Goal: Task Accomplishment & Management: Use online tool/utility

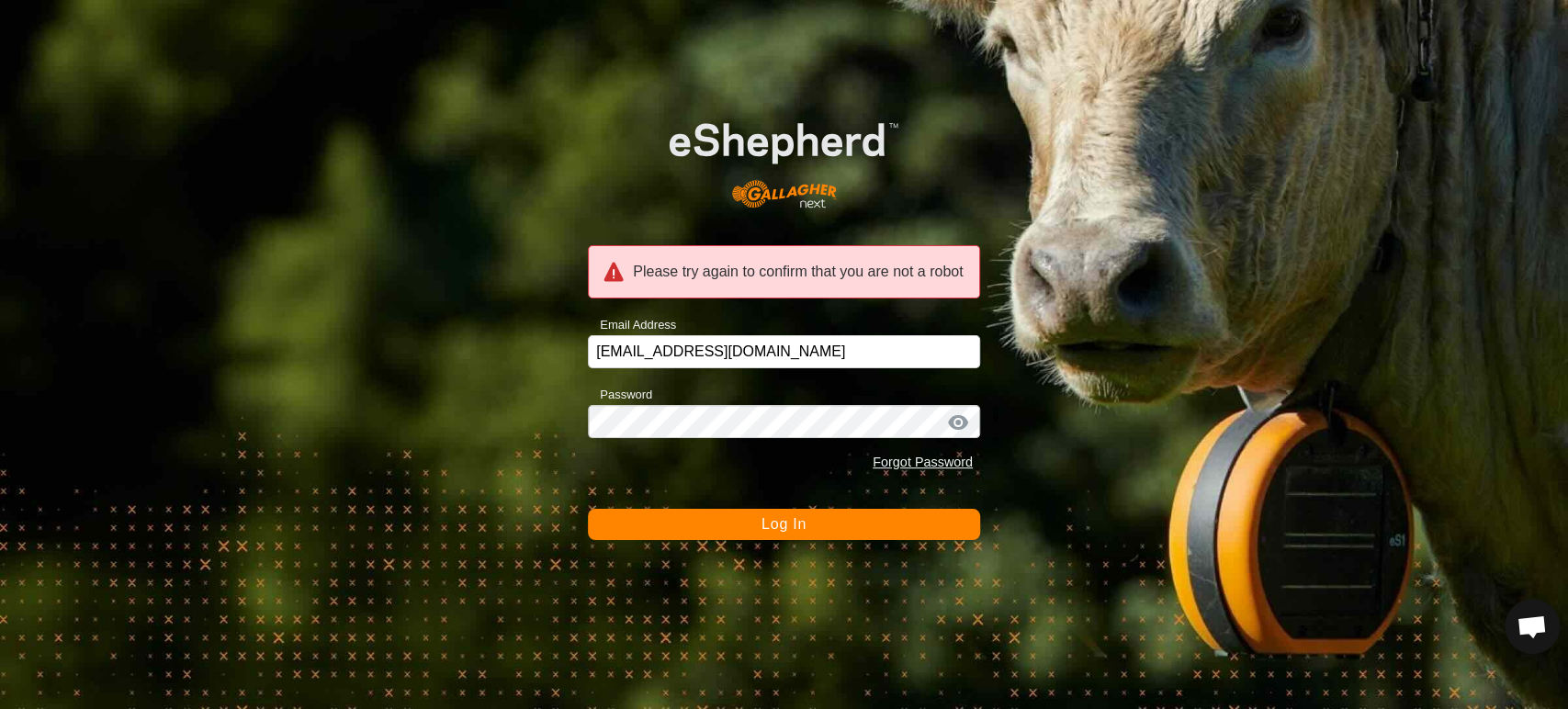
click at [735, 518] on button "Log In" at bounding box center [784, 524] width 392 height 31
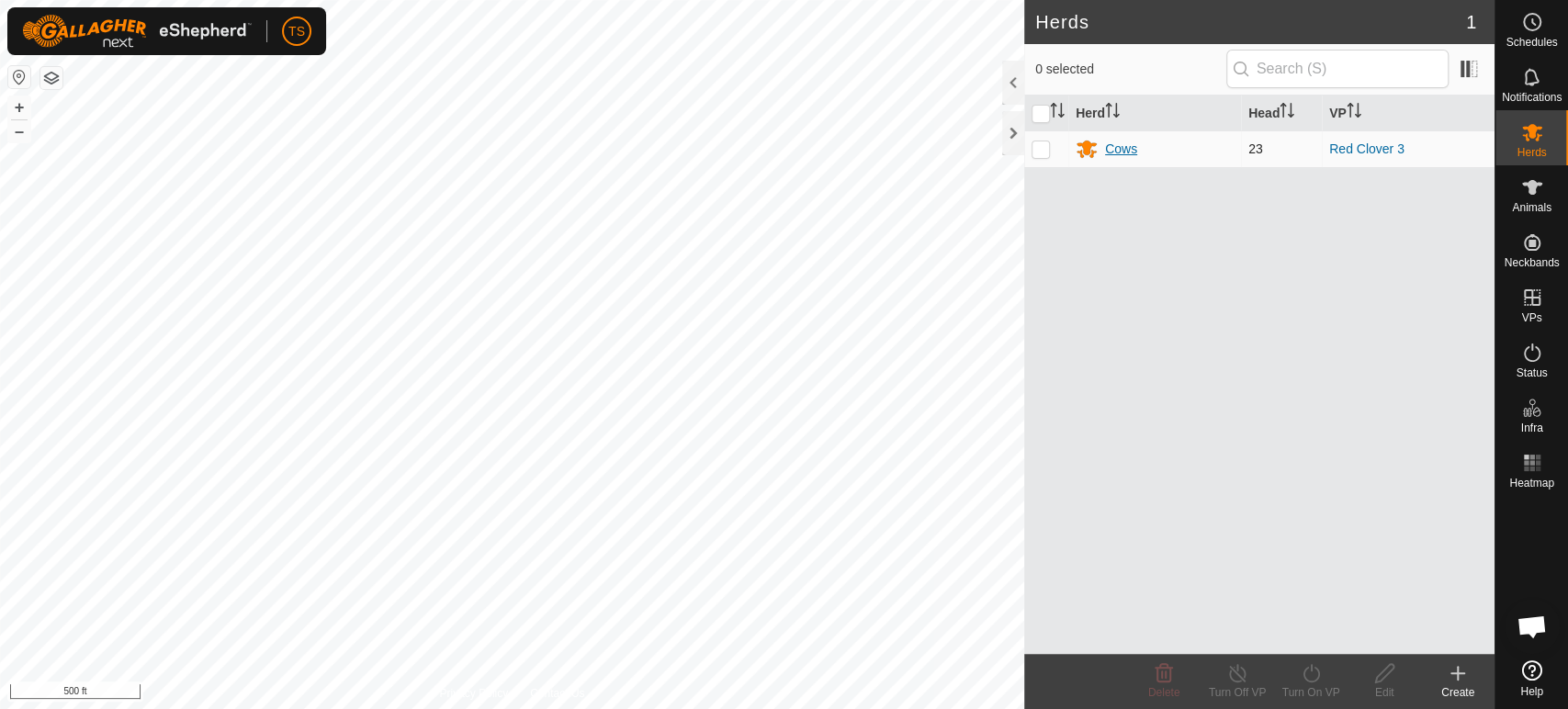
click at [1119, 149] on div "Cows" at bounding box center [1121, 149] width 32 height 20
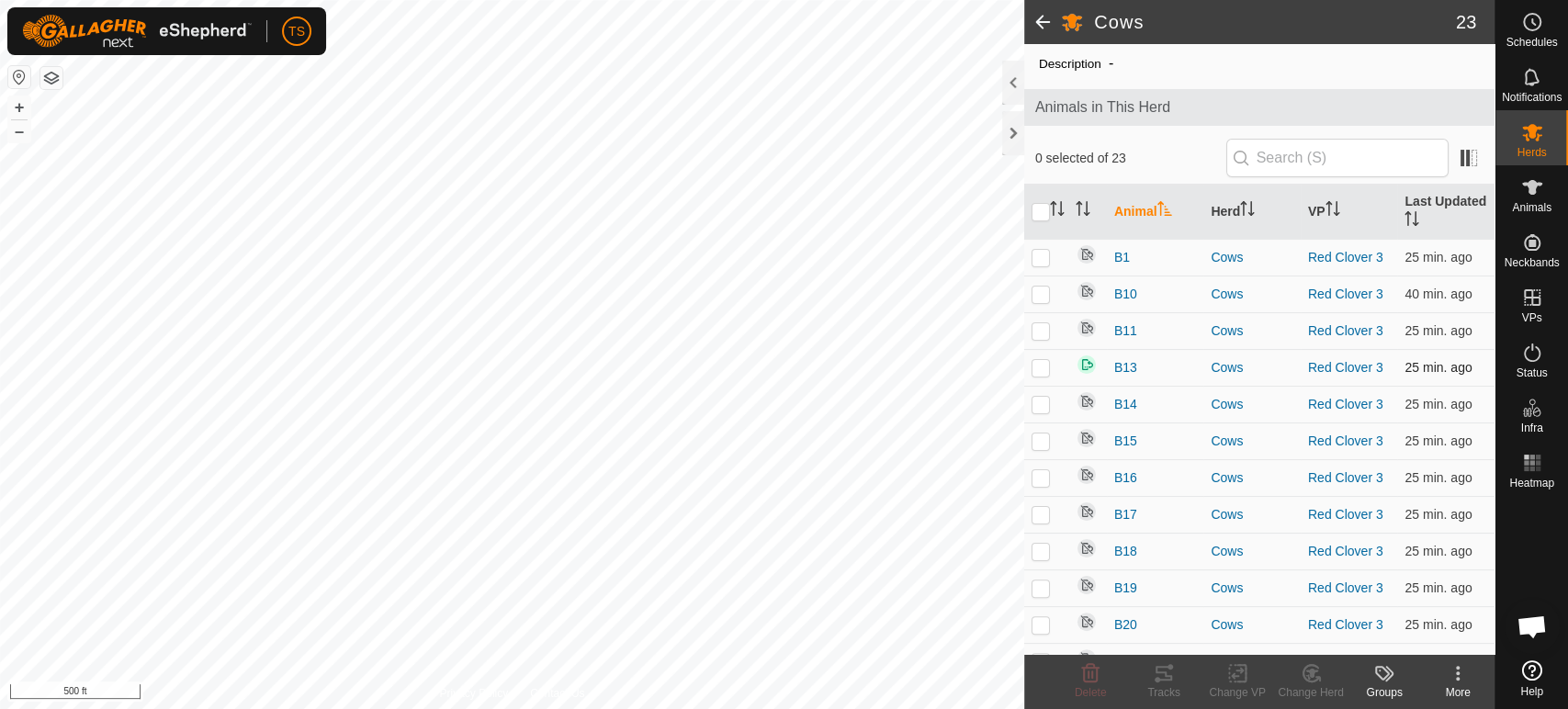
scroll to position [102, 0]
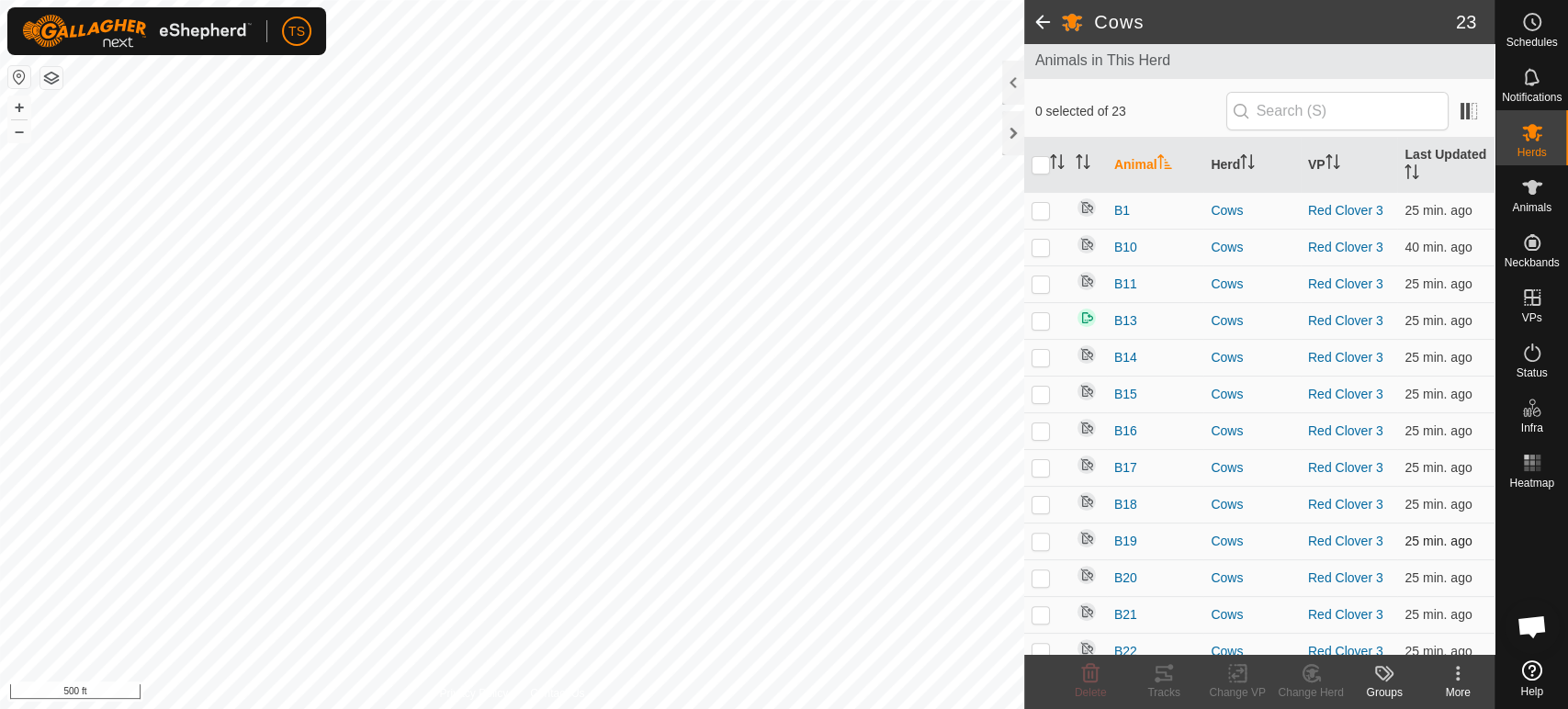
click at [1036, 543] on p-checkbox at bounding box center [1040, 540] width 19 height 15
click at [1462, 687] on div "More" at bounding box center [1457, 691] width 73 height 17
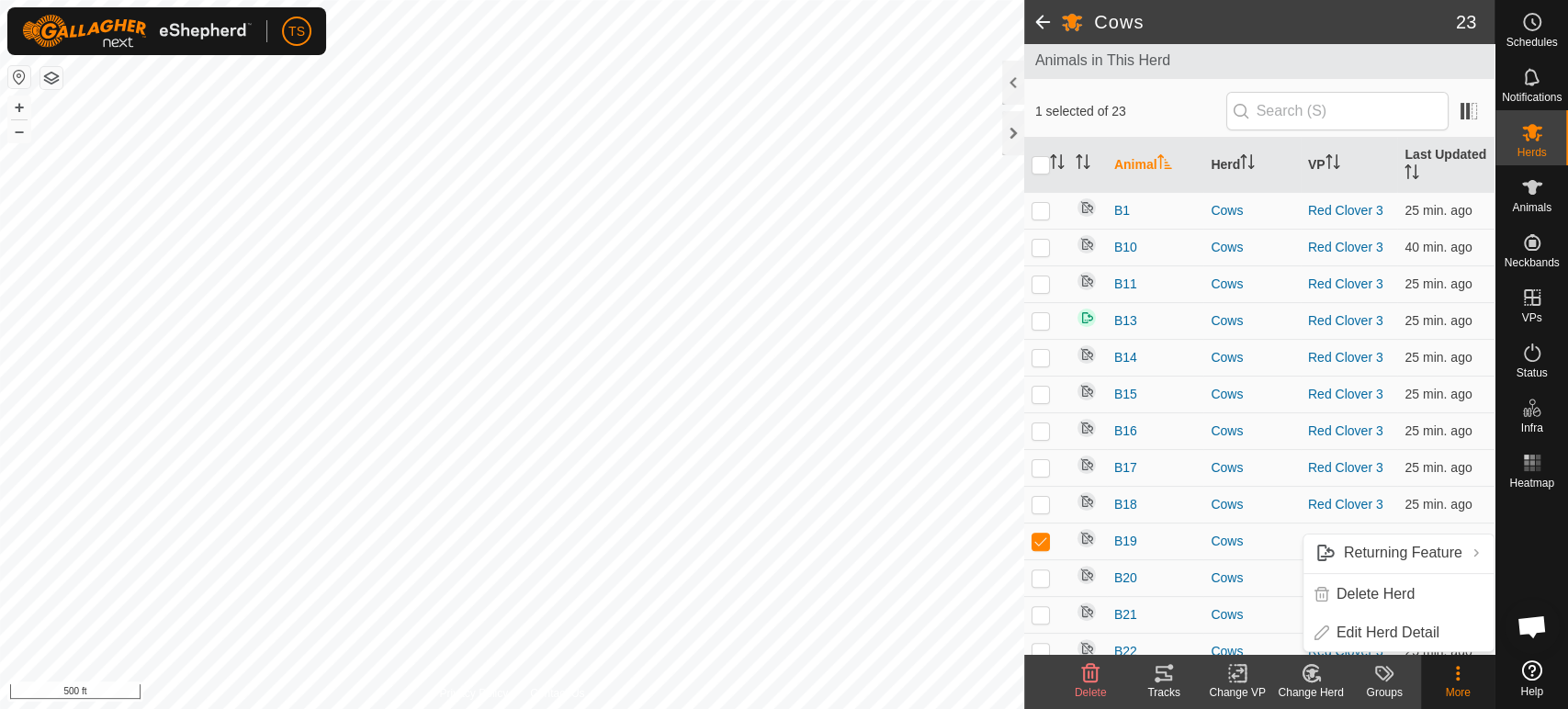
click at [1462, 687] on div "More" at bounding box center [1457, 691] width 73 height 17
click at [1099, 678] on icon at bounding box center [1090, 673] width 22 height 22
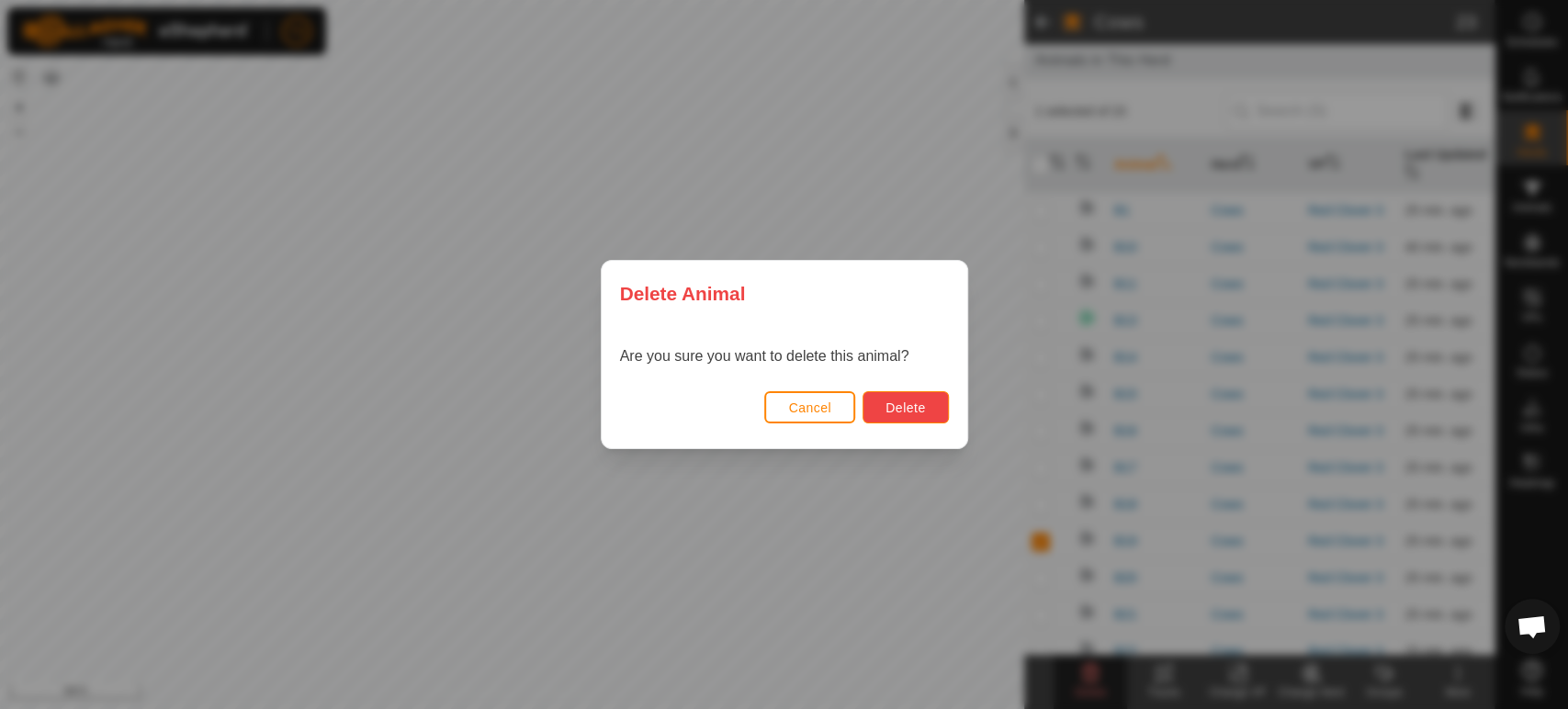
click at [911, 407] on span "Delete" at bounding box center [905, 407] width 39 height 15
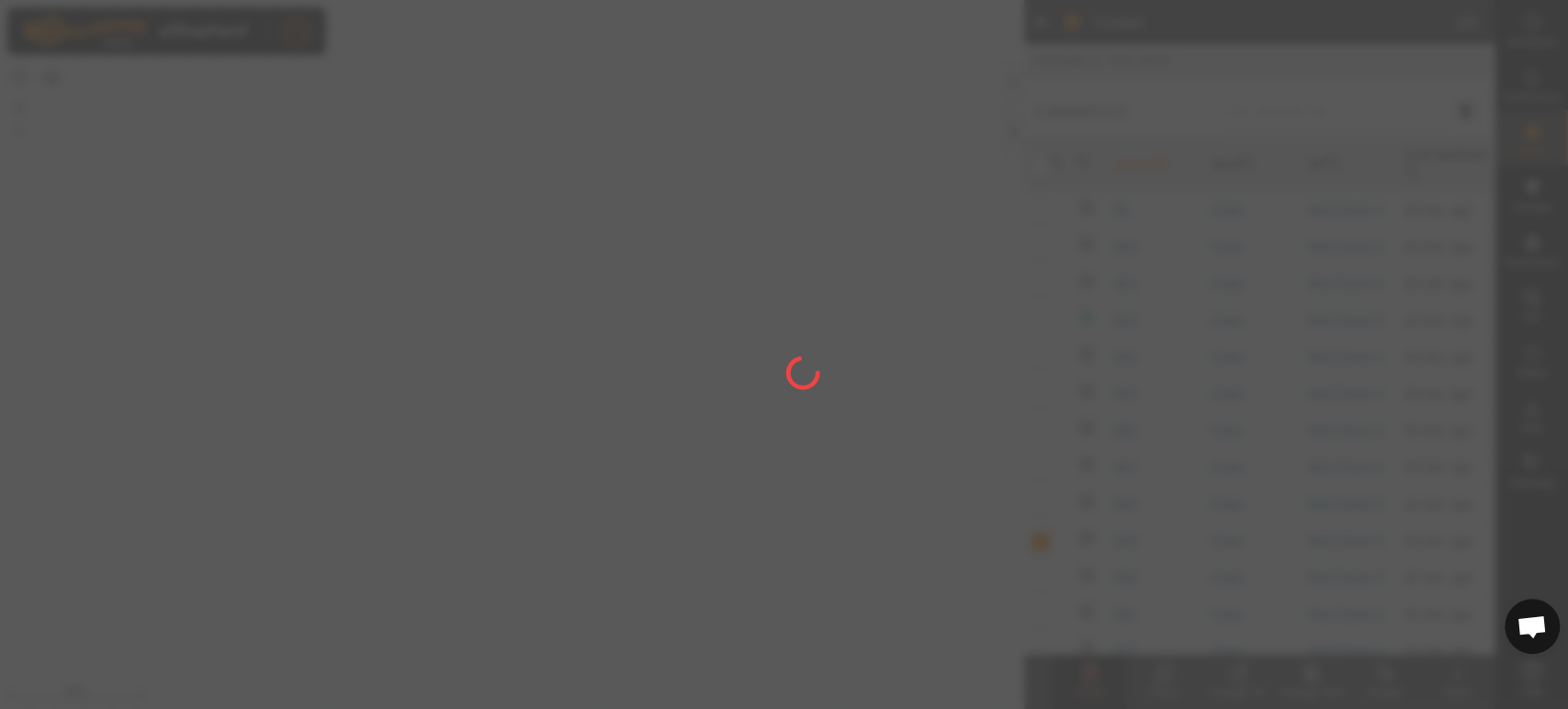
checkbox input "false"
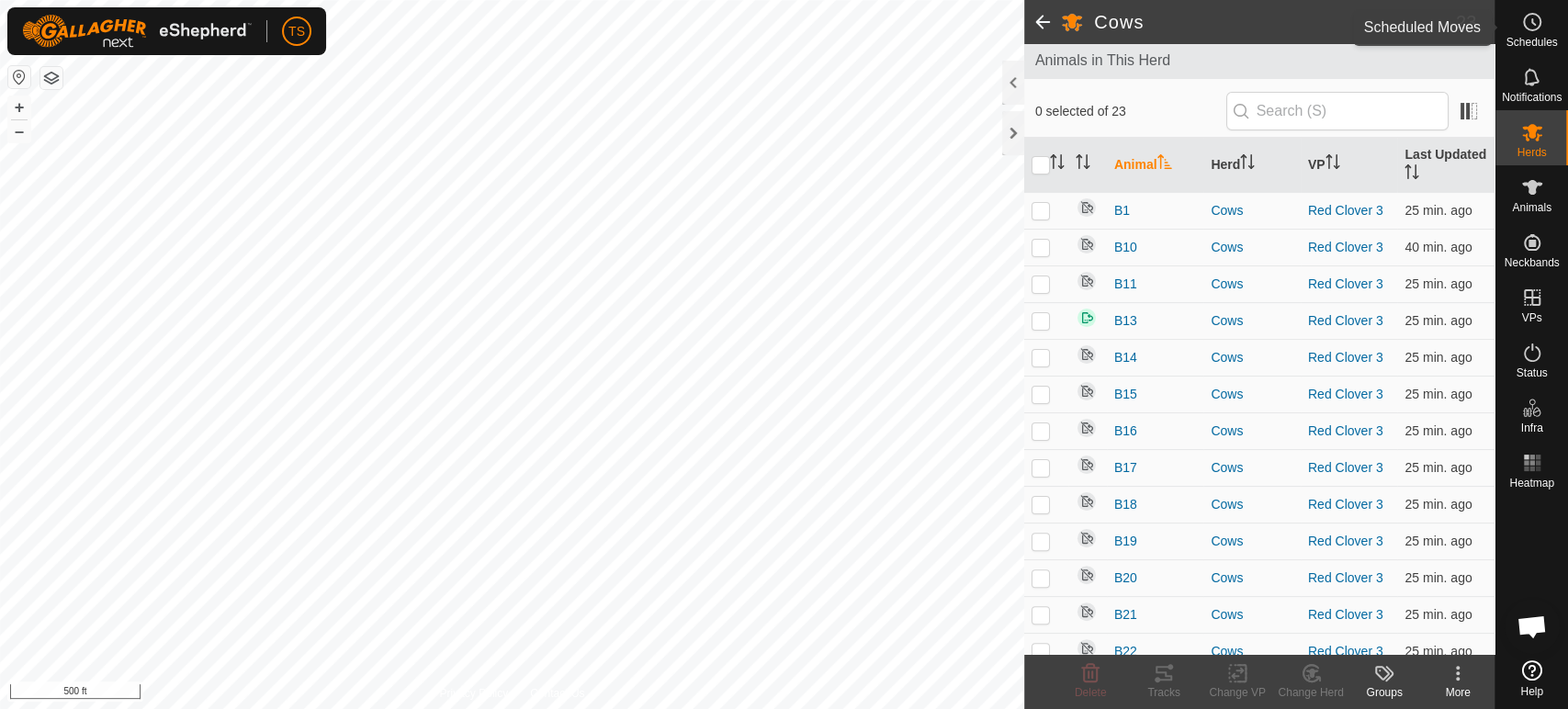
click at [1536, 27] on circle at bounding box center [1531, 21] width 17 height 17
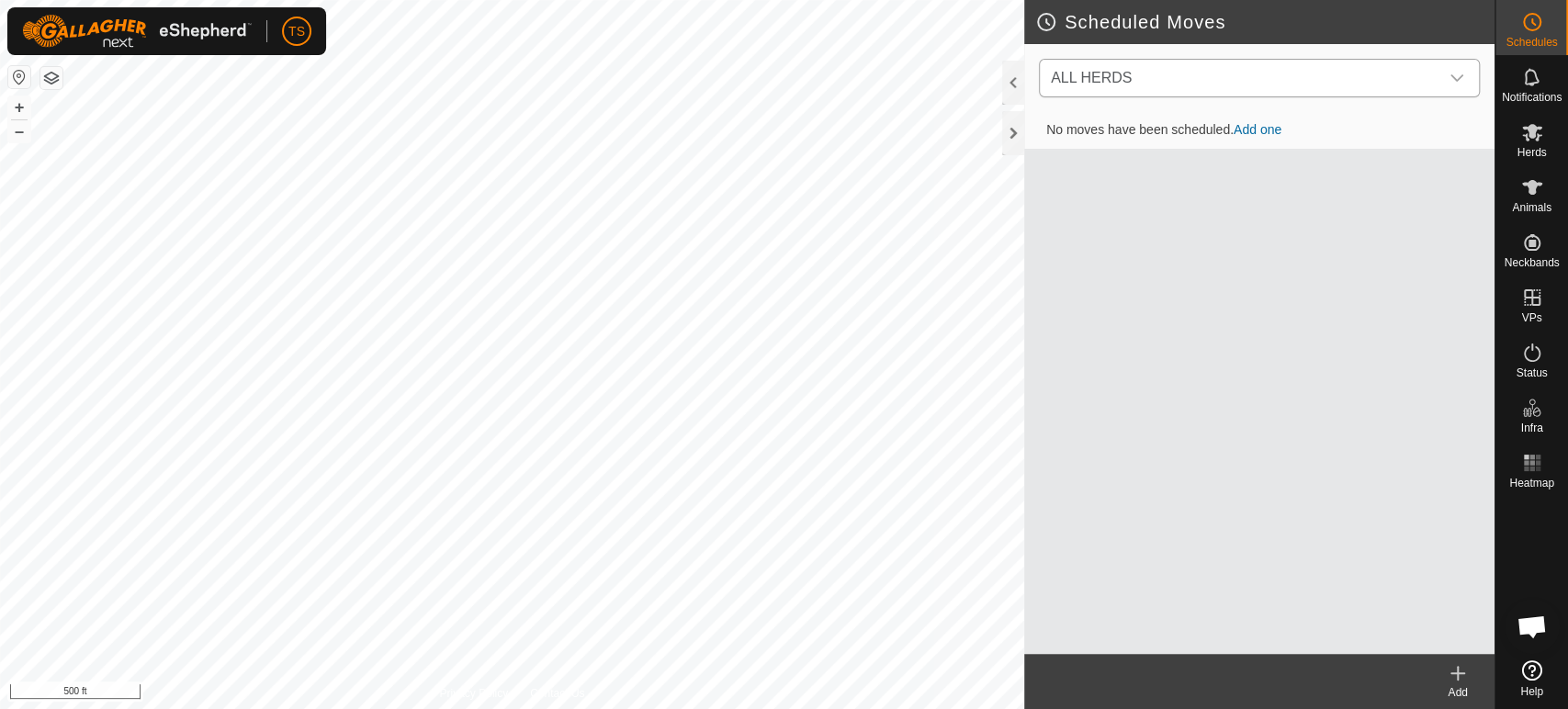
click at [1464, 74] on div "dropdown trigger" at bounding box center [1457, 78] width 37 height 37
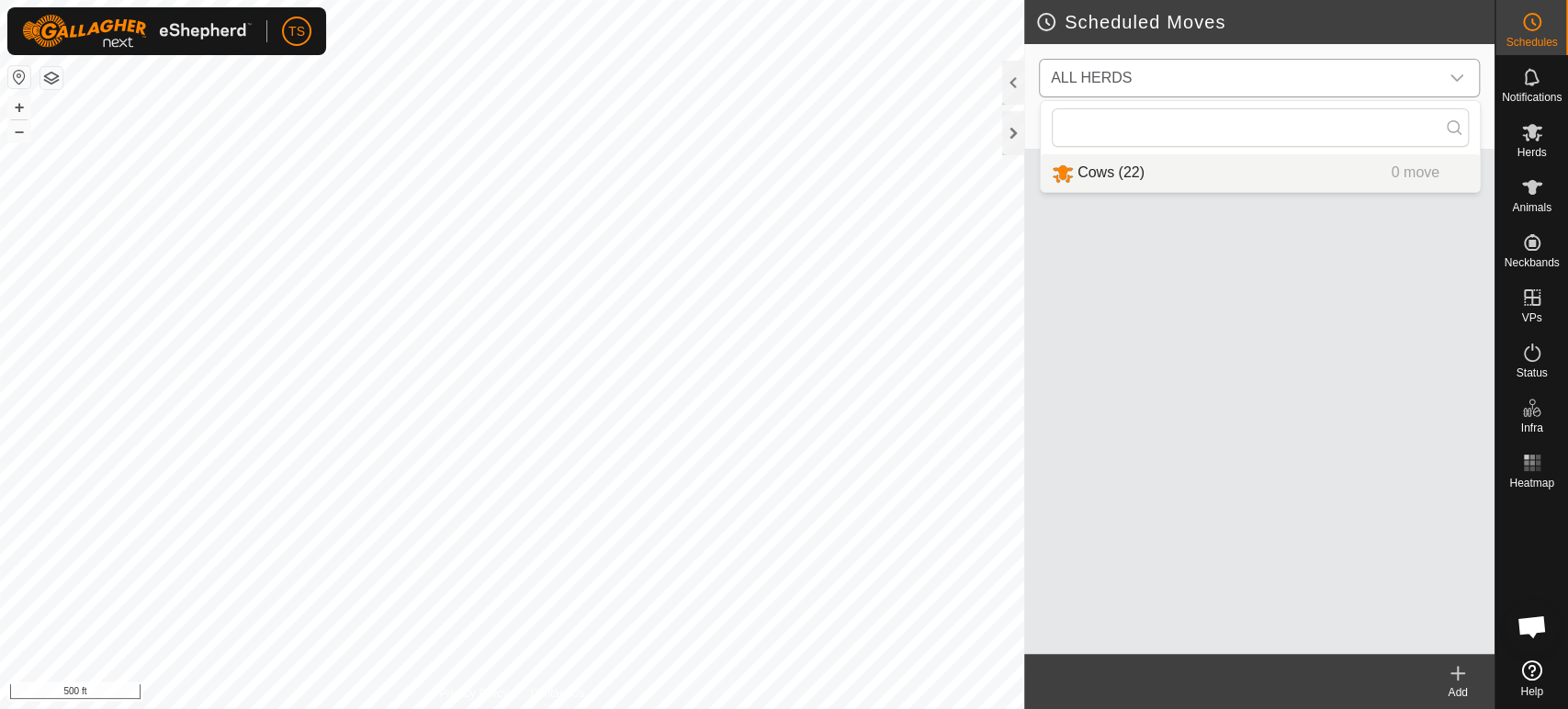
click at [1177, 168] on li "Cows (22) 0 move" at bounding box center [1259, 173] width 439 height 38
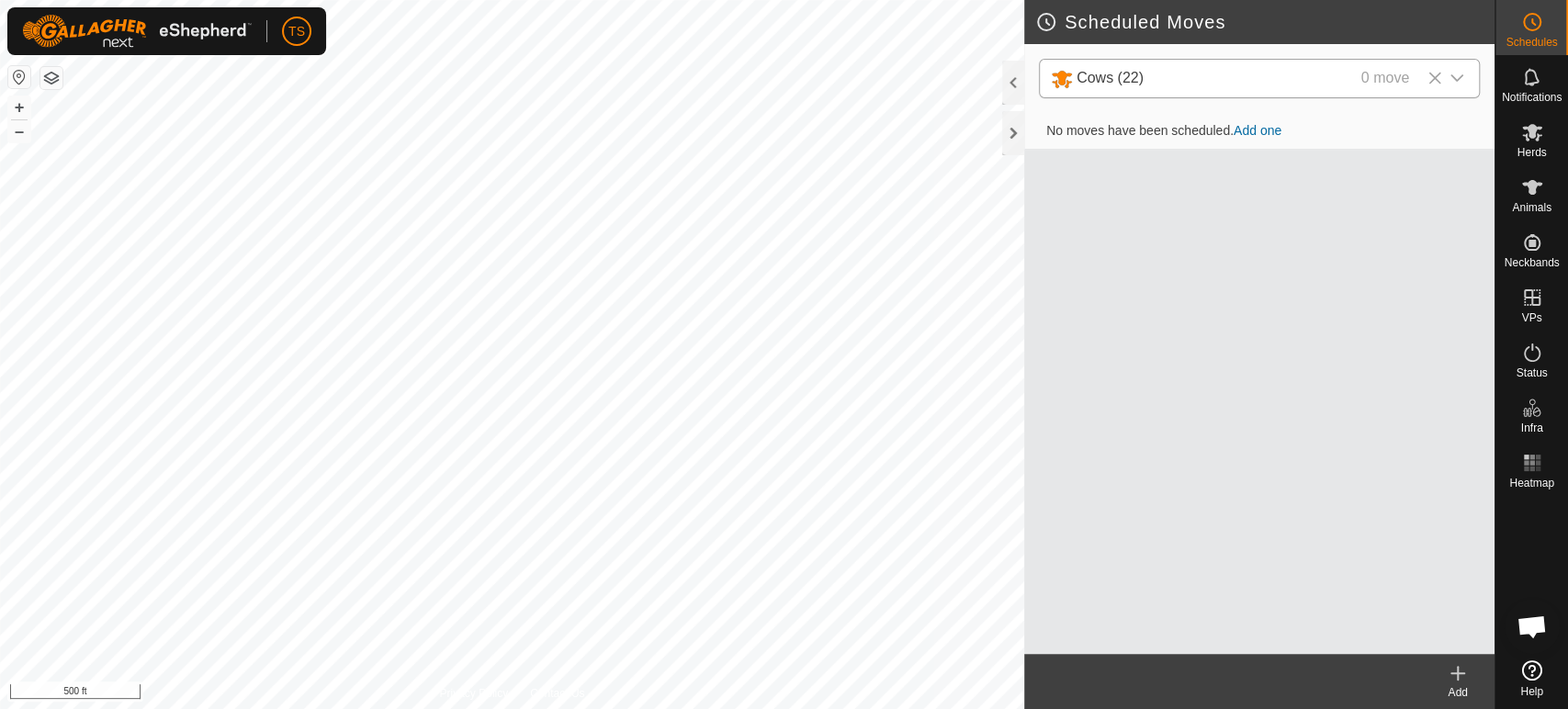
click at [1265, 132] on link "Add one" at bounding box center [1256, 130] width 48 height 15
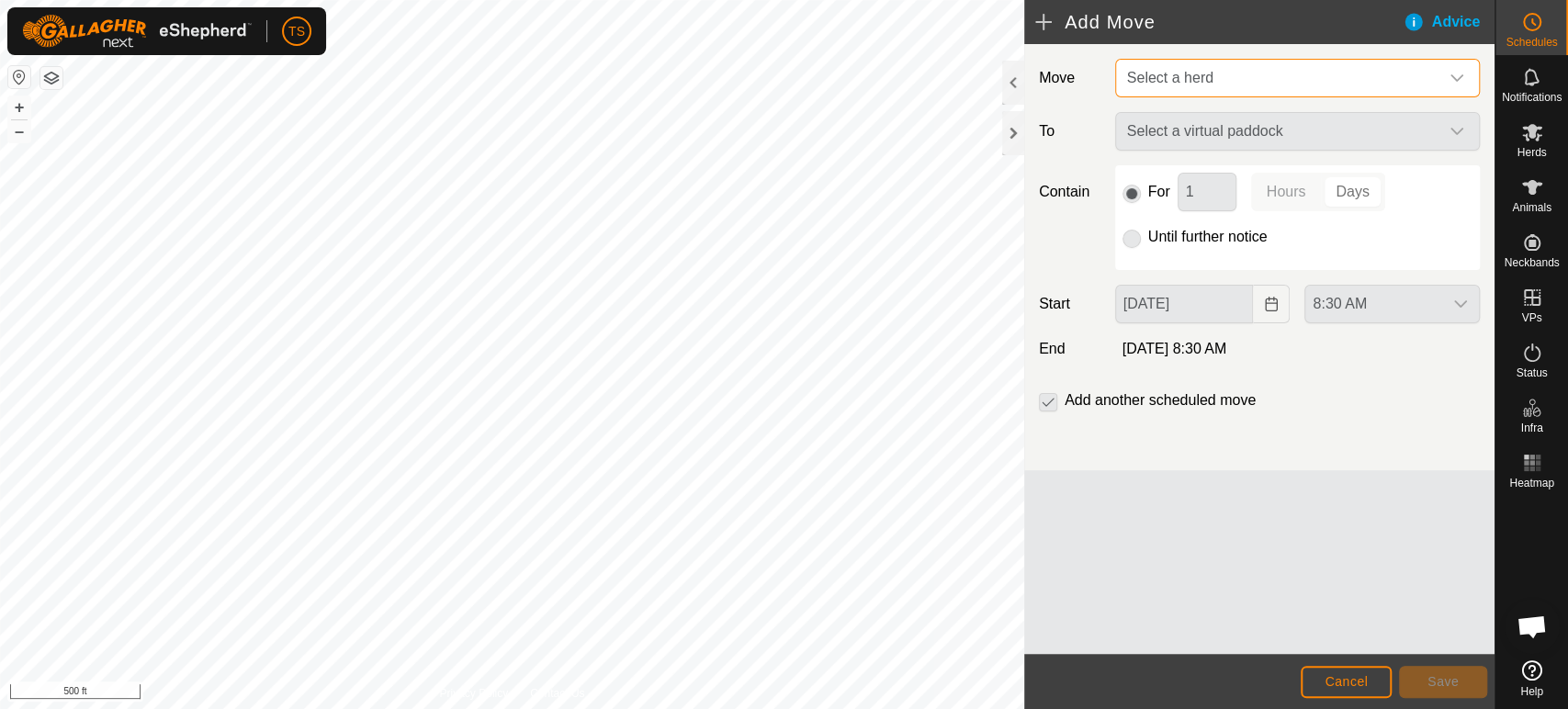
click at [1283, 84] on span "Select a herd" at bounding box center [1279, 78] width 318 height 37
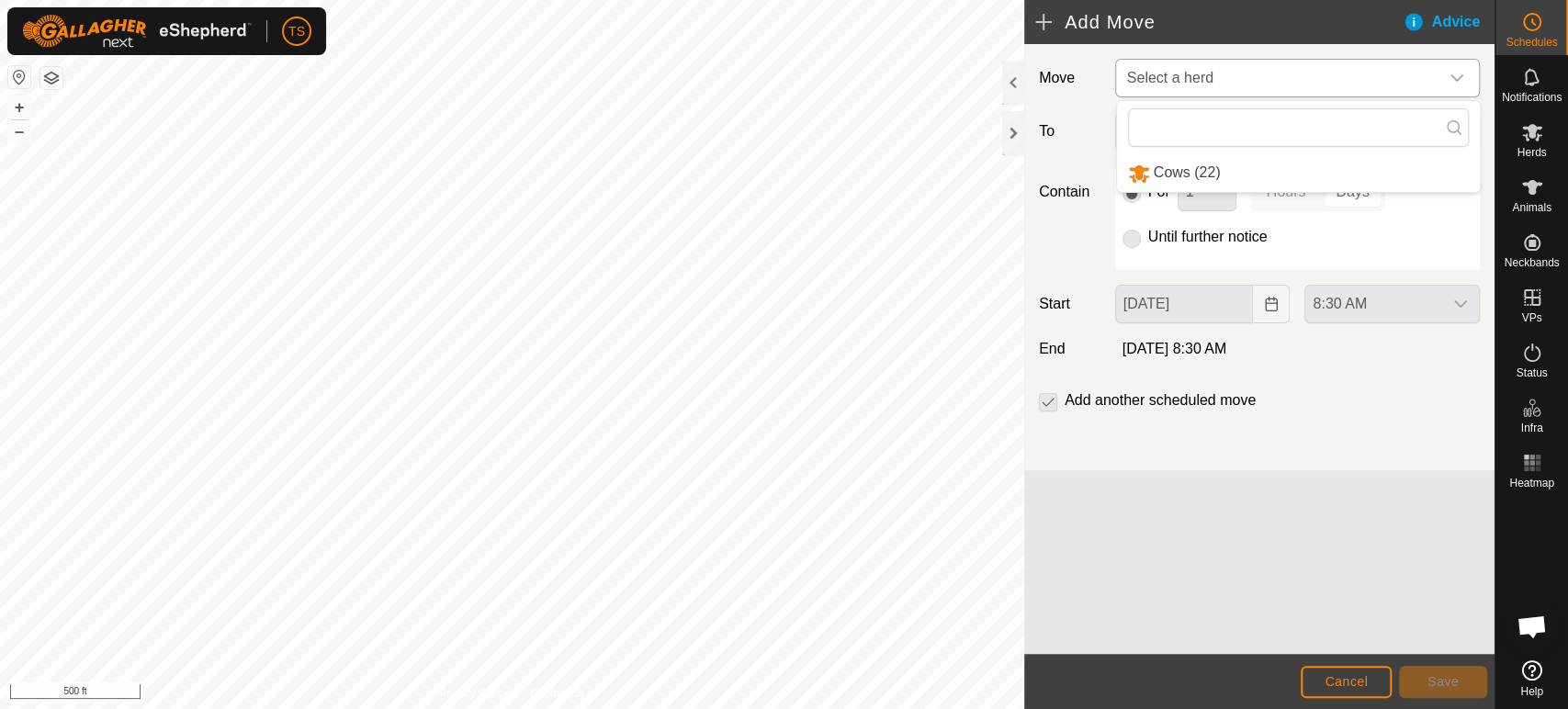
click at [1246, 175] on li "Cows (22)" at bounding box center [1297, 173] width 362 height 38
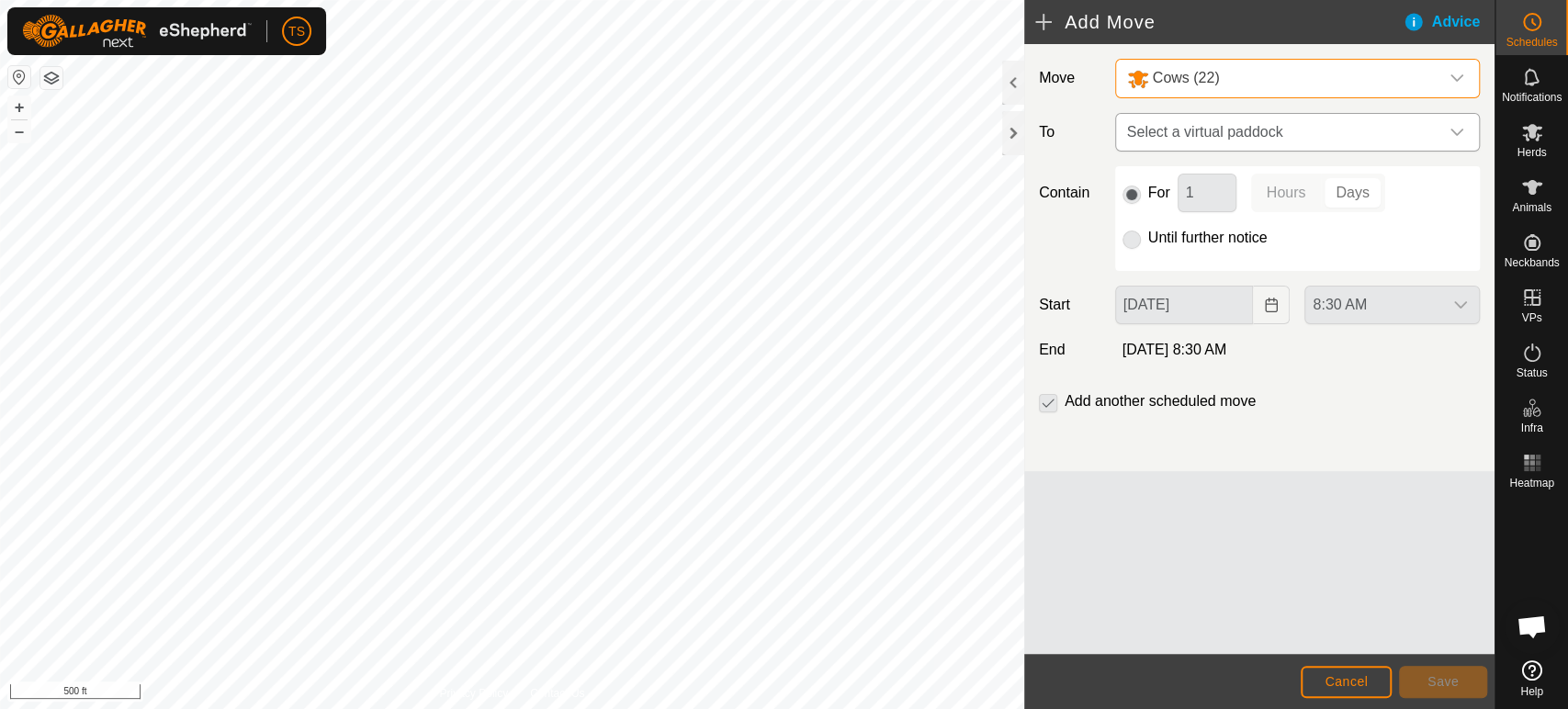
click at [1273, 134] on span "Select a virtual paddock" at bounding box center [1279, 133] width 318 height 37
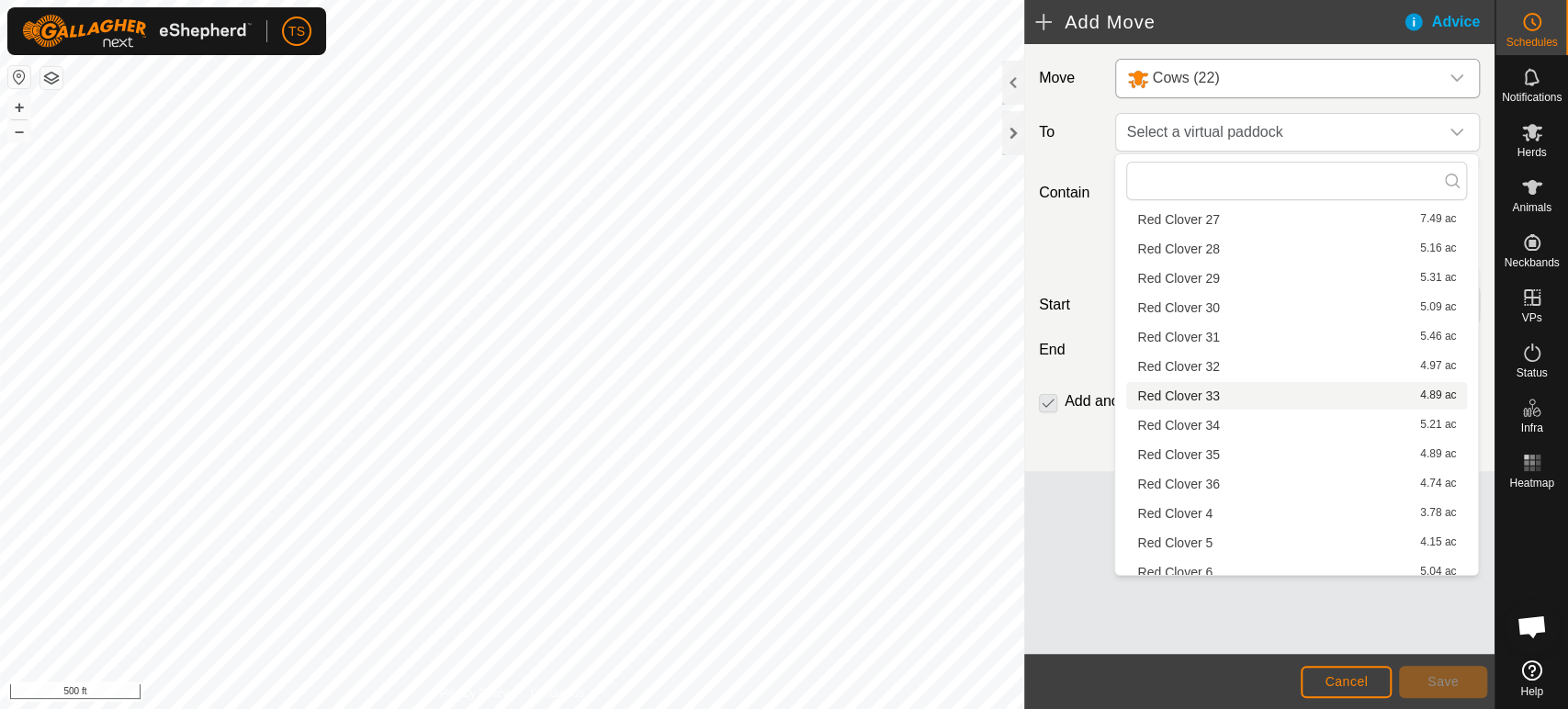
scroll to position [1018, 0]
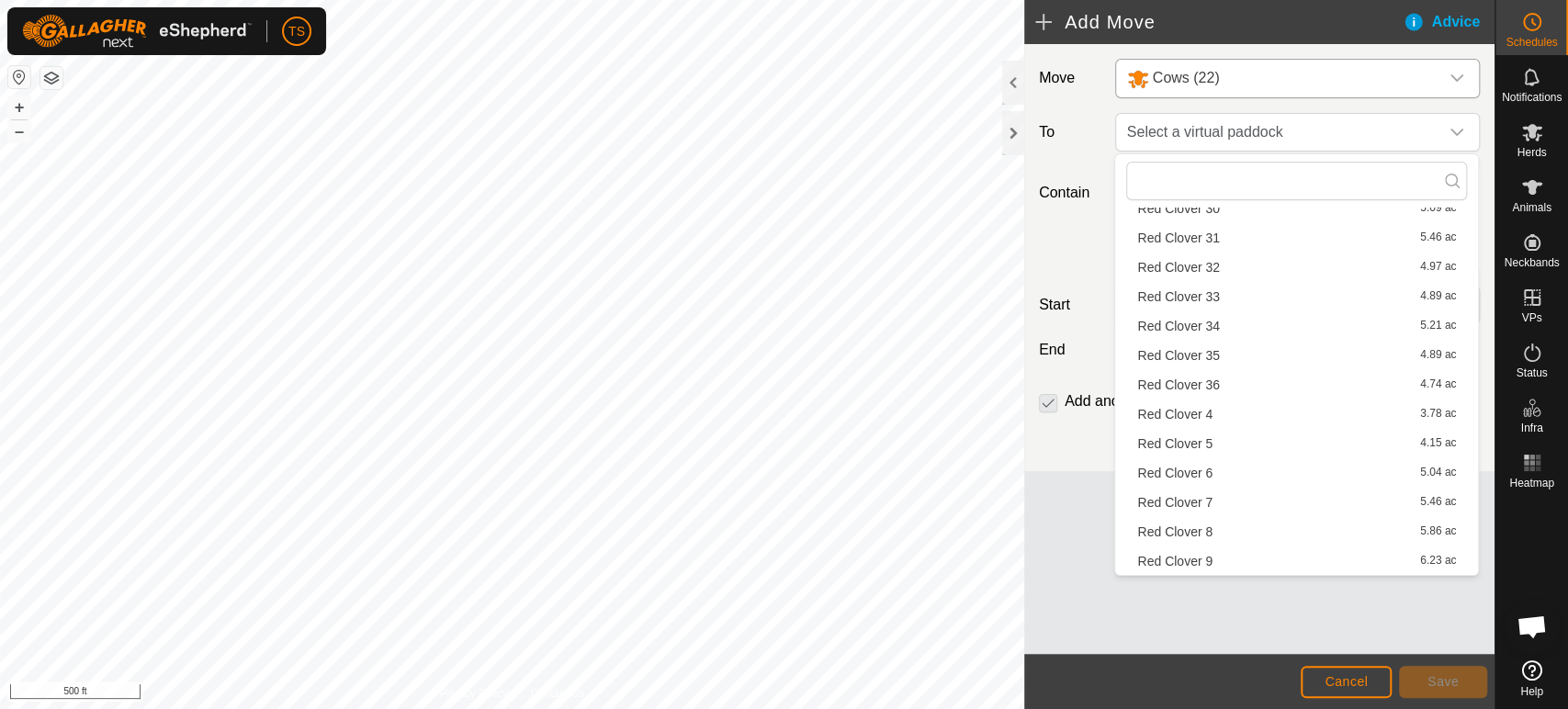
click at [1278, 408] on li "Red Clover 4 3.78 ac" at bounding box center [1295, 414] width 341 height 27
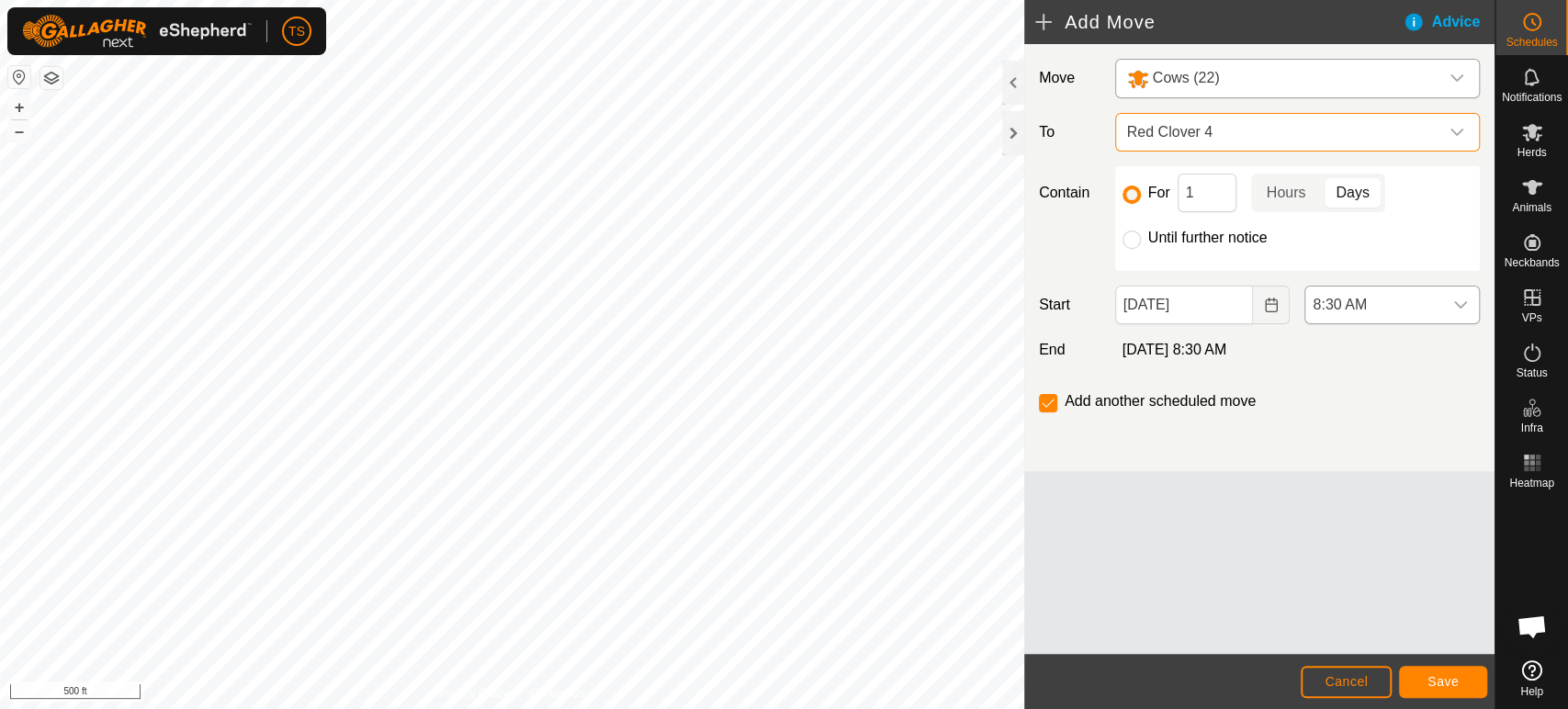
click at [1451, 303] on div "dropdown trigger" at bounding box center [1461, 305] width 37 height 37
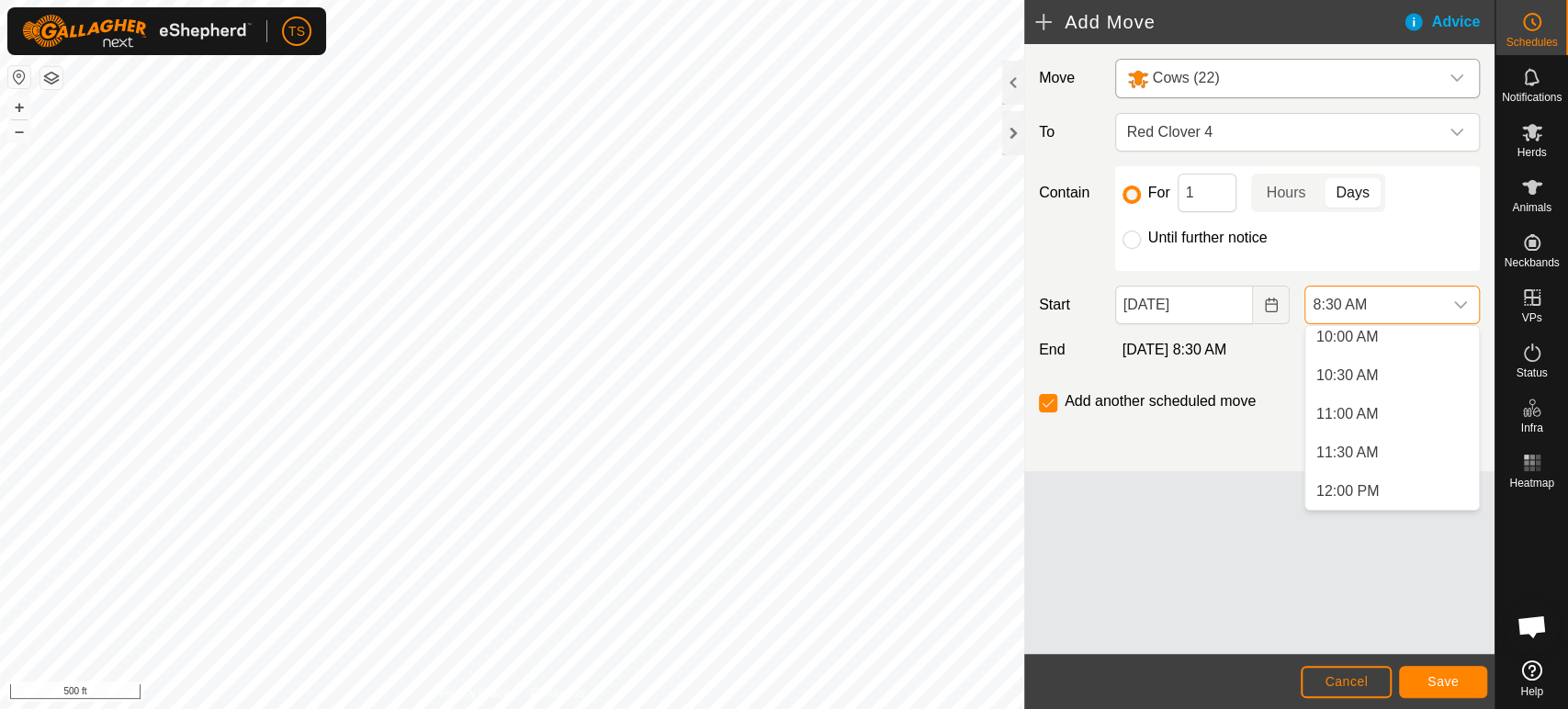
scroll to position [814, 0]
click at [1382, 410] on li "11:30 AM" at bounding box center [1392, 417] width 174 height 37
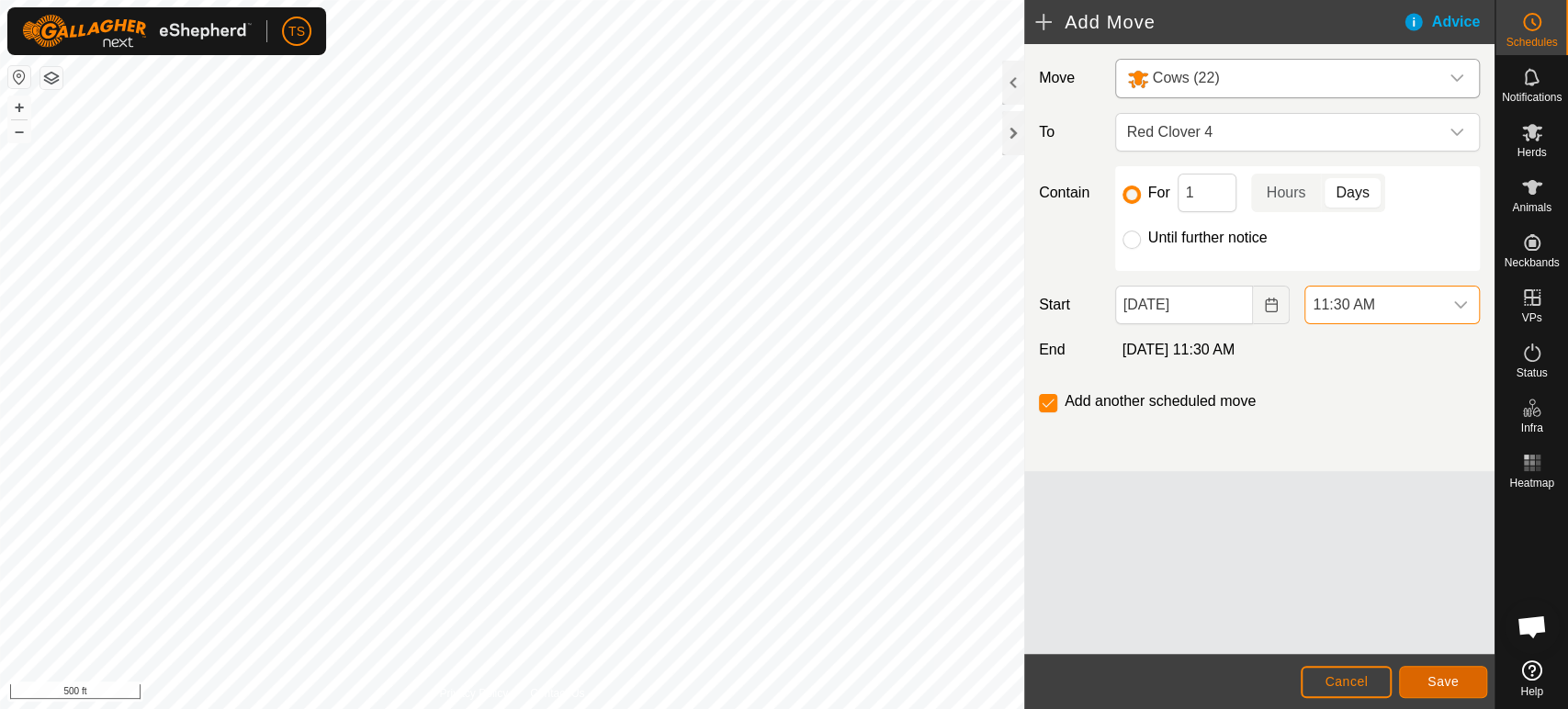
click at [1436, 688] on span "Save" at bounding box center [1443, 681] width 31 height 15
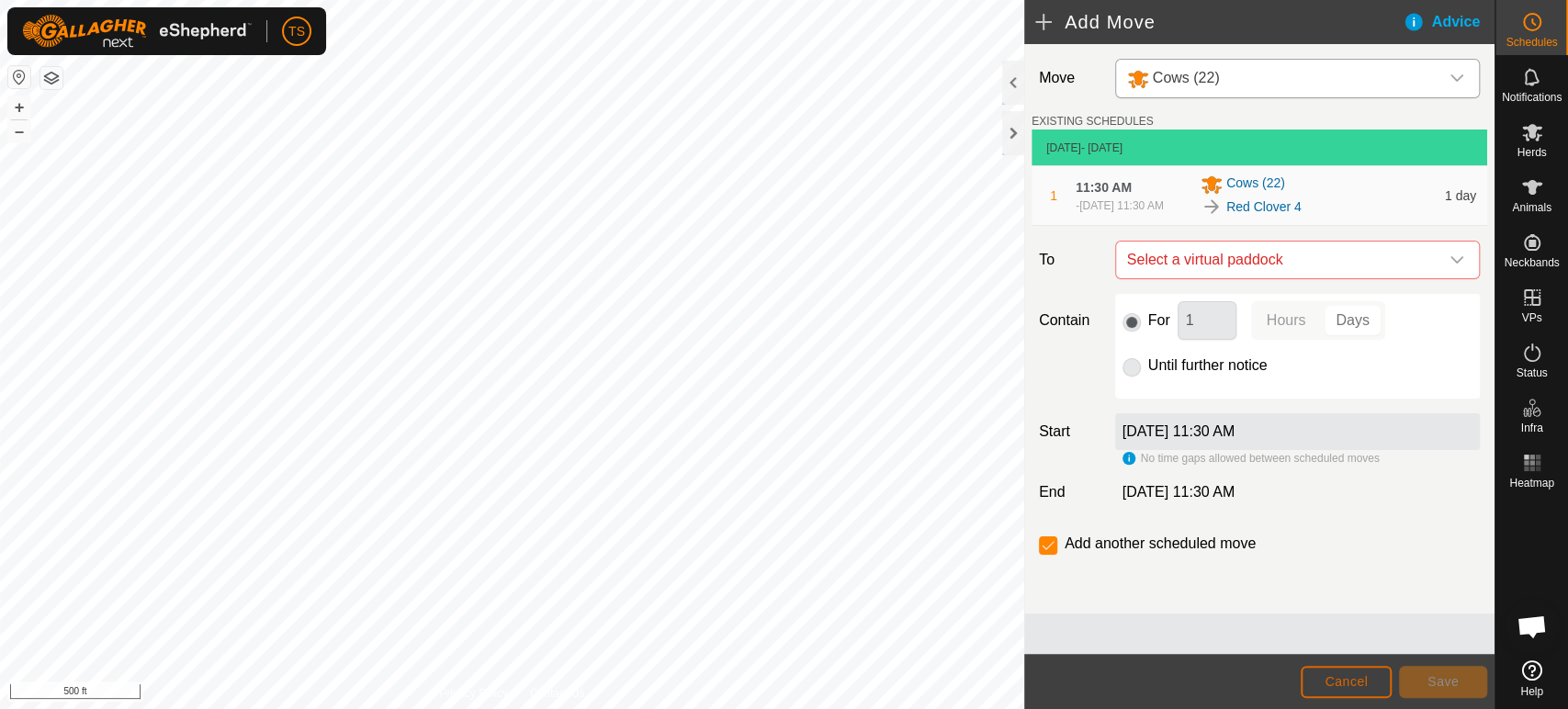
click at [1352, 681] on span "Cancel" at bounding box center [1345, 681] width 43 height 15
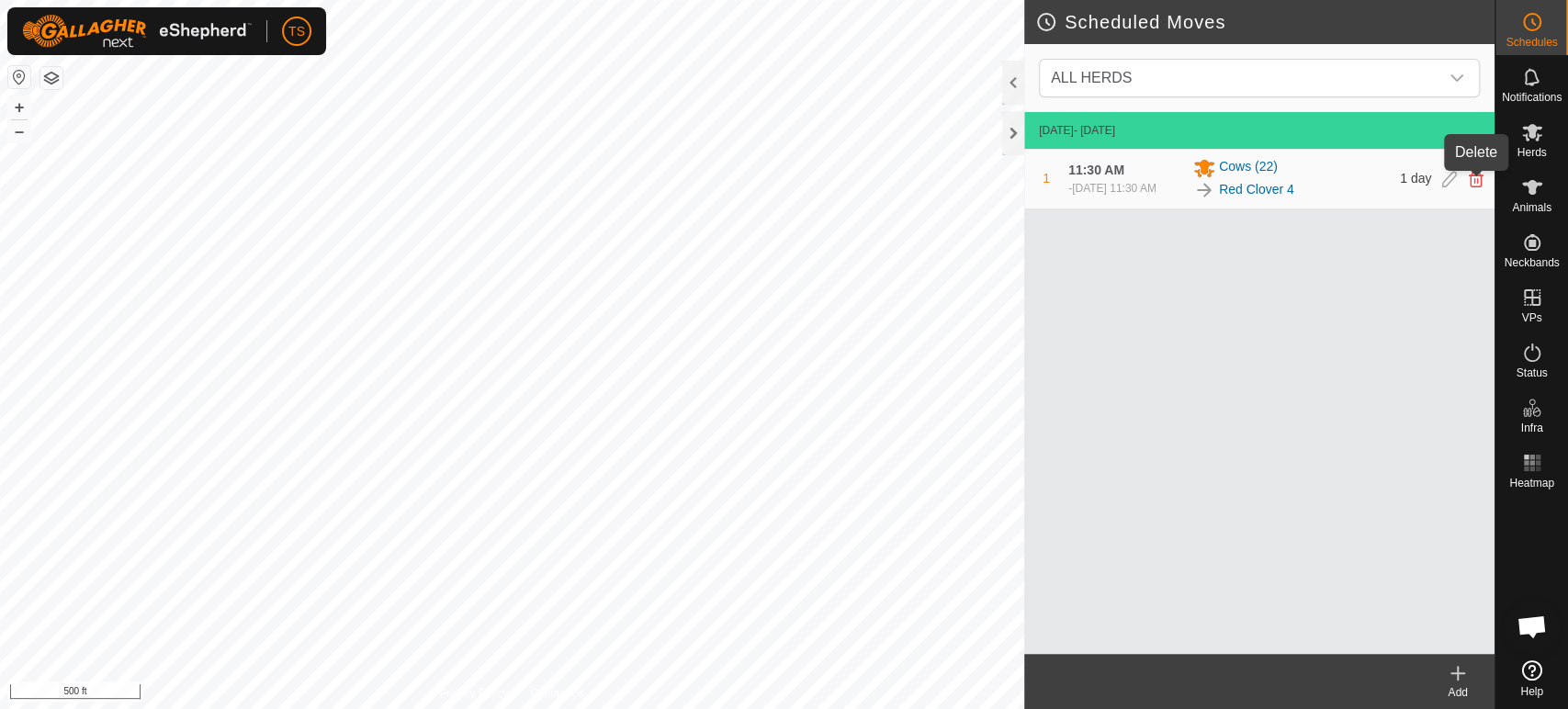
click at [1481, 188] on icon at bounding box center [1475, 179] width 15 height 17
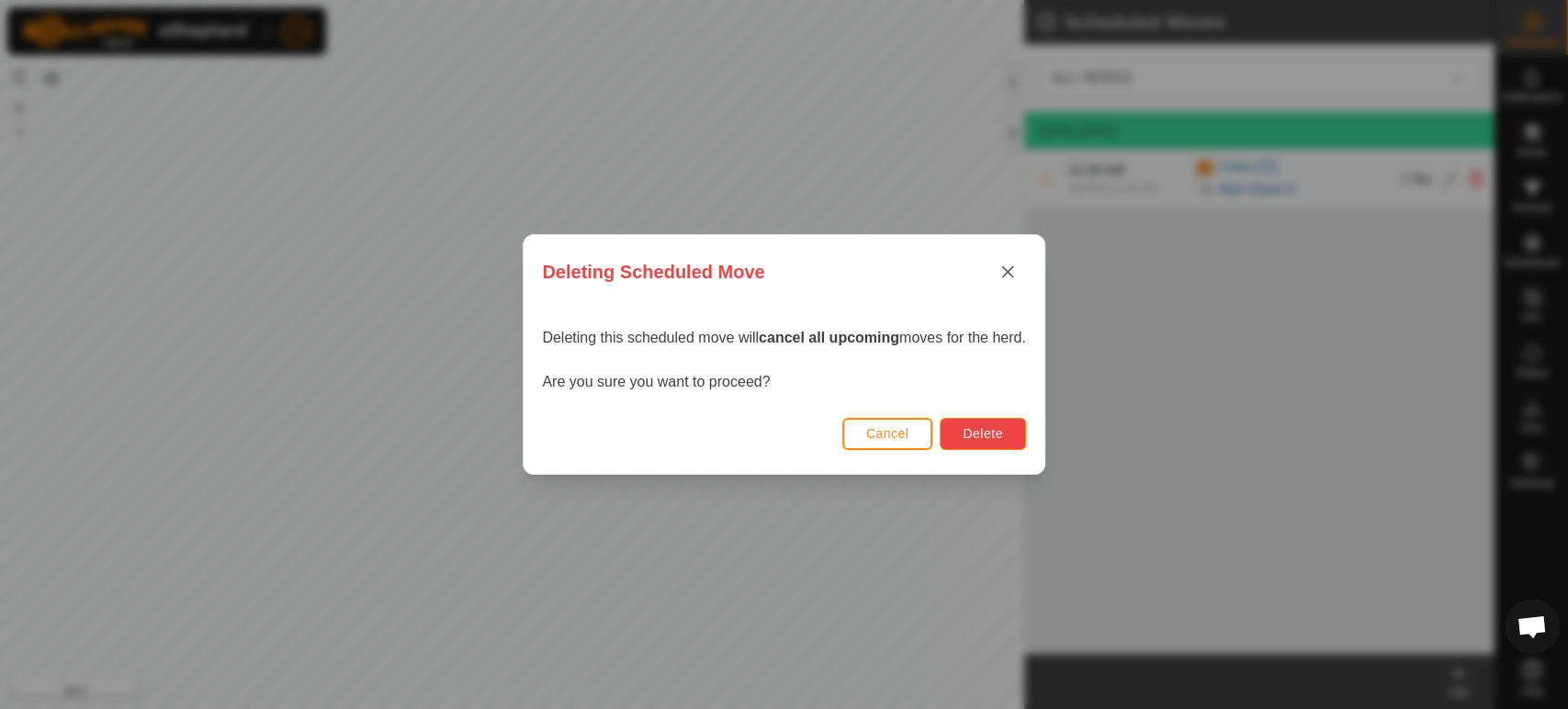
click at [1002, 426] on span "Delete" at bounding box center [982, 433] width 39 height 15
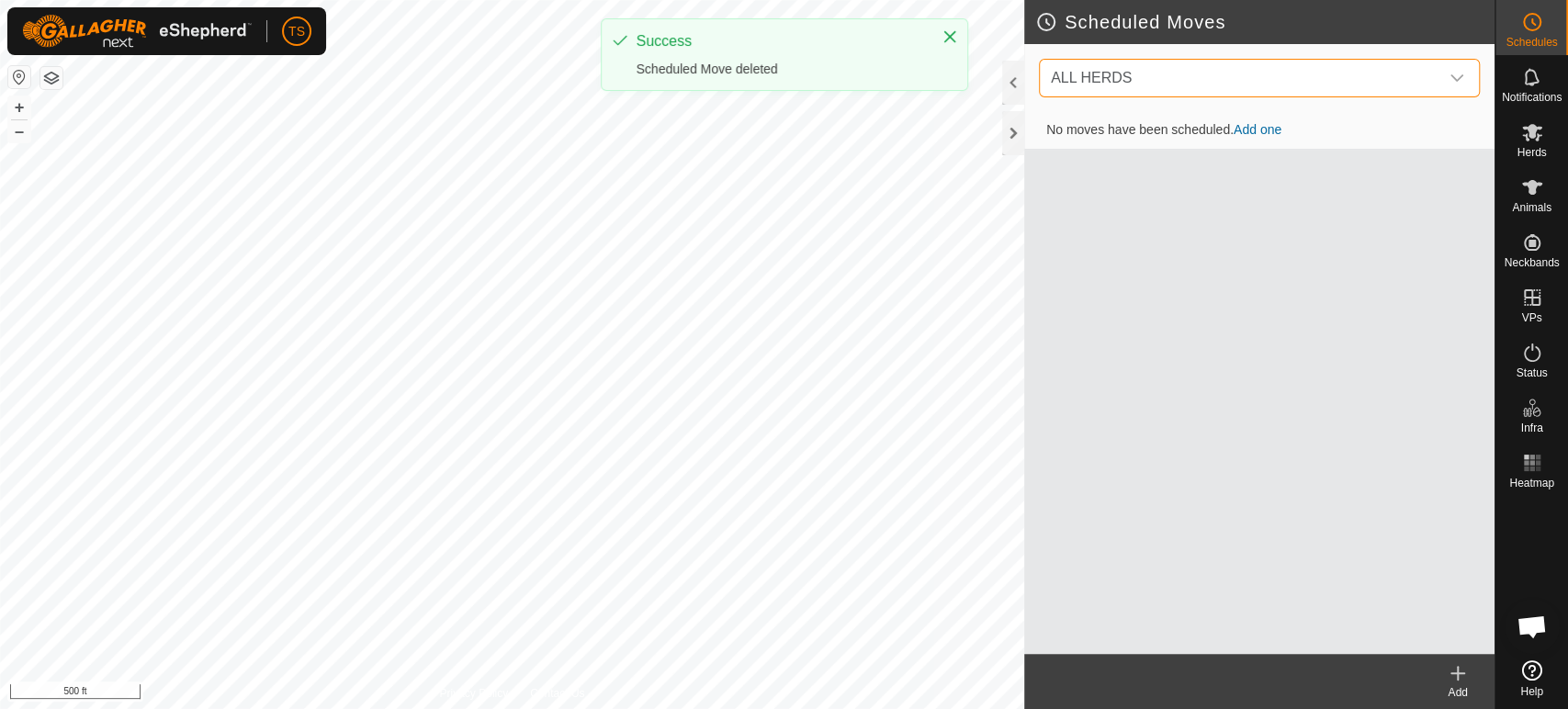
click at [1315, 96] on span "ALL HERDS" at bounding box center [1241, 78] width 395 height 37
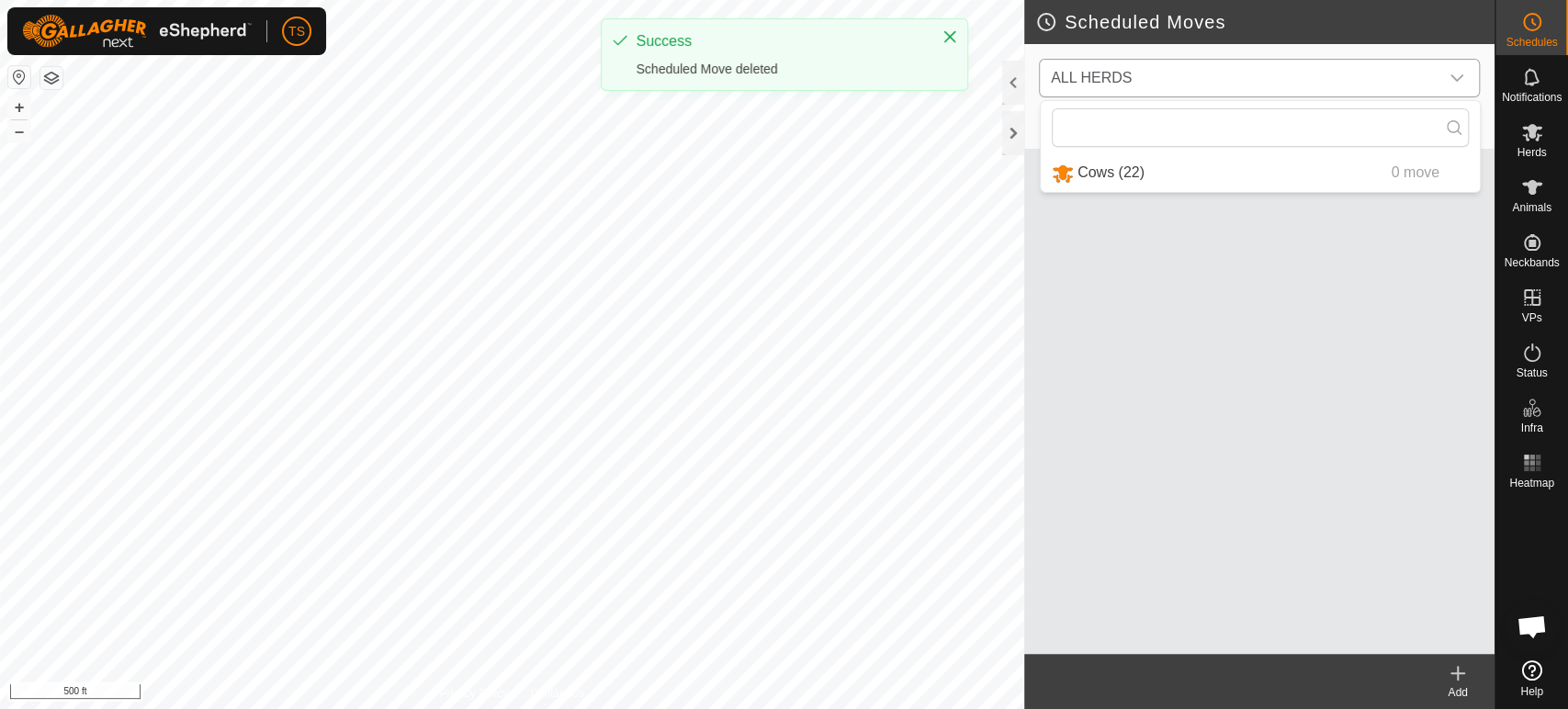
click at [1296, 166] on li "Cows (22) 0 move" at bounding box center [1259, 173] width 439 height 38
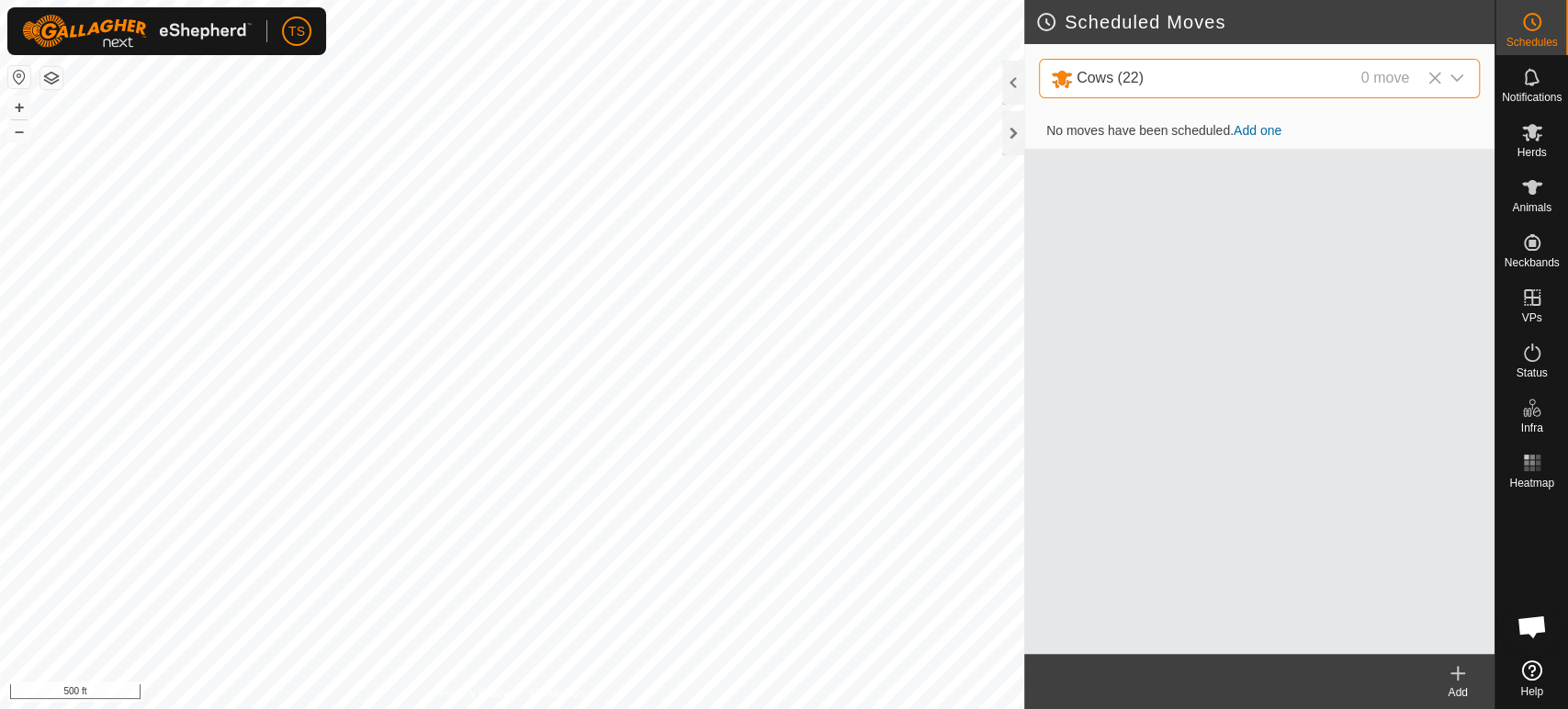
click at [1248, 130] on link "Add one" at bounding box center [1256, 130] width 48 height 15
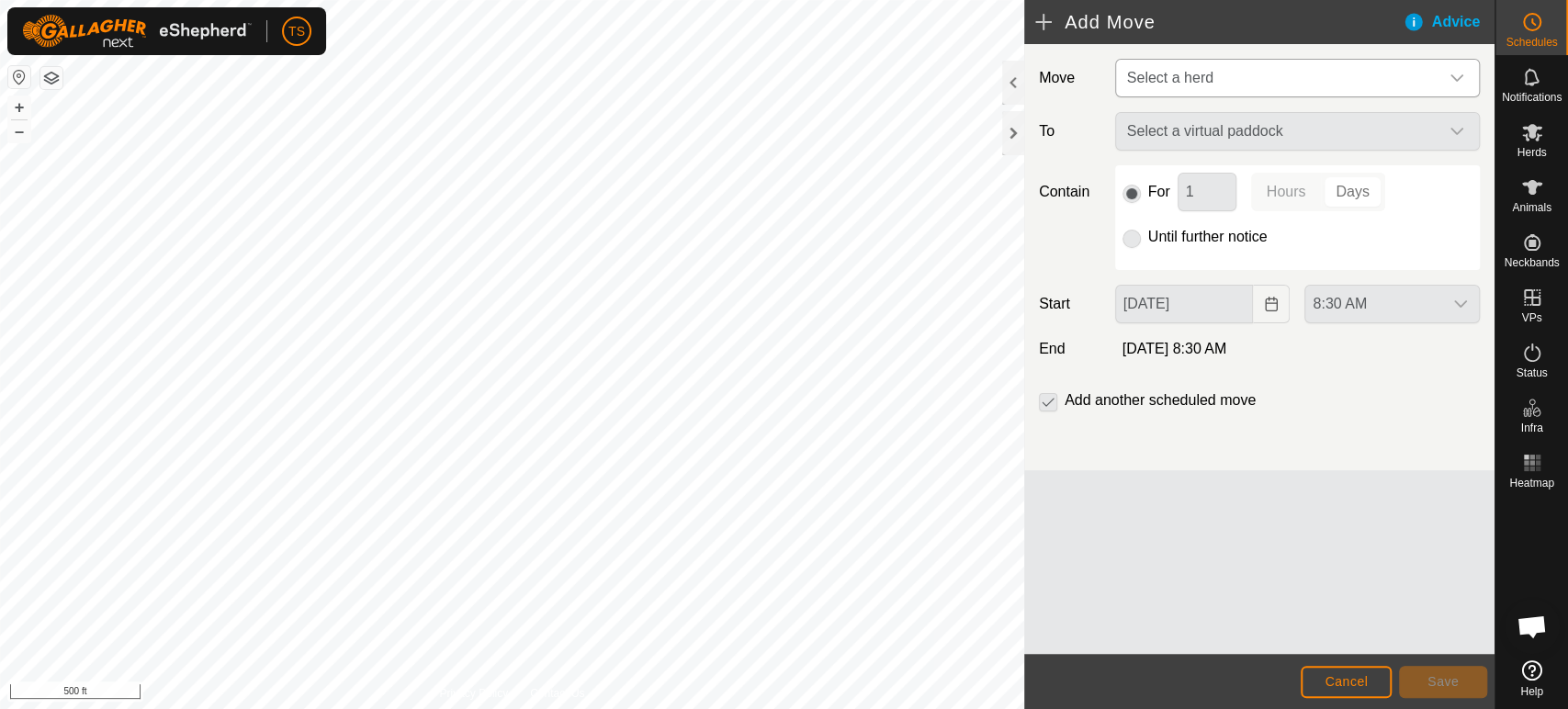
click at [1330, 89] on span "Select a herd" at bounding box center [1279, 78] width 318 height 37
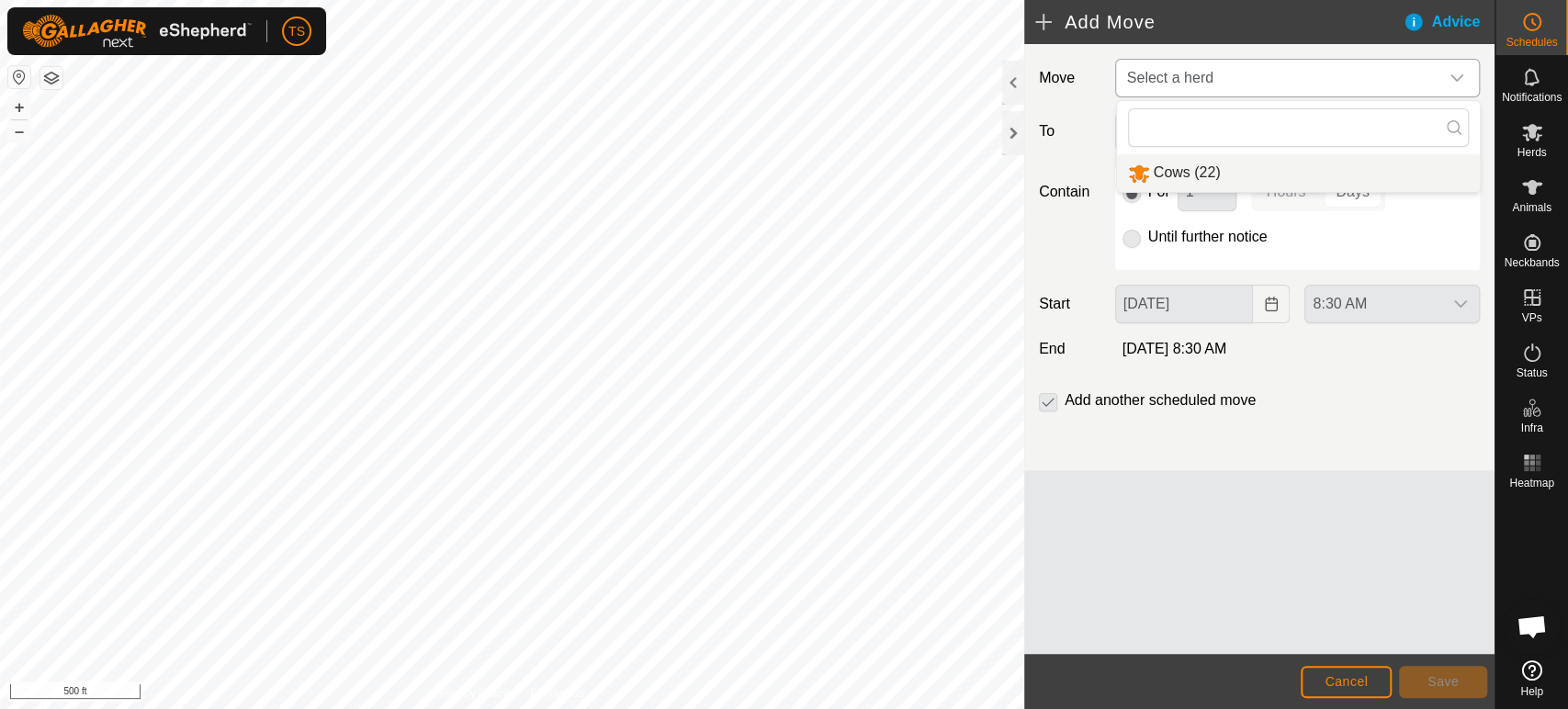
click at [1305, 176] on li "Cows (22)" at bounding box center [1297, 173] width 362 height 38
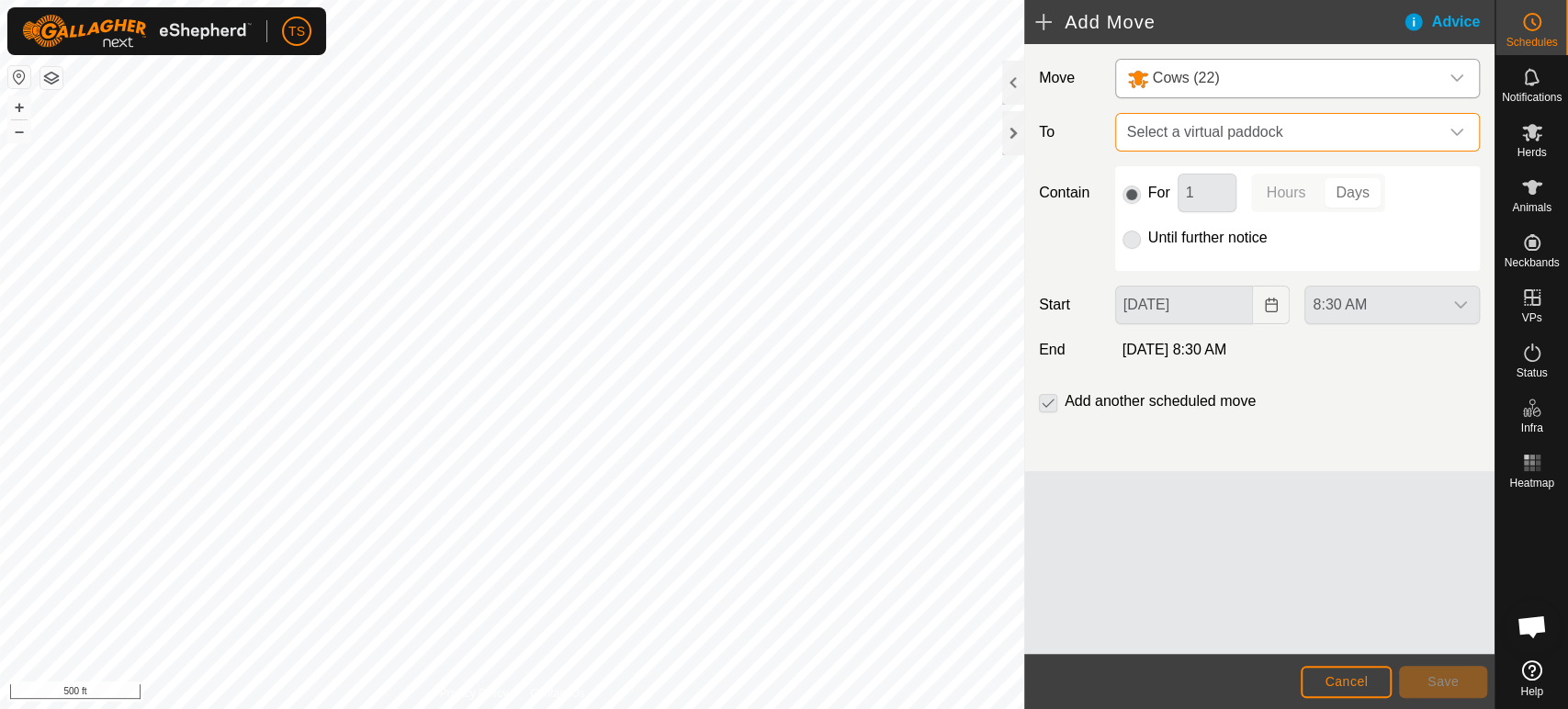
click at [1318, 138] on span "Select a virtual paddock" at bounding box center [1279, 133] width 318 height 37
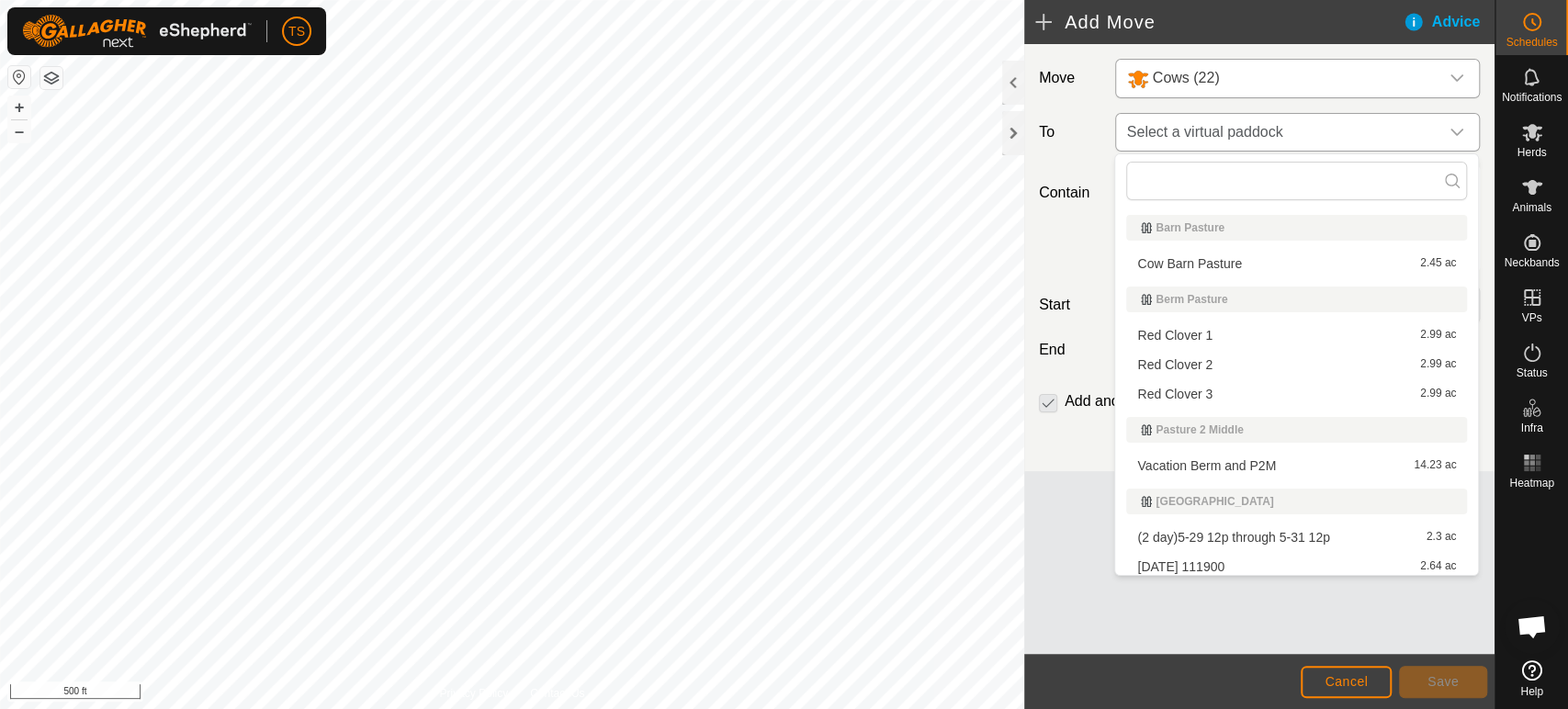
click at [1318, 138] on span "Select a virtual paddock" at bounding box center [1279, 133] width 318 height 37
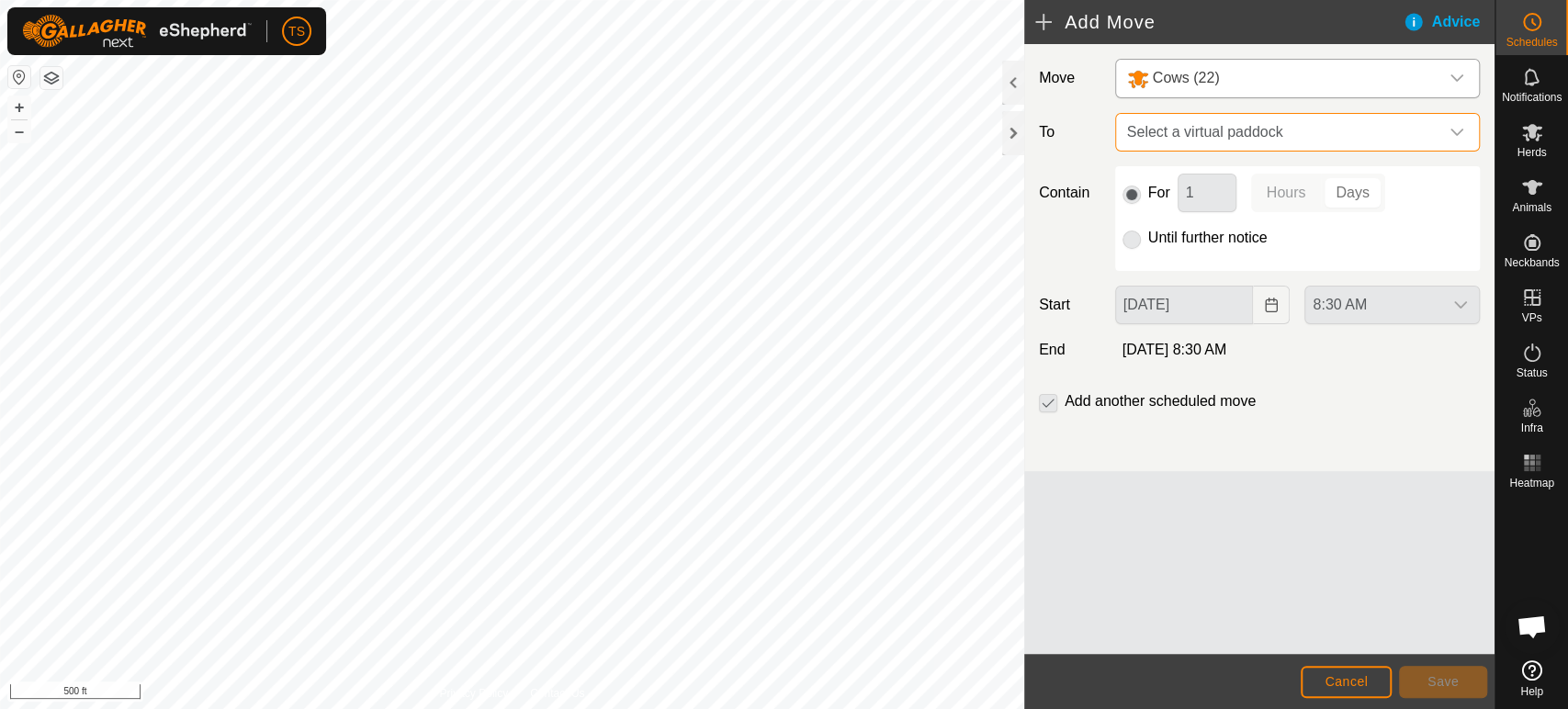
click at [1318, 138] on span "Select a virtual paddock" at bounding box center [1279, 133] width 318 height 37
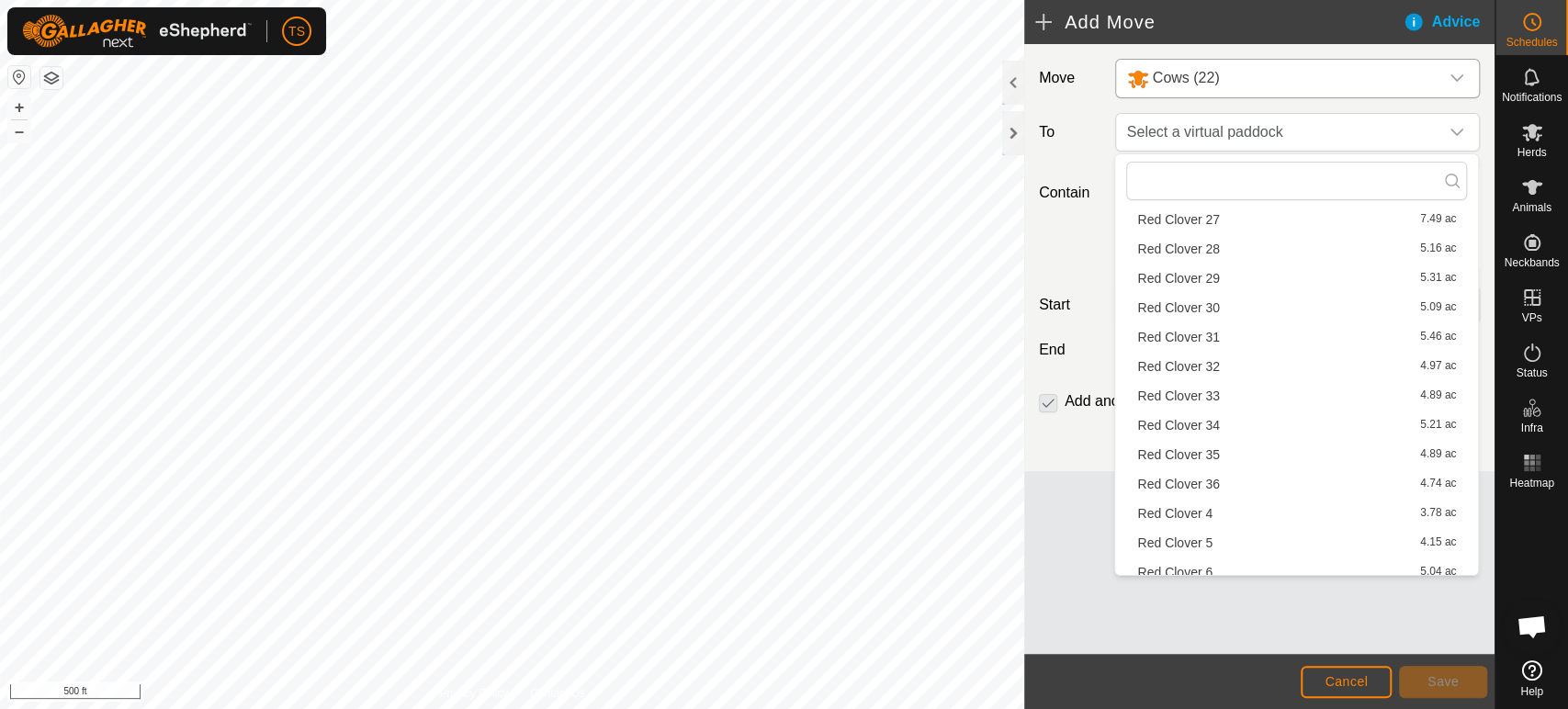
scroll to position [1018, 0]
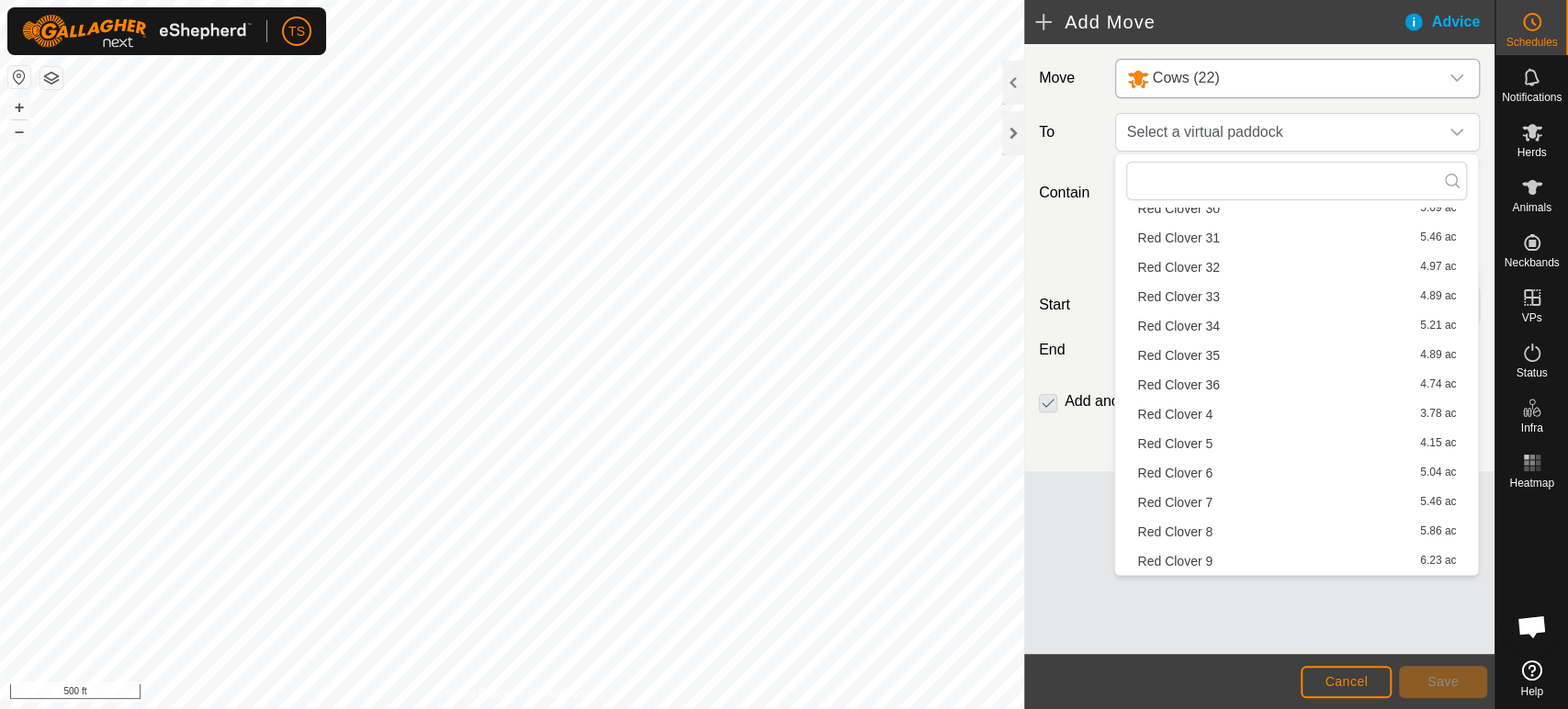
click at [1291, 412] on li "Red Clover 4 3.78 ac" at bounding box center [1295, 414] width 341 height 27
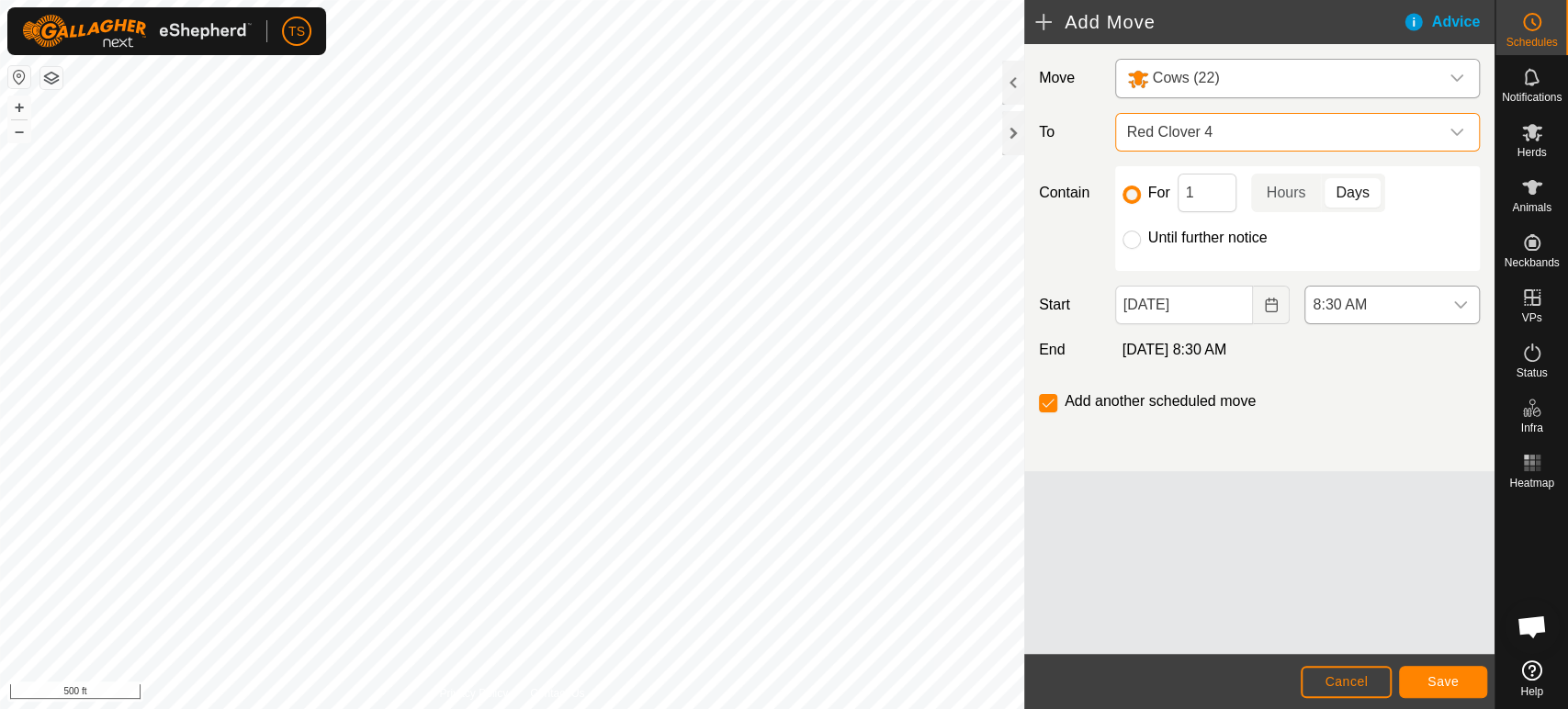
click at [1363, 318] on span "8:30 AM" at bounding box center [1374, 305] width 137 height 37
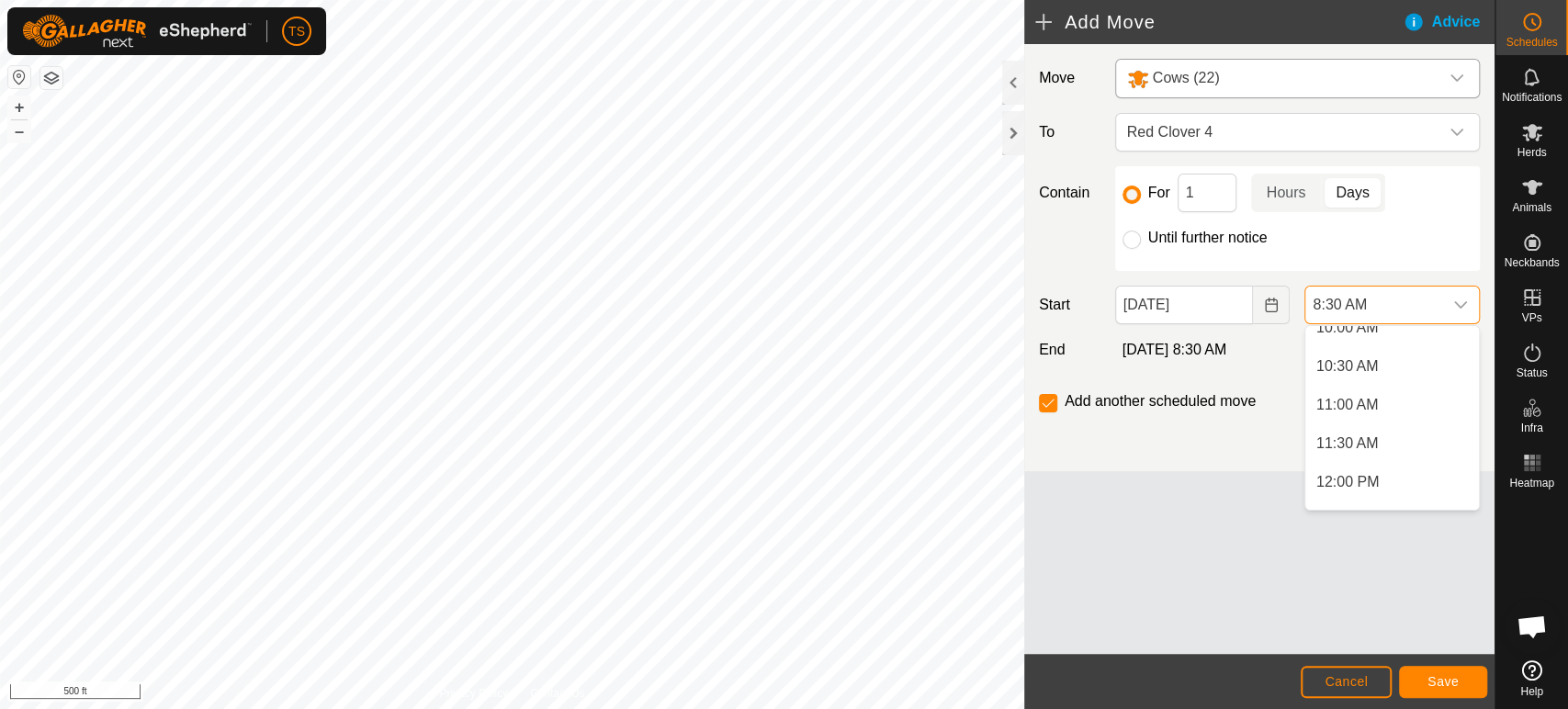
scroll to position [814, 0]
click at [1372, 427] on li "11:30 AM" at bounding box center [1392, 417] width 174 height 37
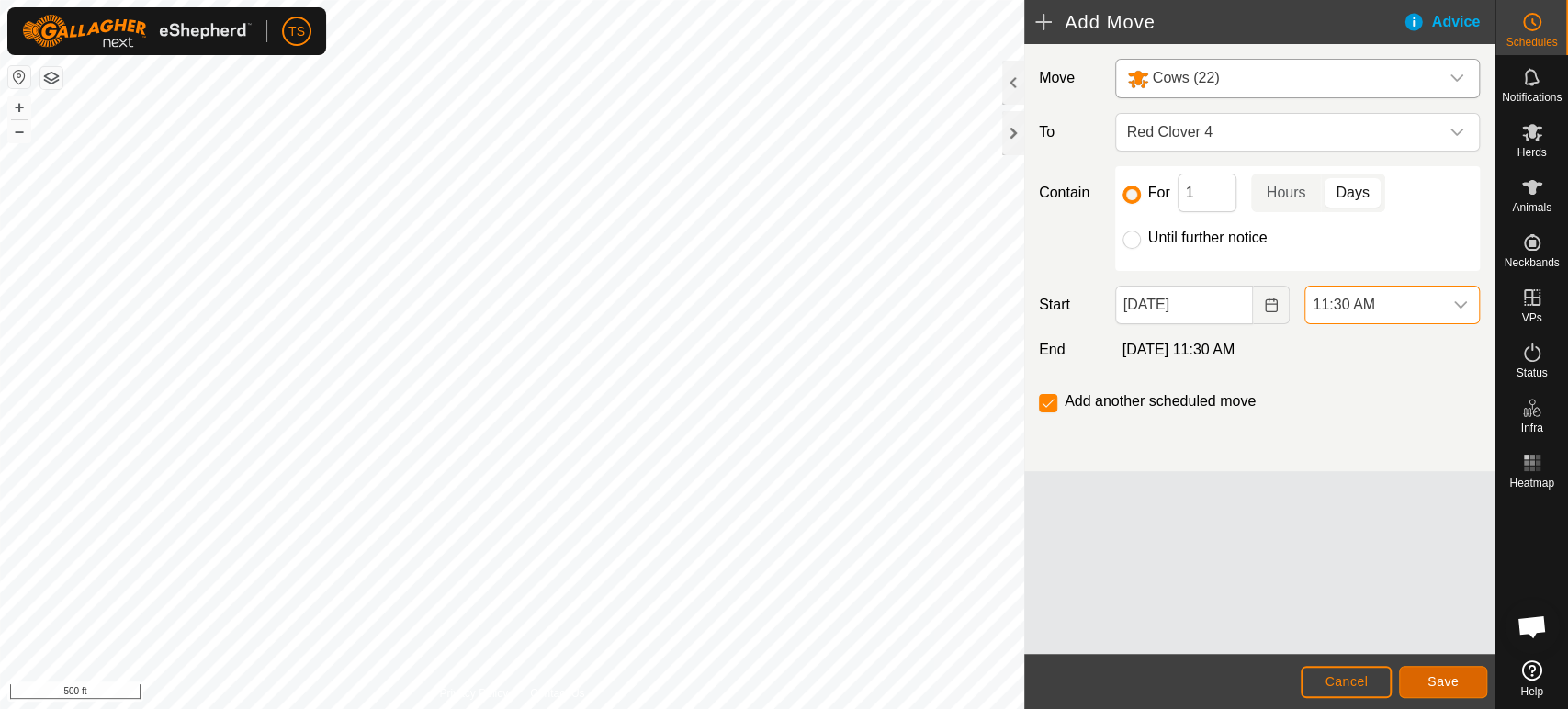
click at [1423, 675] on button "Save" at bounding box center [1443, 682] width 88 height 32
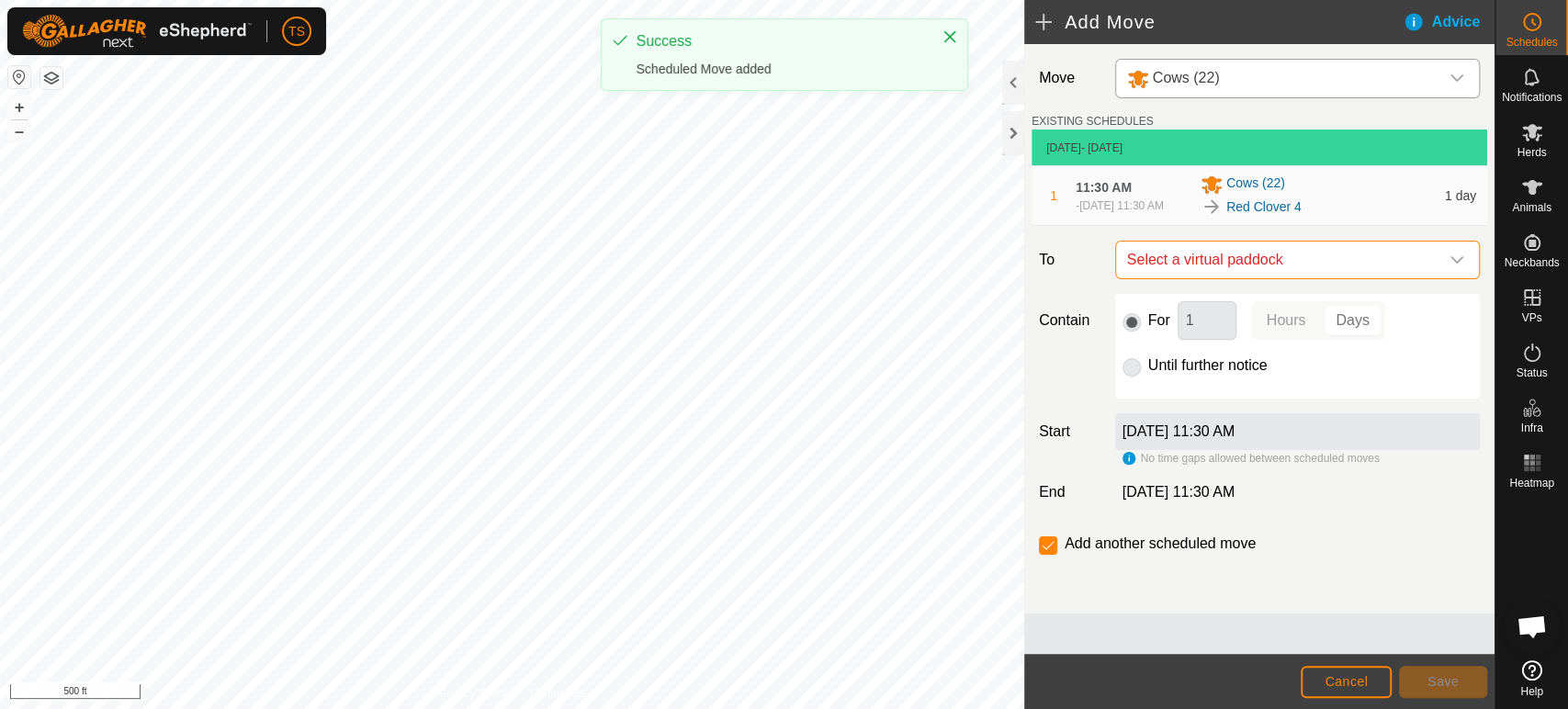
click at [1334, 268] on span "Select a virtual paddock" at bounding box center [1279, 260] width 318 height 37
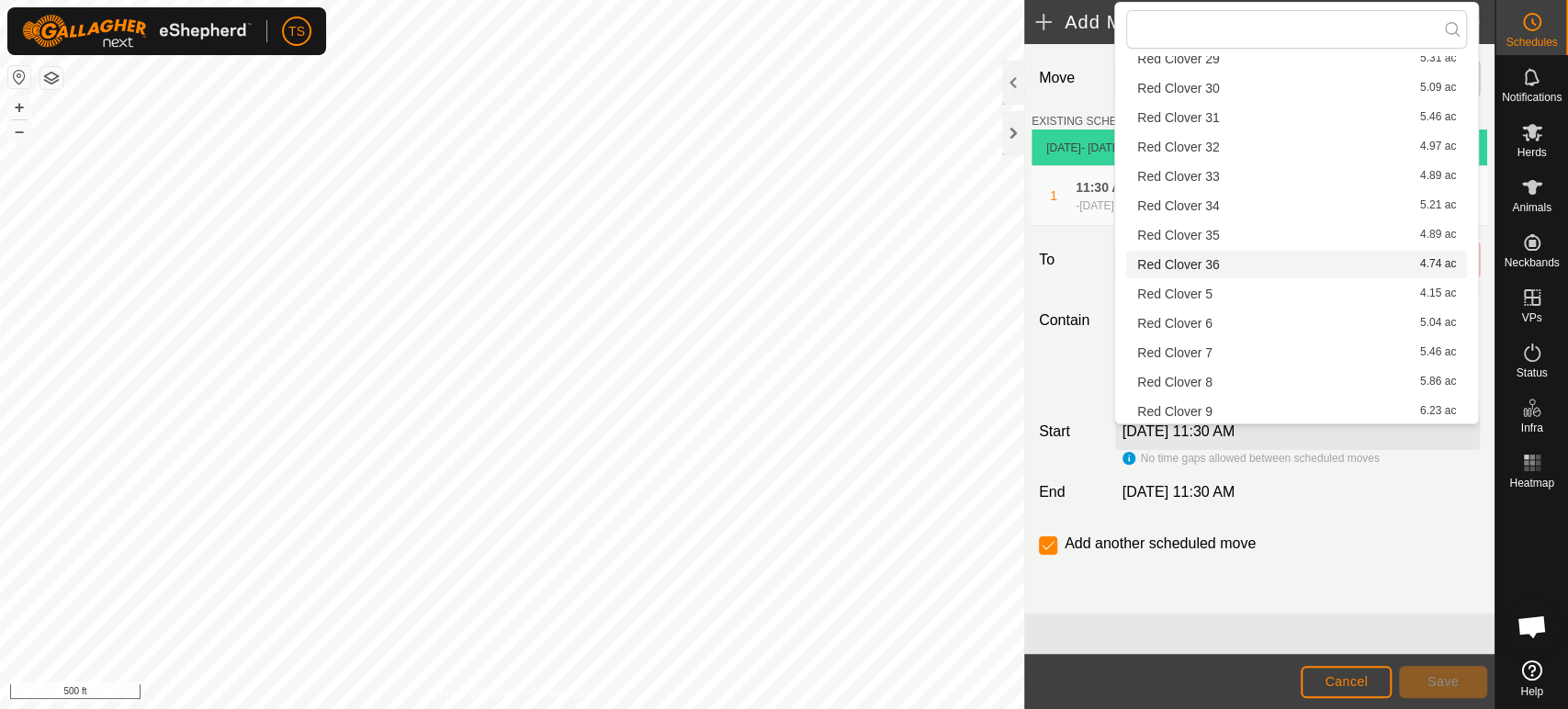
scroll to position [613, 0]
click at [1324, 296] on li "Red Clover 5 4.15 ac" at bounding box center [1295, 292] width 341 height 27
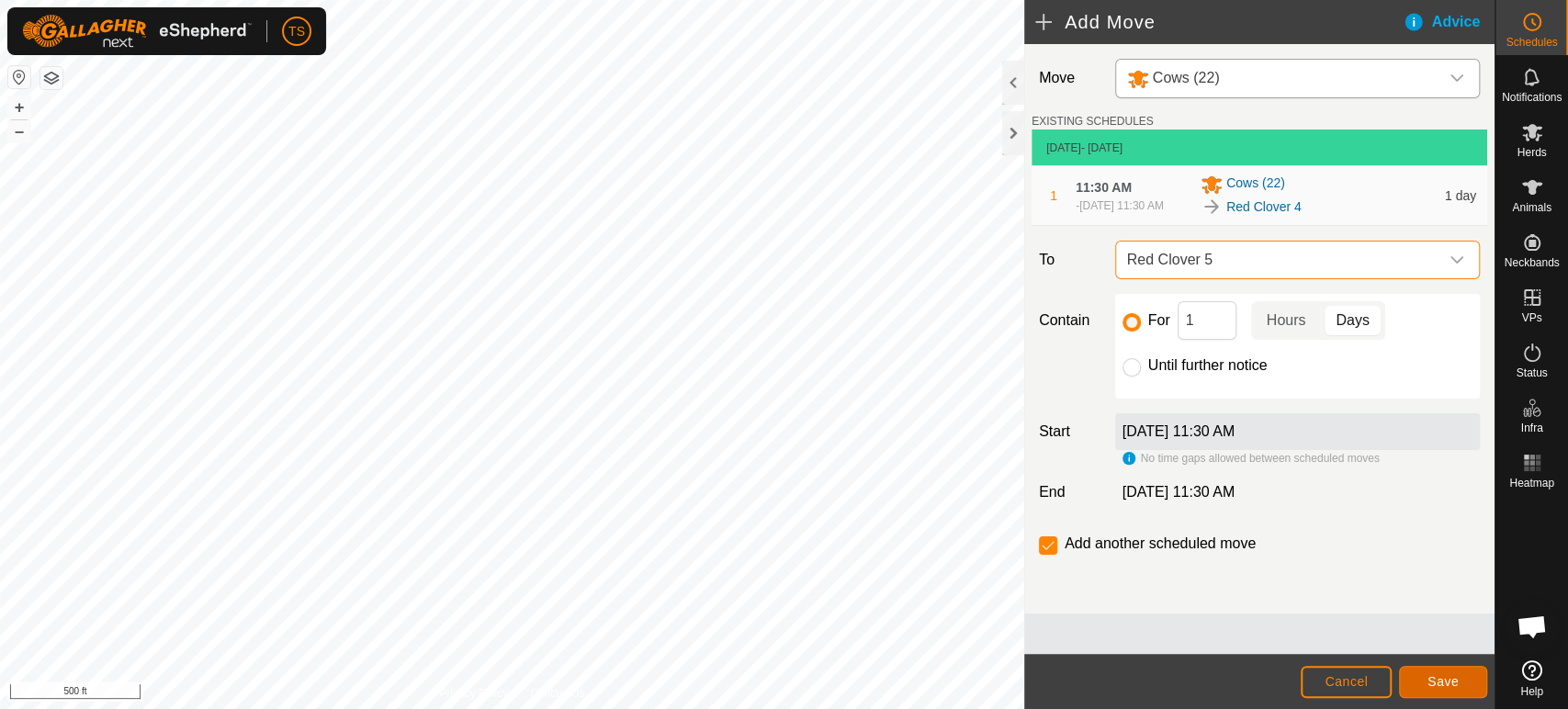
click at [1467, 684] on button "Save" at bounding box center [1443, 682] width 88 height 32
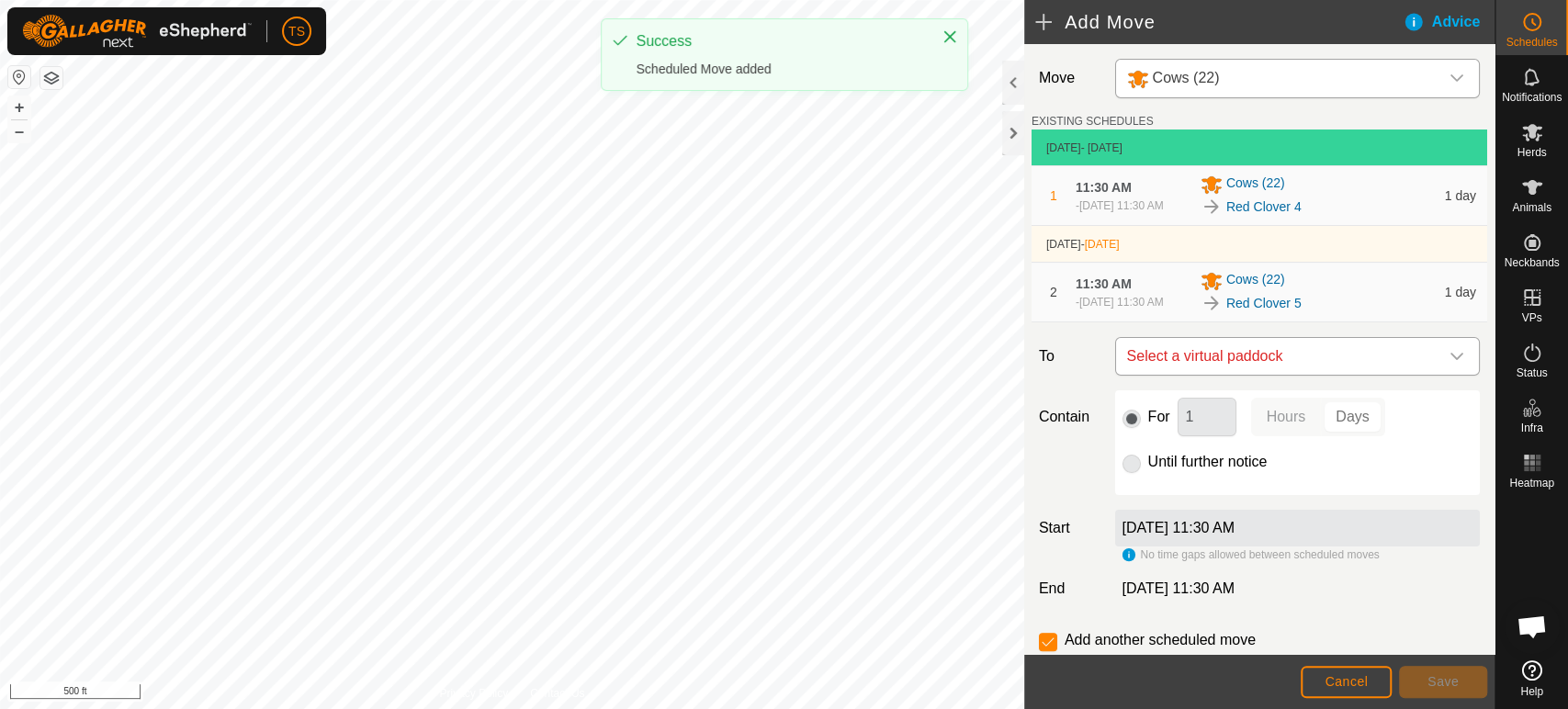
click at [1325, 375] on span "Select a virtual paddock" at bounding box center [1279, 356] width 318 height 37
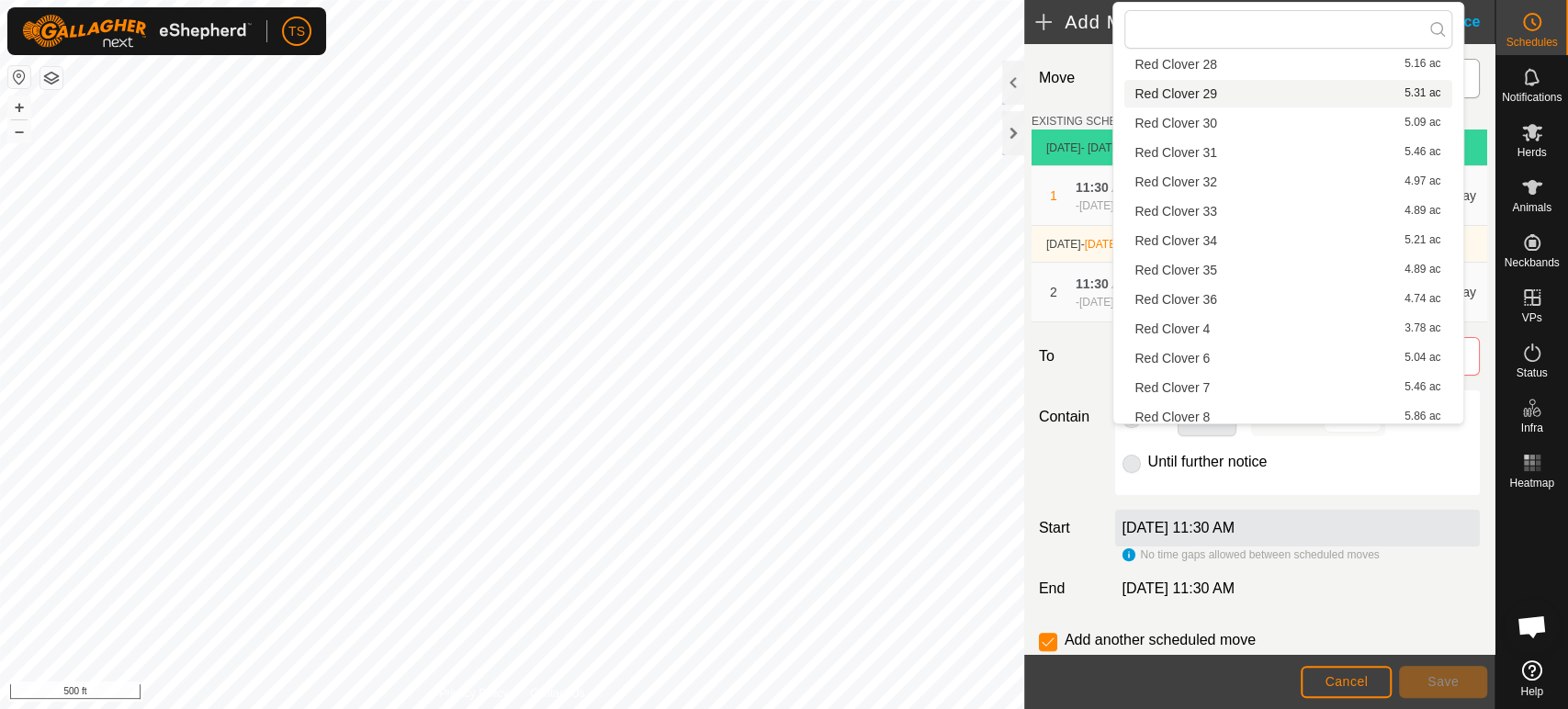
scroll to position [611, 0]
click at [1324, 326] on li "Red Clover 6 5.04 ac" at bounding box center [1289, 323] width 328 height 27
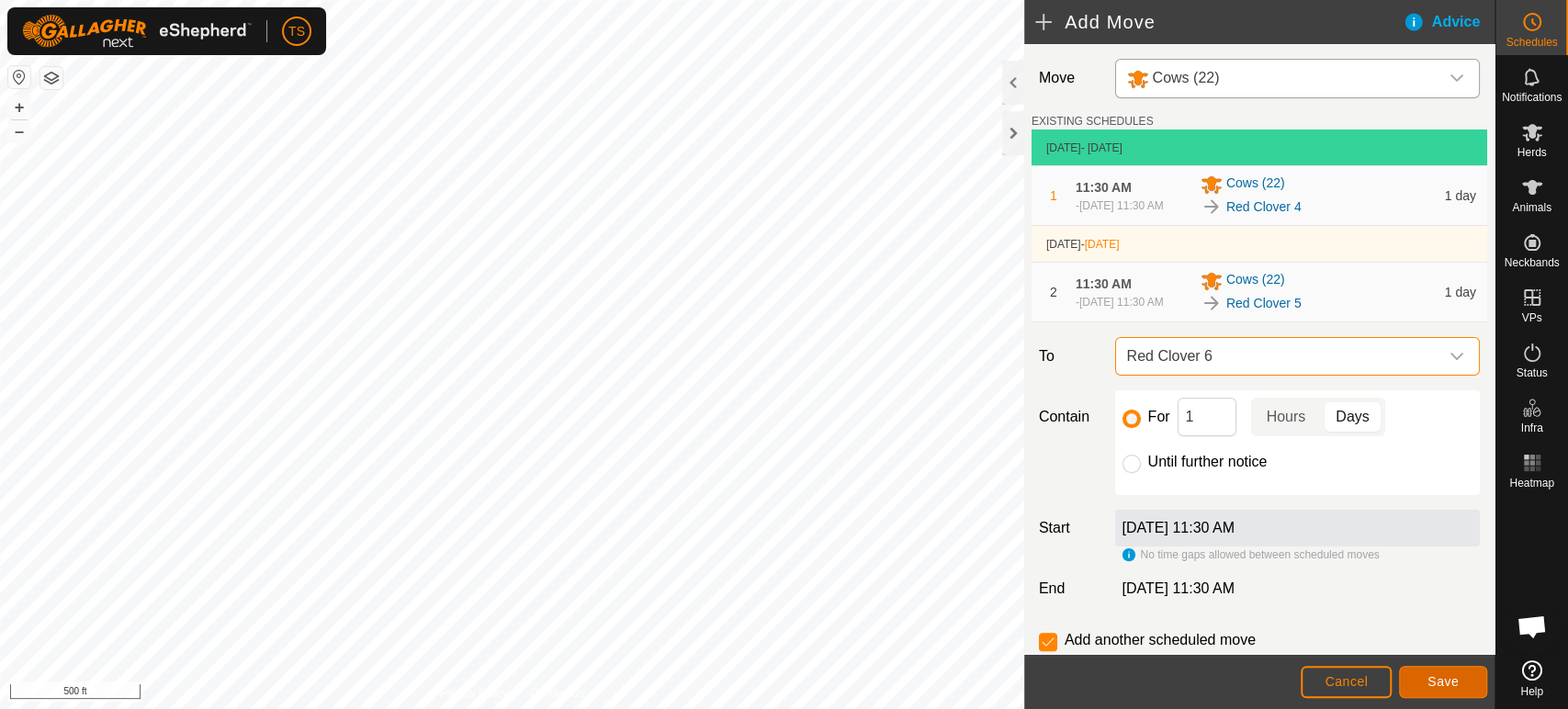
click at [1436, 682] on span "Save" at bounding box center [1443, 681] width 31 height 15
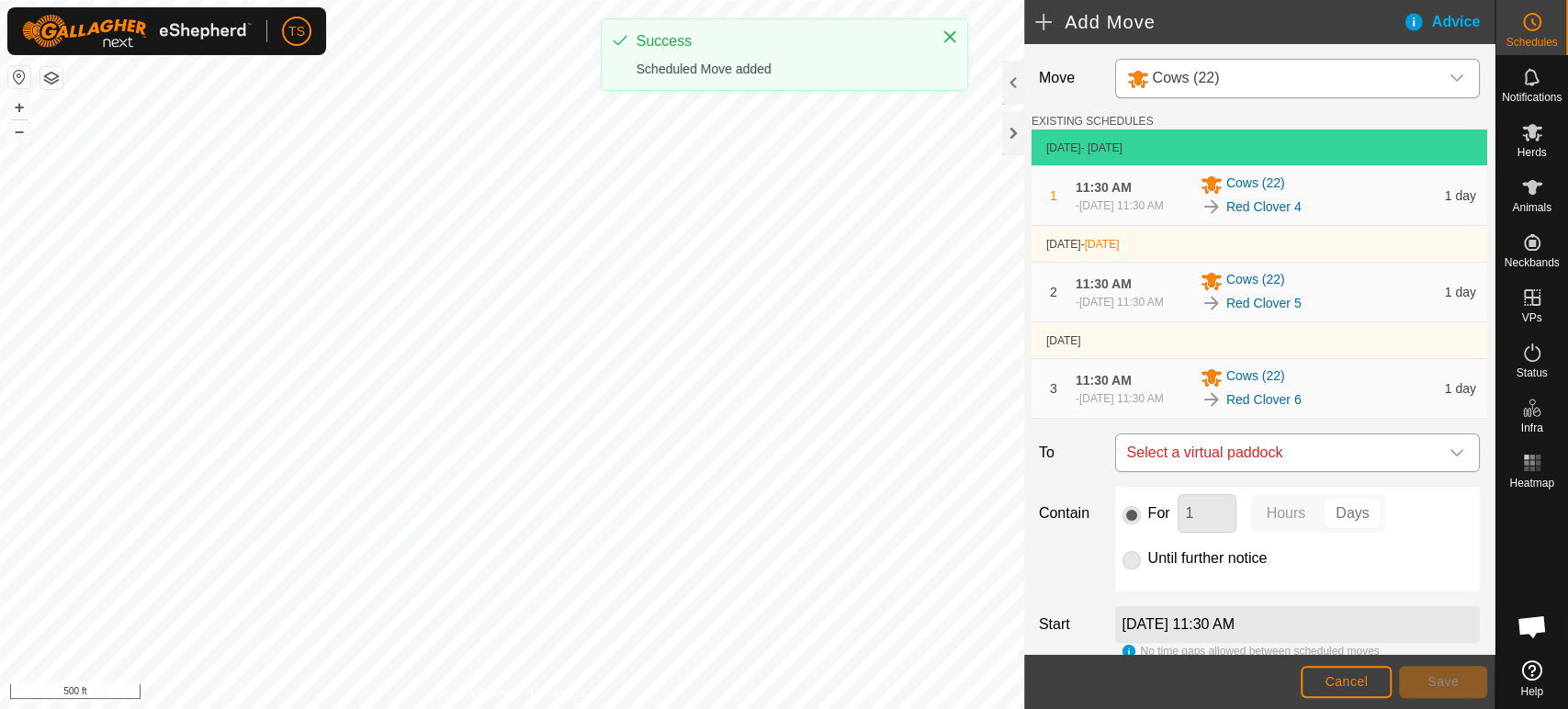
click at [1317, 471] on span "Select a virtual paddock" at bounding box center [1279, 453] width 318 height 37
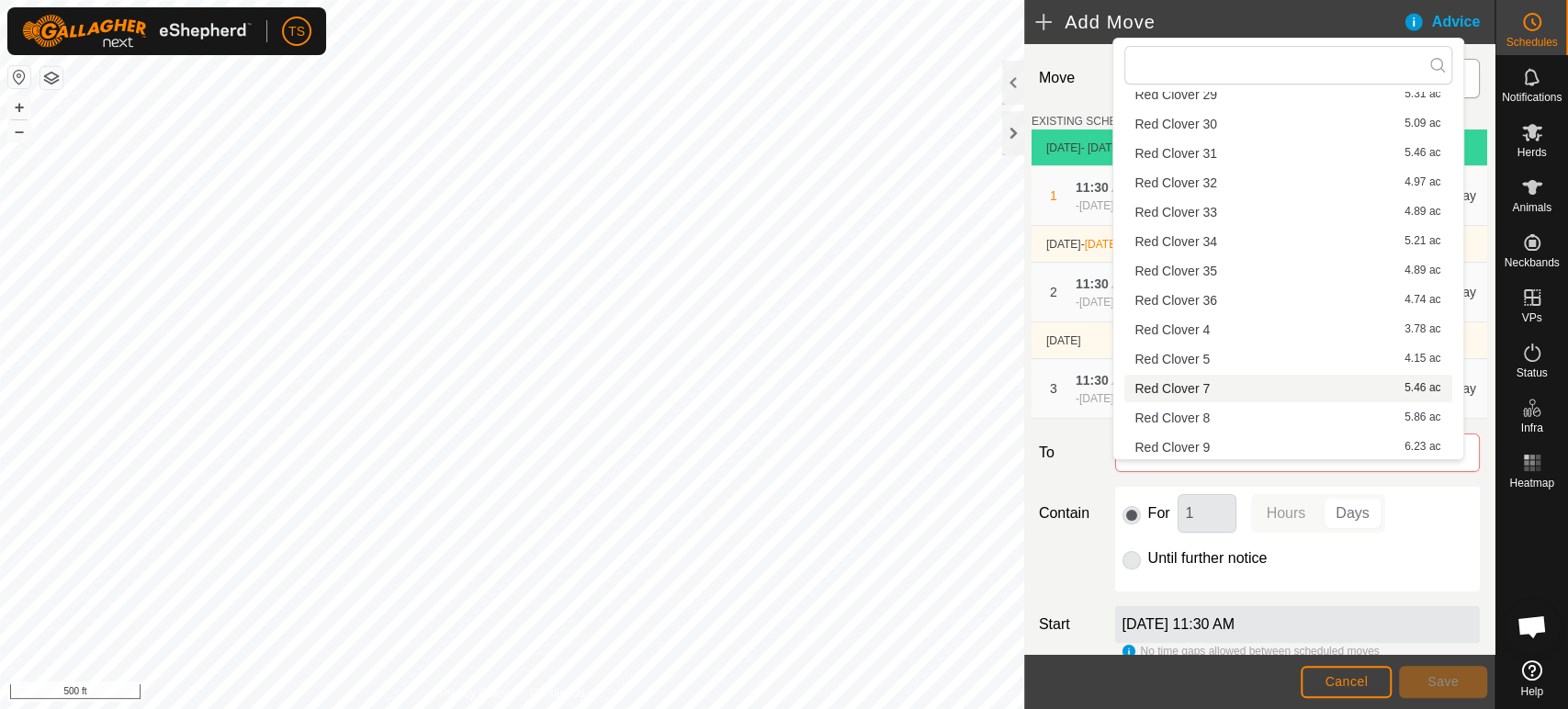
click at [1293, 385] on li "Red Clover 7 5.46 ac" at bounding box center [1289, 389] width 328 height 27
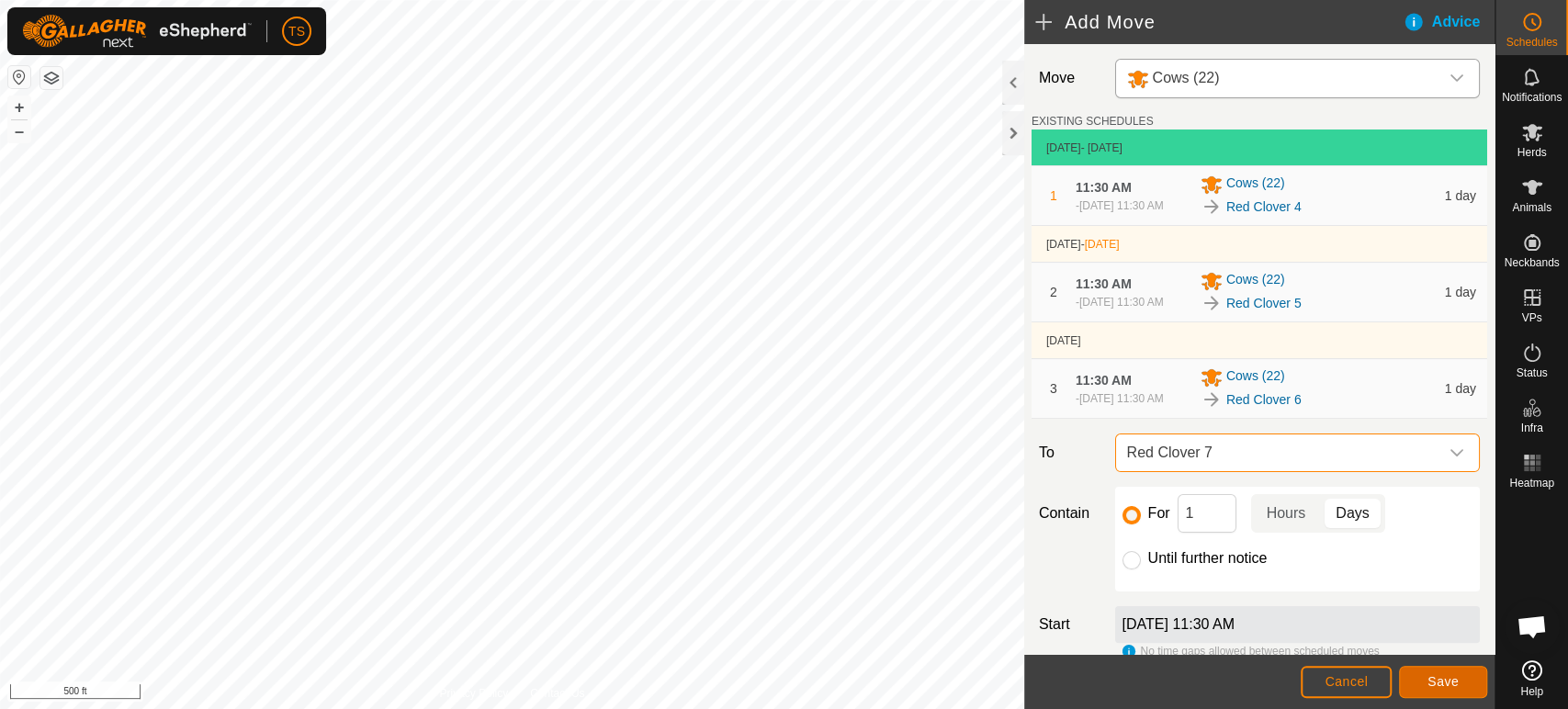
click at [1439, 687] on span "Save" at bounding box center [1443, 681] width 31 height 15
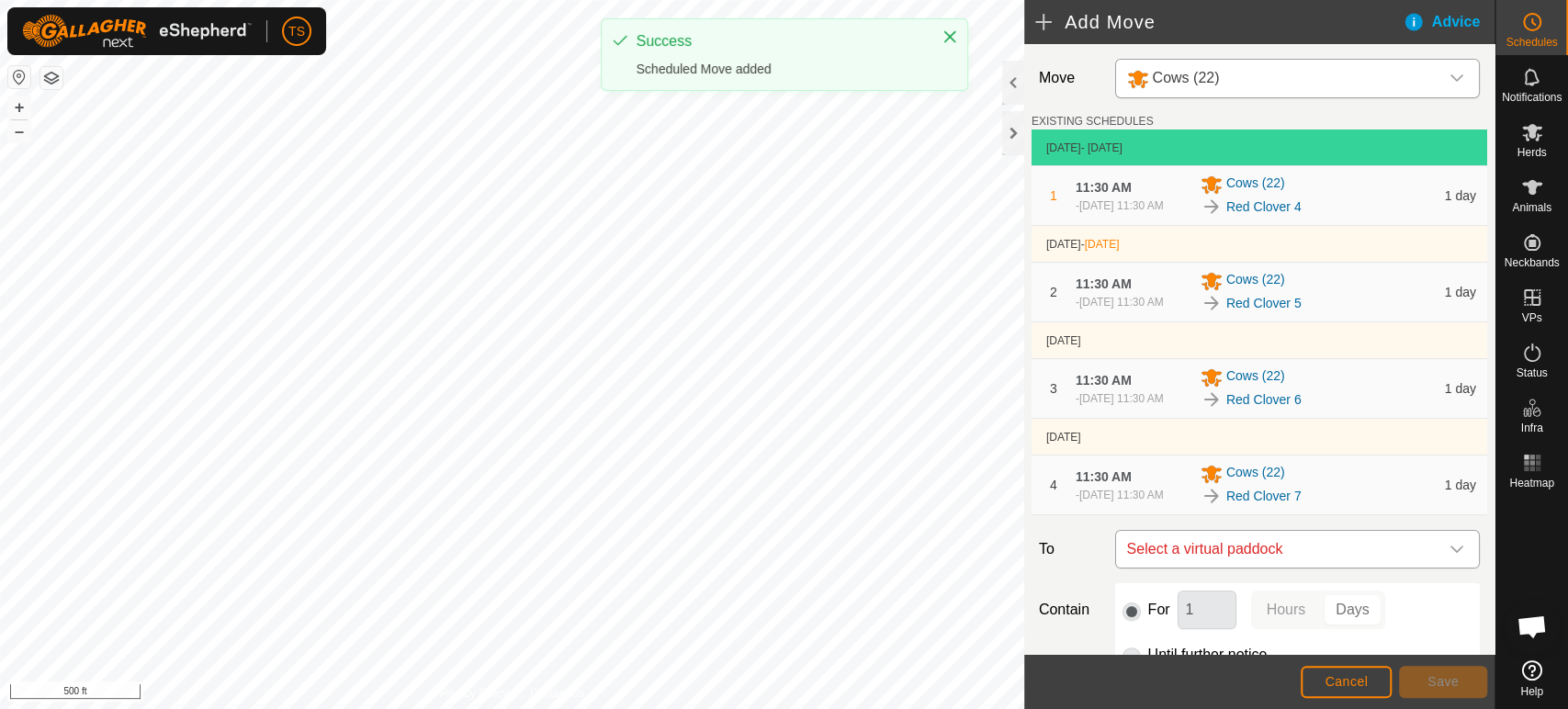
click at [1370, 567] on span "Select a virtual paddock" at bounding box center [1279, 549] width 318 height 37
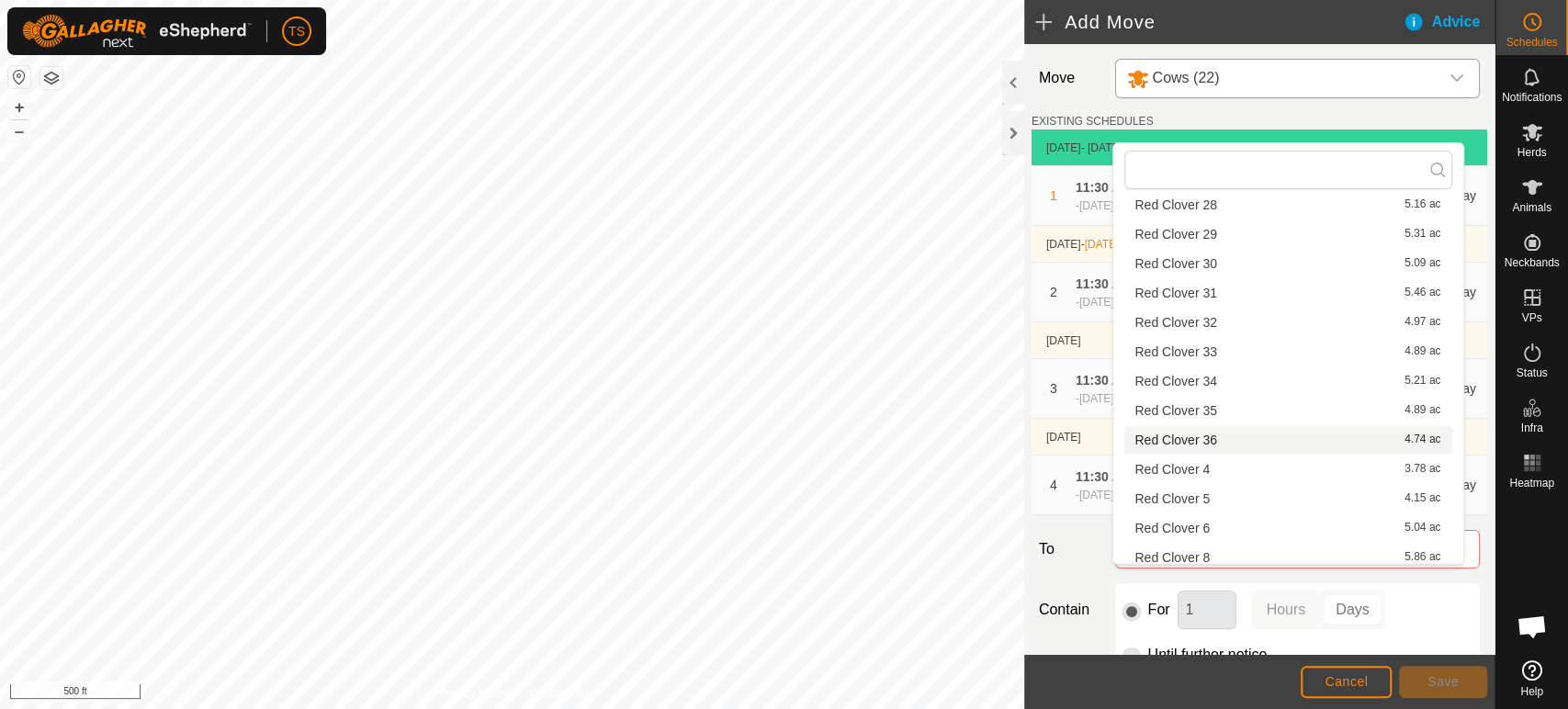
scroll to position [612, 0]
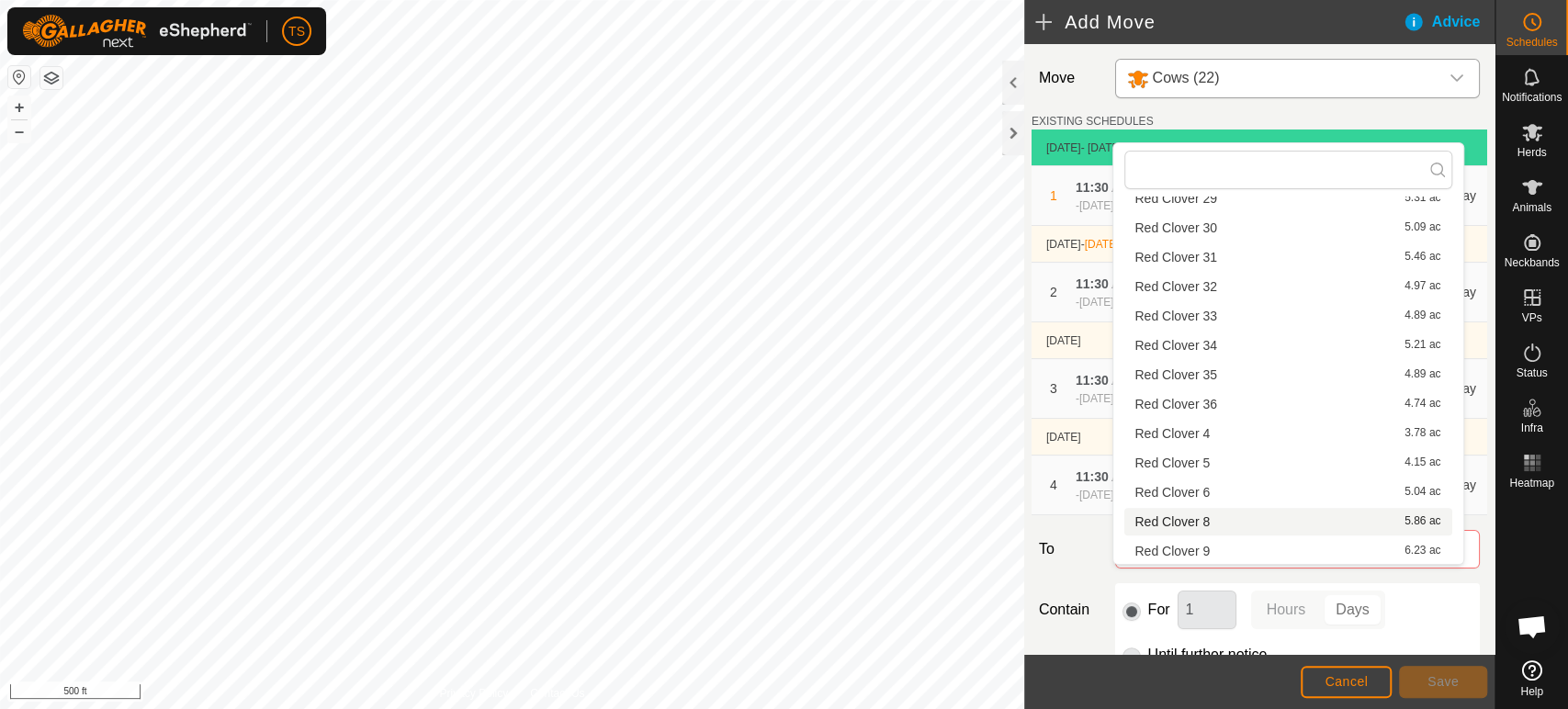
click at [1300, 518] on li "Red Clover 8 5.86 ac" at bounding box center [1289, 521] width 328 height 27
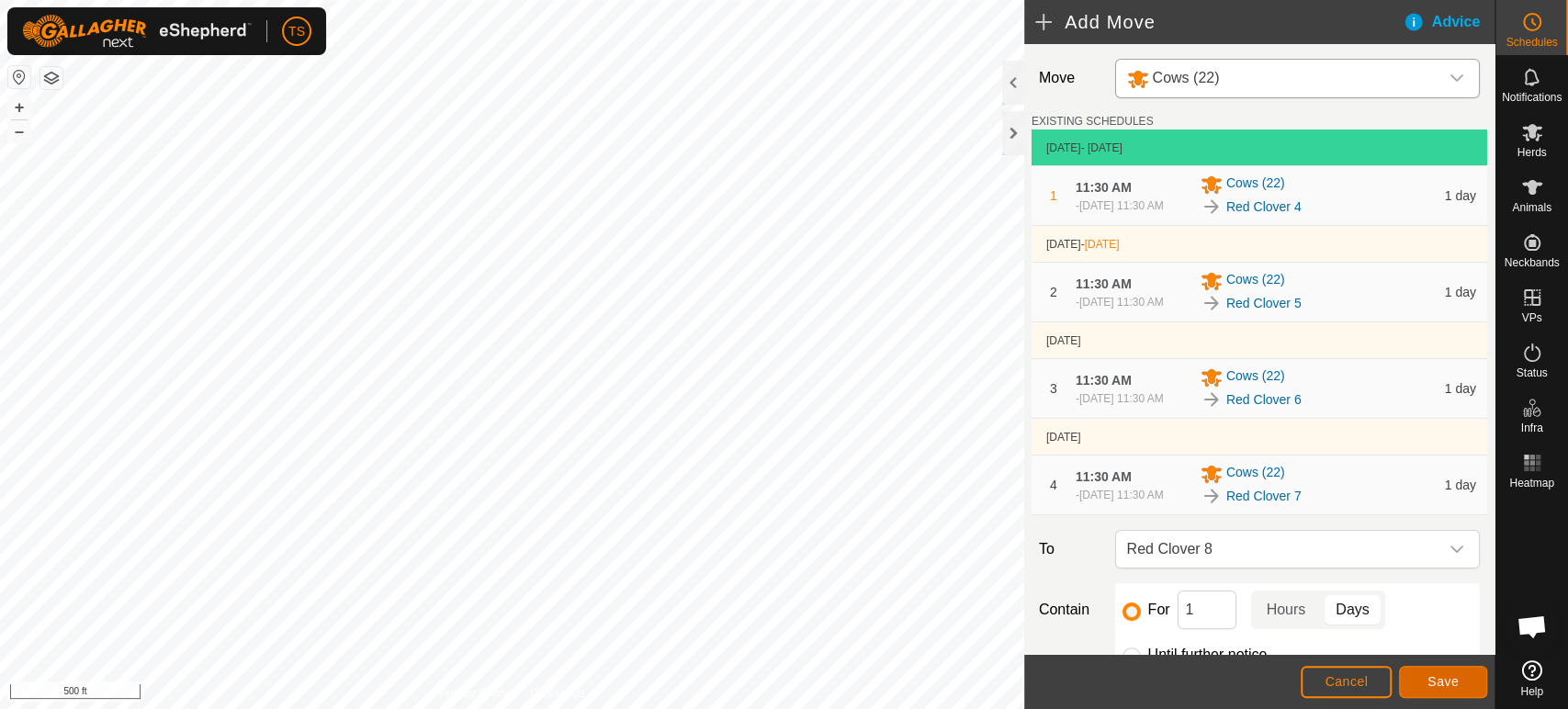
click at [1462, 678] on button "Save" at bounding box center [1443, 682] width 88 height 32
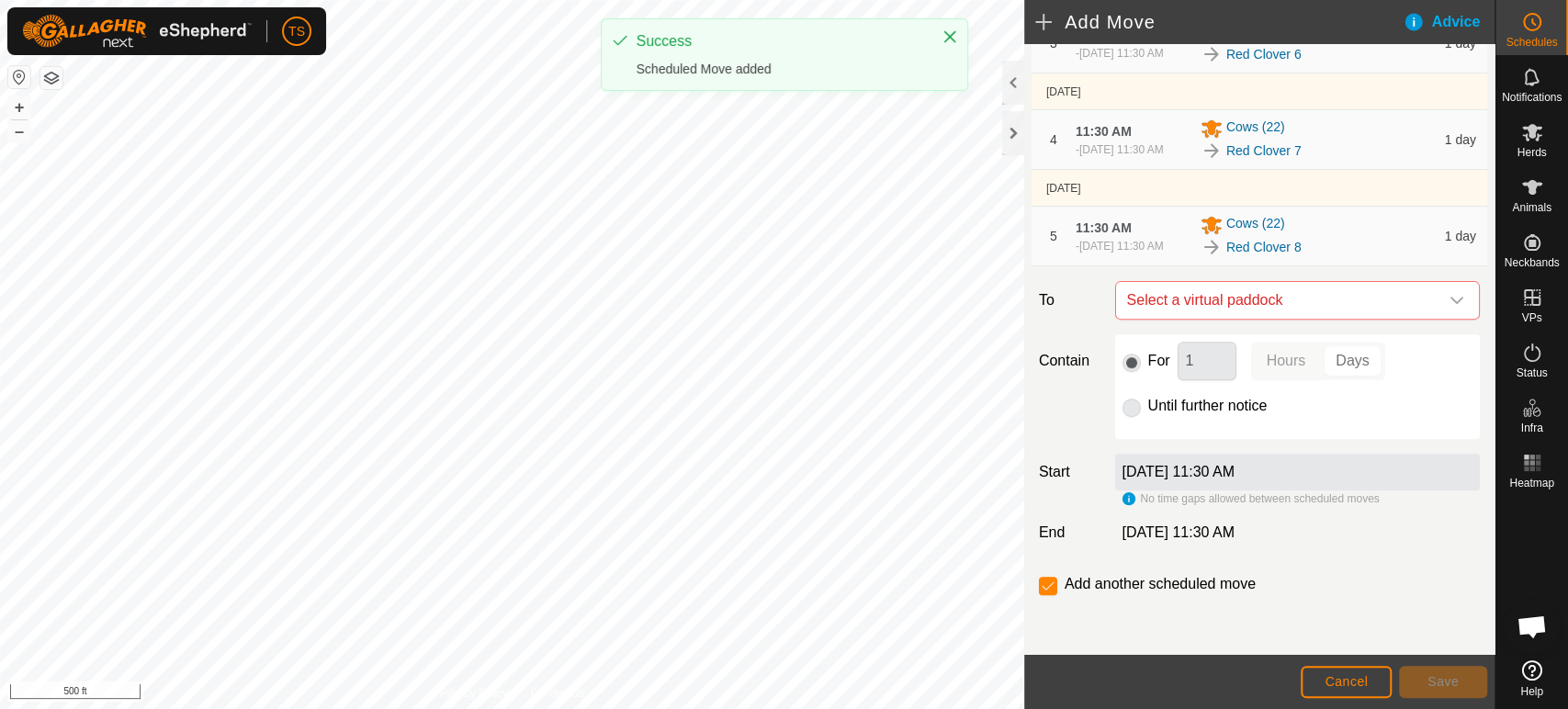
scroll to position [384, 0]
click at [1323, 318] on span "Select a virtual paddock" at bounding box center [1279, 301] width 318 height 37
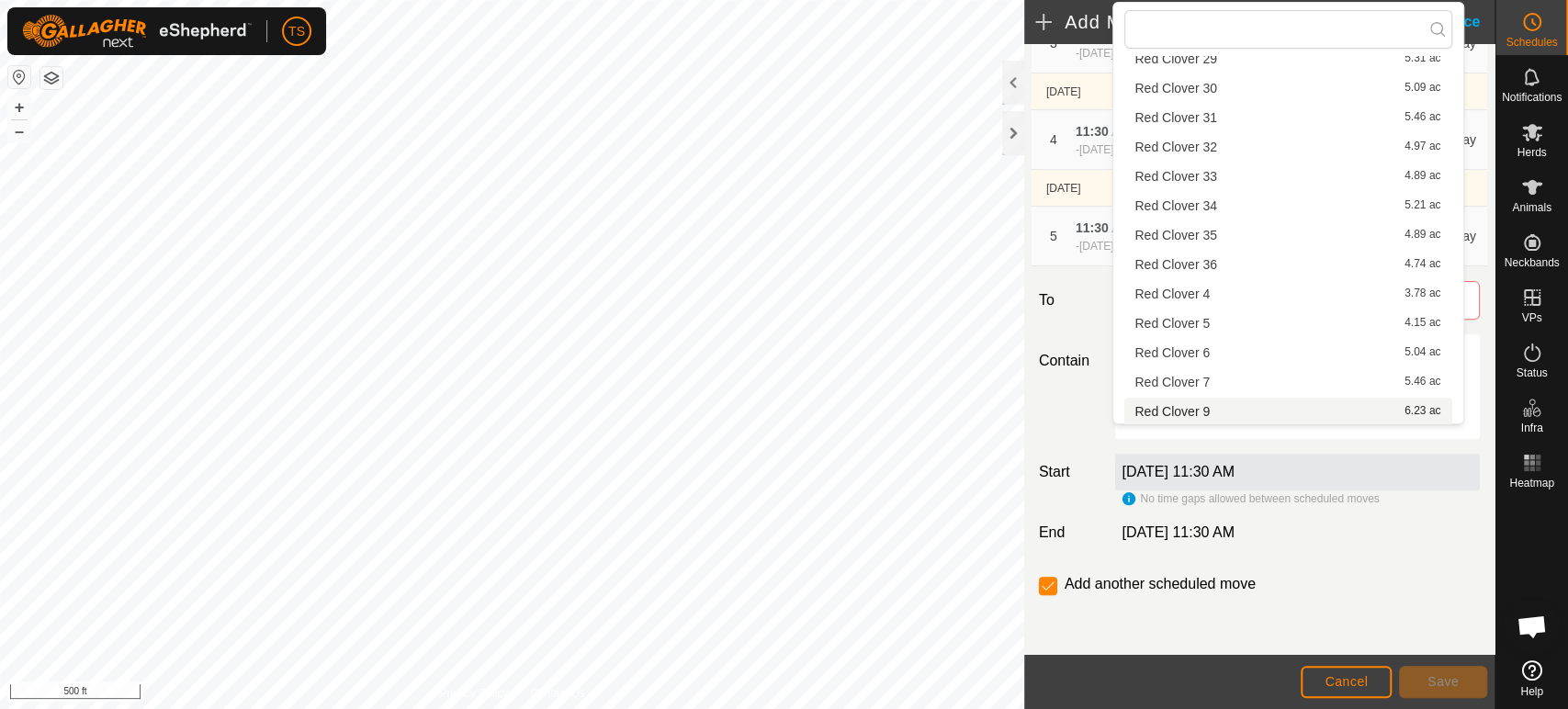
scroll to position [613, 0]
click at [1284, 417] on li "Red Clover 9 6.23 ac" at bounding box center [1289, 409] width 328 height 27
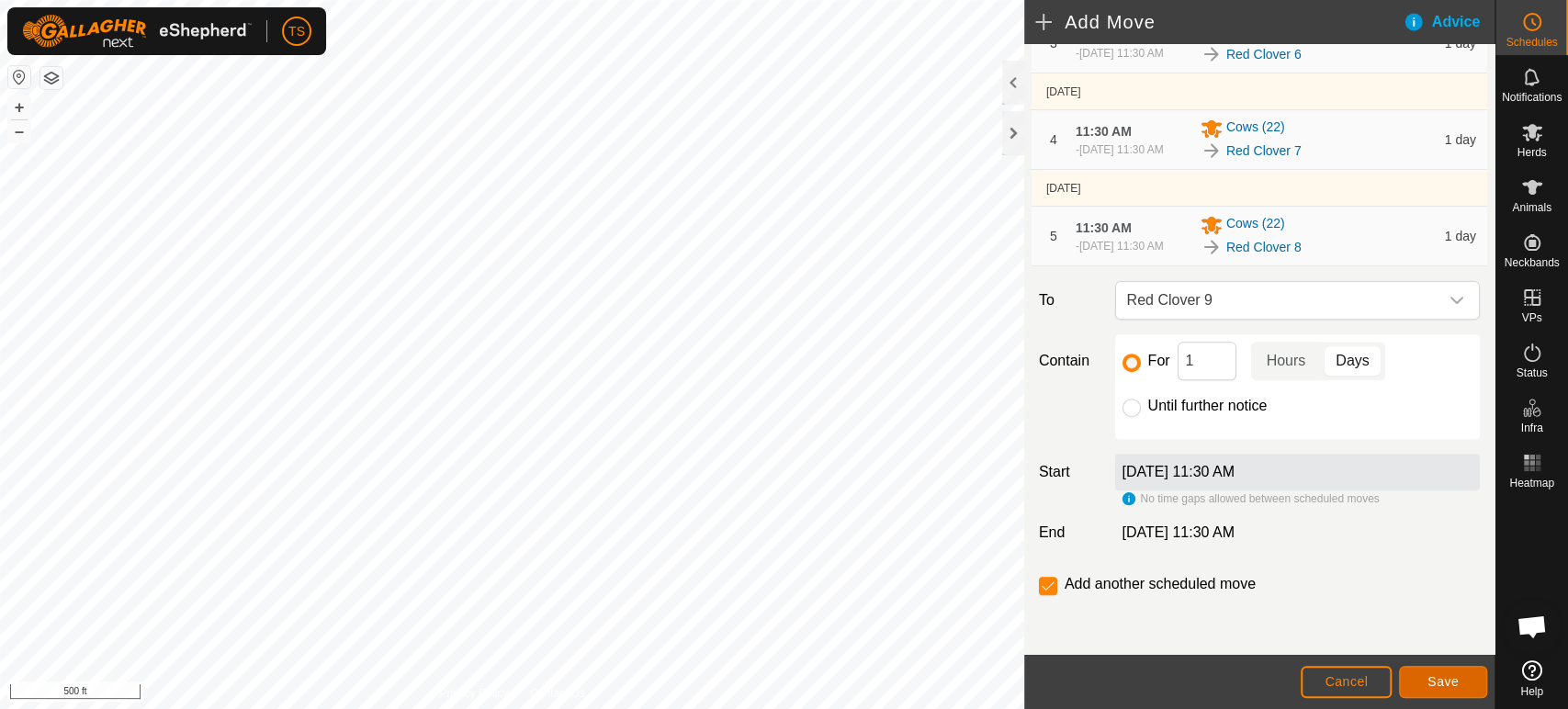
click at [1451, 683] on span "Save" at bounding box center [1443, 681] width 31 height 15
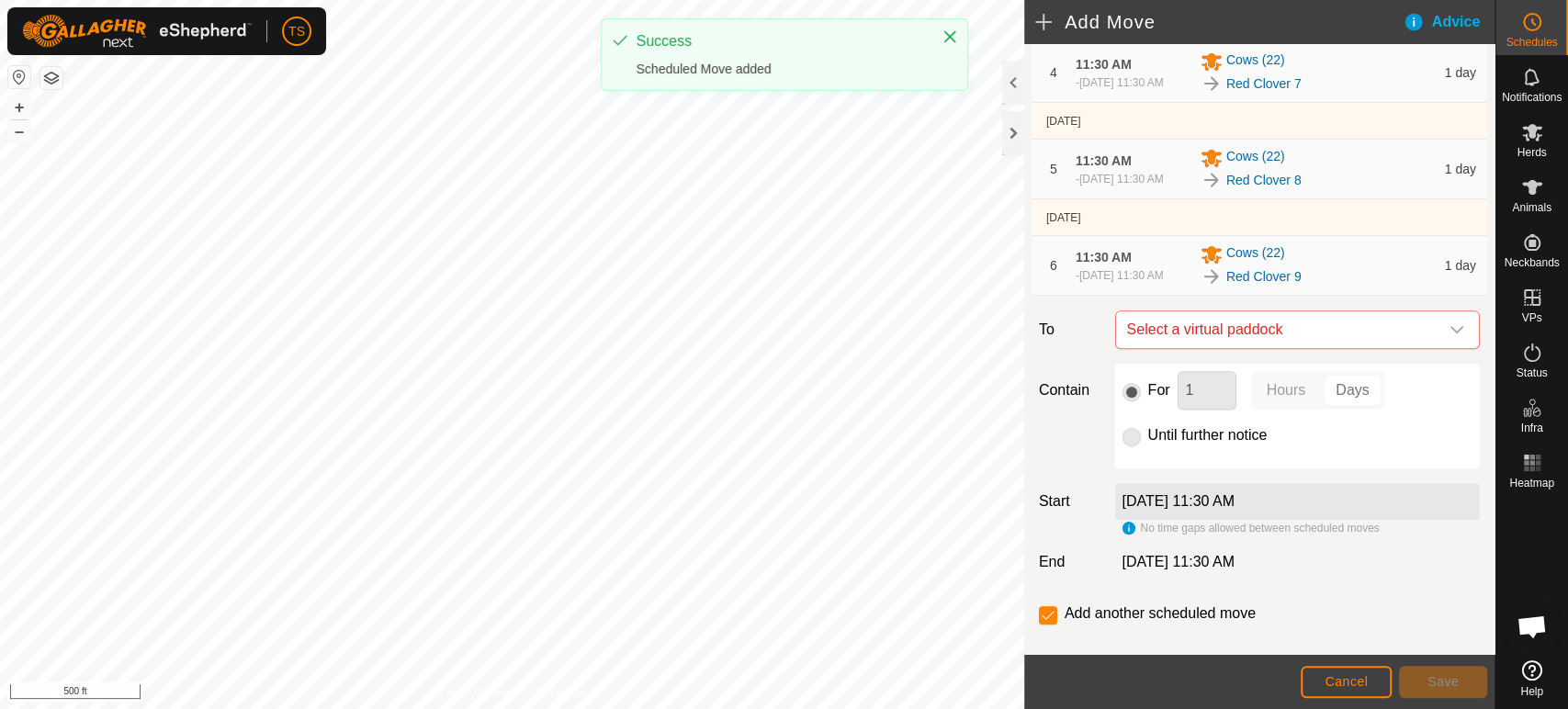
scroll to position [489, 0]
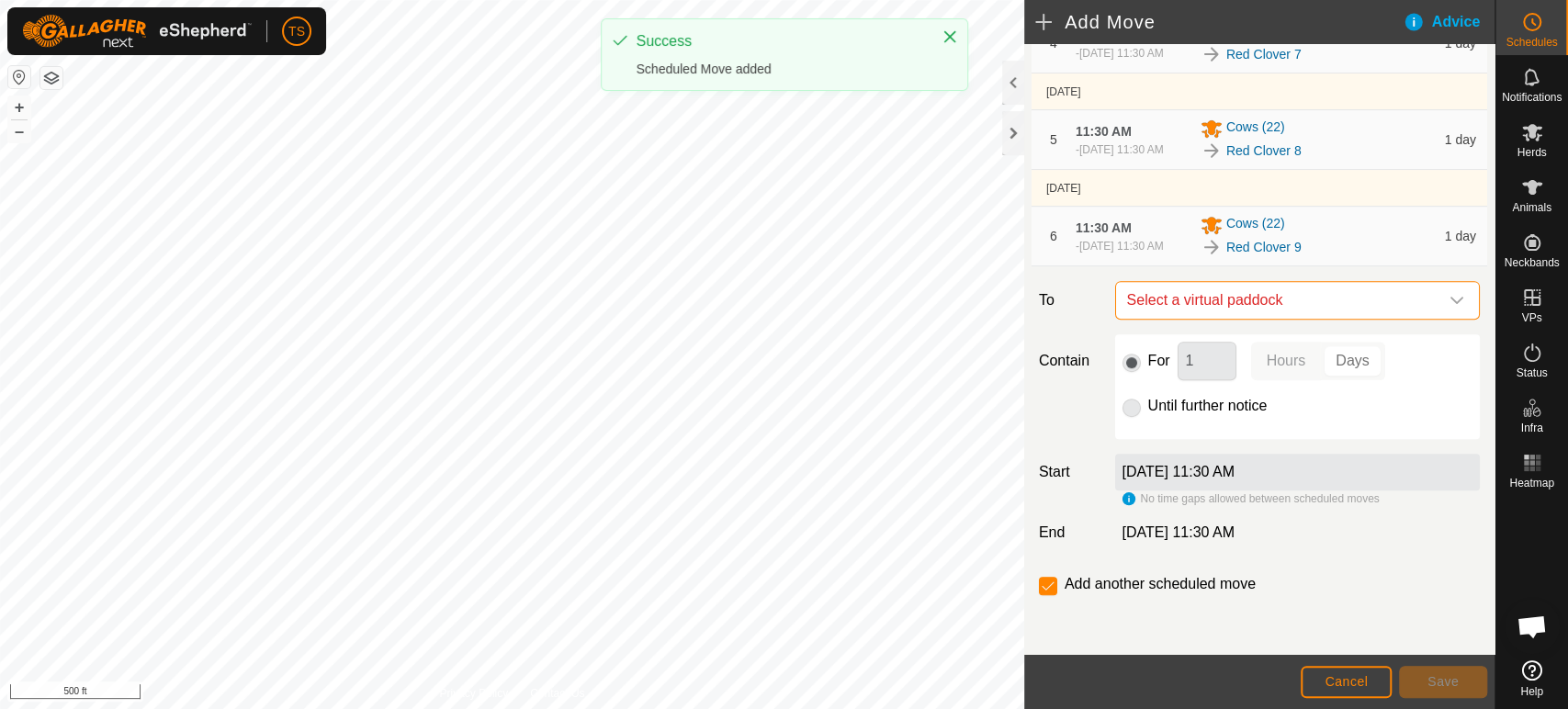
click at [1334, 310] on span "Select a virtual paddock" at bounding box center [1279, 301] width 318 height 37
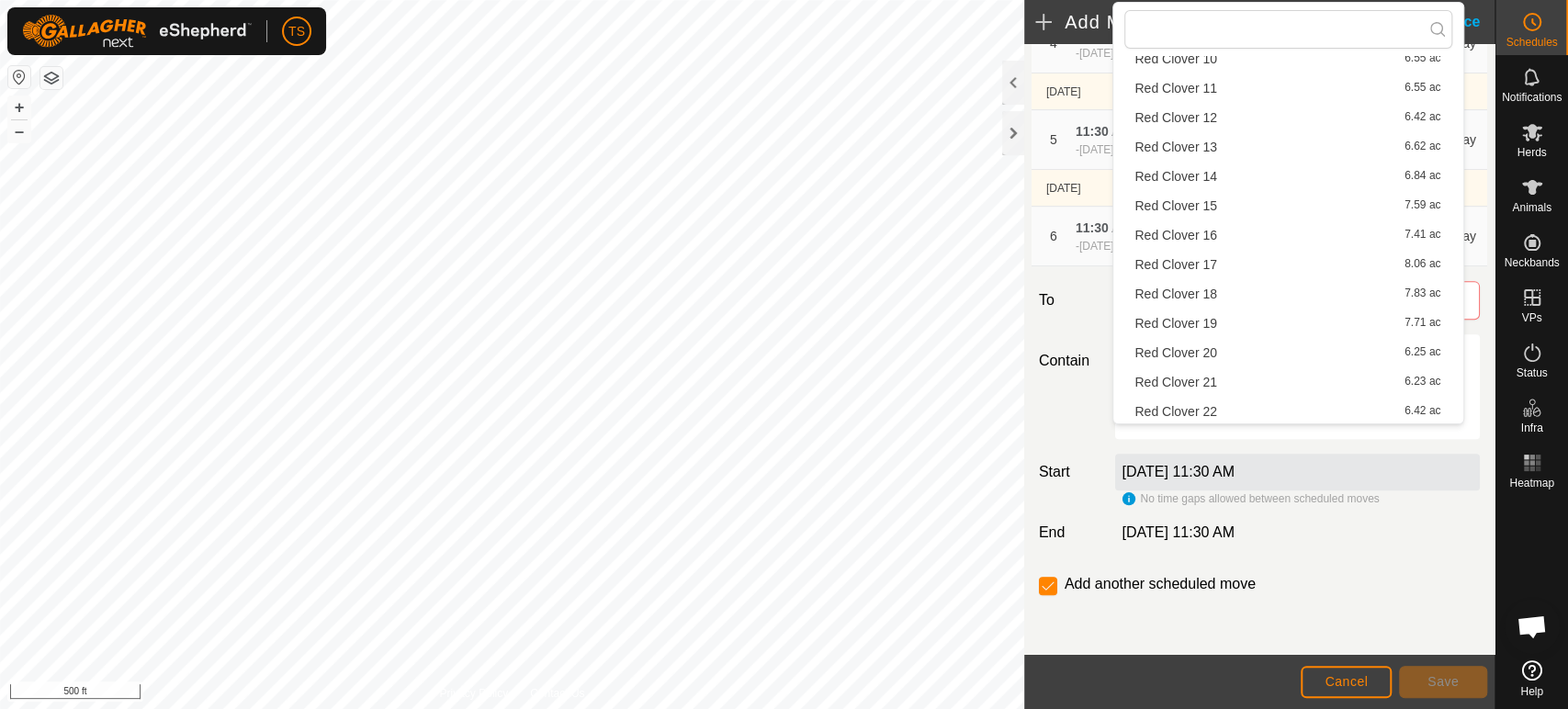
scroll to position [0, 0]
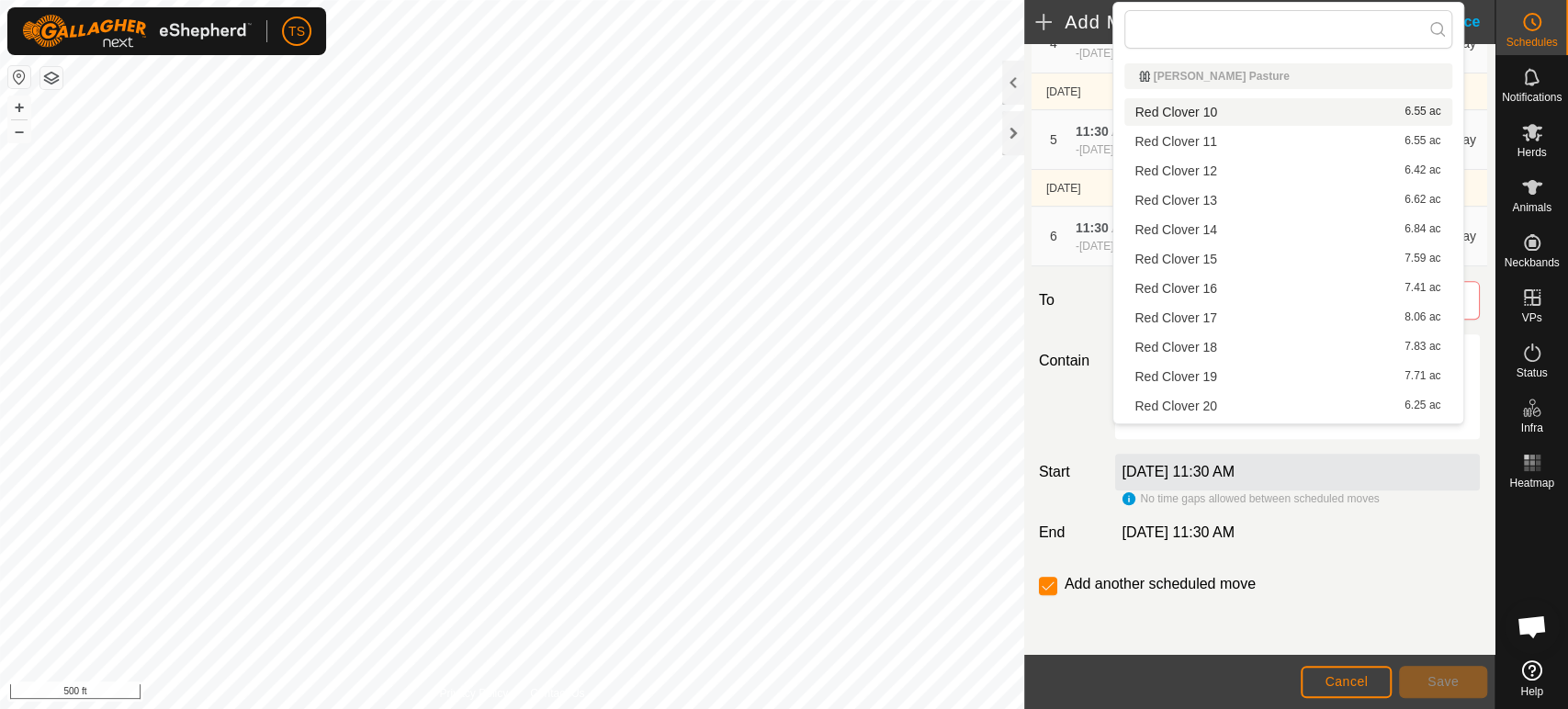
click at [1232, 107] on li "Red Clover 10 6.55 ac" at bounding box center [1289, 112] width 328 height 27
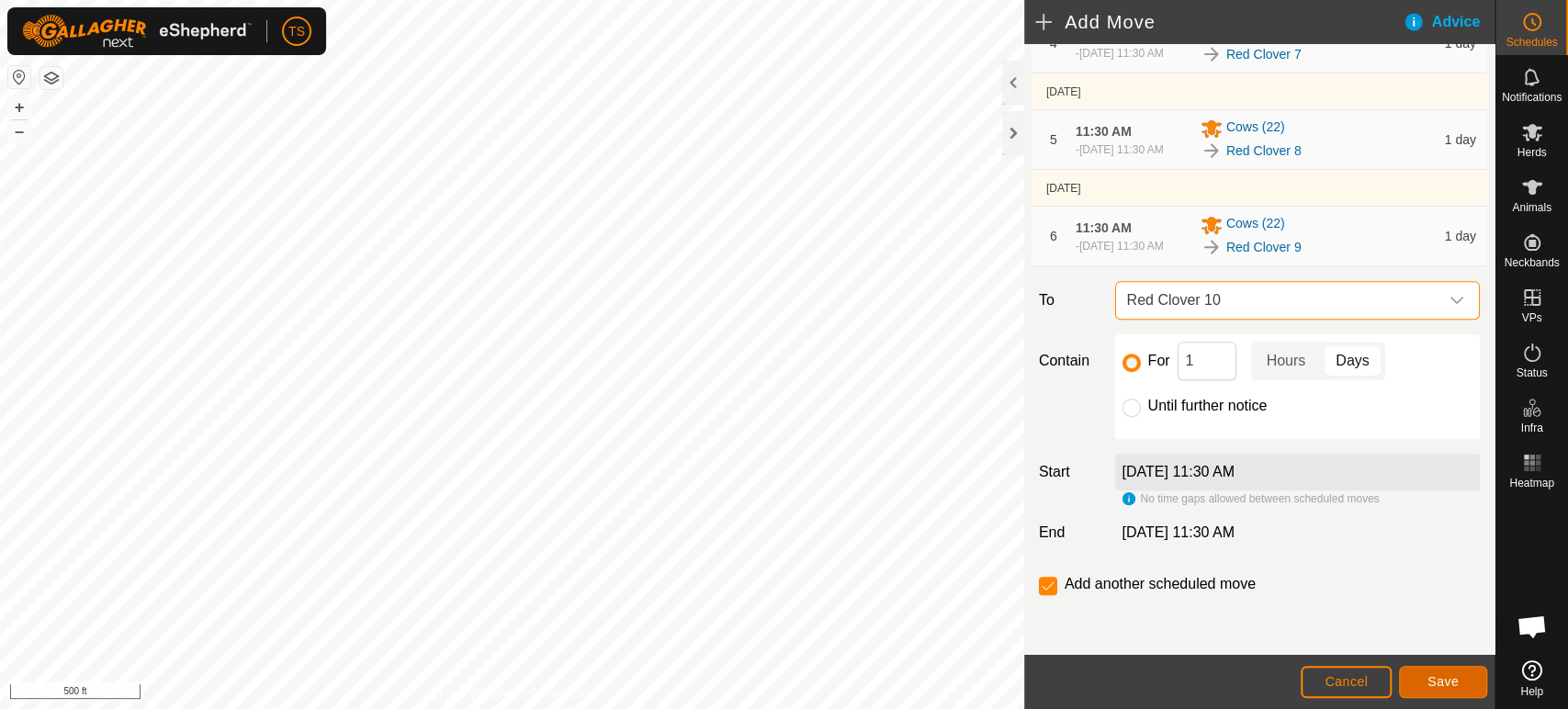
click at [1440, 684] on span "Save" at bounding box center [1443, 681] width 31 height 15
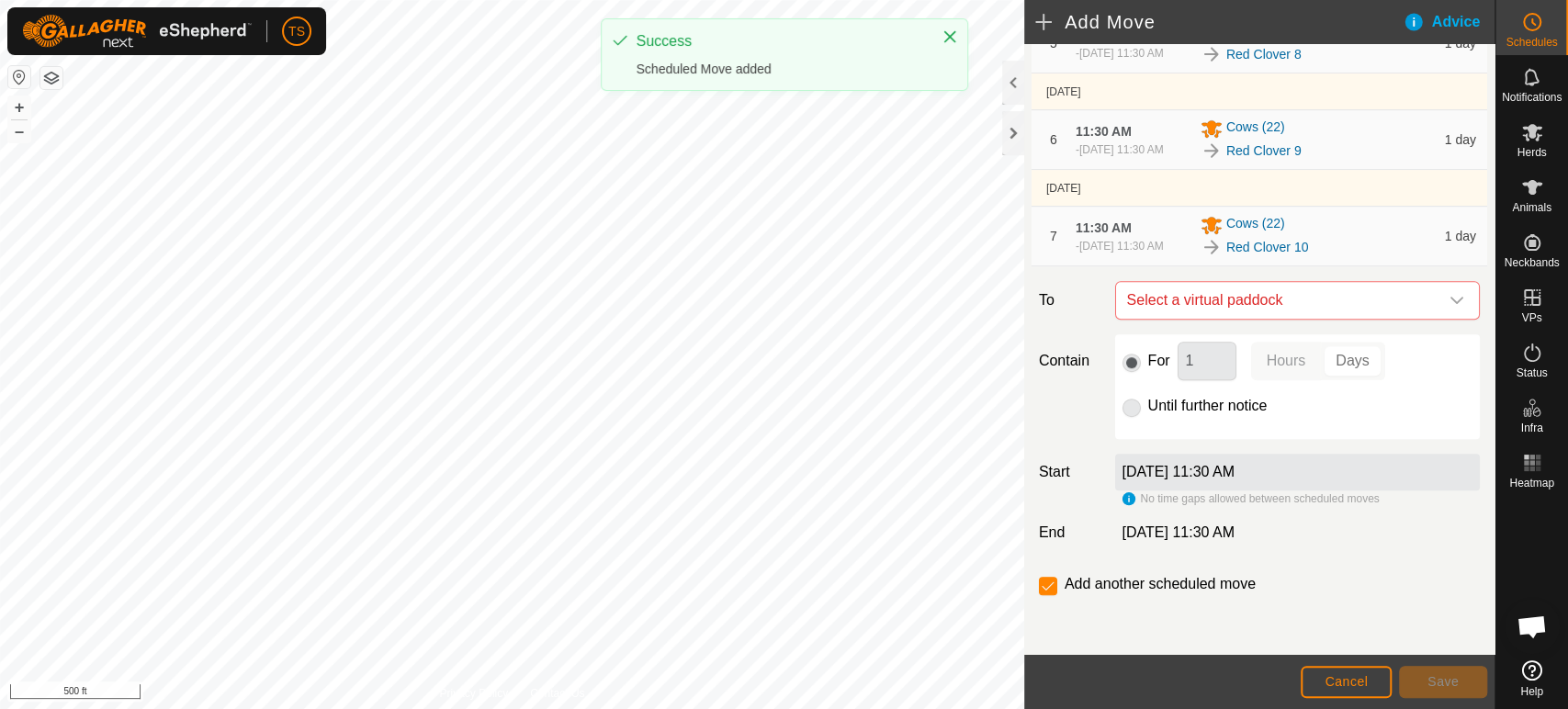
scroll to position [594, 0]
click at [1327, 299] on span "Select a virtual paddock" at bounding box center [1279, 301] width 318 height 37
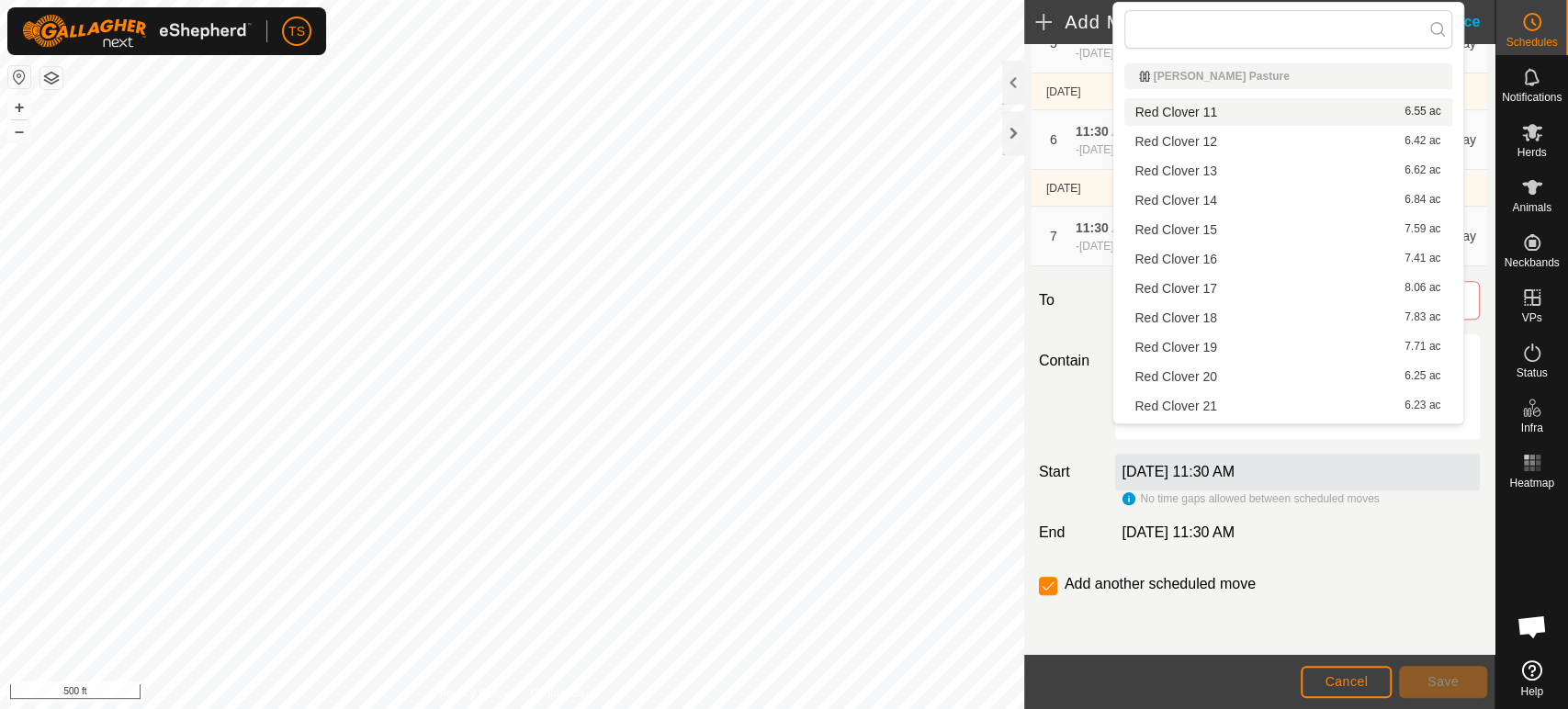
click at [1277, 109] on li "Red Clover 11 6.55 ac" at bounding box center [1289, 112] width 328 height 27
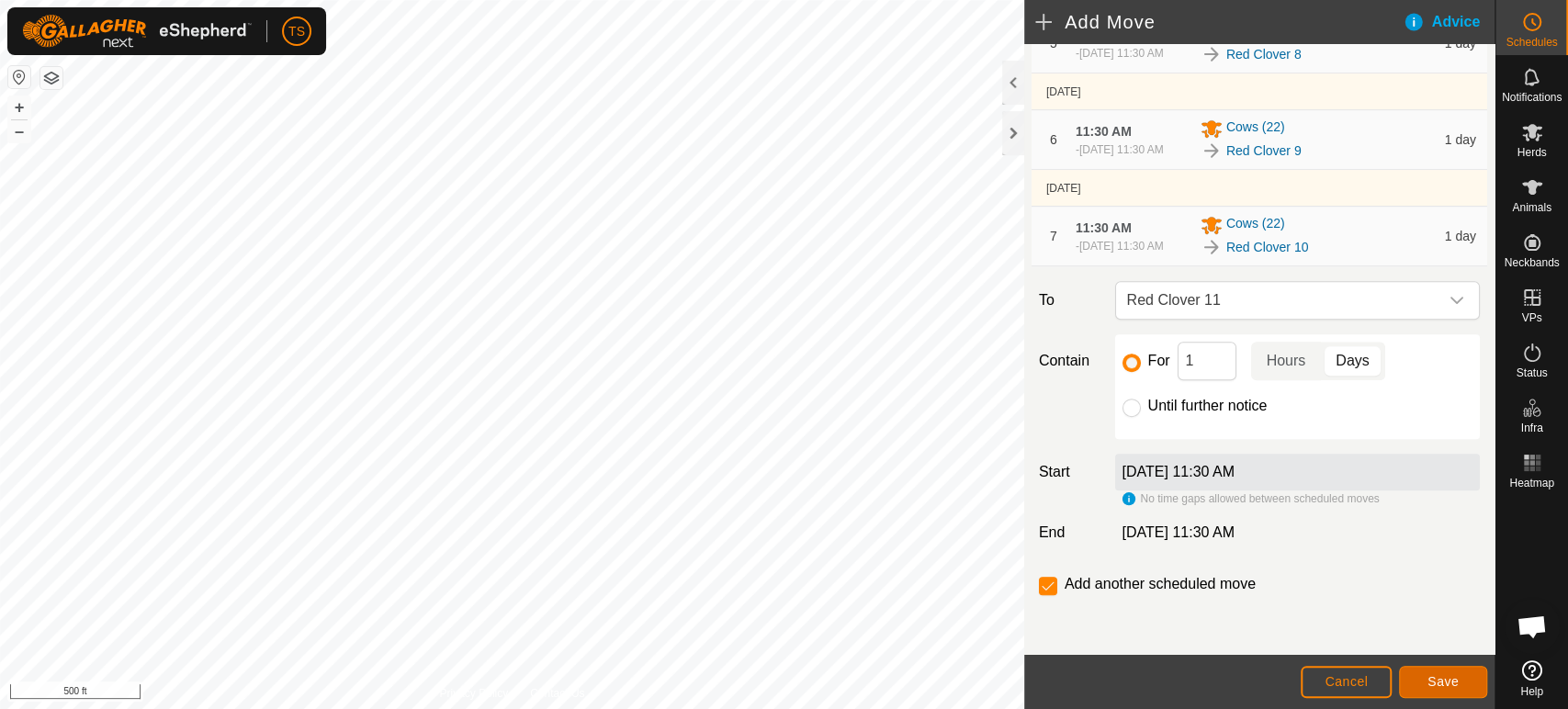
click at [1467, 685] on button "Save" at bounding box center [1443, 682] width 88 height 32
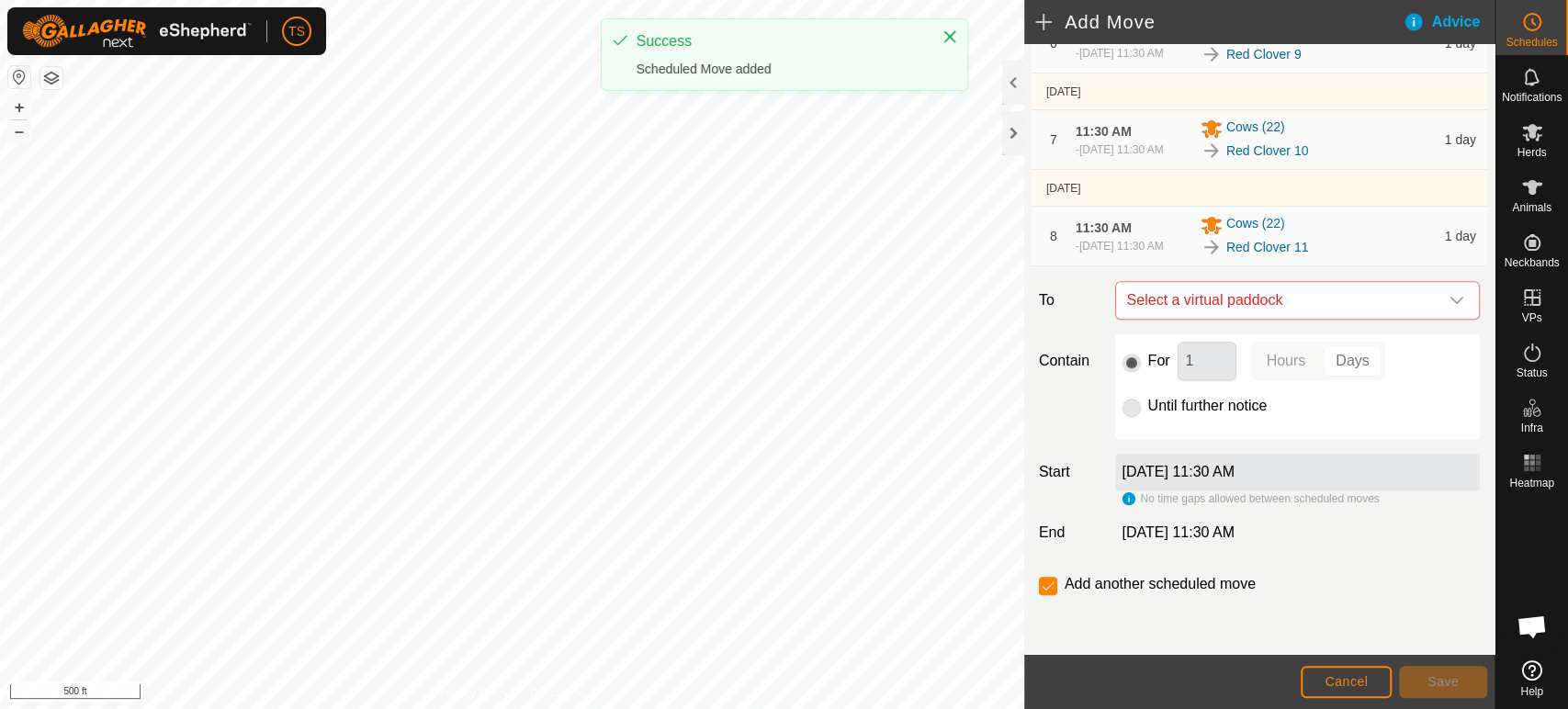
scroll to position [697, 0]
click at [1293, 305] on span "Select a virtual paddock" at bounding box center [1279, 301] width 318 height 37
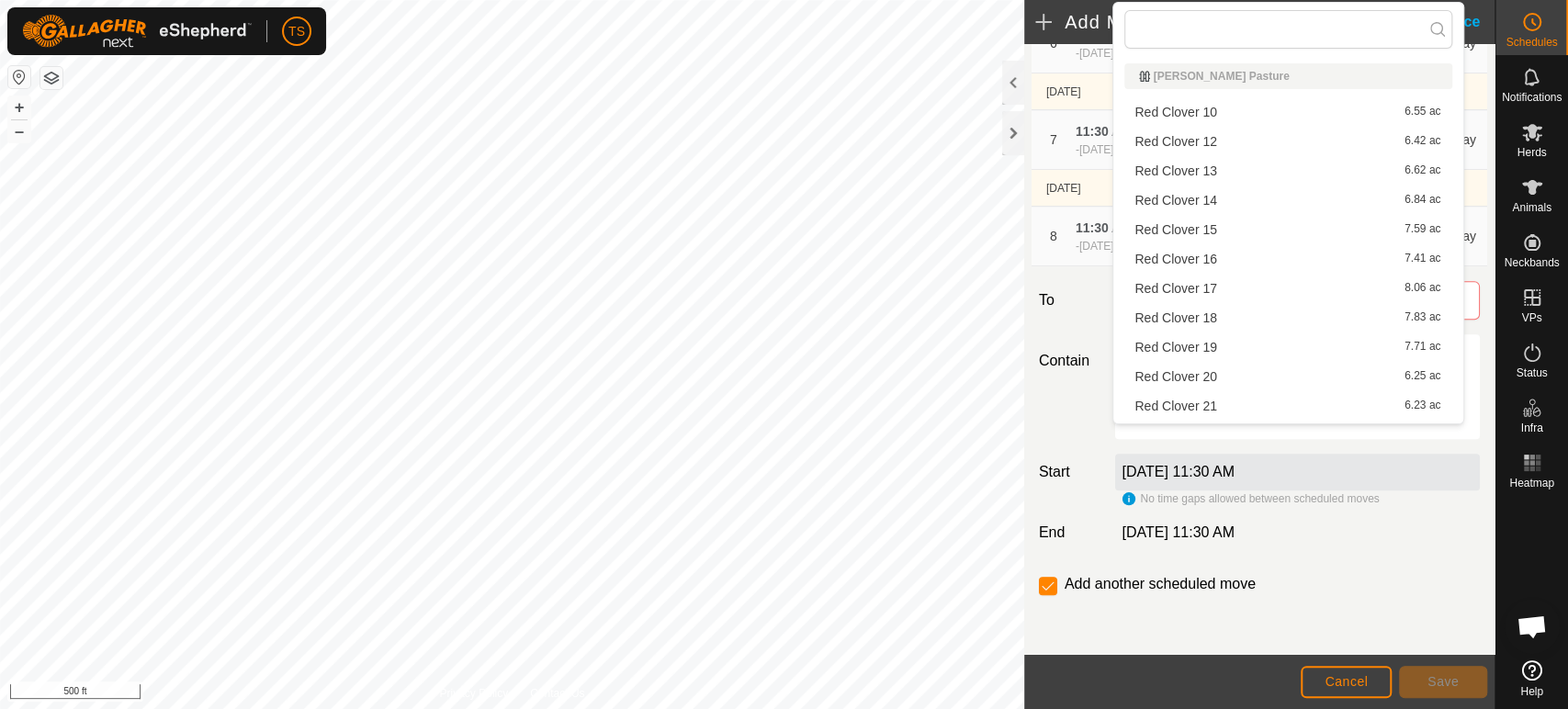
click at [1279, 144] on li "Red Clover 12 6.42 ac" at bounding box center [1289, 142] width 328 height 27
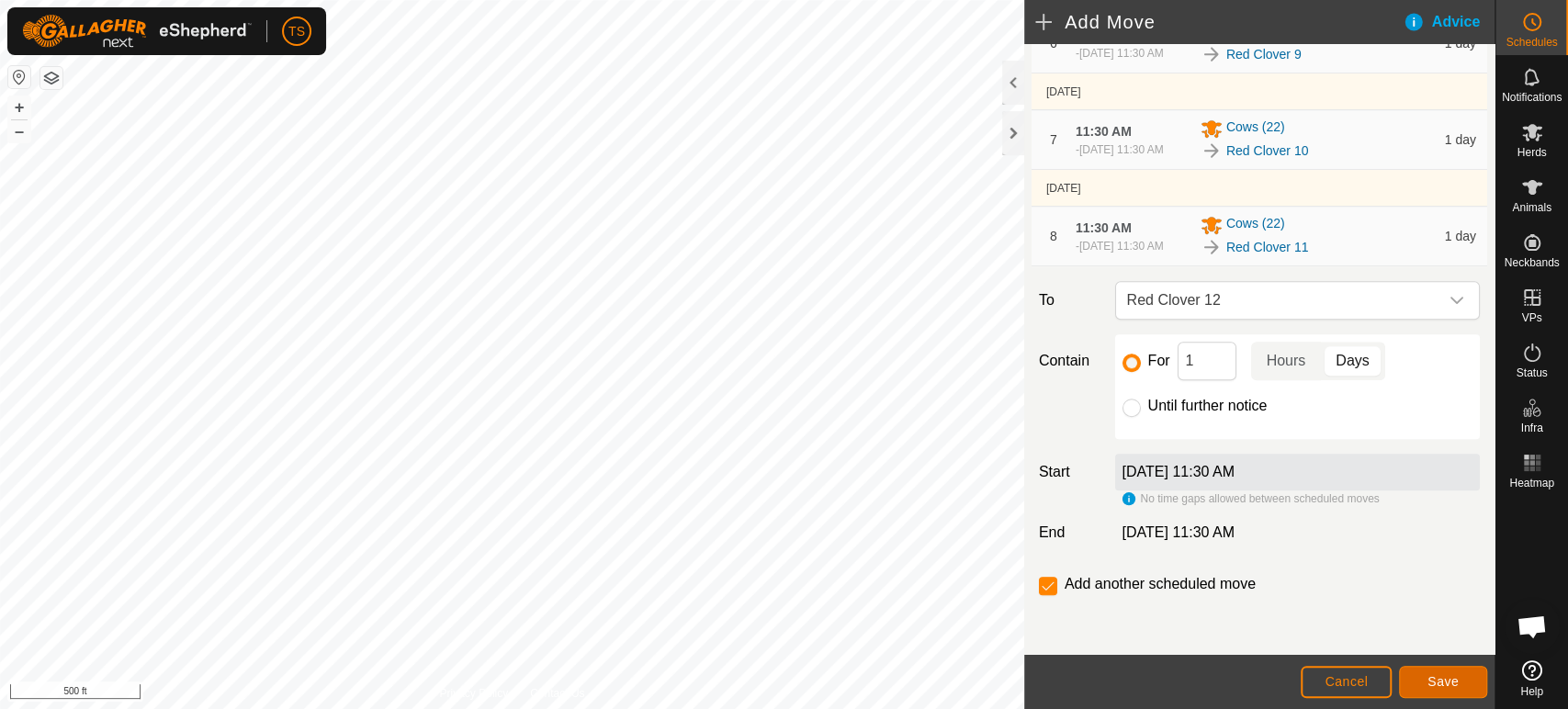
click at [1445, 691] on button "Save" at bounding box center [1443, 682] width 88 height 32
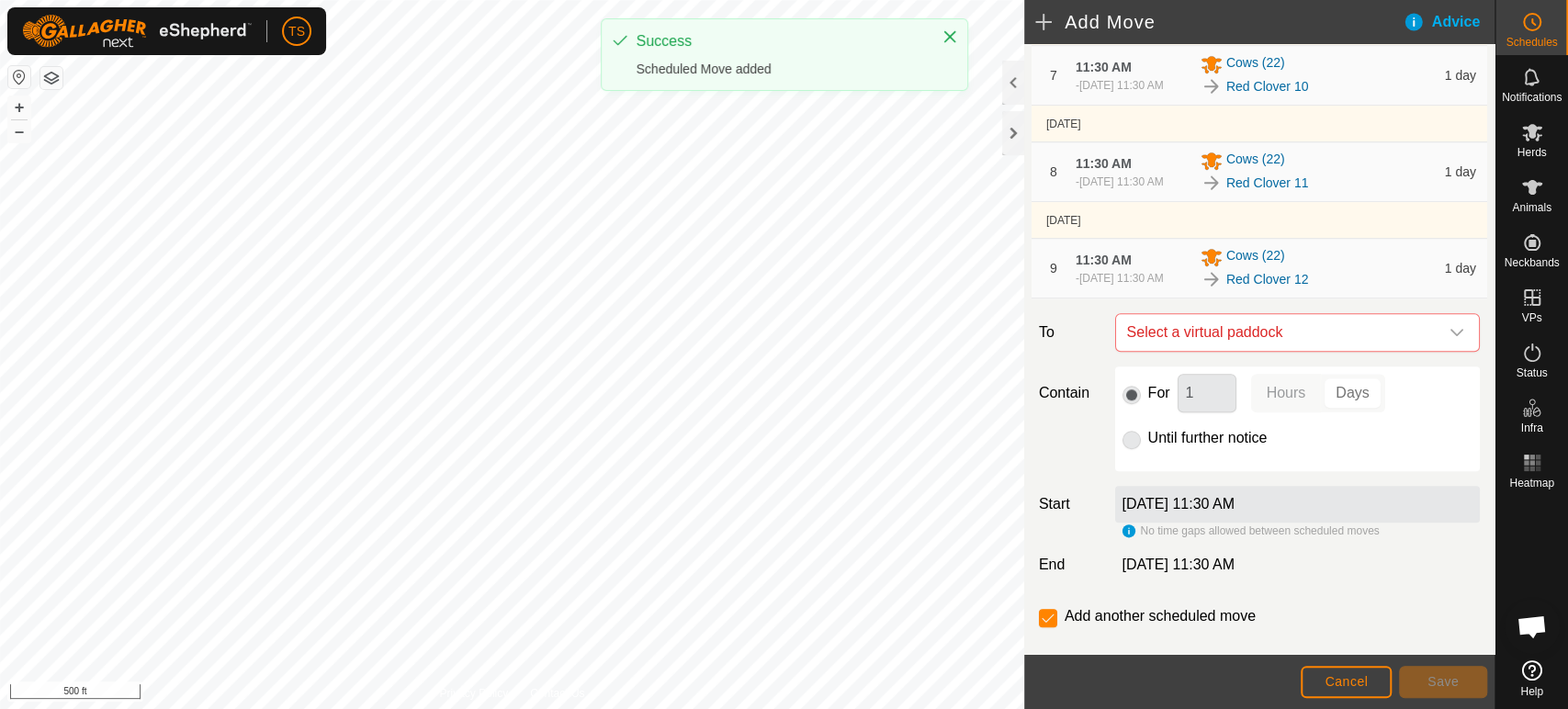
scroll to position [803, 0]
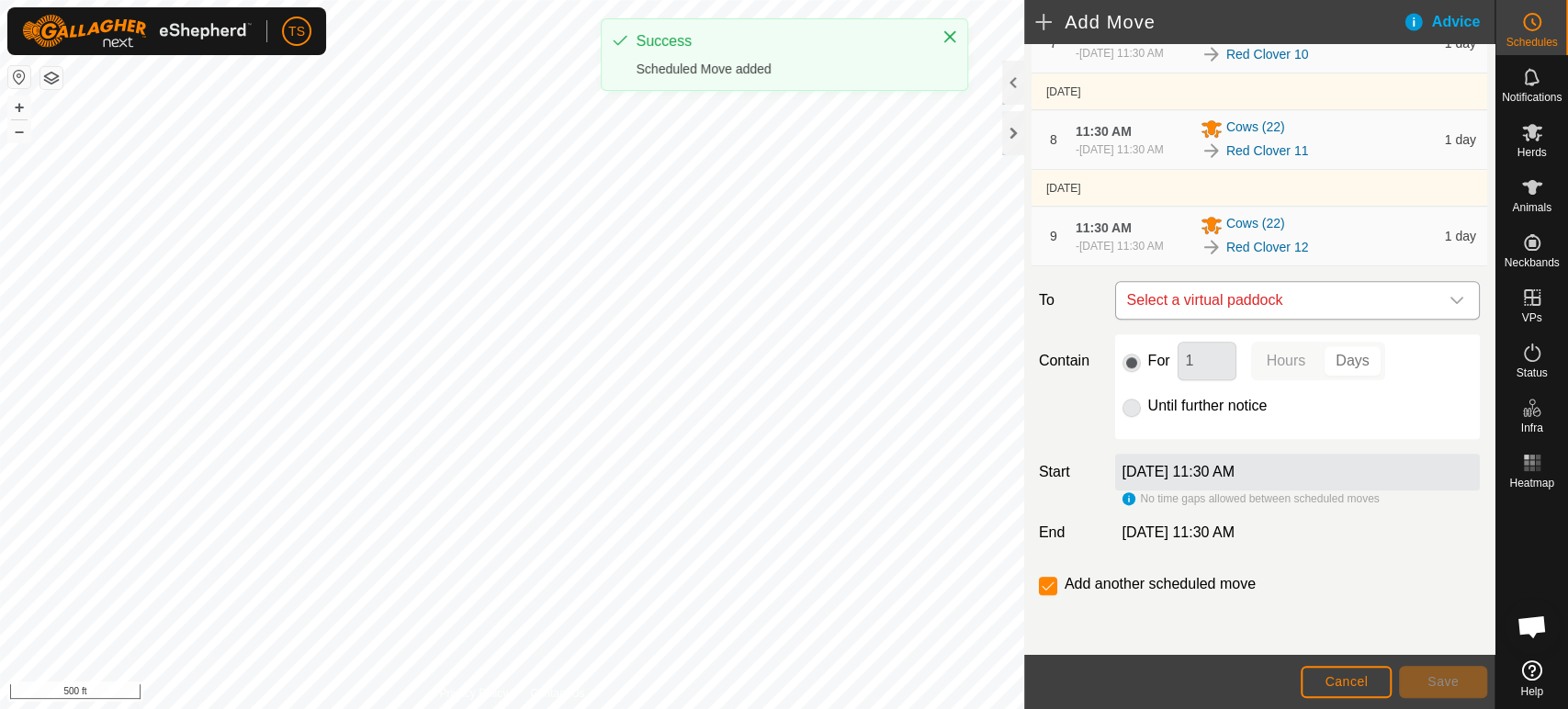
click at [1290, 299] on span "Select a virtual paddock" at bounding box center [1279, 301] width 318 height 37
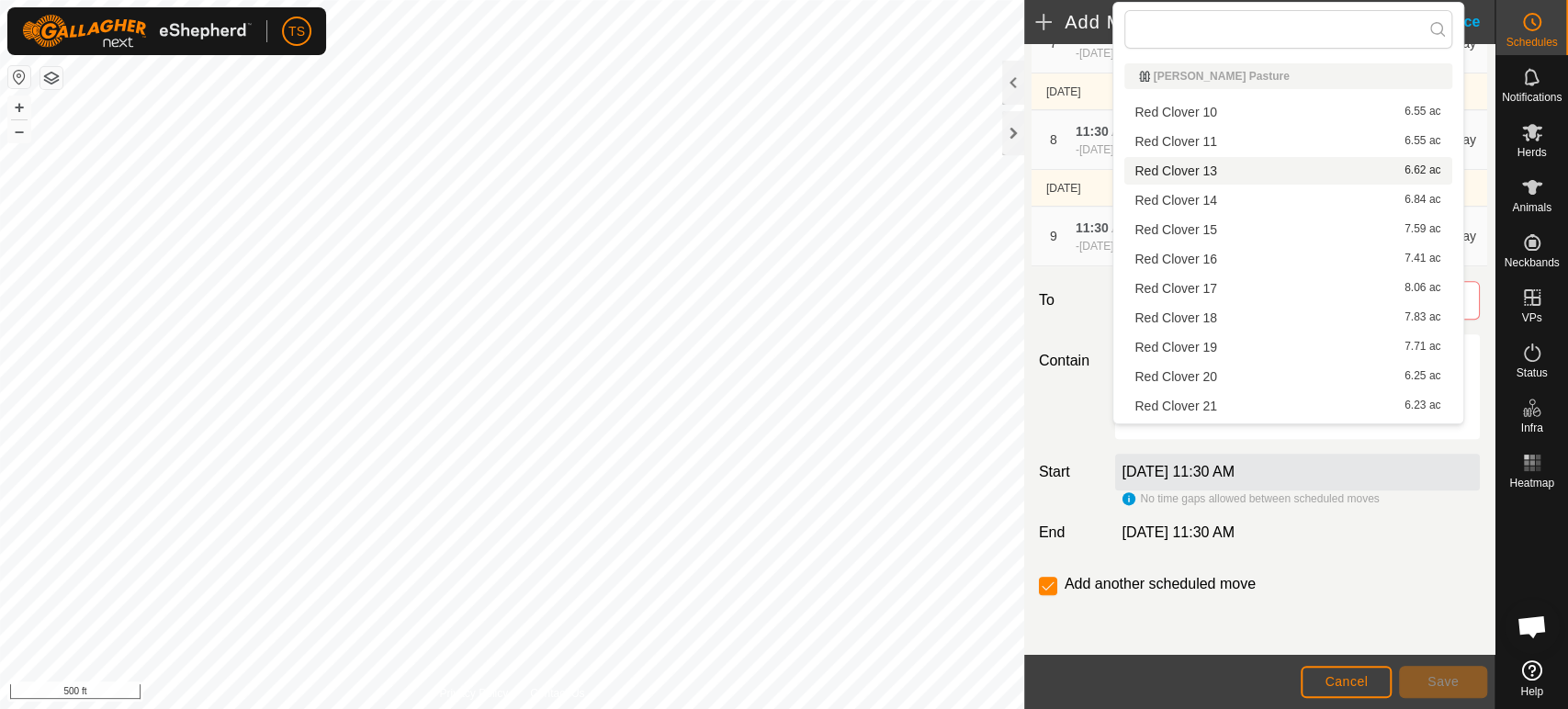
click at [1293, 175] on li "Red Clover 13 6.62 ac" at bounding box center [1289, 171] width 328 height 27
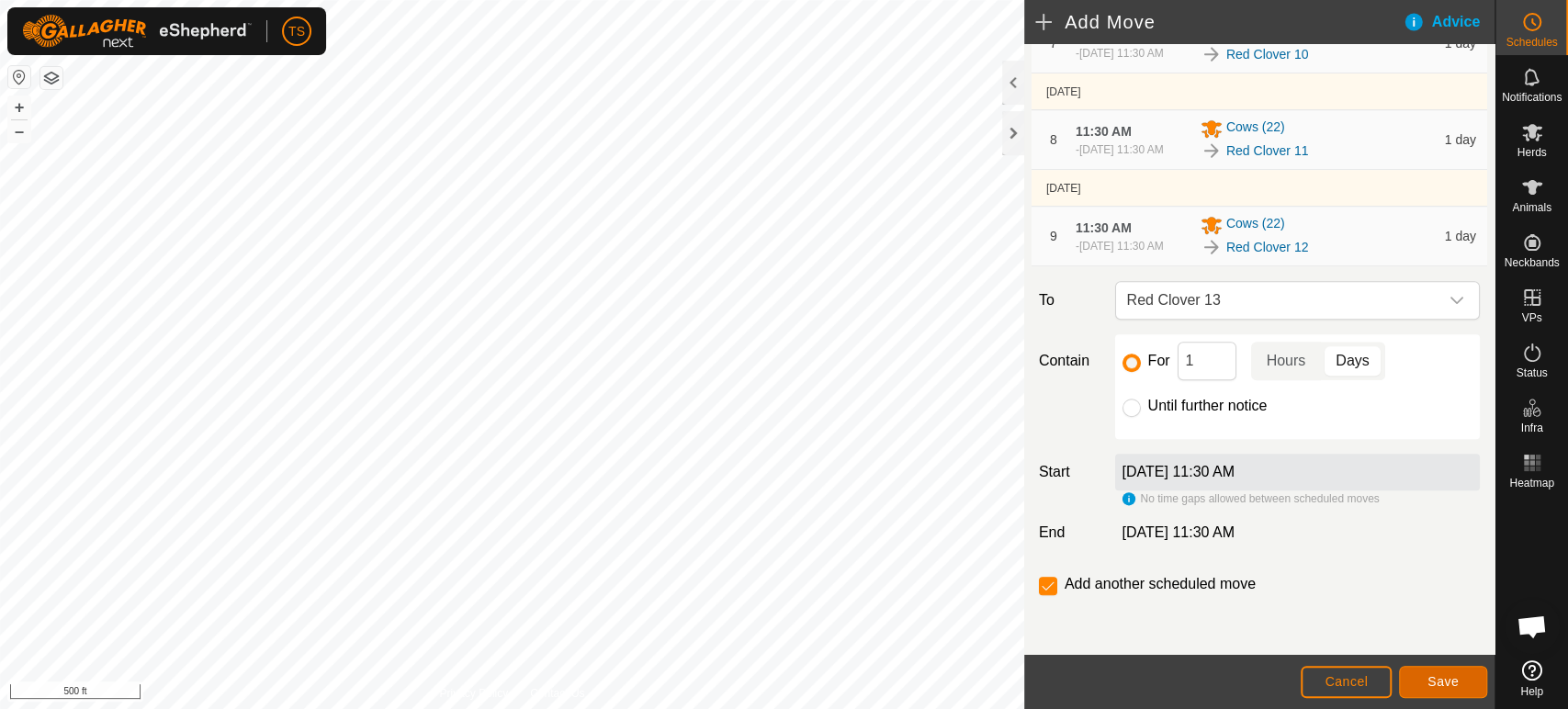
click at [1444, 680] on span "Save" at bounding box center [1443, 681] width 31 height 15
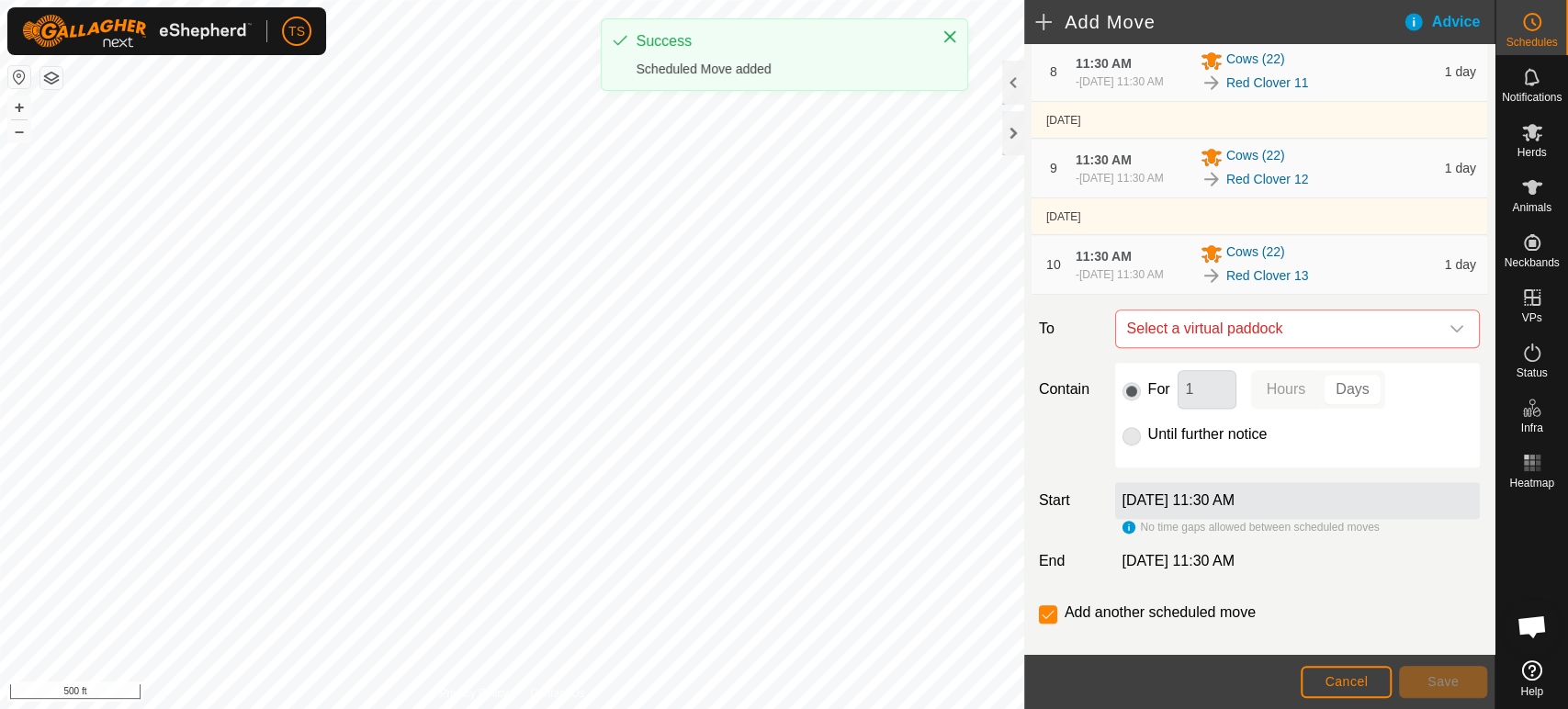
scroll to position [907, 0]
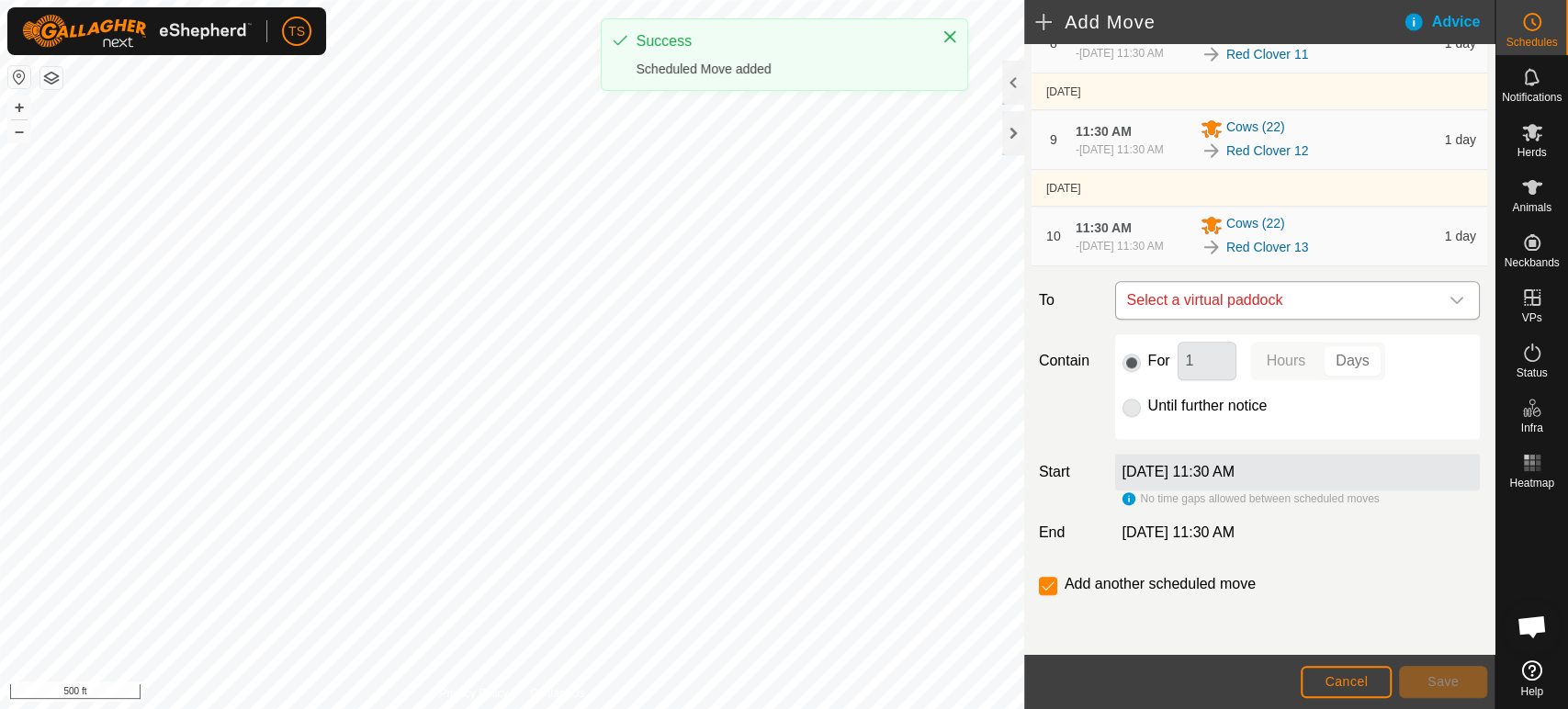
click at [1323, 294] on span "Select a virtual paddock" at bounding box center [1279, 301] width 318 height 37
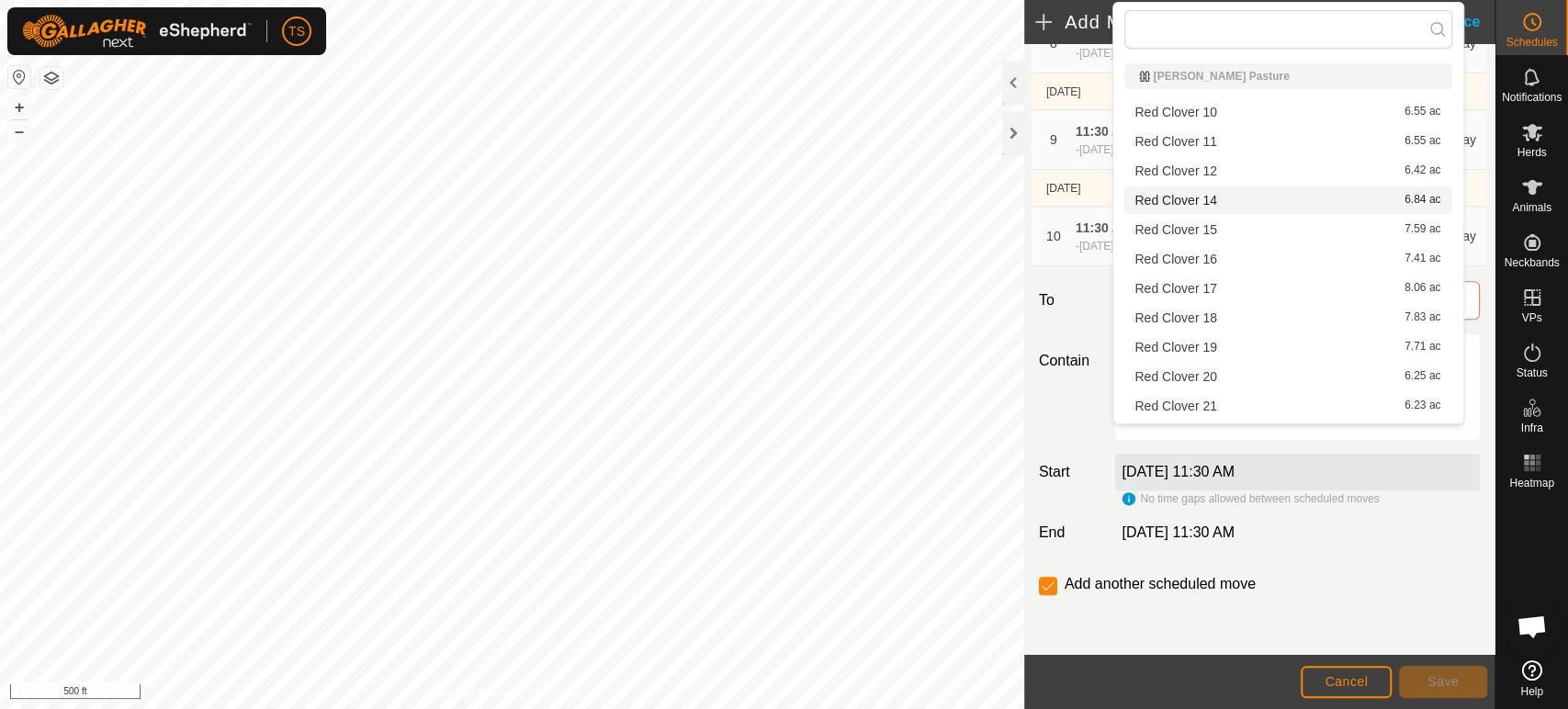
click at [1277, 203] on li "Red Clover 14 6.84 ac" at bounding box center [1289, 200] width 328 height 27
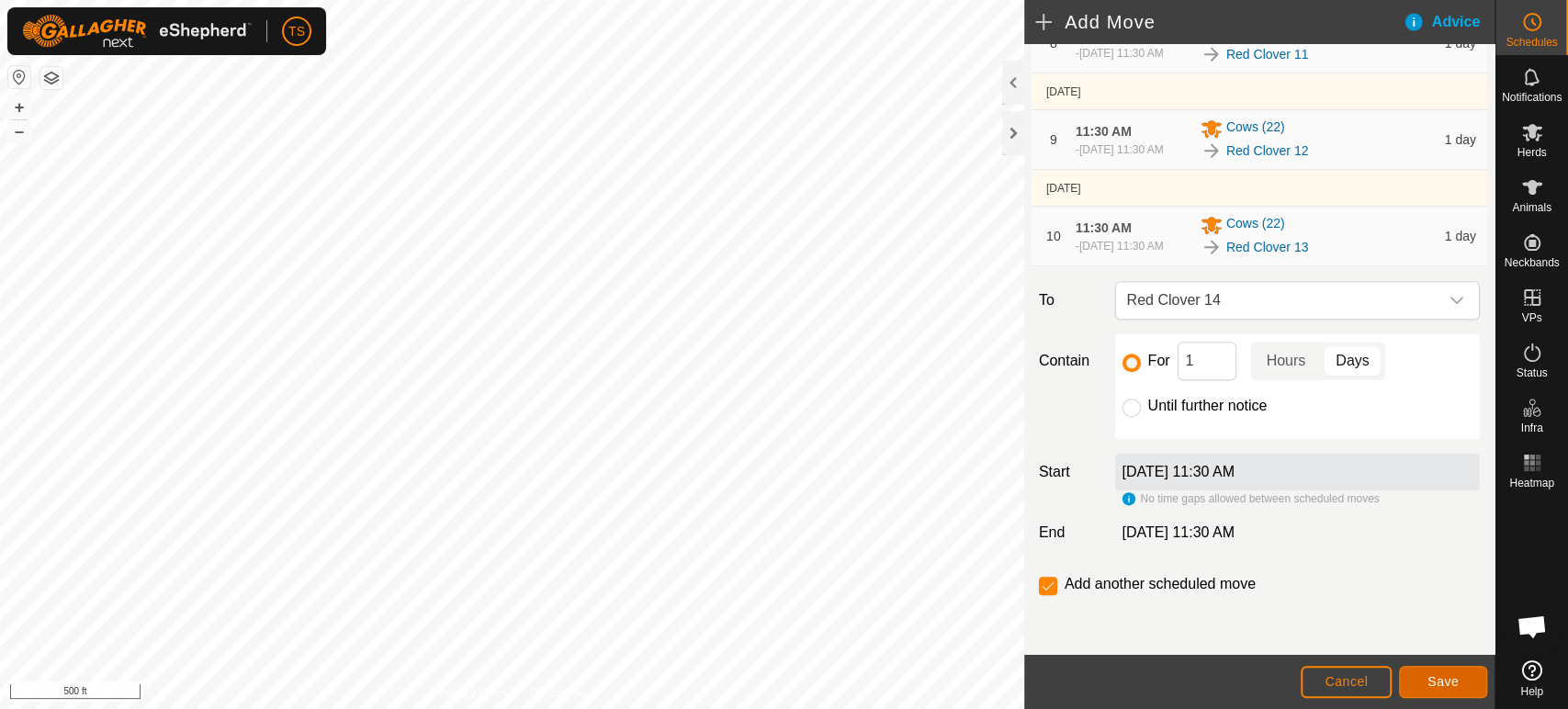
click at [1443, 678] on span "Save" at bounding box center [1443, 681] width 31 height 15
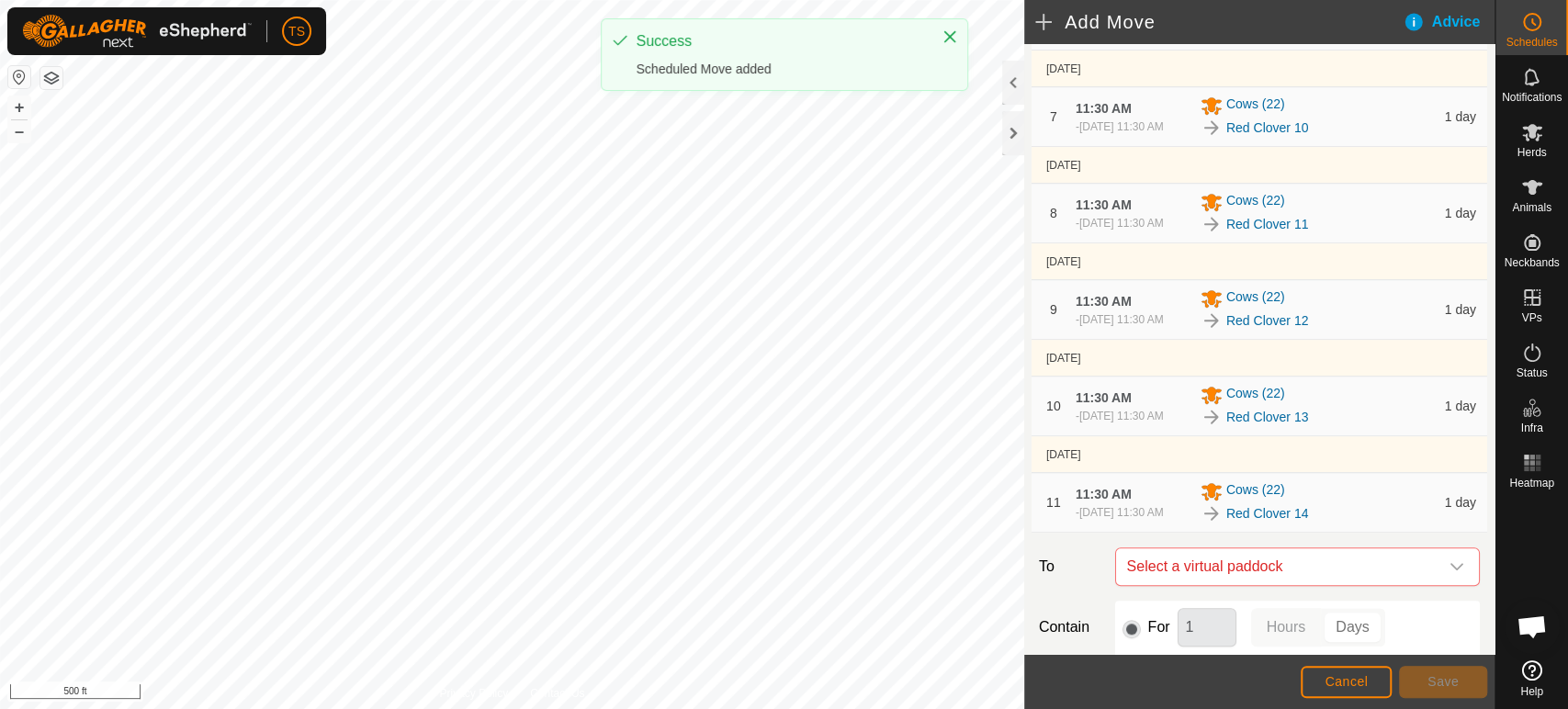
scroll to position [918, 0]
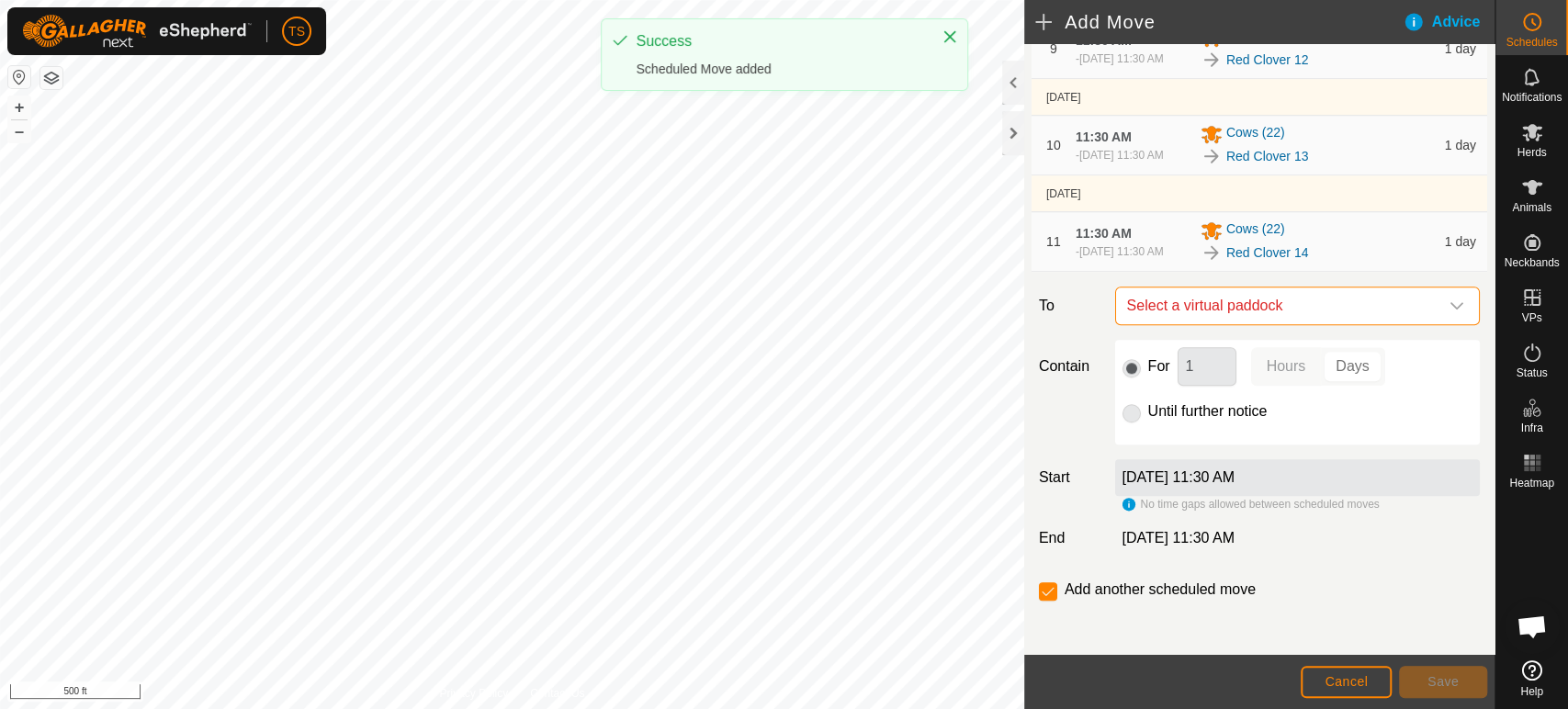
click at [1308, 324] on span "Select a virtual paddock" at bounding box center [1279, 306] width 318 height 37
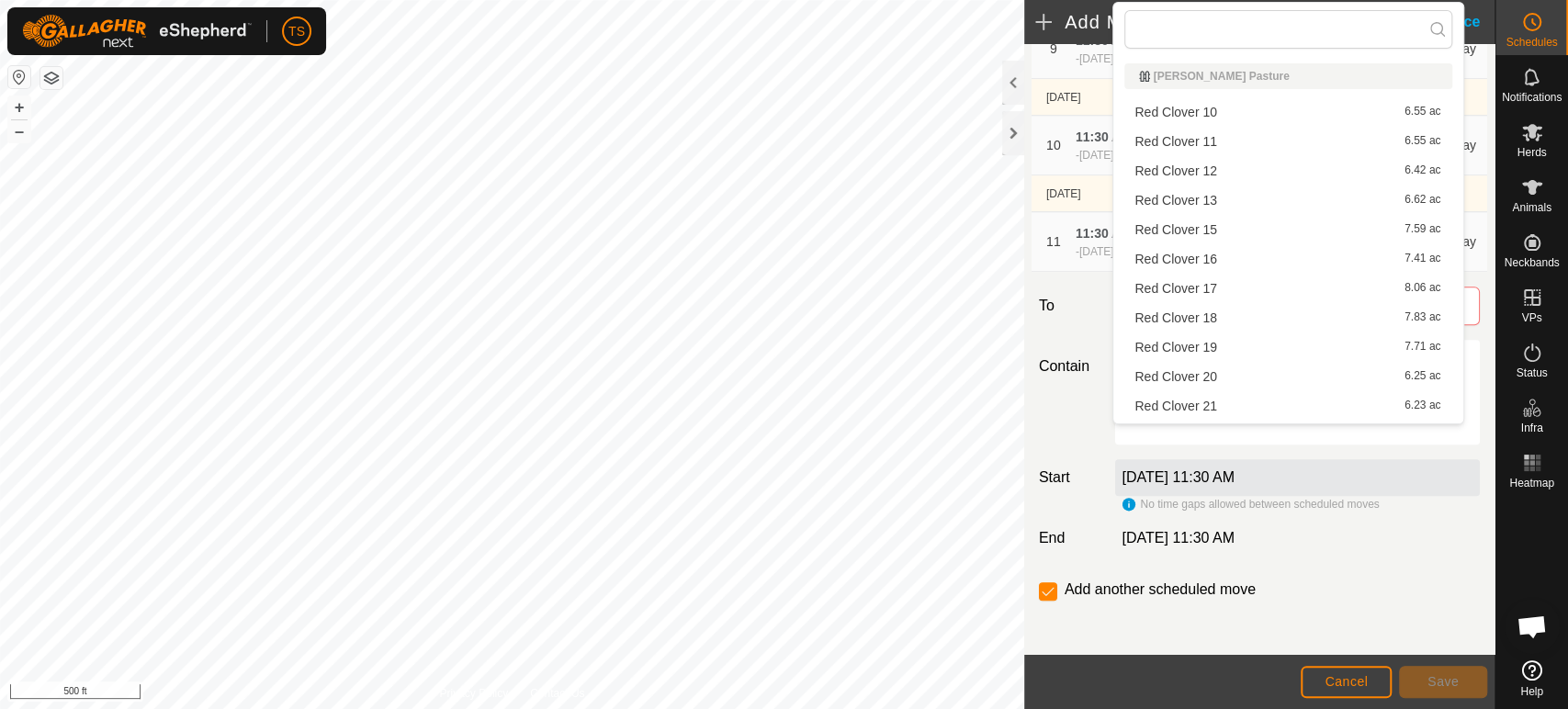
click at [1286, 219] on li "Red Clover 15 7.59 ac" at bounding box center [1289, 229] width 328 height 27
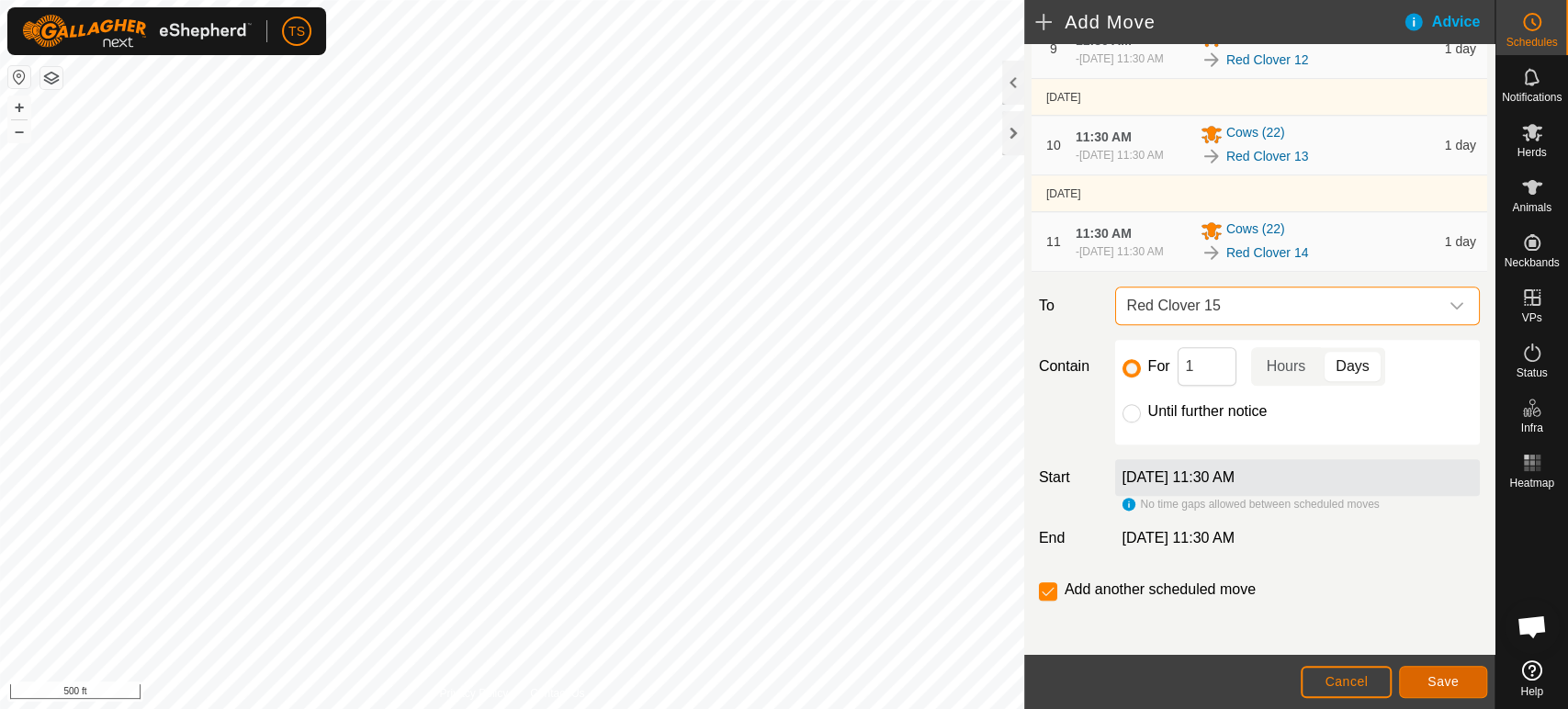
click at [1427, 676] on span "Save" at bounding box center [1443, 681] width 31 height 15
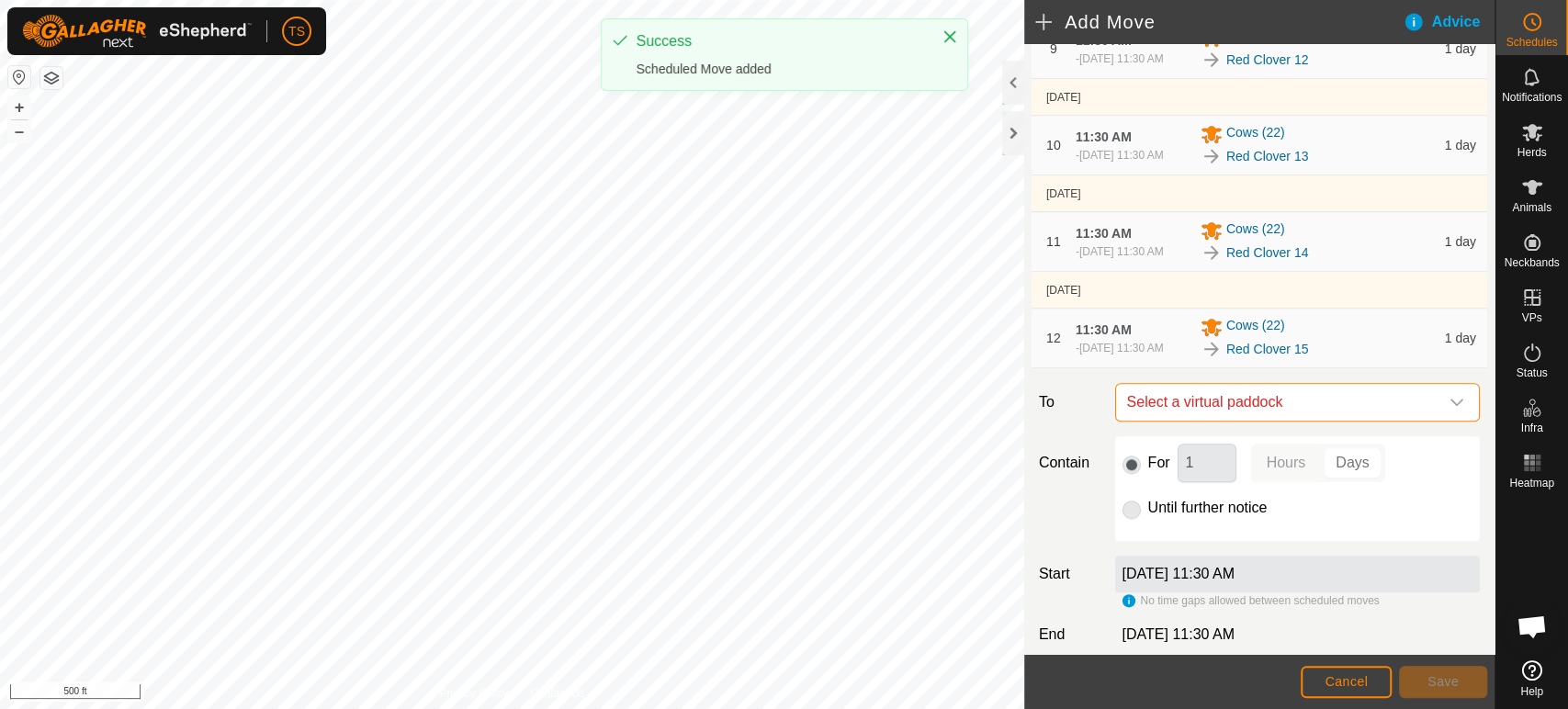
click at [1279, 421] on span "Select a virtual paddock" at bounding box center [1279, 402] width 318 height 37
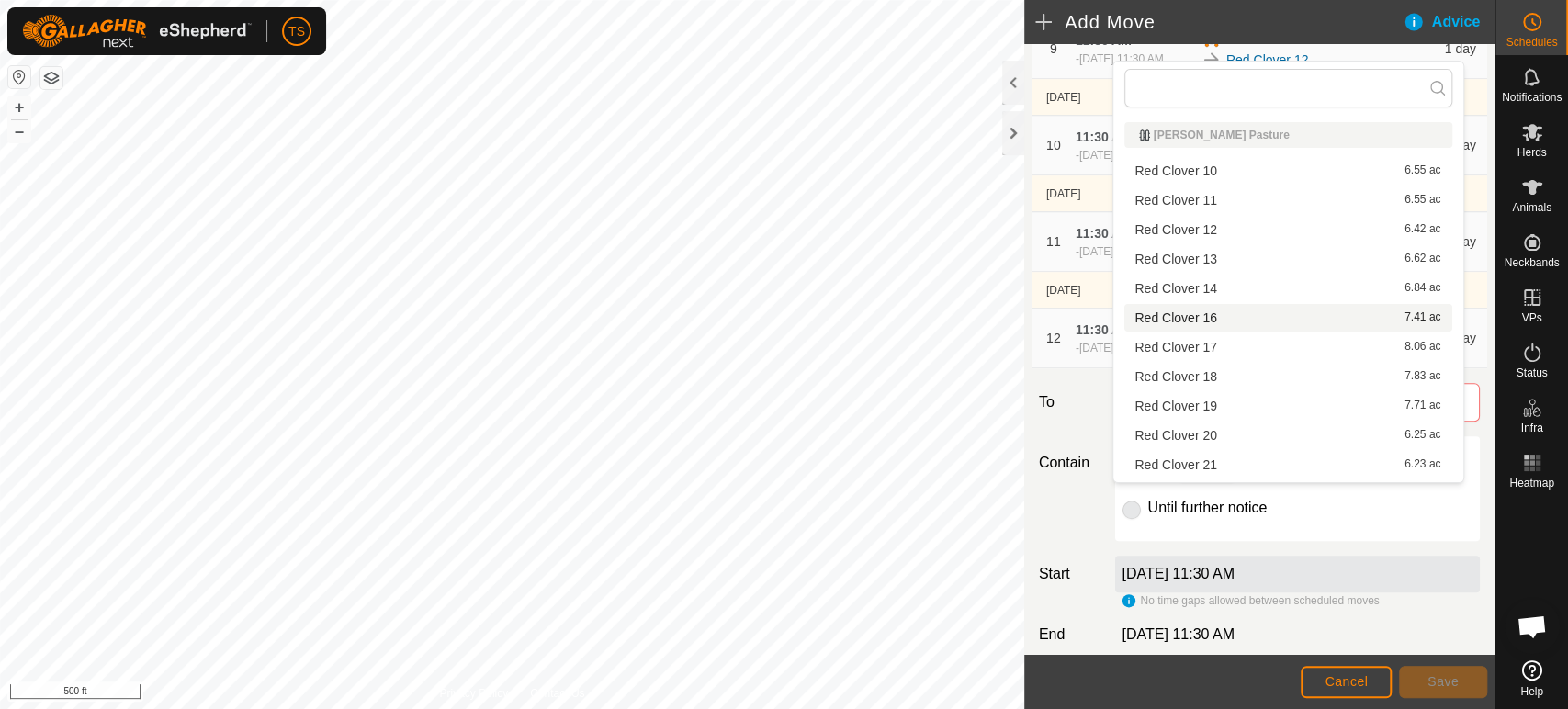
click at [1255, 321] on li "Red Clover 16 7.41 ac" at bounding box center [1289, 317] width 328 height 27
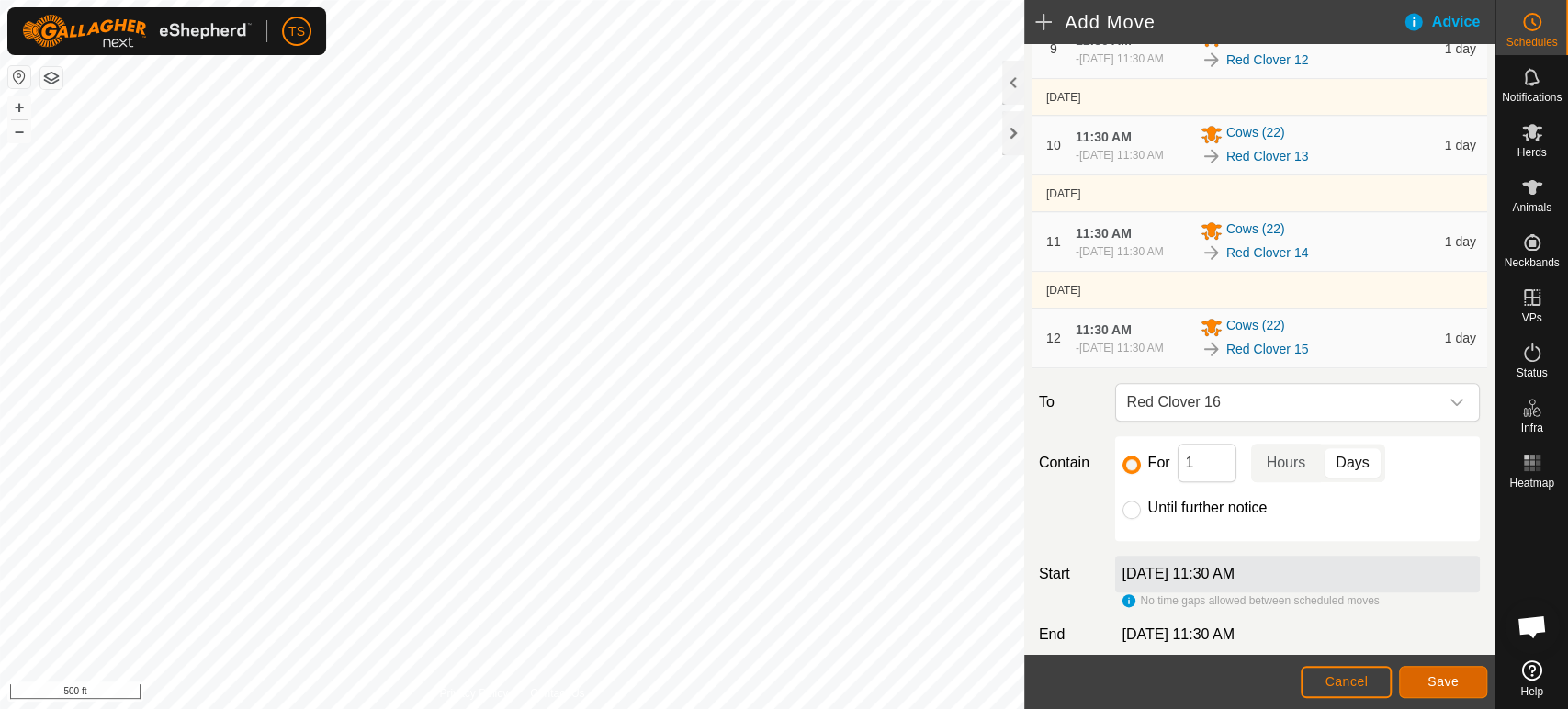
click at [1442, 681] on span "Save" at bounding box center [1443, 681] width 31 height 15
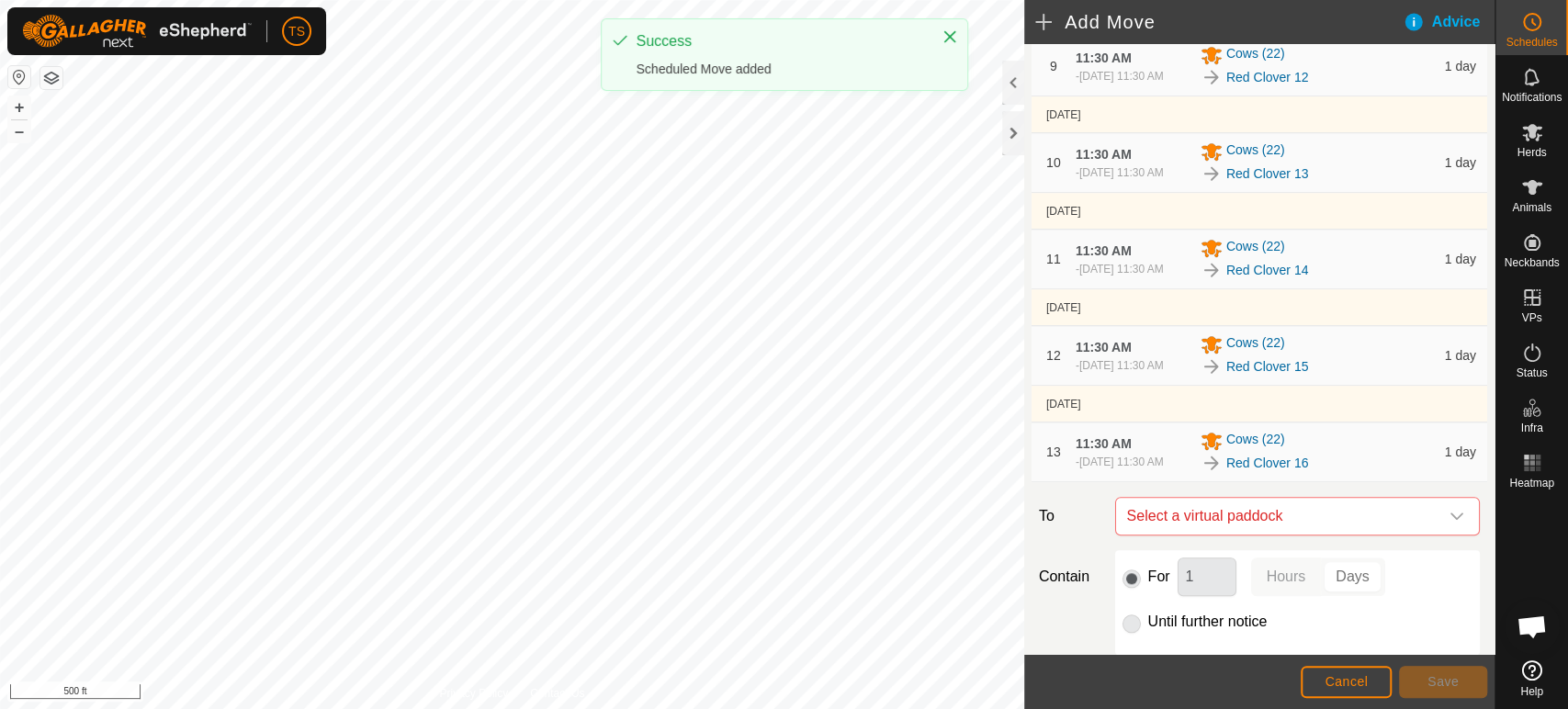
scroll to position [1020, 0]
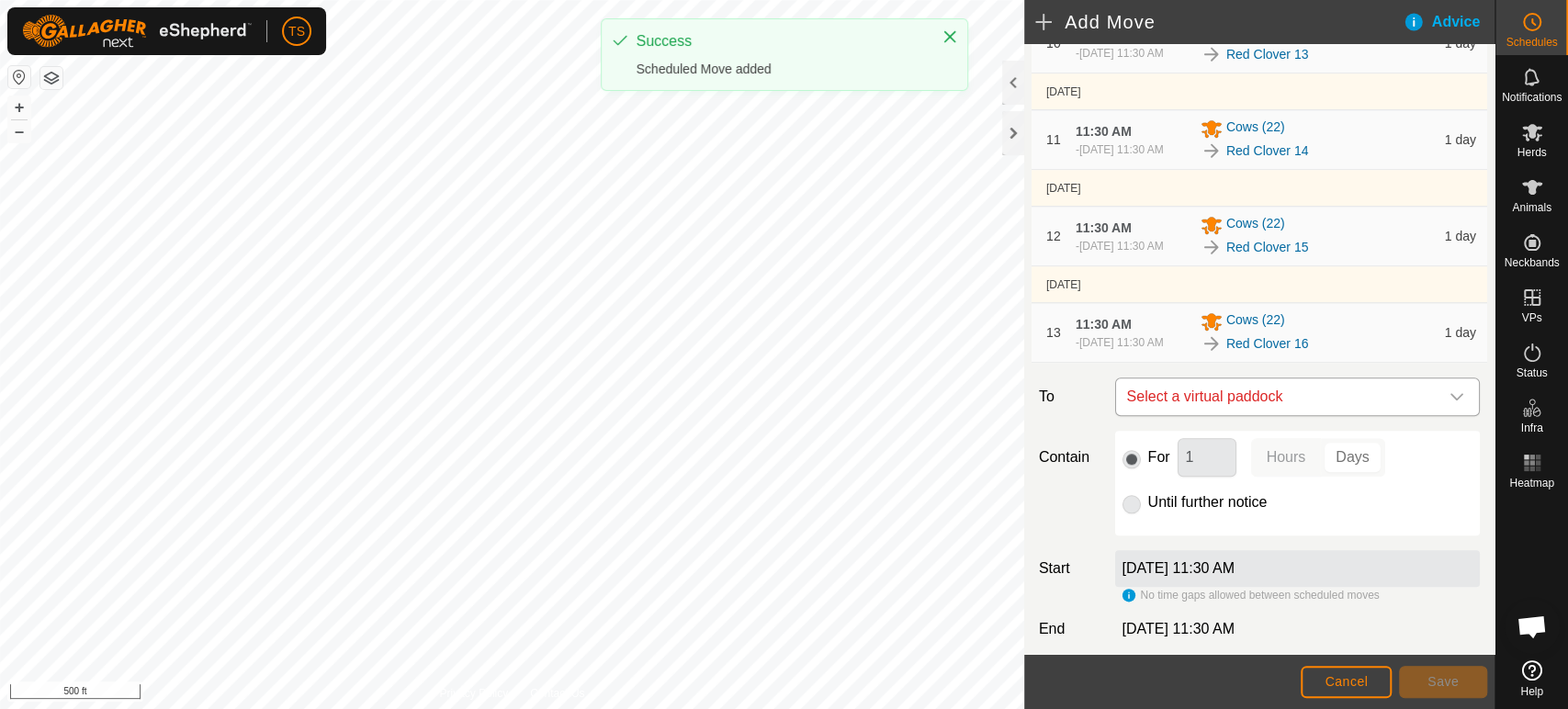
click at [1336, 415] on span "Select a virtual paddock" at bounding box center [1279, 396] width 318 height 37
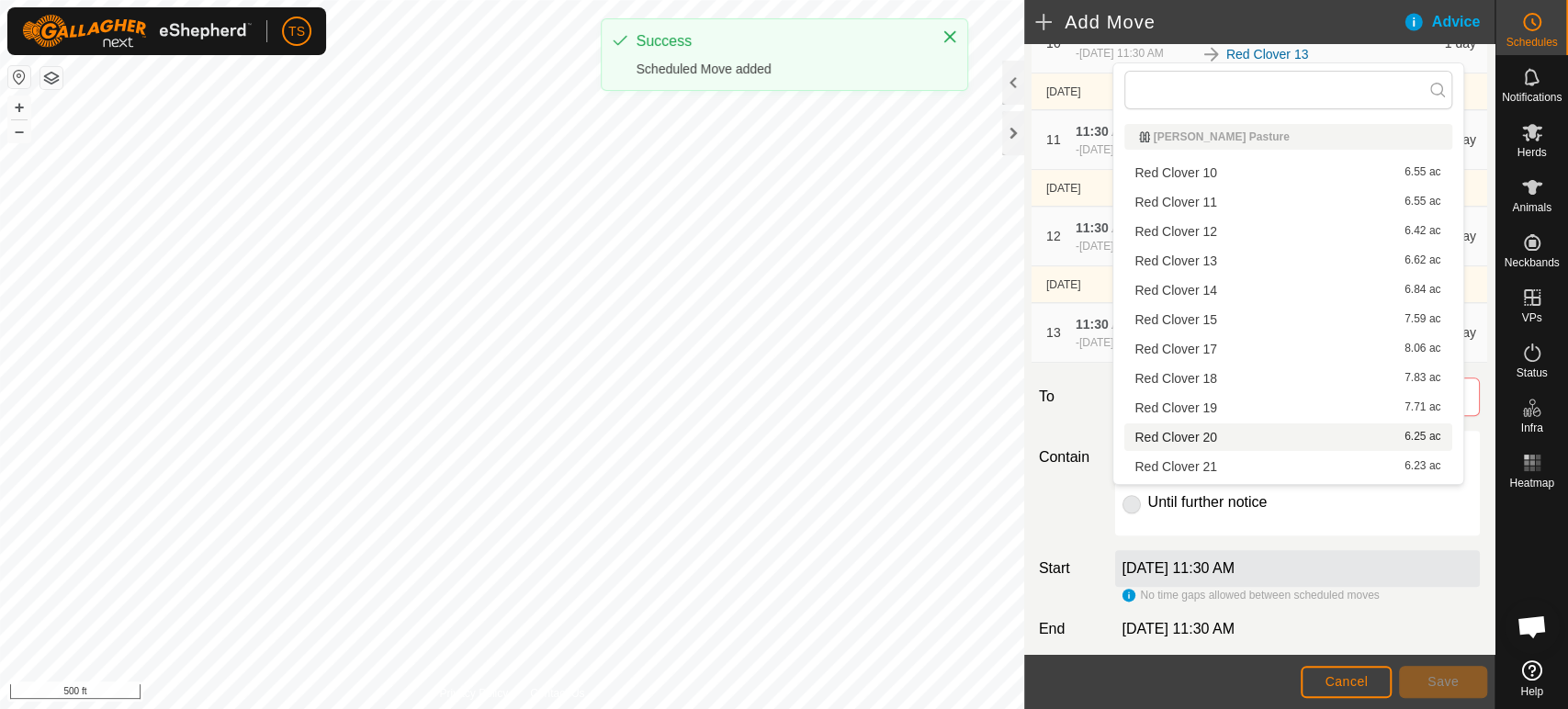
scroll to position [25, 0]
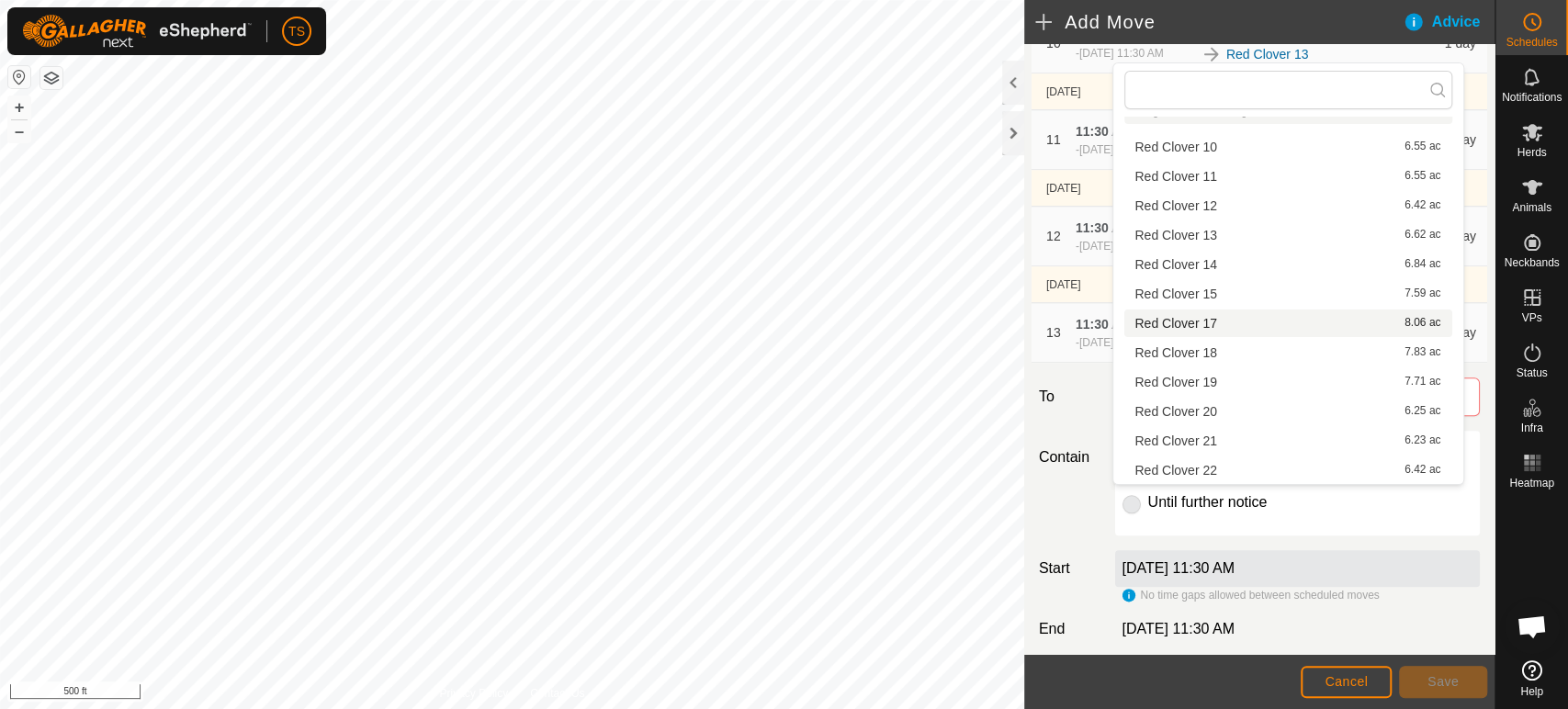
click at [1271, 317] on li "Red Clover 17 8.06 ac" at bounding box center [1289, 323] width 328 height 27
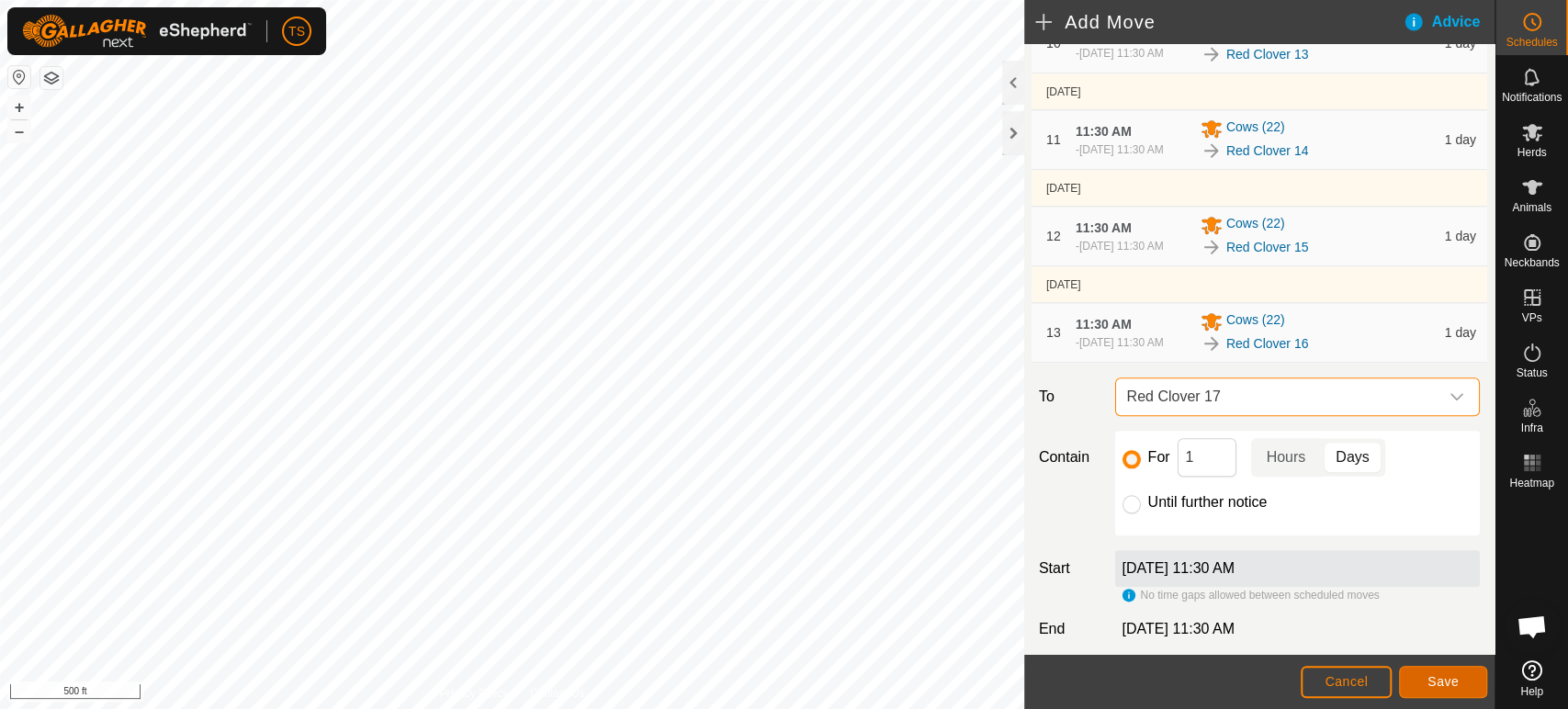
click at [1464, 682] on button "Save" at bounding box center [1443, 682] width 88 height 32
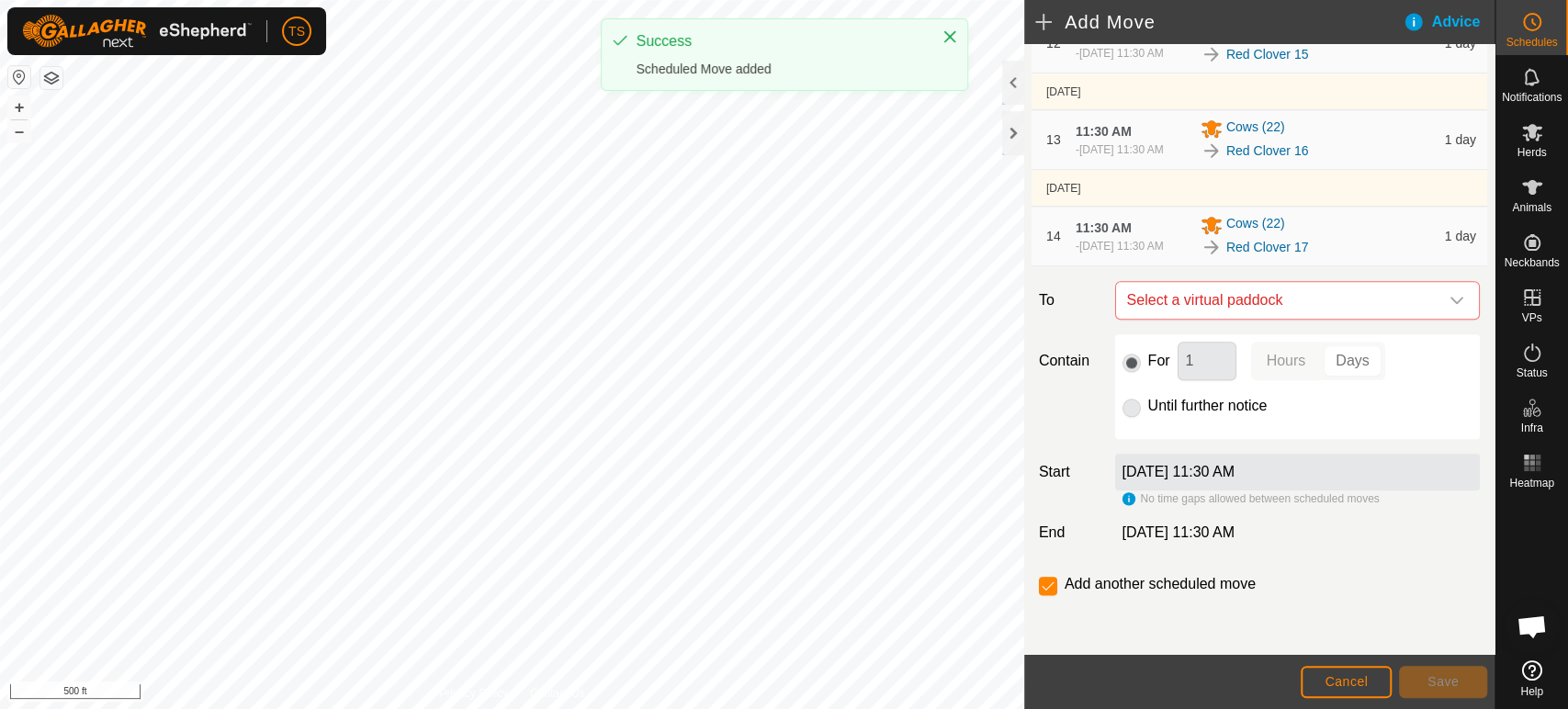
scroll to position [1325, 0]
click at [1296, 295] on span "Select a virtual paddock" at bounding box center [1279, 301] width 318 height 37
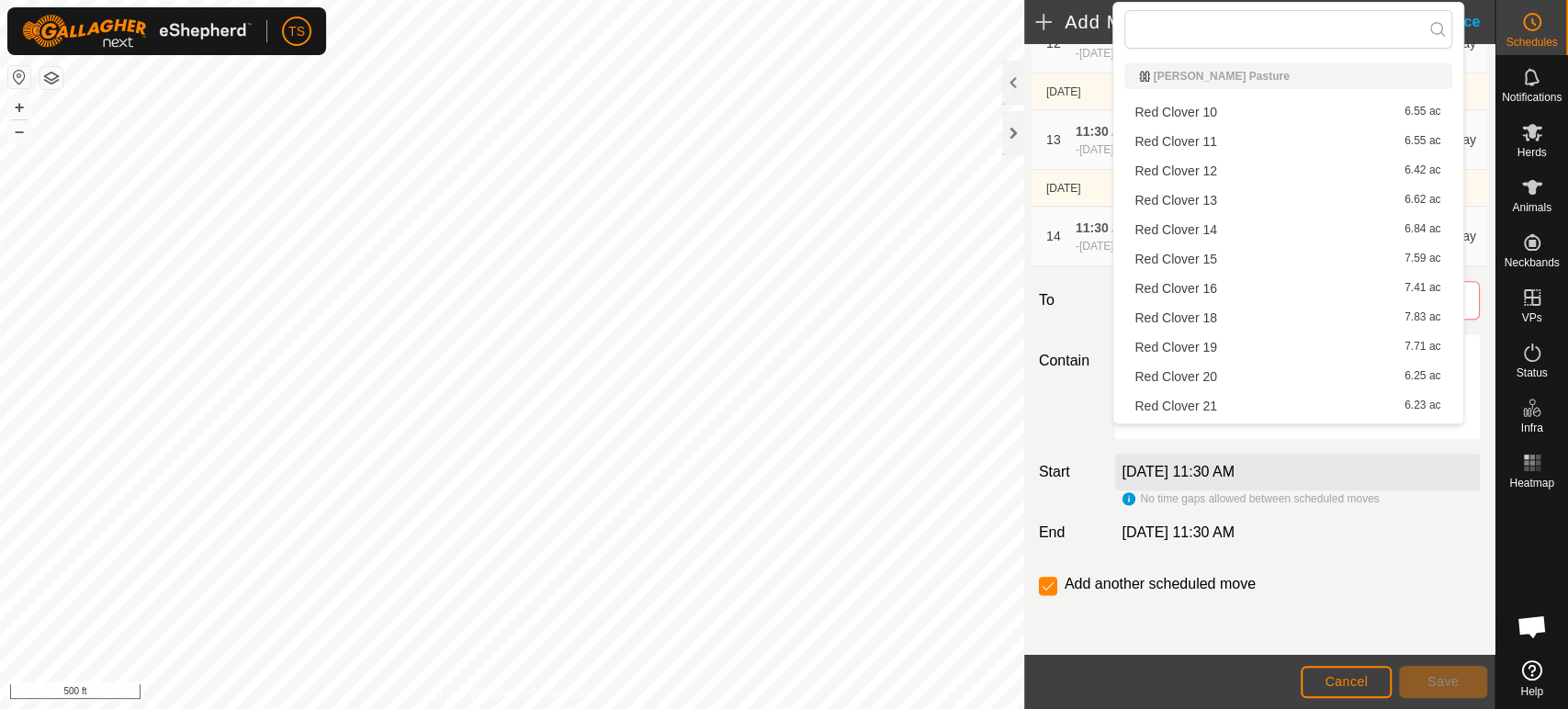
click at [1287, 313] on li "Red Clover 18 7.83 ac" at bounding box center [1289, 317] width 328 height 27
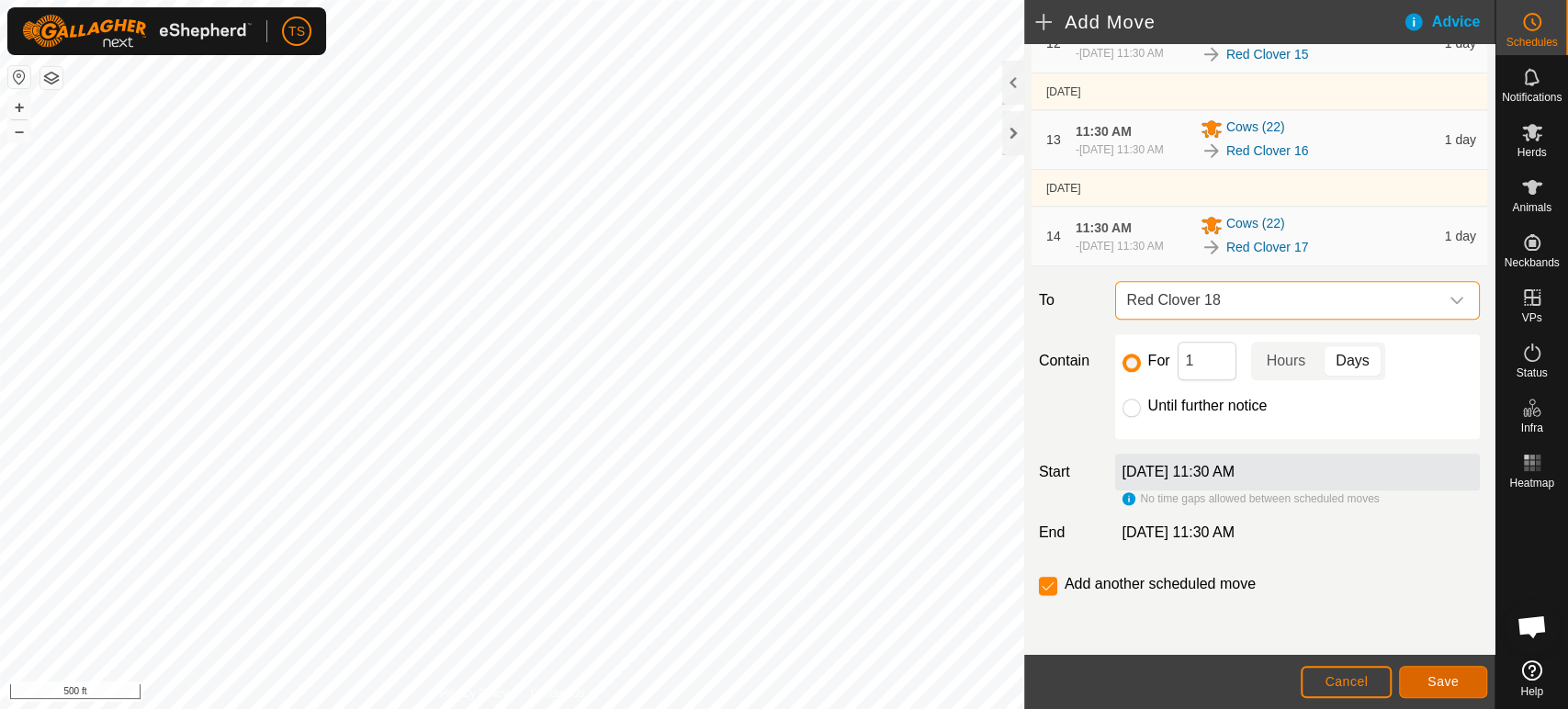
click at [1434, 679] on span "Save" at bounding box center [1443, 681] width 31 height 15
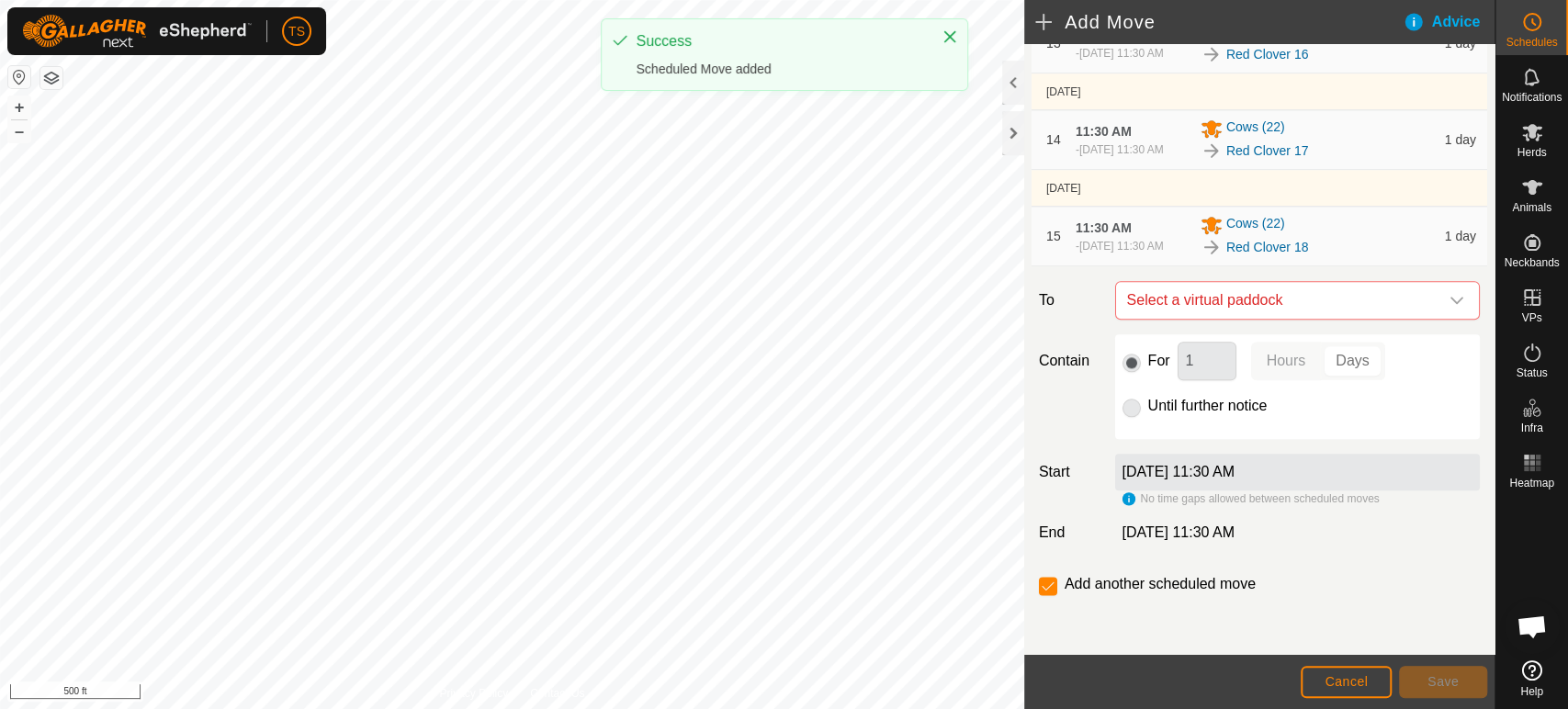
scroll to position [1431, 0]
click at [1302, 308] on span "Select a virtual paddock" at bounding box center [1279, 301] width 318 height 37
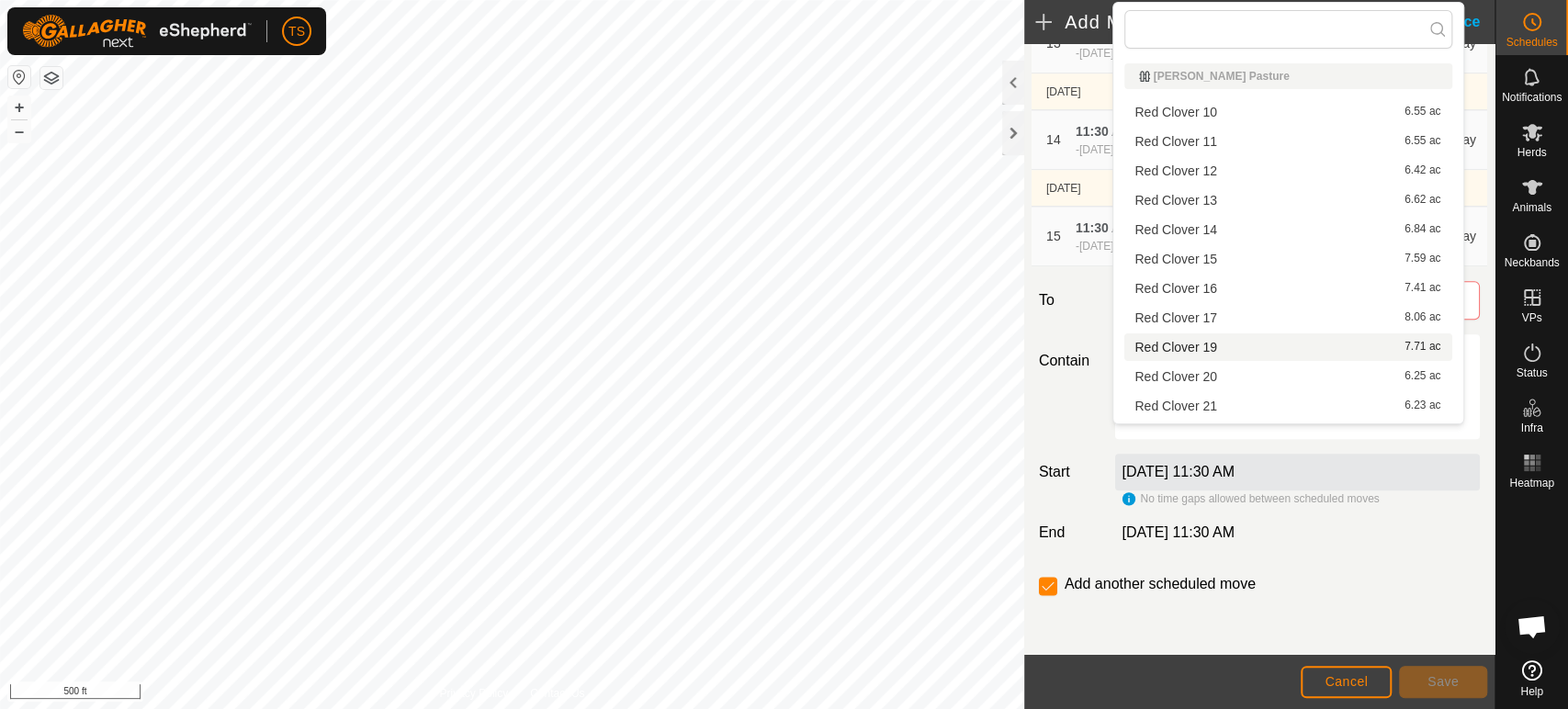
click at [1291, 340] on li "Red Clover 19 7.71 ac" at bounding box center [1289, 347] width 328 height 27
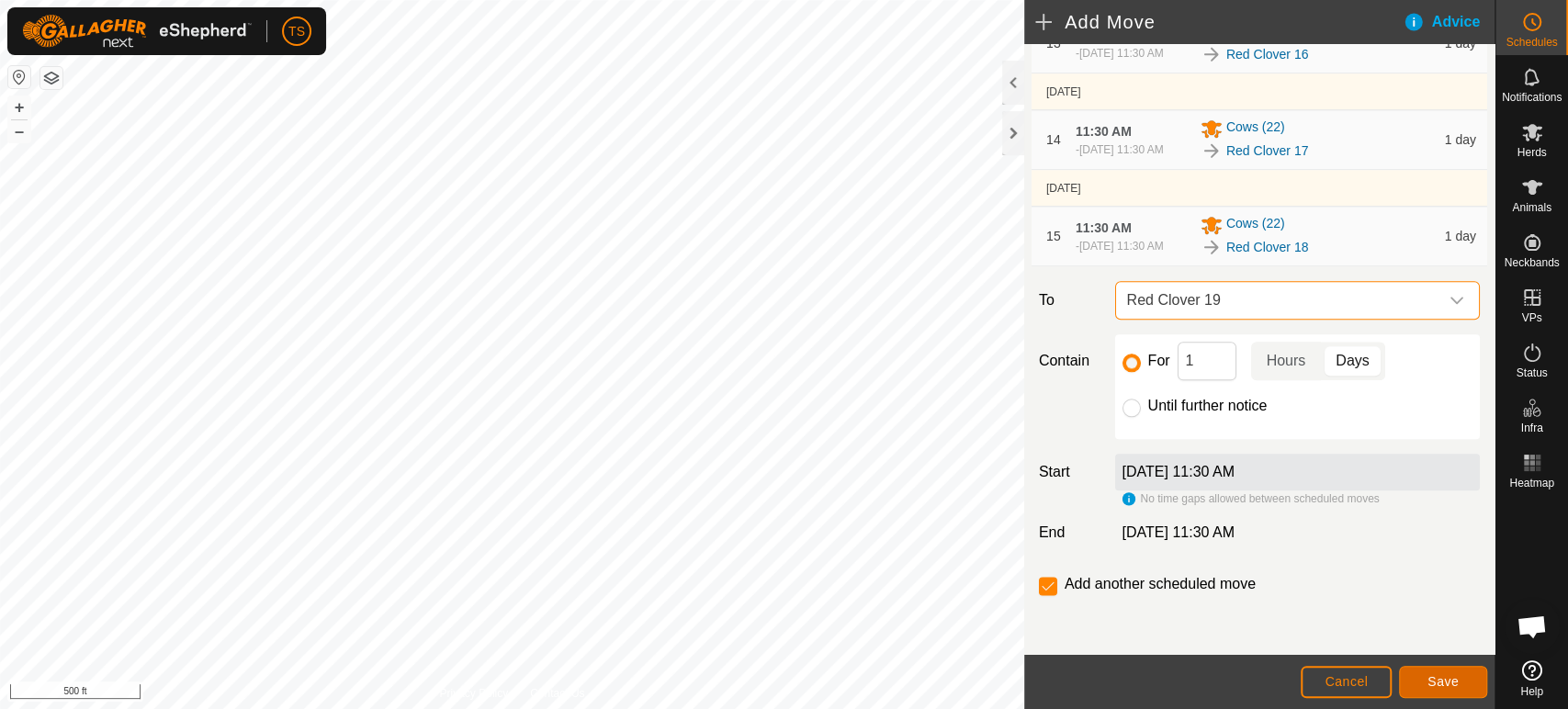
click at [1453, 674] on span "Save" at bounding box center [1443, 681] width 31 height 15
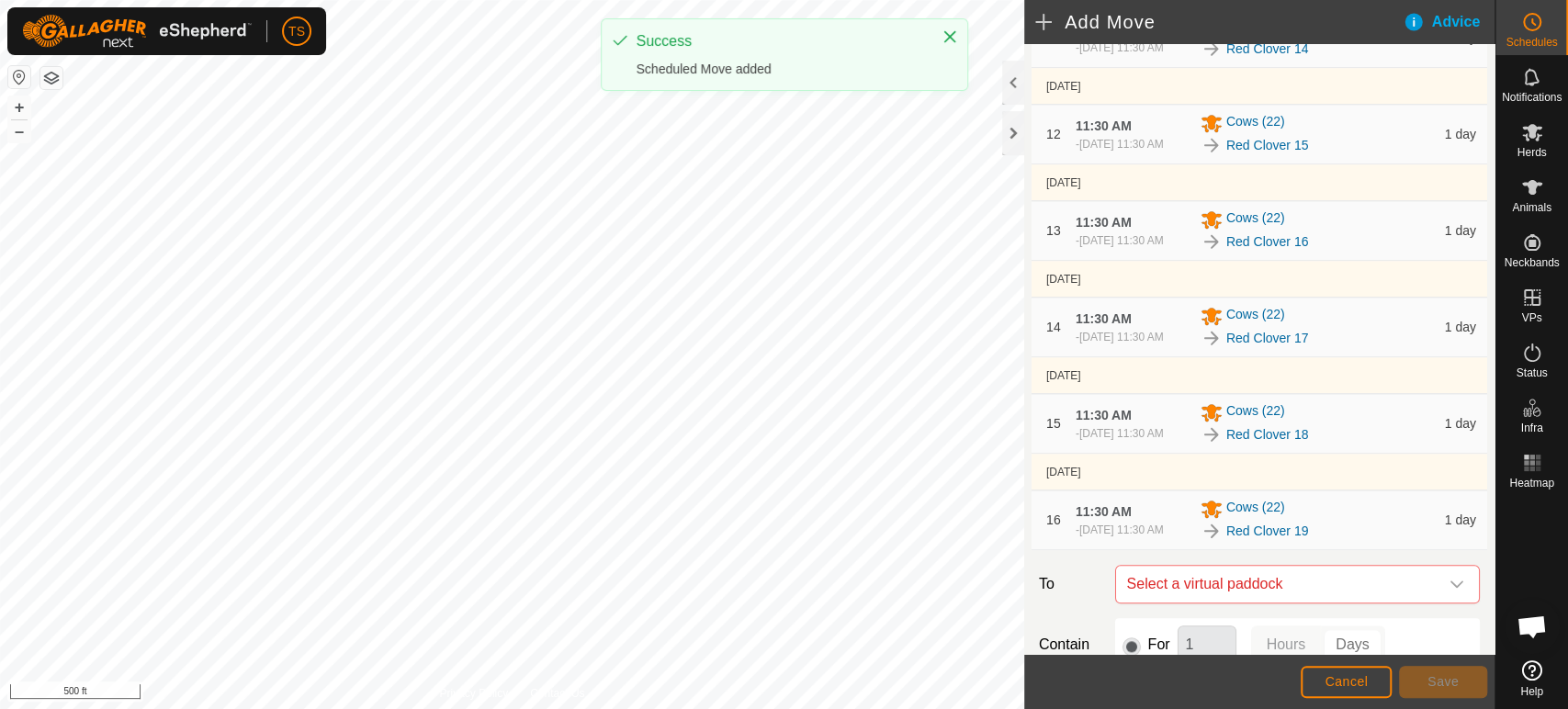
scroll to position [1535, 0]
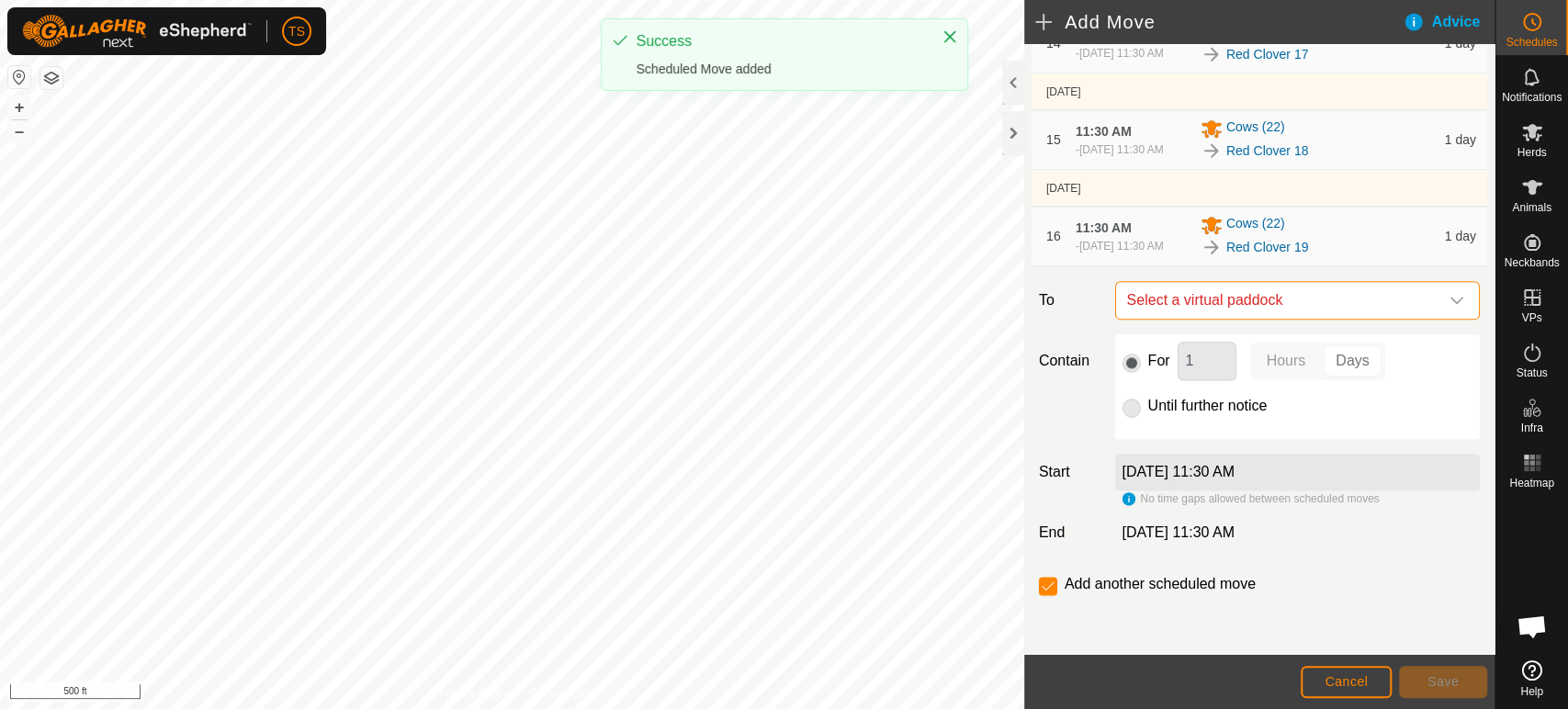
click at [1292, 300] on span "Select a virtual paddock" at bounding box center [1279, 301] width 318 height 37
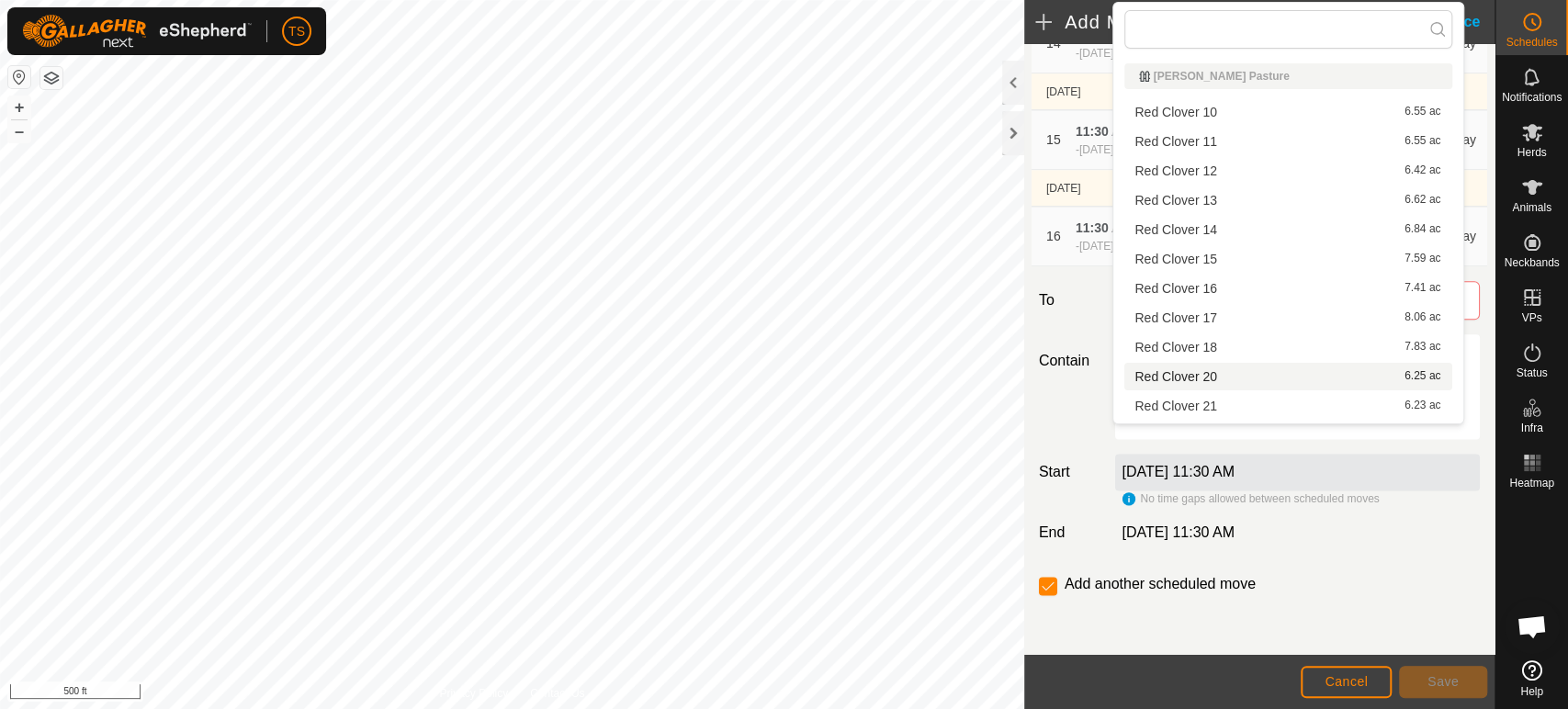
click at [1277, 380] on li "Red Clover 20 6.25 ac" at bounding box center [1289, 376] width 328 height 27
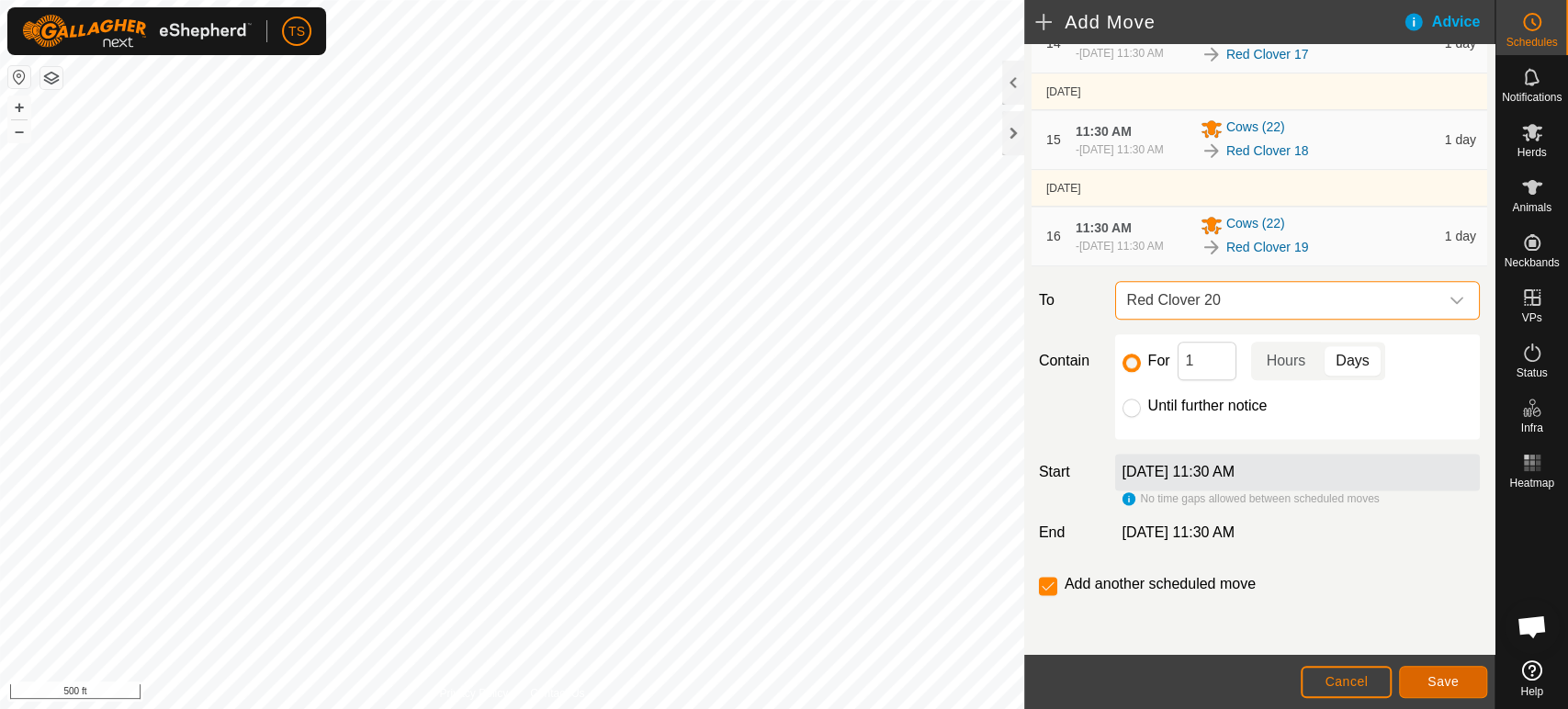
click at [1428, 676] on span "Save" at bounding box center [1443, 681] width 31 height 15
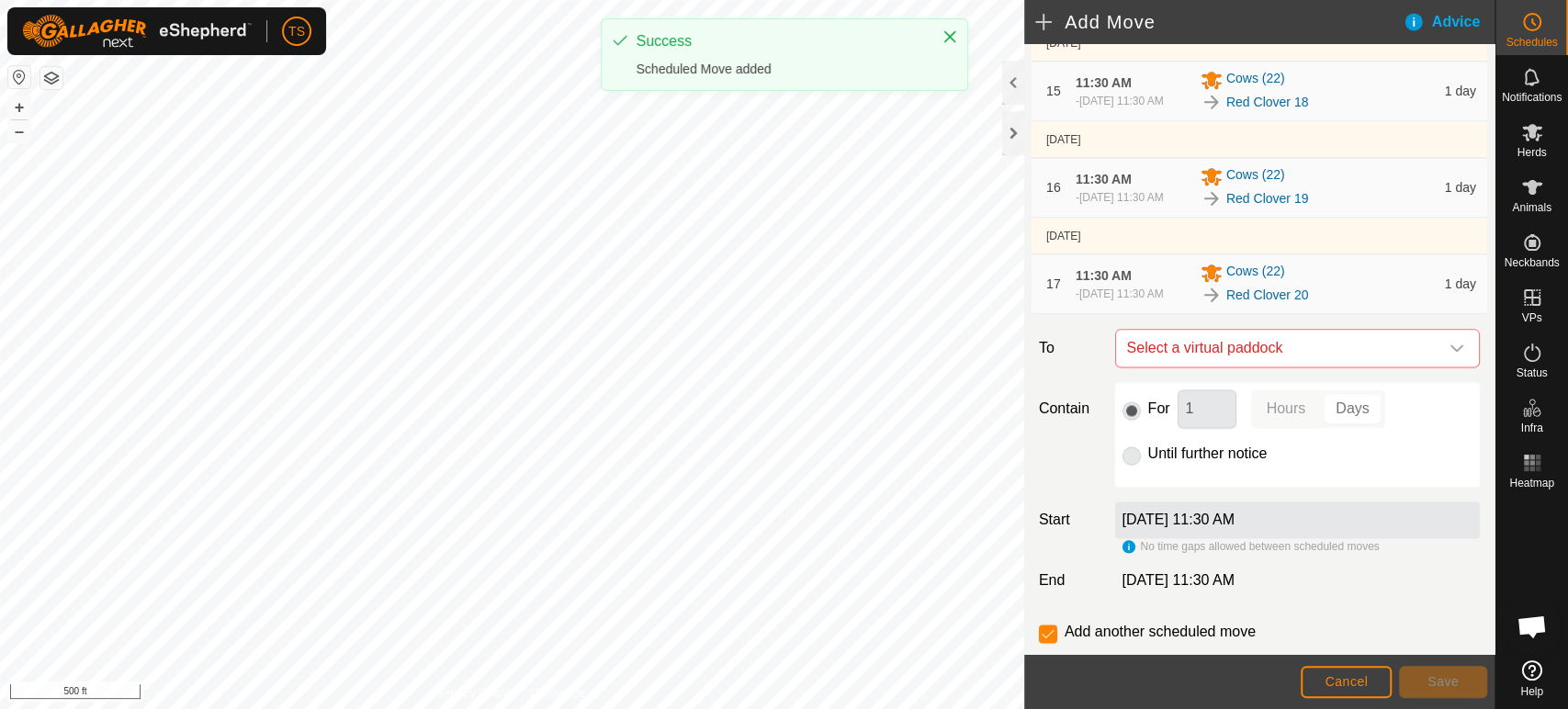
scroll to position [1639, 0]
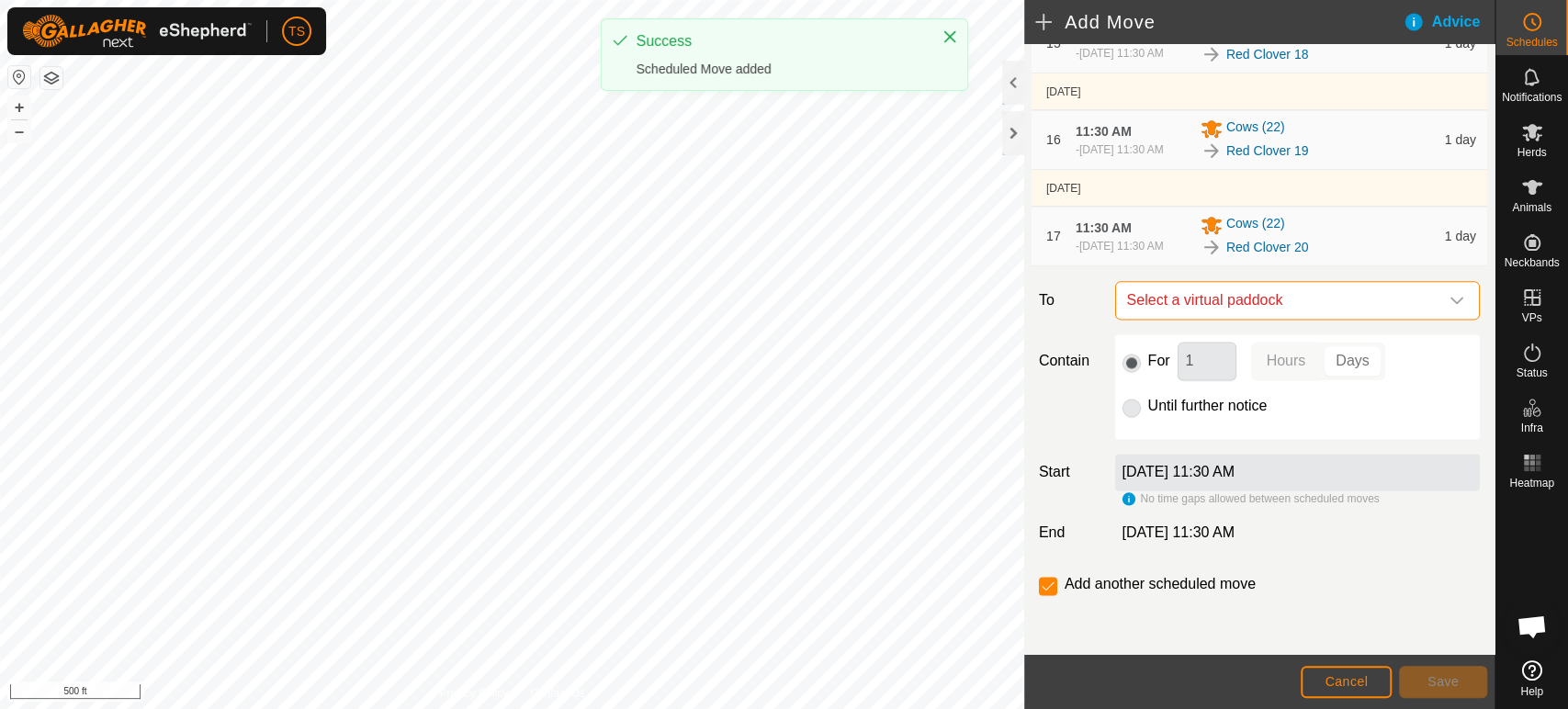
click at [1331, 307] on span "Select a virtual paddock" at bounding box center [1279, 301] width 318 height 37
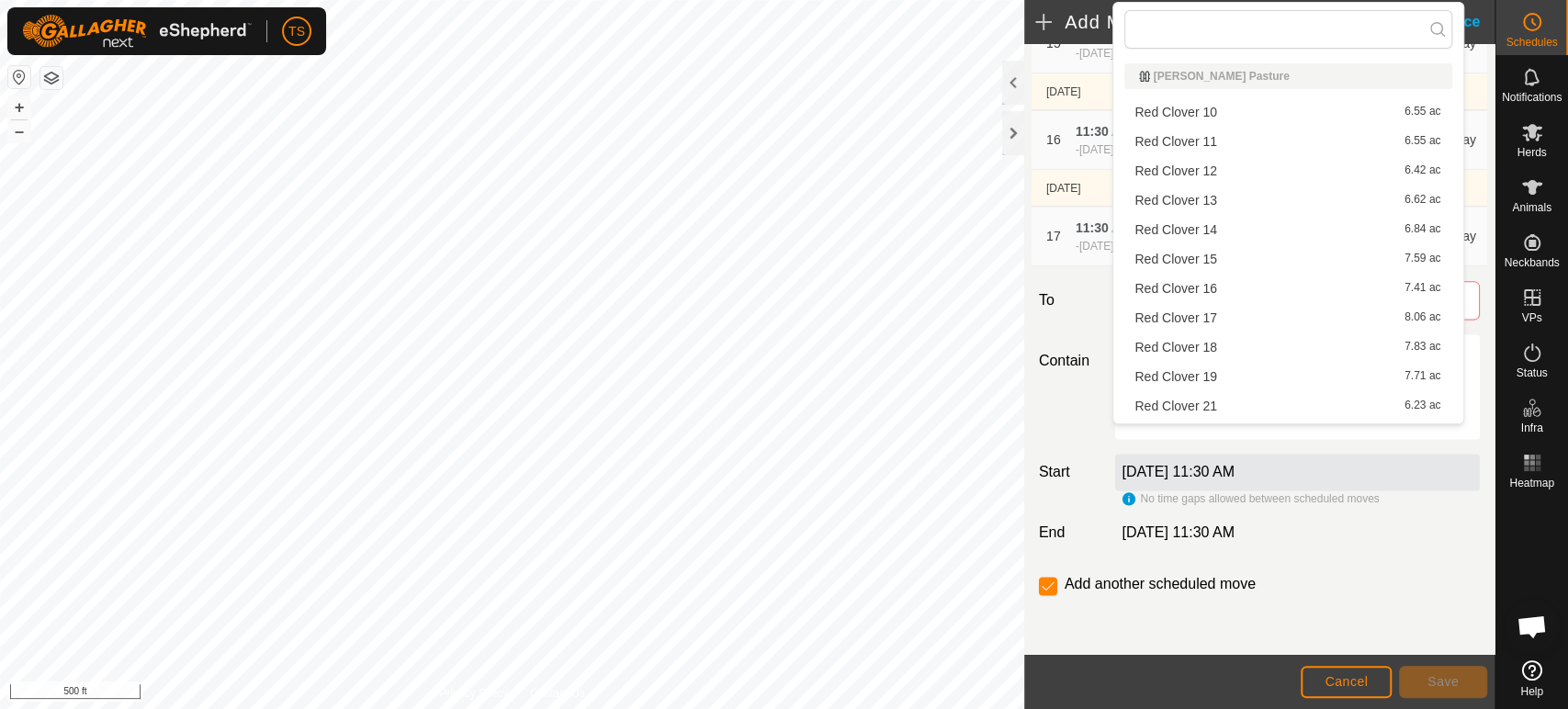
click at [1298, 397] on li "Red Clover 21 6.23 ac" at bounding box center [1289, 405] width 328 height 27
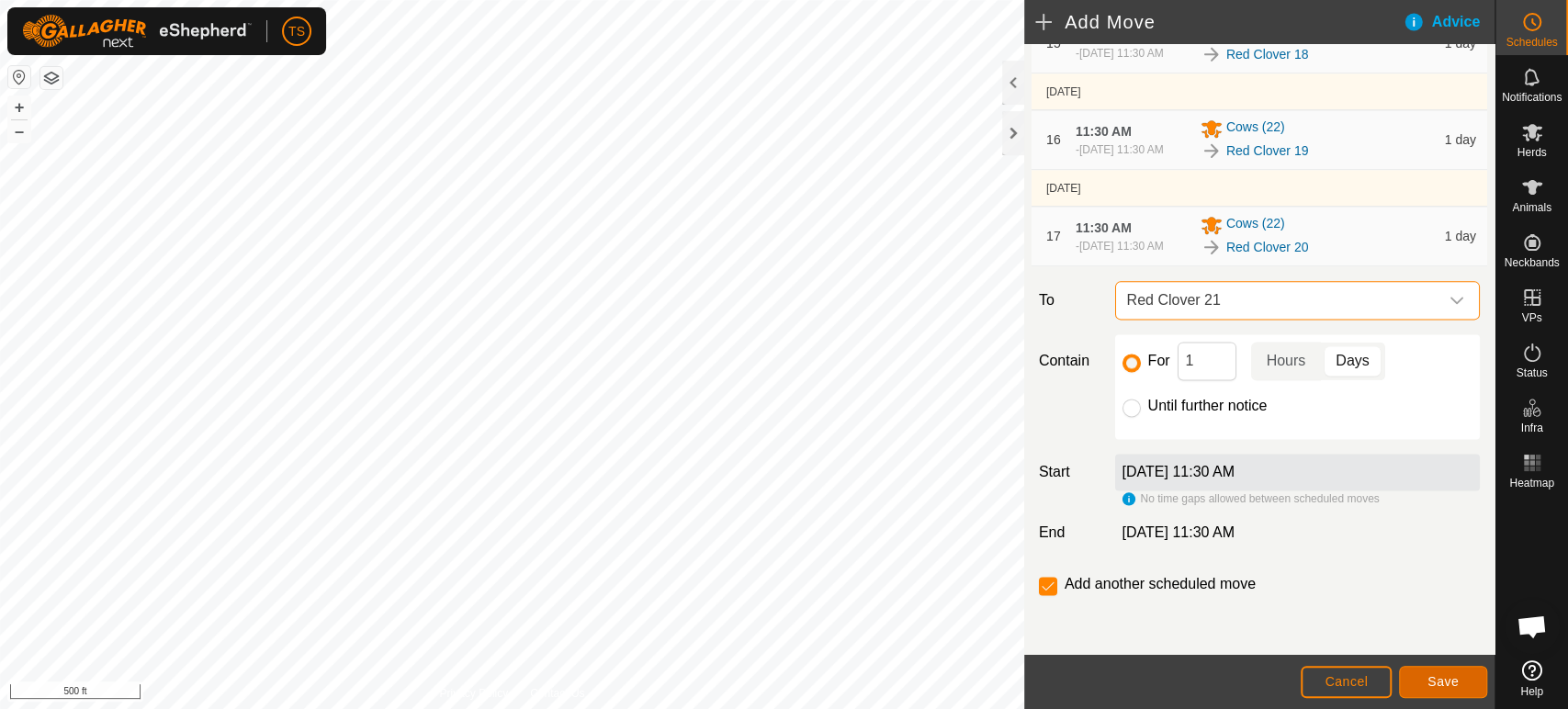
click at [1457, 676] on span "Save" at bounding box center [1443, 681] width 31 height 15
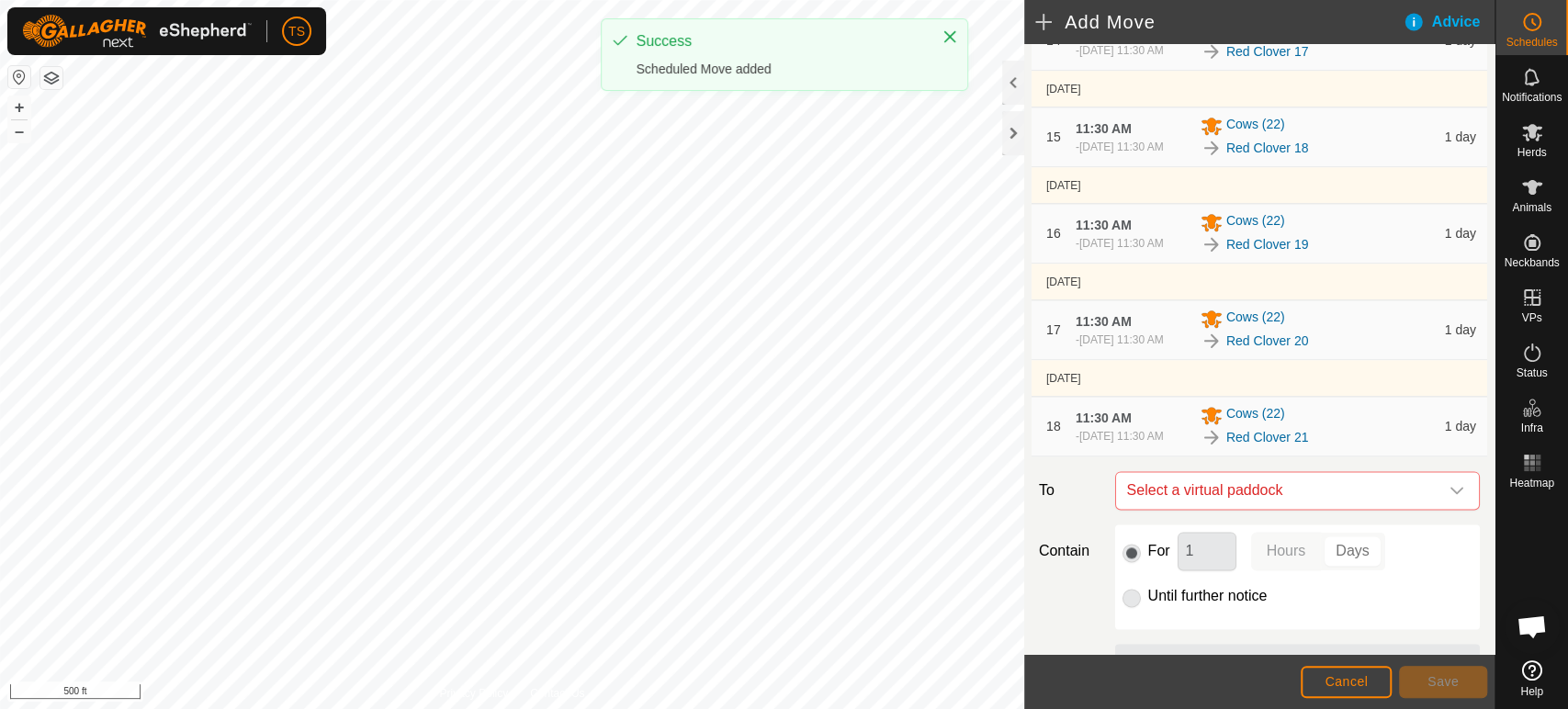
scroll to position [1743, 0]
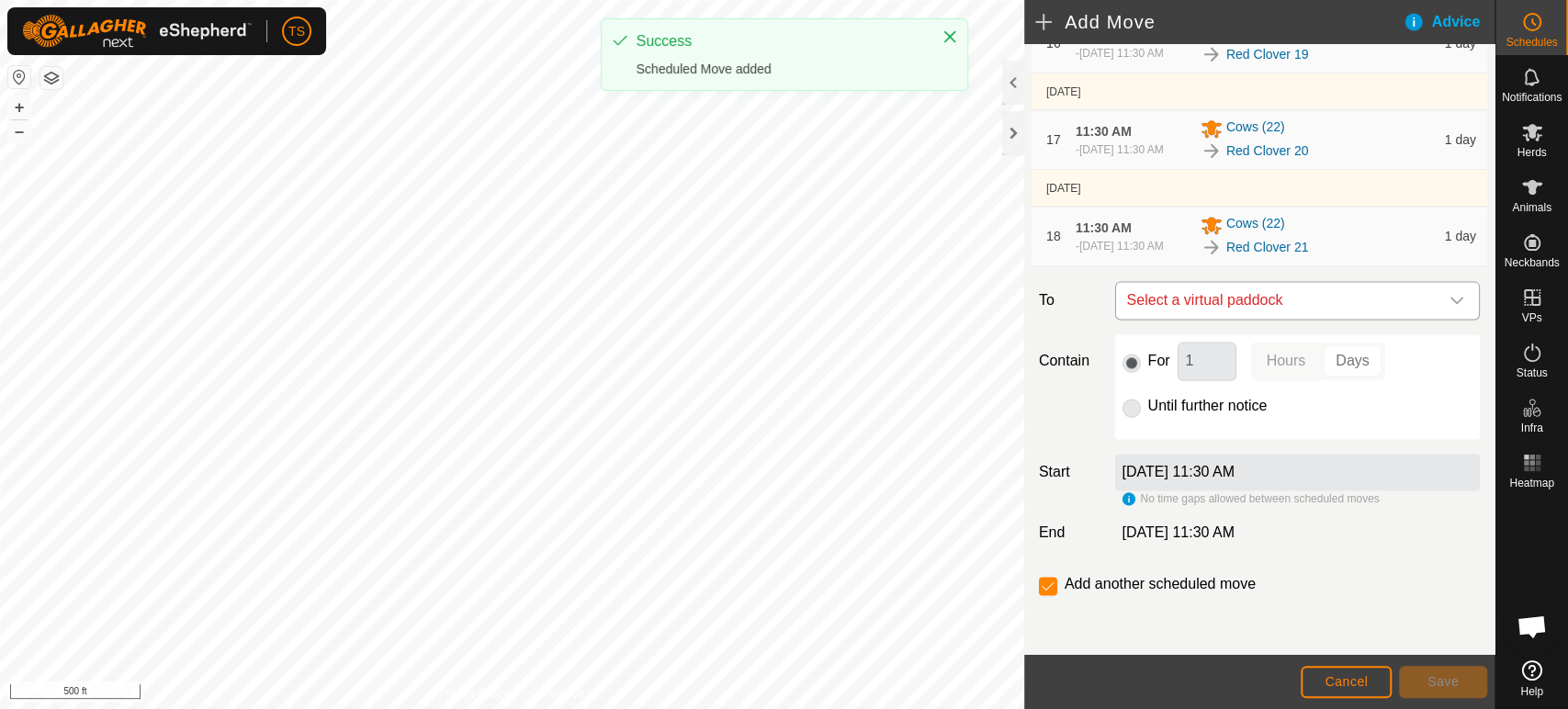
click at [1293, 290] on span "Select a virtual paddock" at bounding box center [1279, 301] width 318 height 37
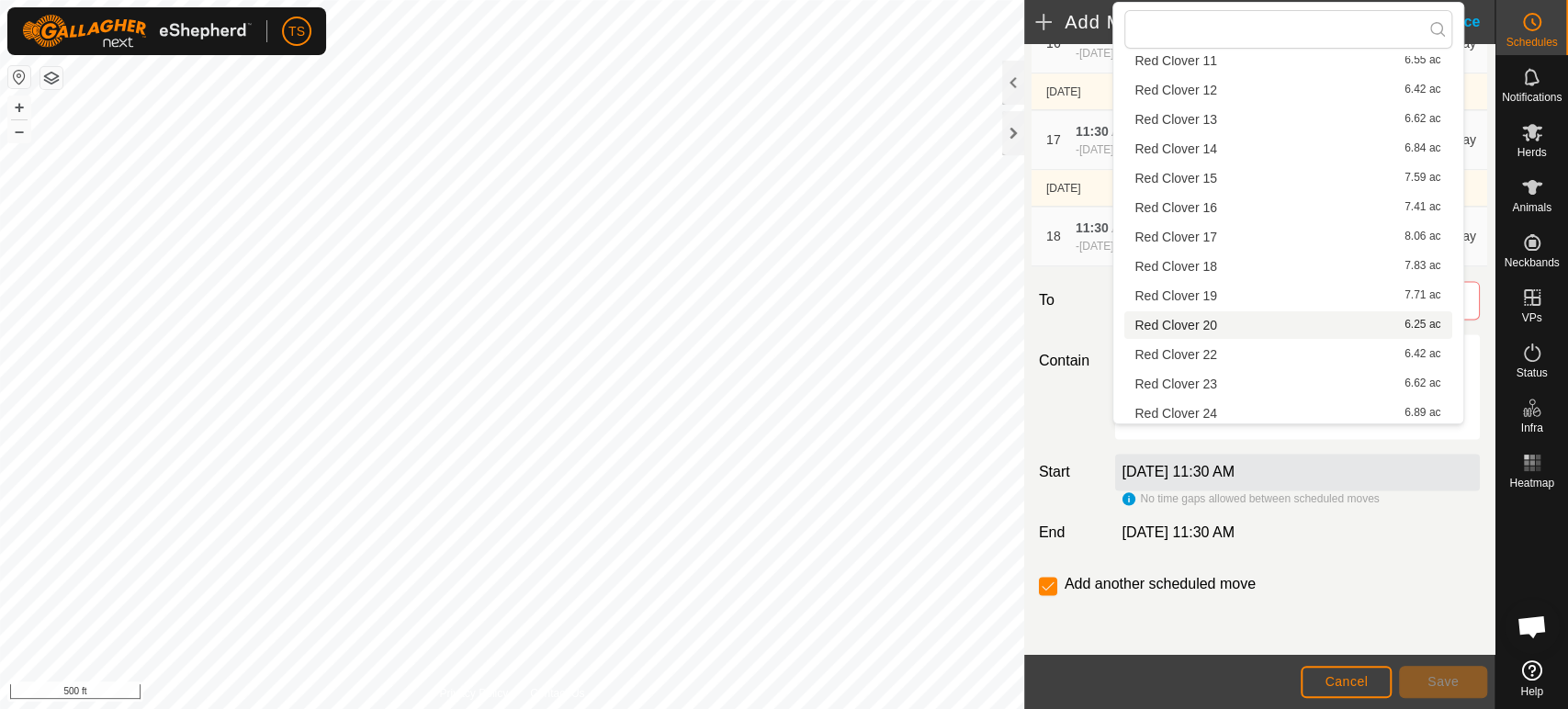
scroll to position [102, 0]
click at [1266, 330] on li "Red Clover 22 6.42 ac" at bounding box center [1289, 333] width 328 height 27
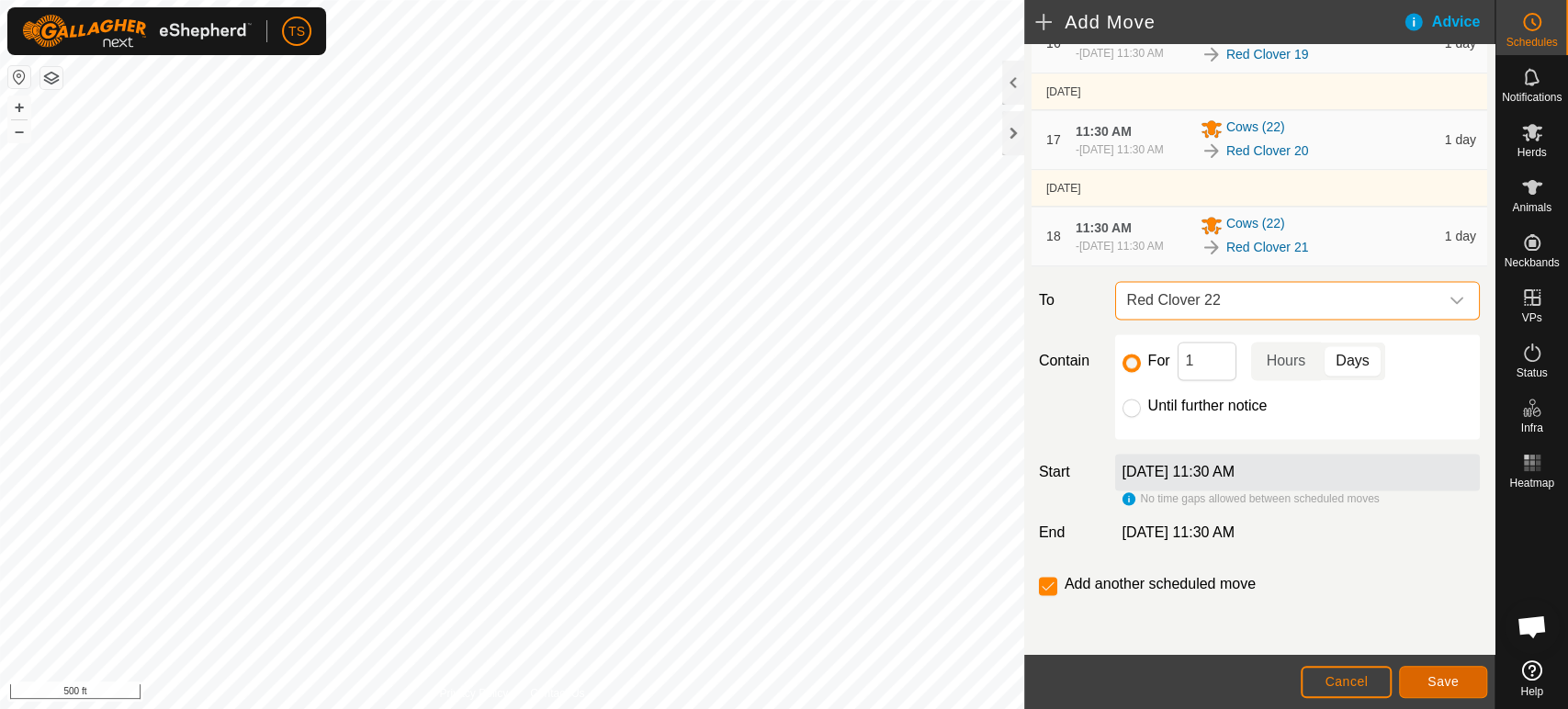
click at [1461, 681] on button "Save" at bounding box center [1443, 682] width 88 height 32
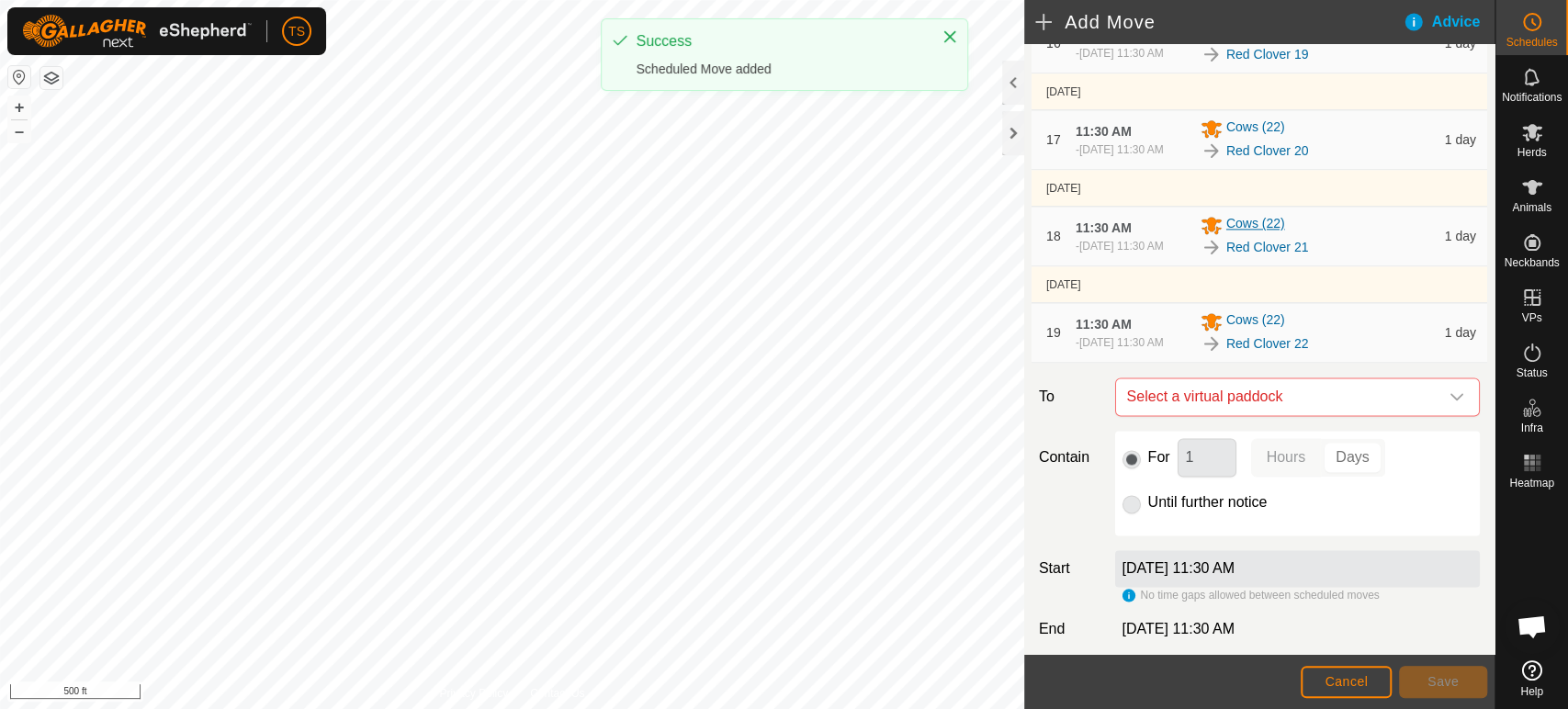
scroll to position [1848, 0]
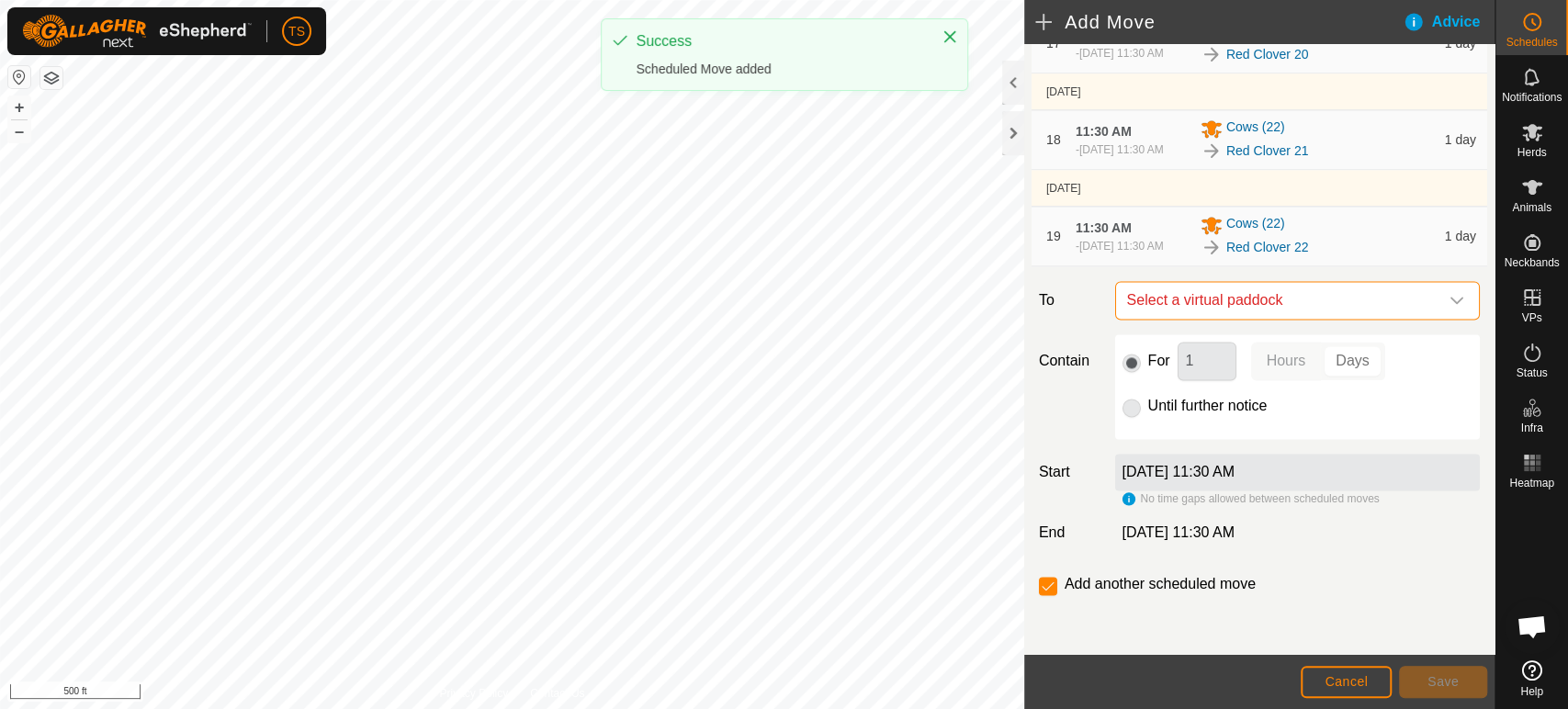
click at [1280, 308] on span "Select a virtual paddock" at bounding box center [1279, 301] width 318 height 37
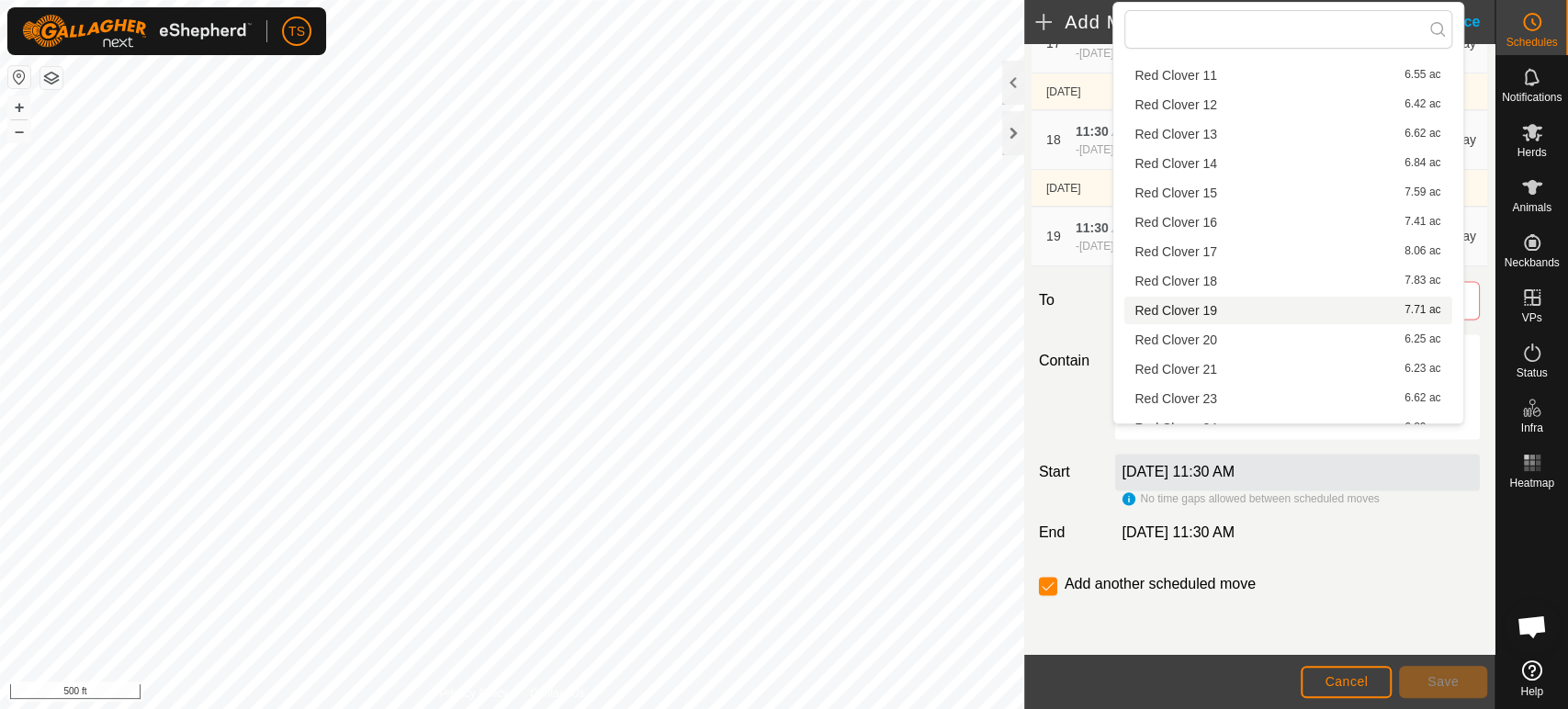
scroll to position [102, 0]
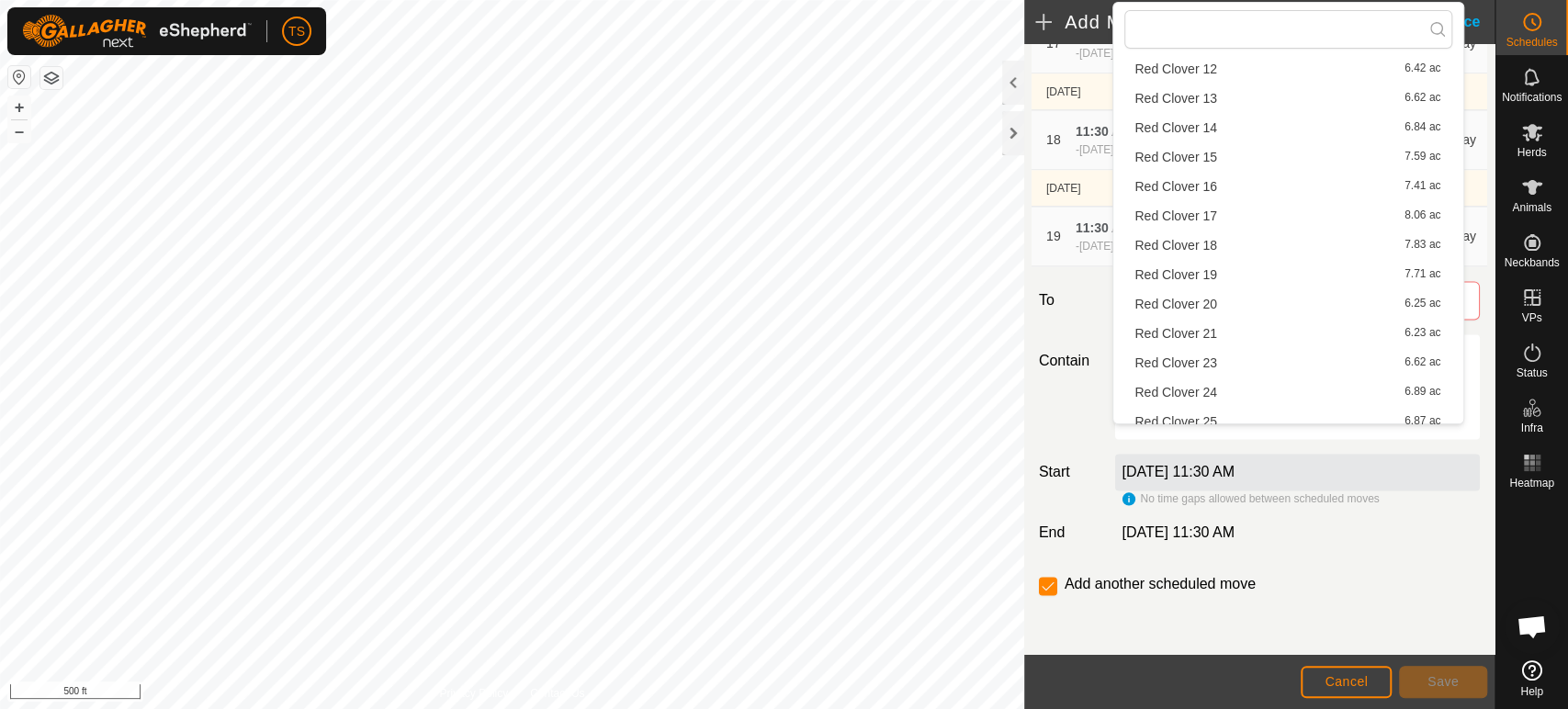
click at [1262, 366] on li "Red Clover 23 6.62 ac" at bounding box center [1289, 362] width 328 height 27
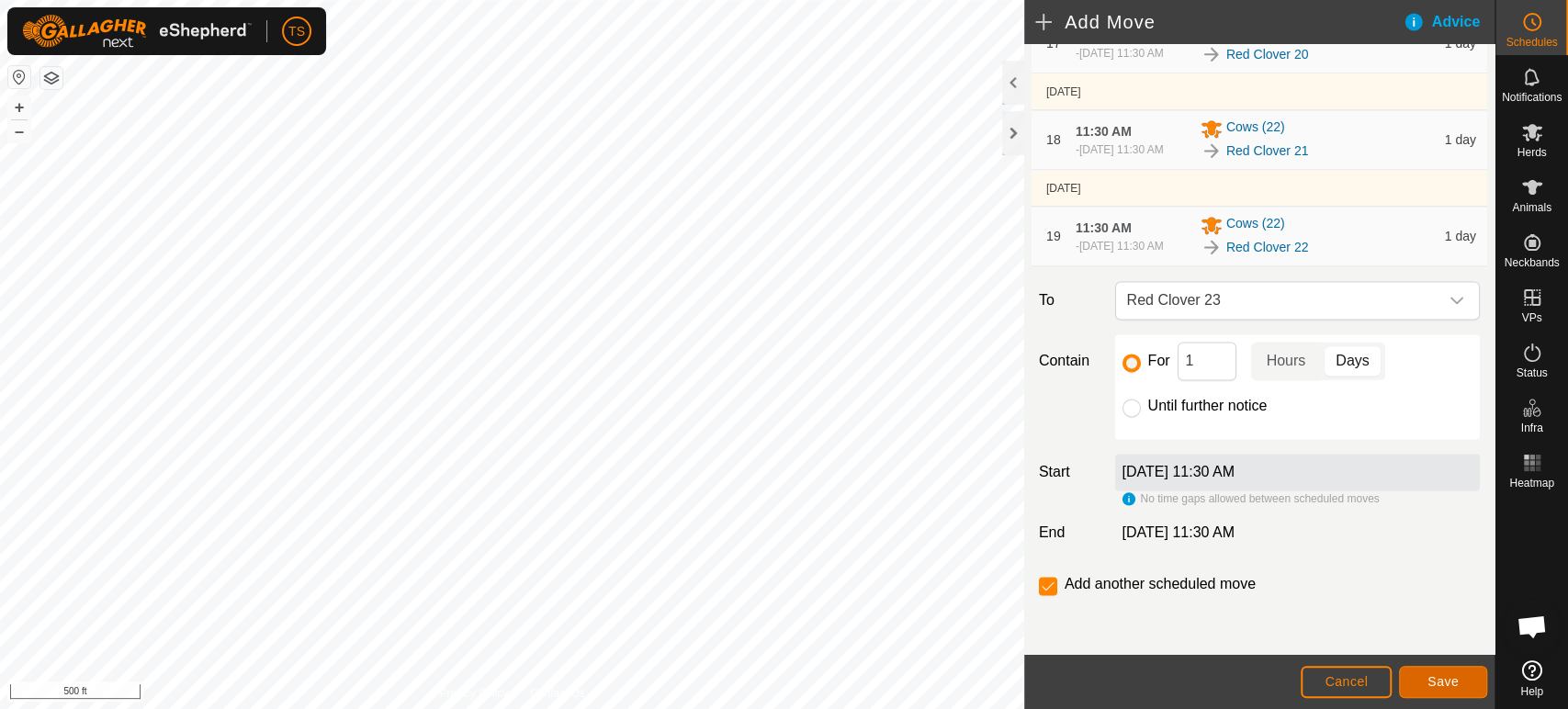
click at [1438, 670] on button "Save" at bounding box center [1443, 682] width 88 height 32
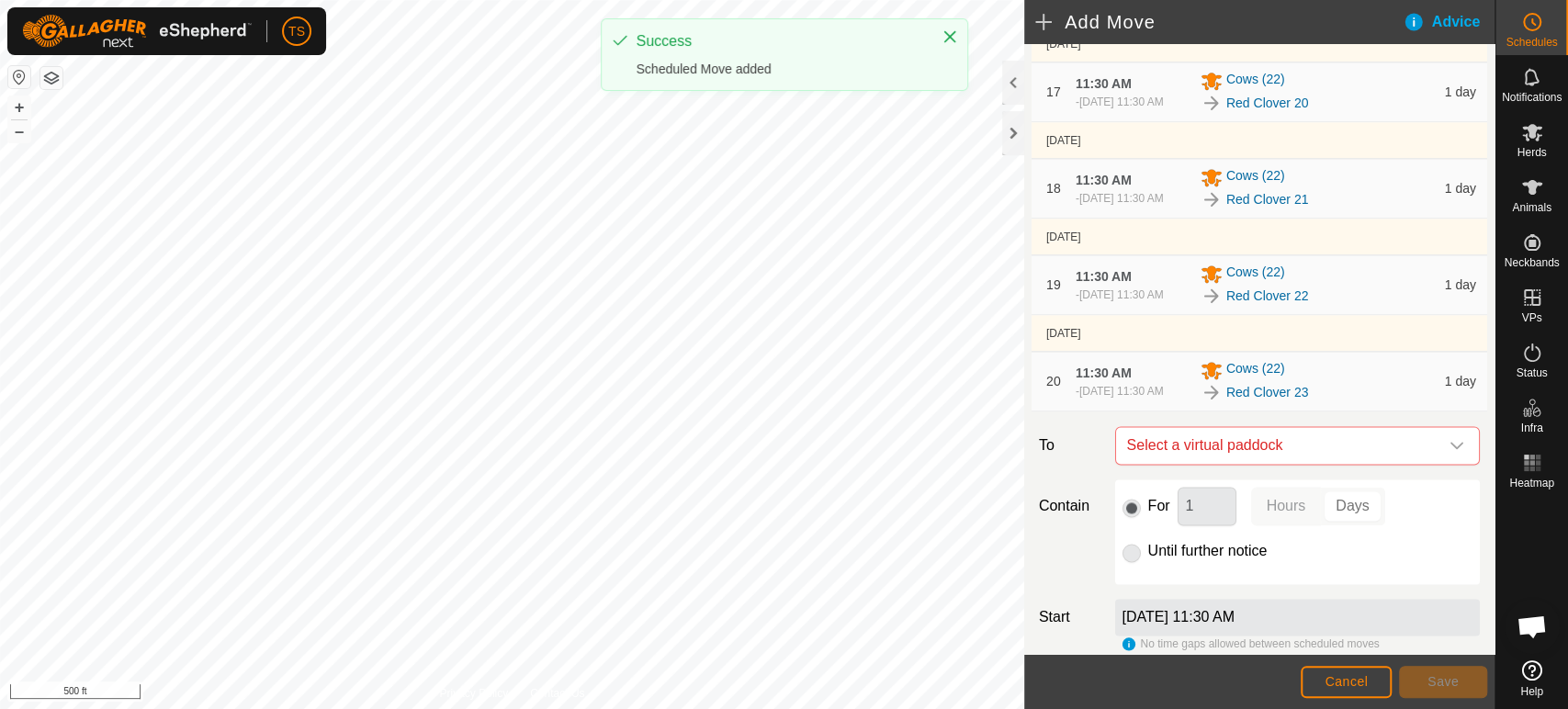
scroll to position [1952, 0]
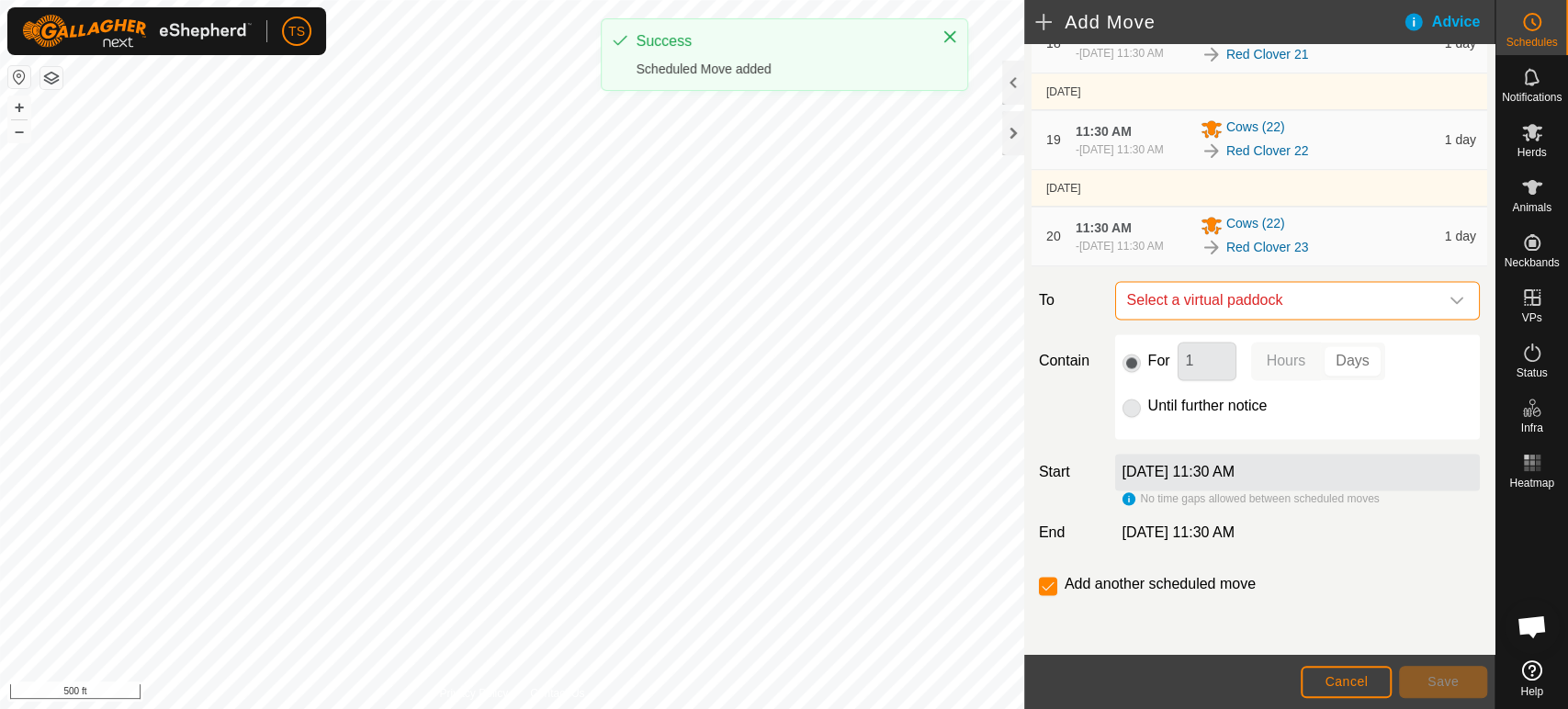
click at [1318, 295] on span "Select a virtual paddock" at bounding box center [1279, 301] width 318 height 37
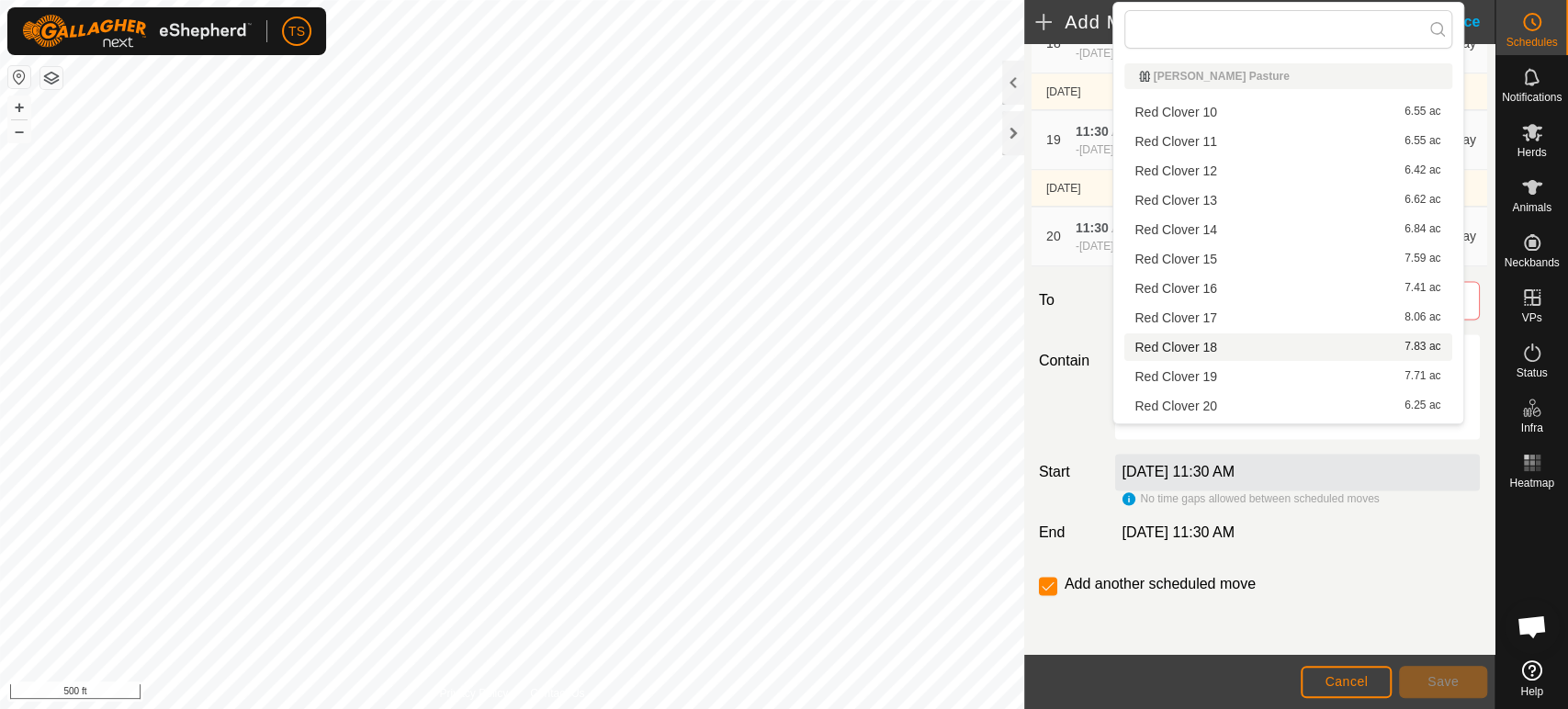
scroll to position [204, 0]
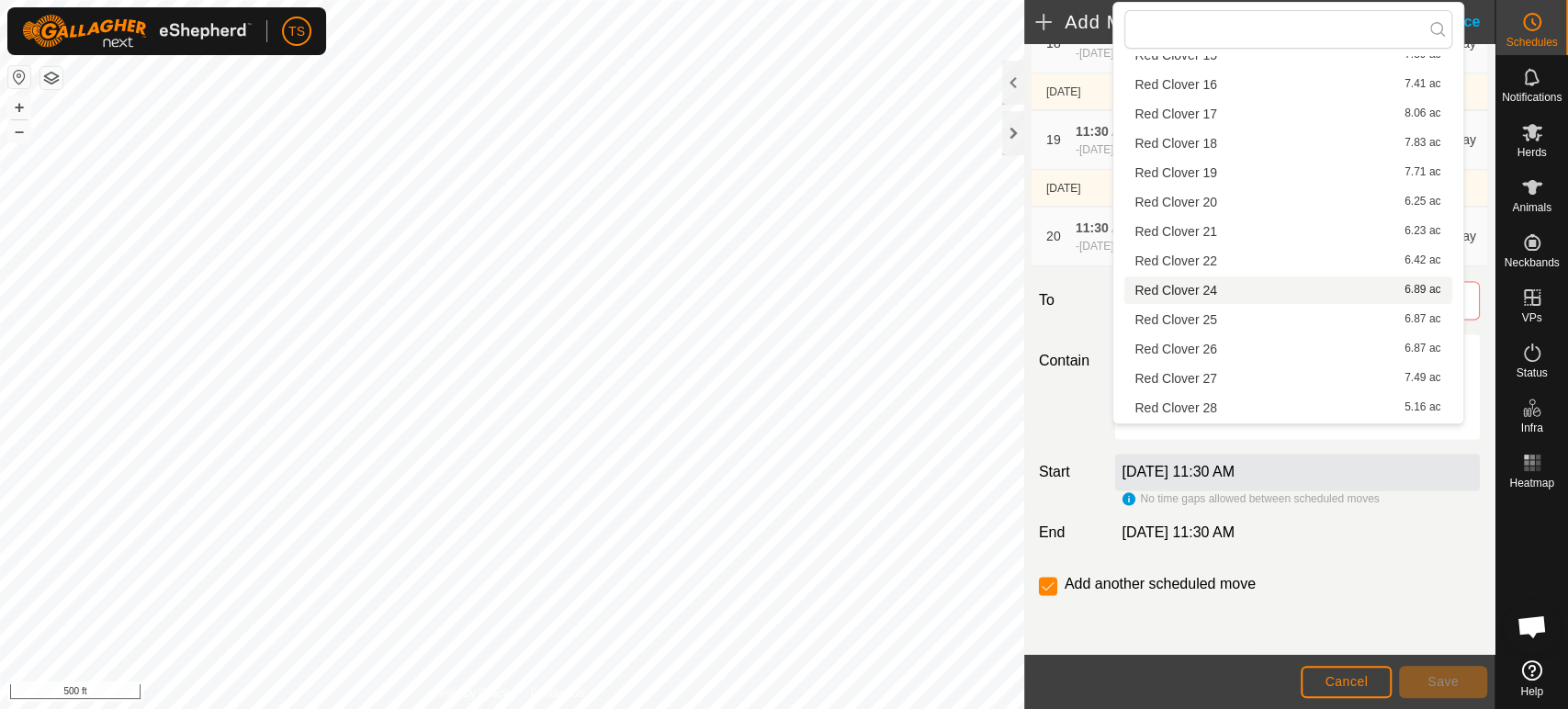
click at [1278, 285] on li "Red Clover 24 6.89 ac" at bounding box center [1289, 290] width 328 height 27
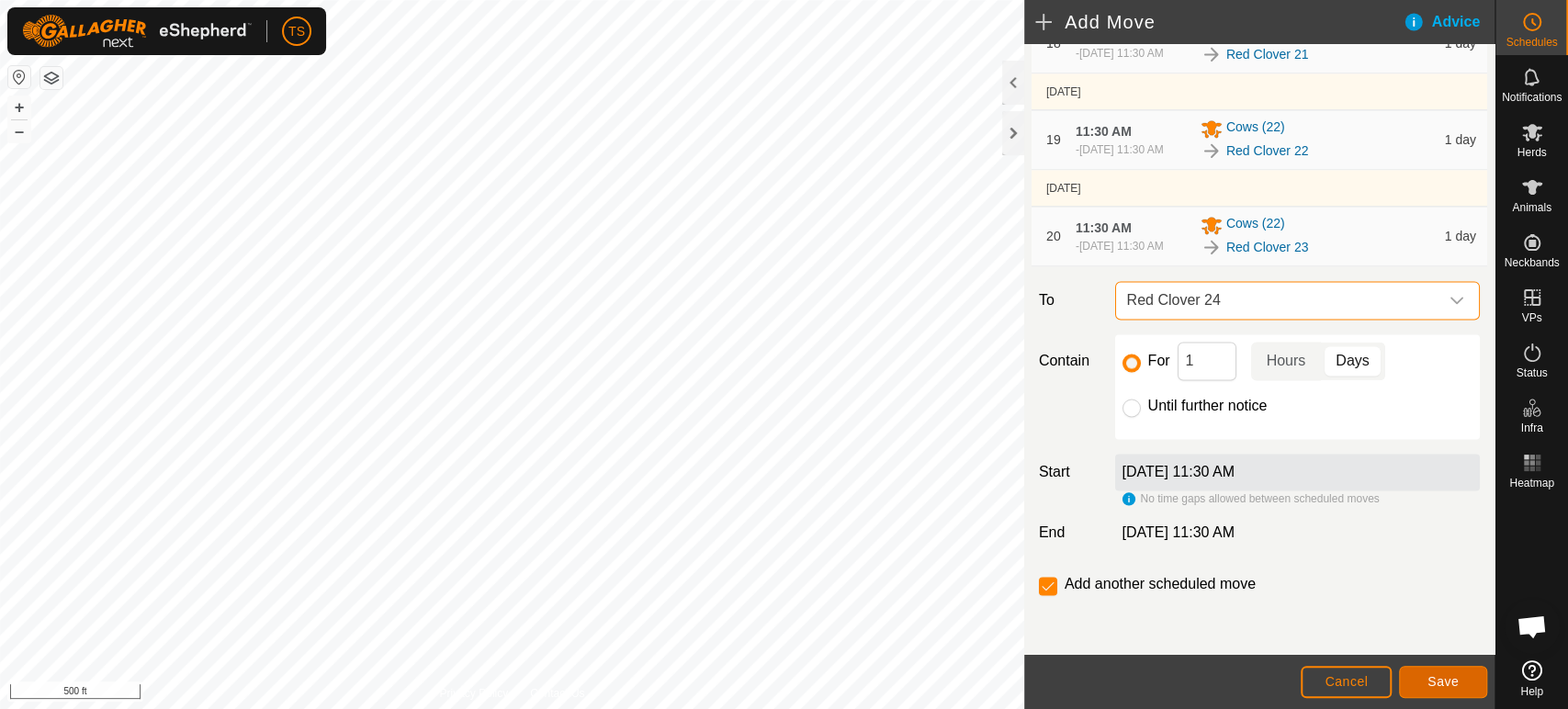
click at [1431, 672] on button "Save" at bounding box center [1443, 682] width 88 height 32
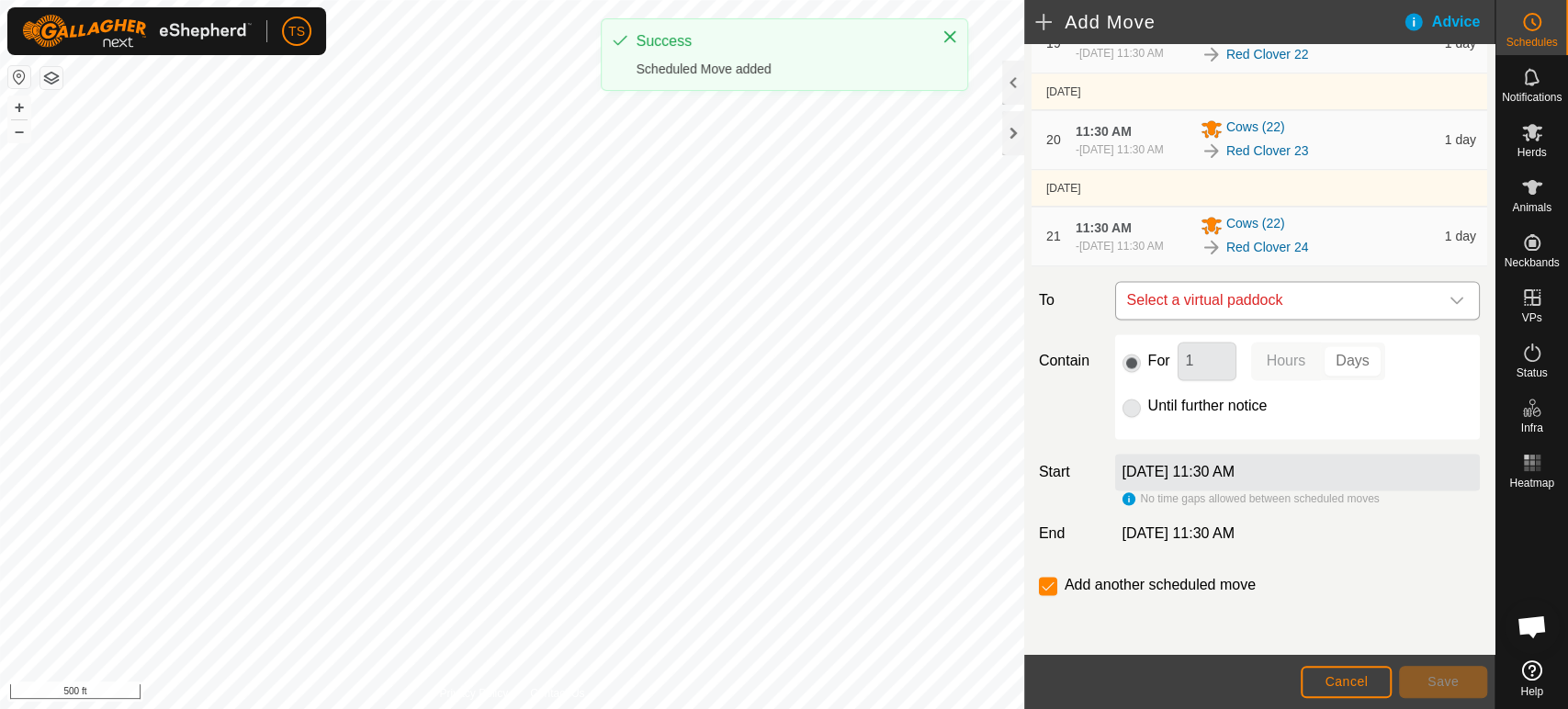
scroll to position [2057, 0]
click at [1277, 296] on span "Select a virtual paddock" at bounding box center [1279, 301] width 318 height 37
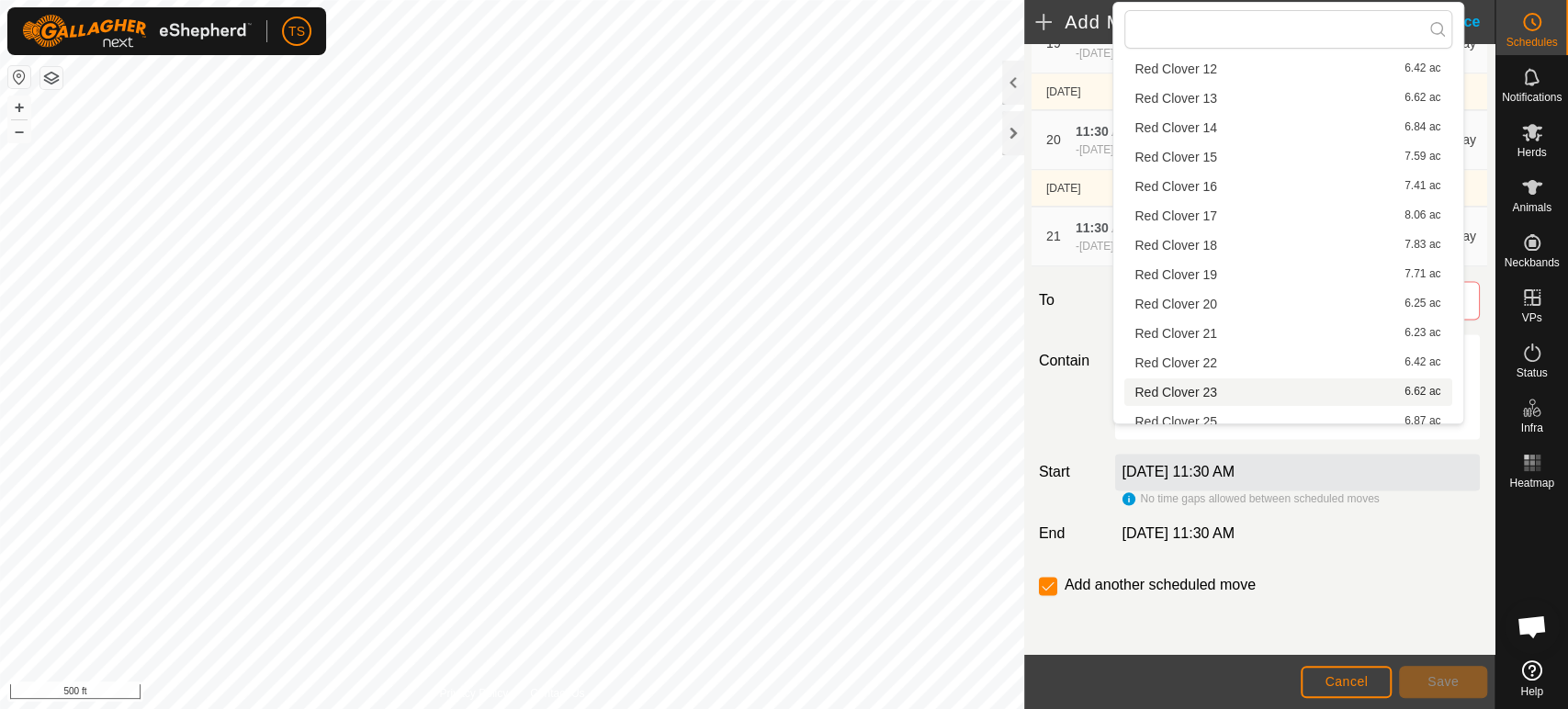
scroll to position [114, 0]
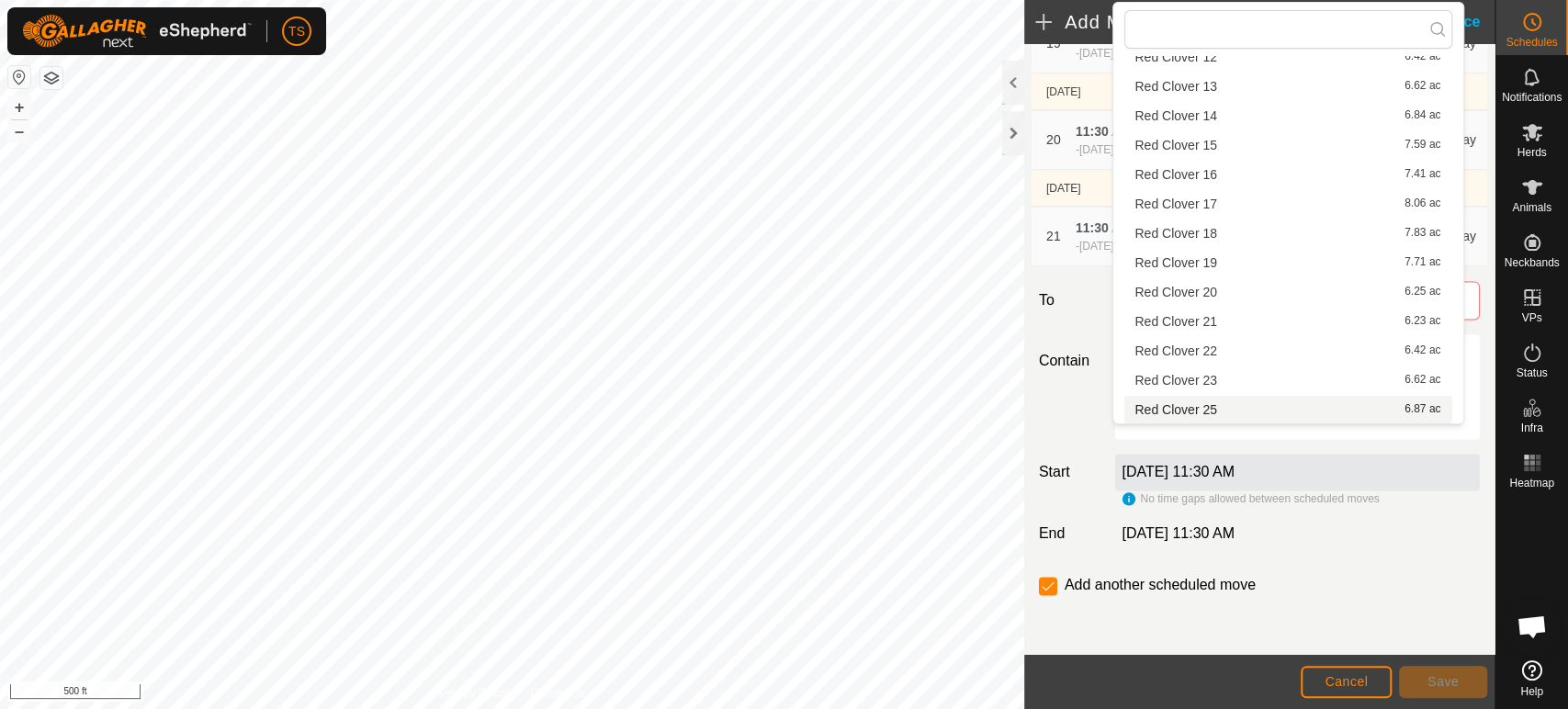
click at [1253, 409] on li "Red Clover 25 6.87 ac" at bounding box center [1289, 409] width 328 height 27
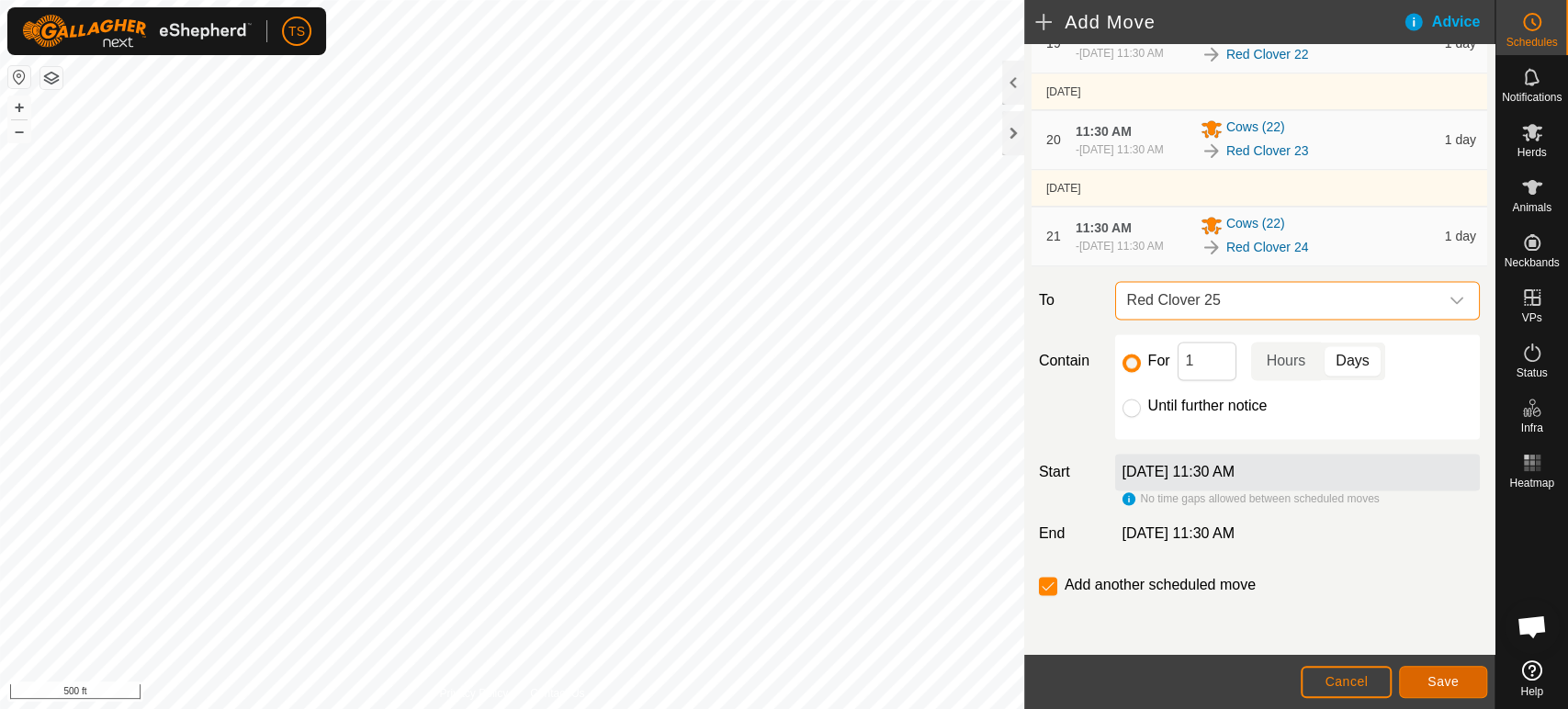
click at [1418, 685] on button "Save" at bounding box center [1443, 682] width 88 height 32
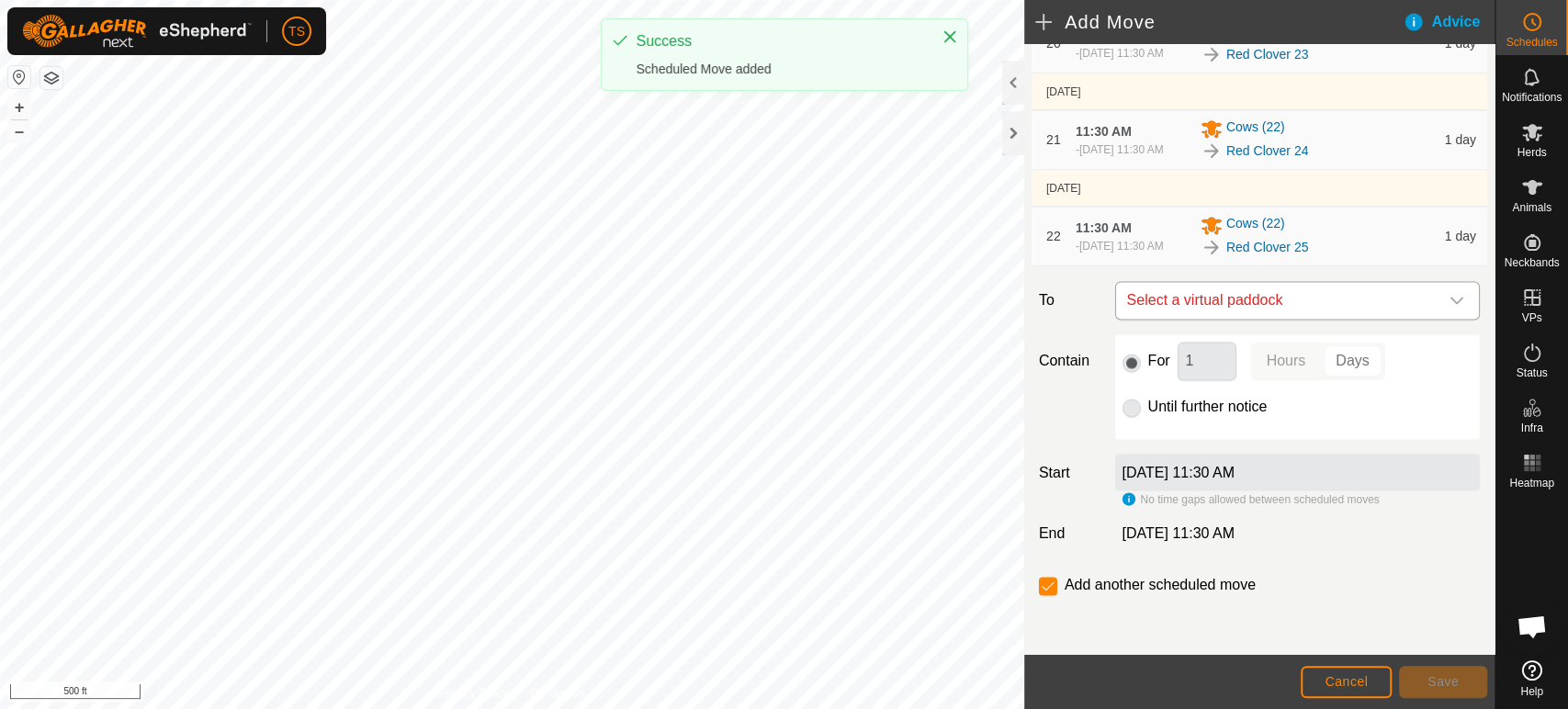
scroll to position [2142, 0]
click at [1246, 318] on span "Select a virtual paddock" at bounding box center [1279, 301] width 318 height 37
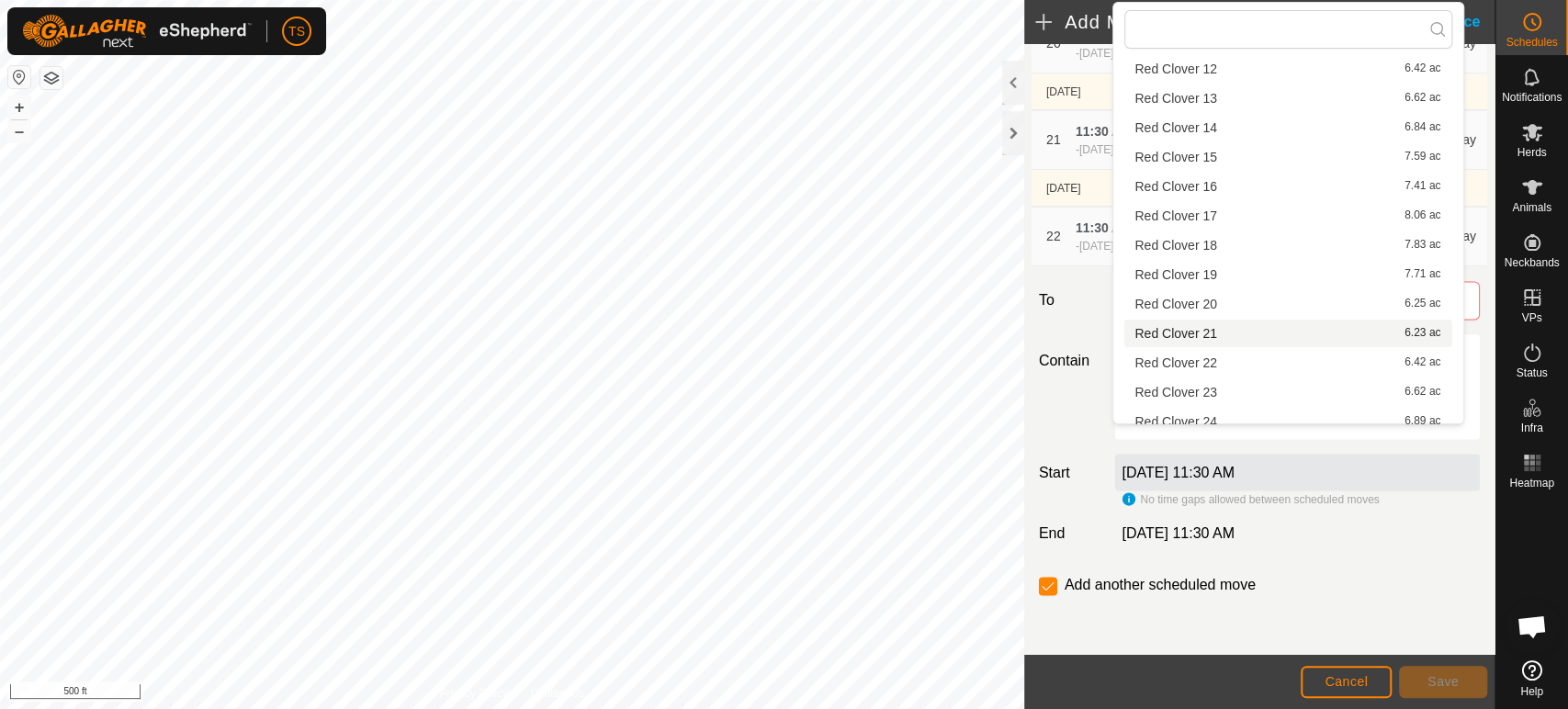
scroll to position [204, 0]
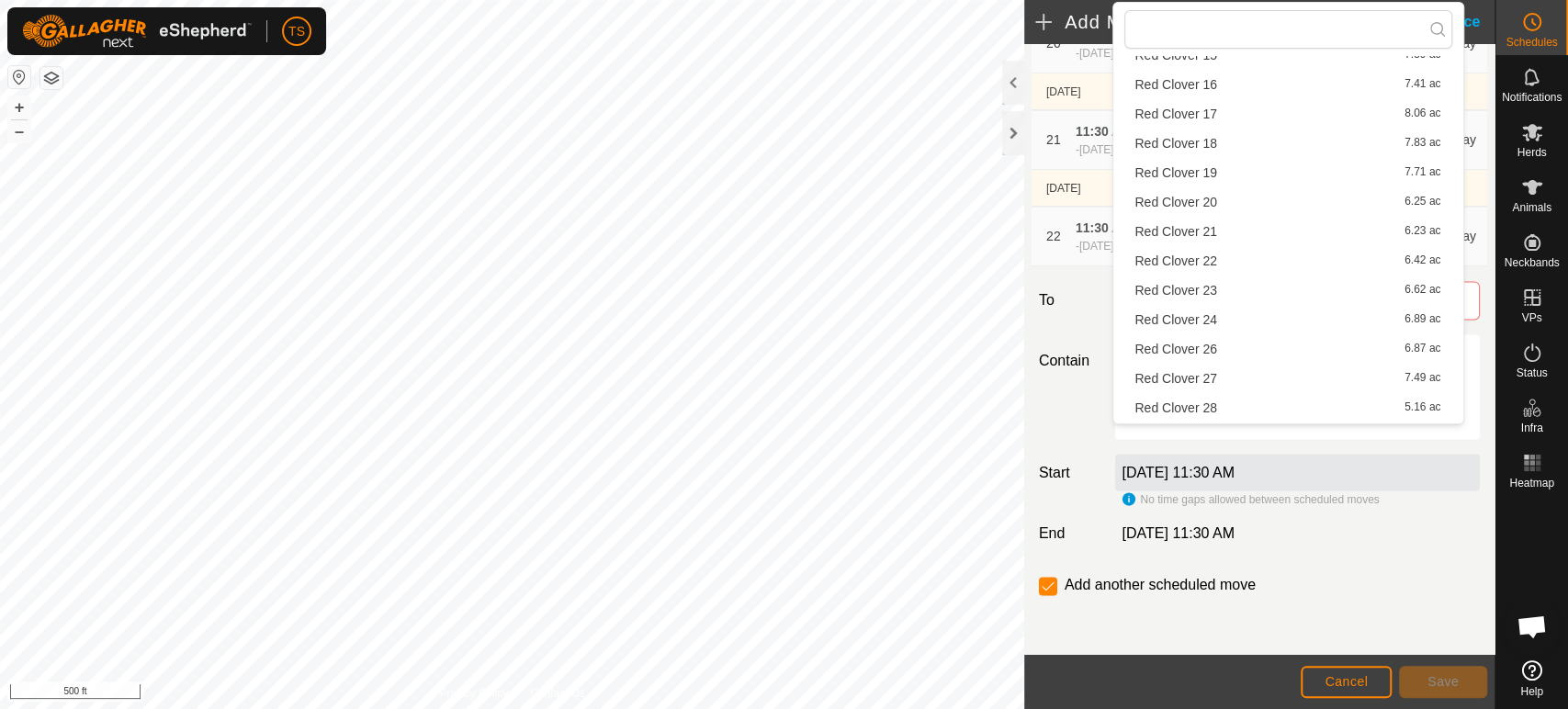
click at [1241, 346] on li "Red Clover 26 6.87 ac" at bounding box center [1289, 349] width 328 height 27
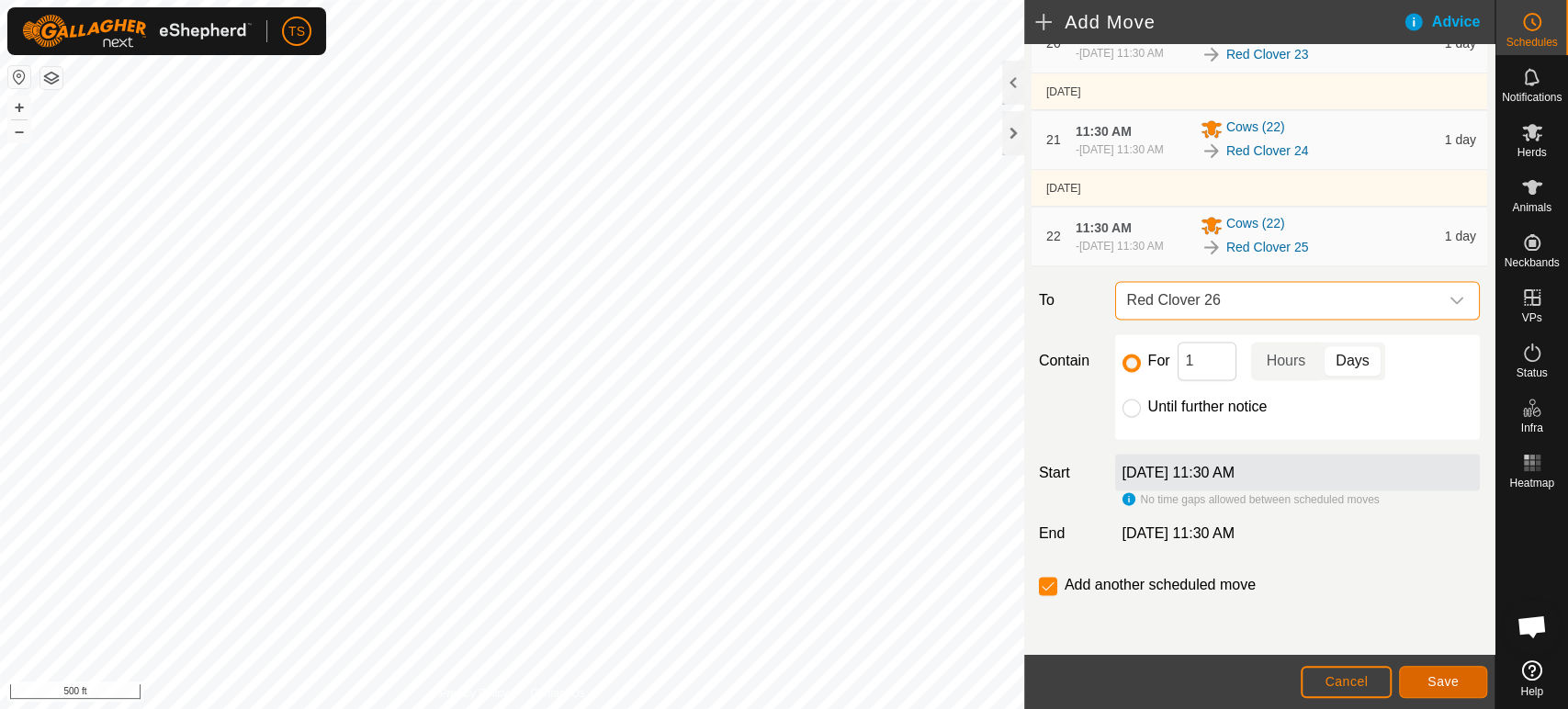
click at [1430, 675] on span "Save" at bounding box center [1443, 681] width 31 height 15
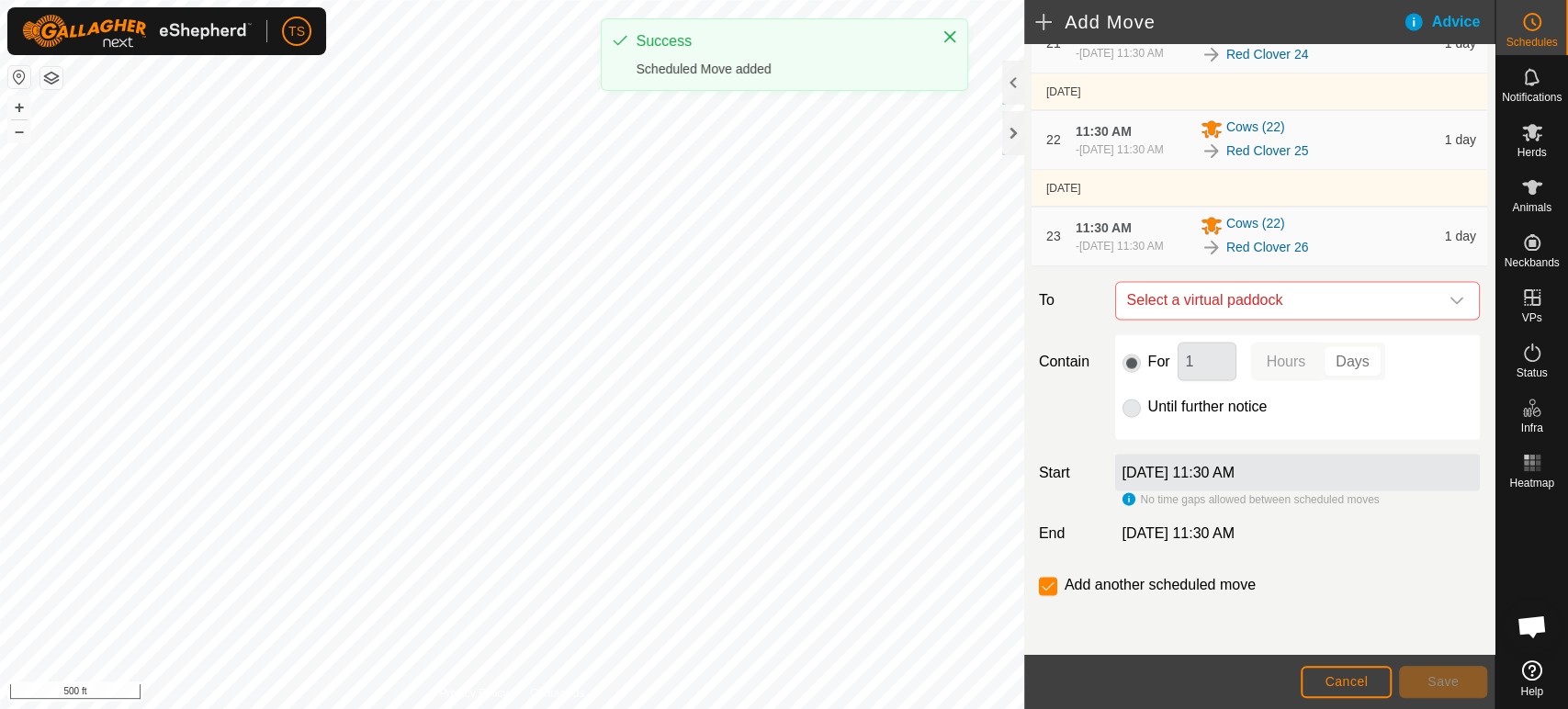
scroll to position [2267, 0]
click at [1260, 292] on span "Select a virtual paddock" at bounding box center [1279, 301] width 318 height 37
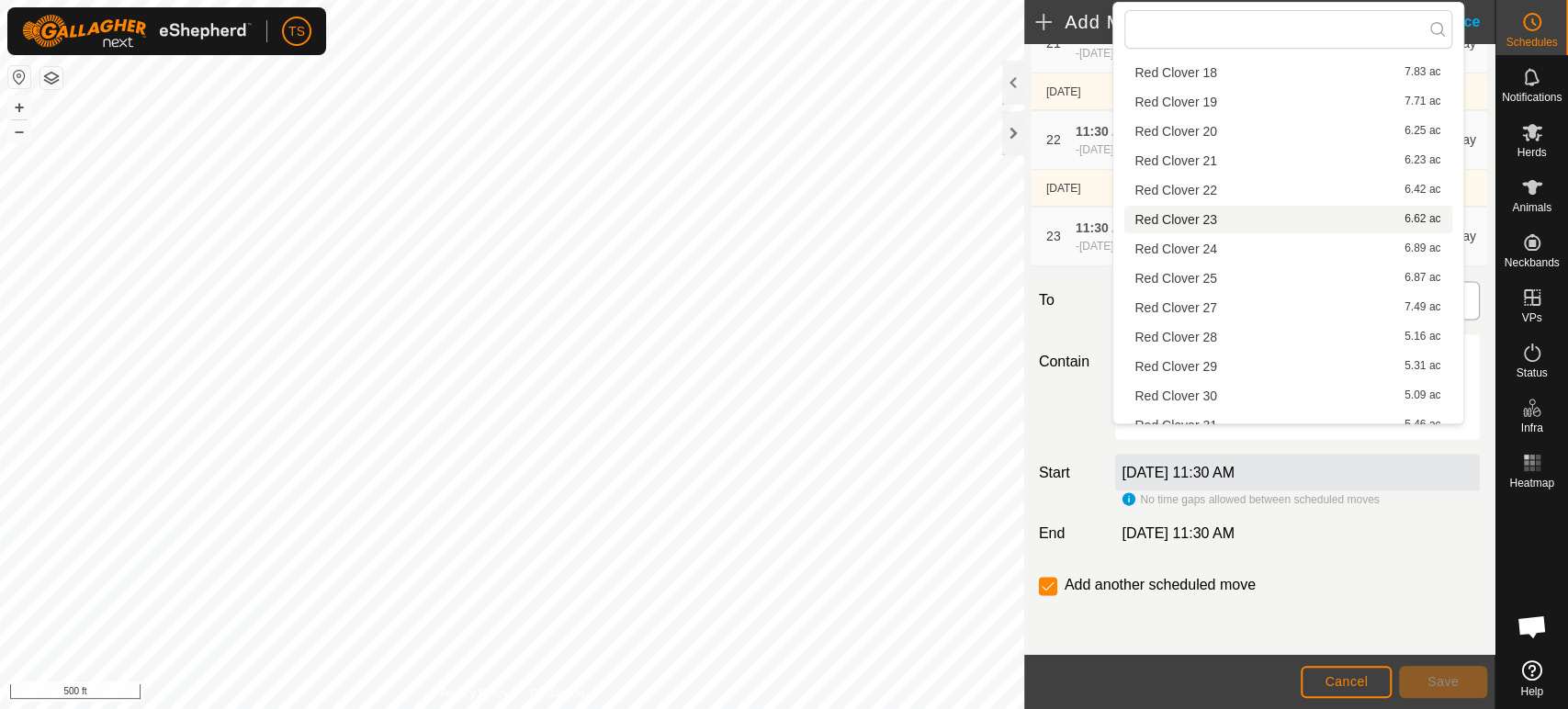
scroll to position [306, 0]
click at [1263, 278] on li "Red Clover 27 7.49 ac" at bounding box center [1289, 276] width 328 height 27
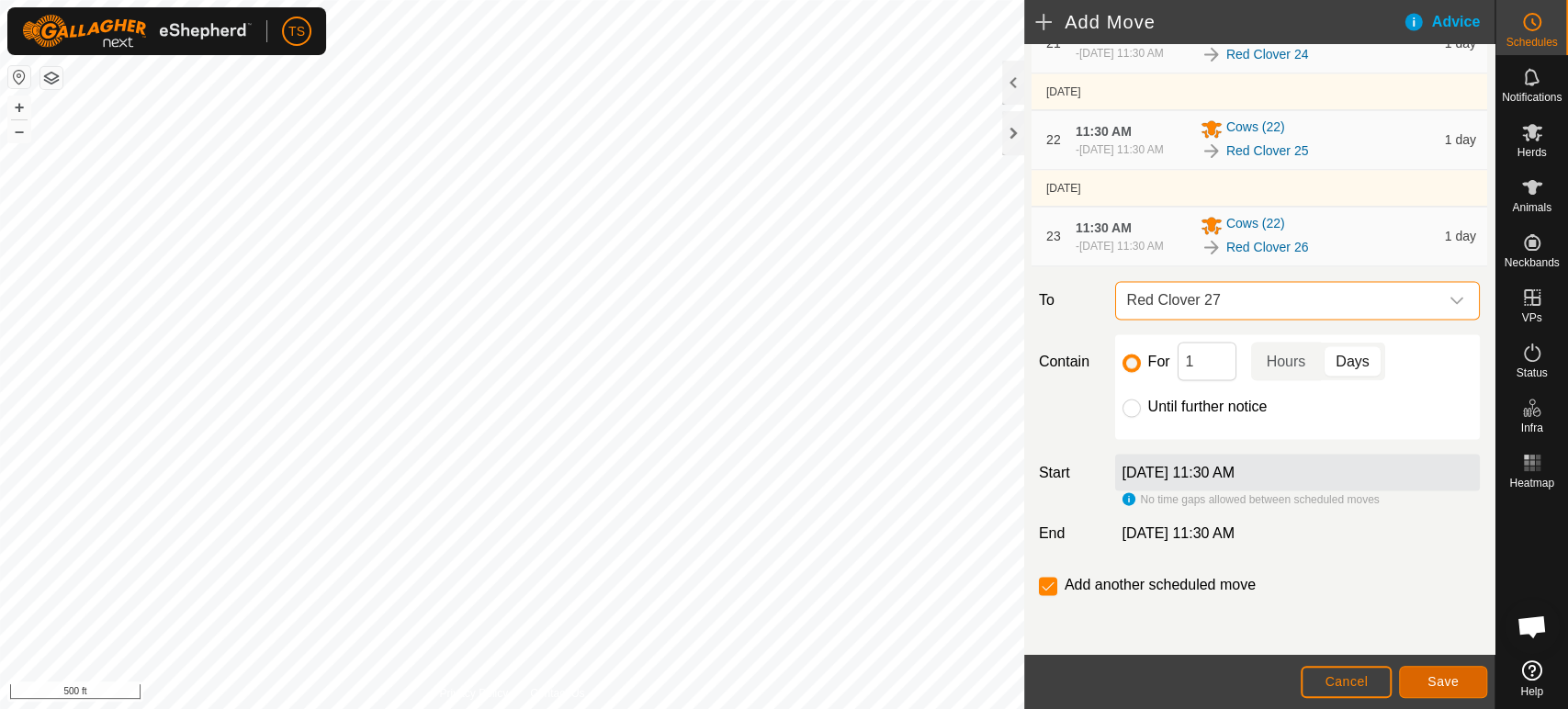
click at [1451, 689] on button "Save" at bounding box center [1443, 682] width 88 height 32
click at [1349, 313] on span "Select a virtual paddock" at bounding box center [1279, 301] width 318 height 37
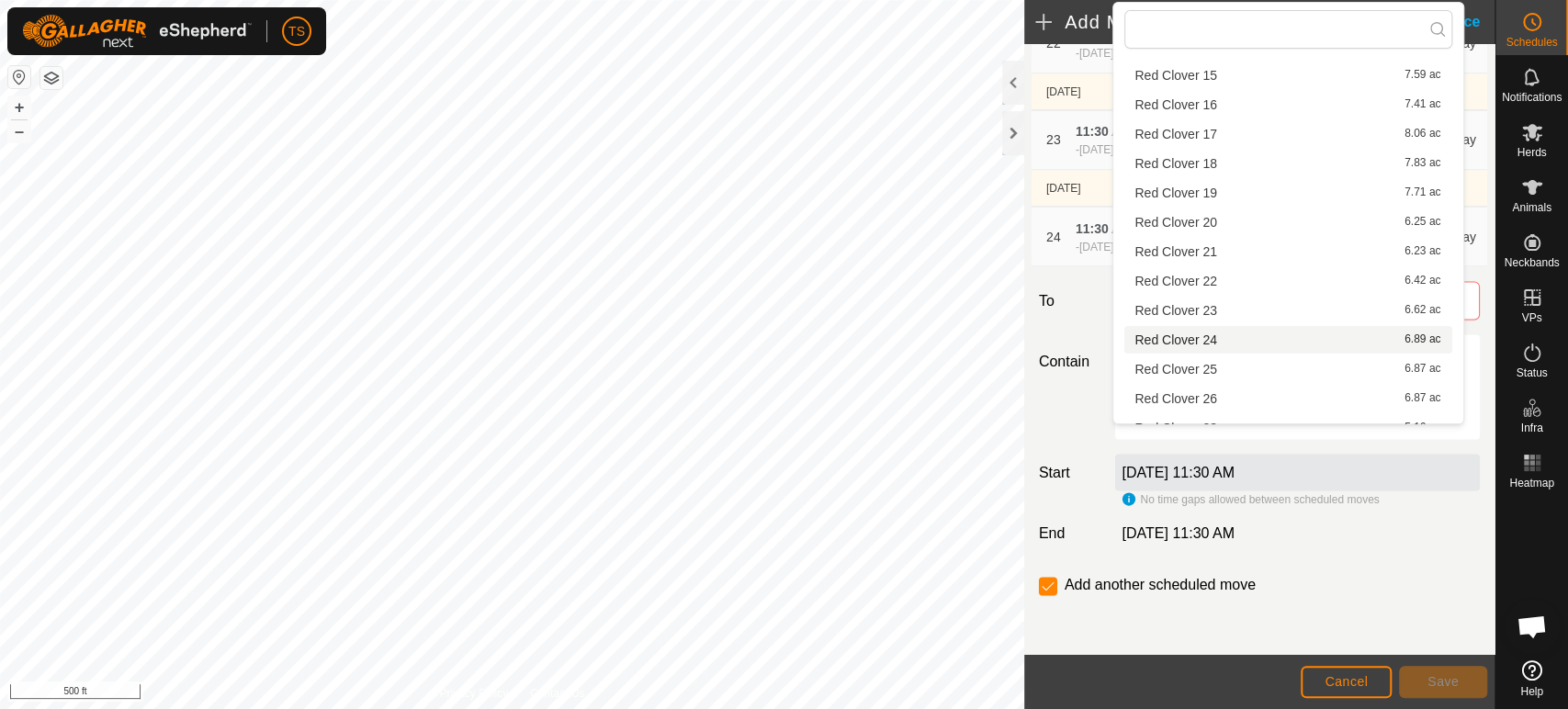
scroll to position [204, 0]
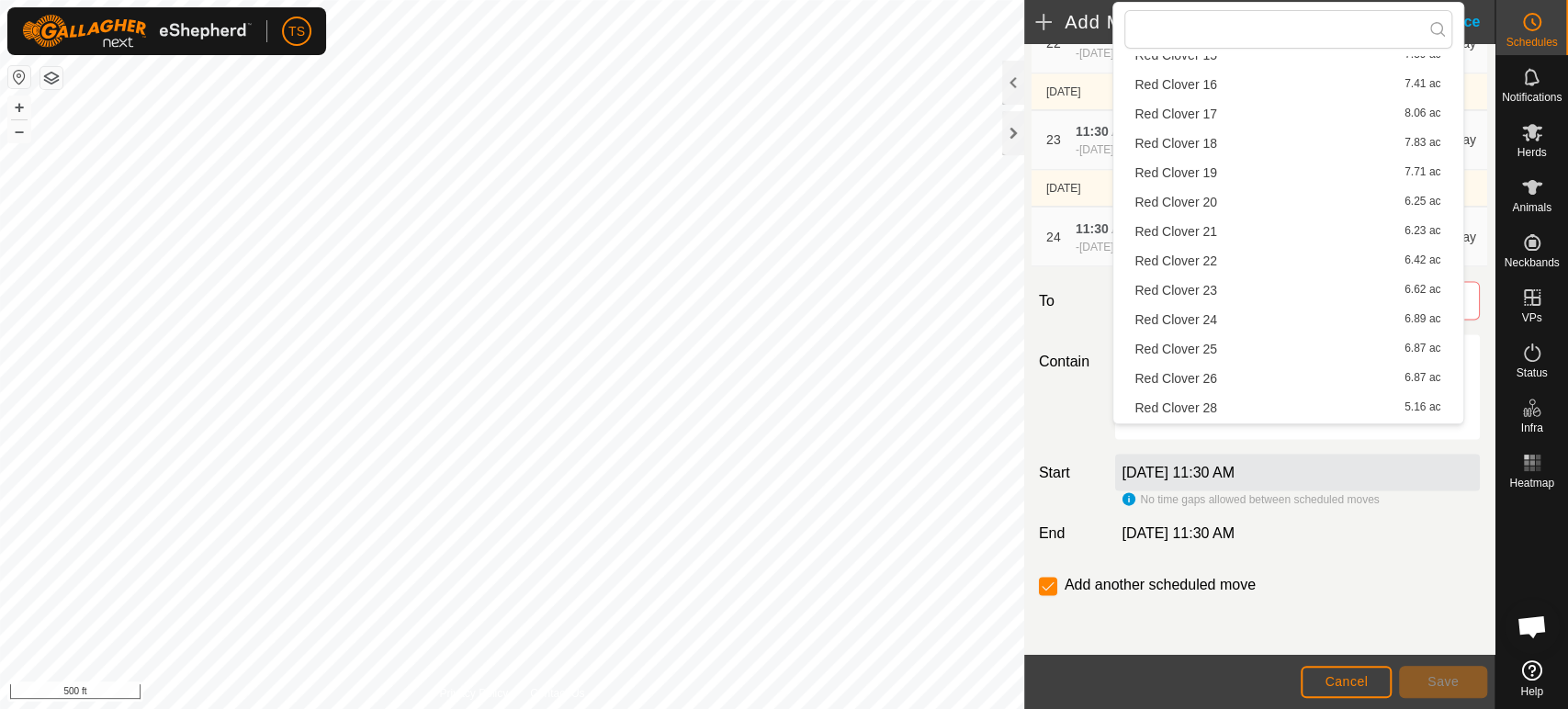
click at [1280, 403] on li "Red Clover 28 5.16 ac" at bounding box center [1289, 407] width 328 height 27
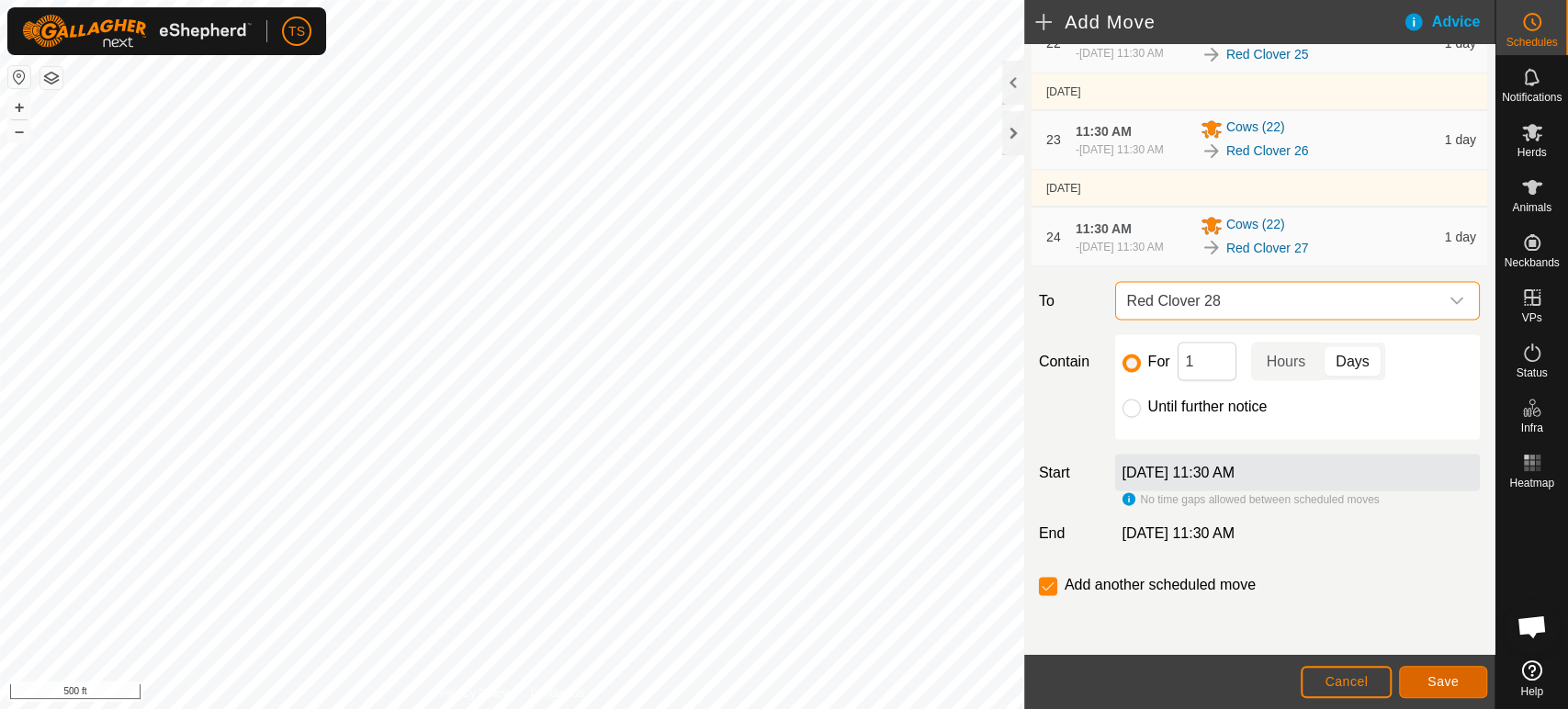
click at [1447, 681] on span "Save" at bounding box center [1443, 681] width 31 height 15
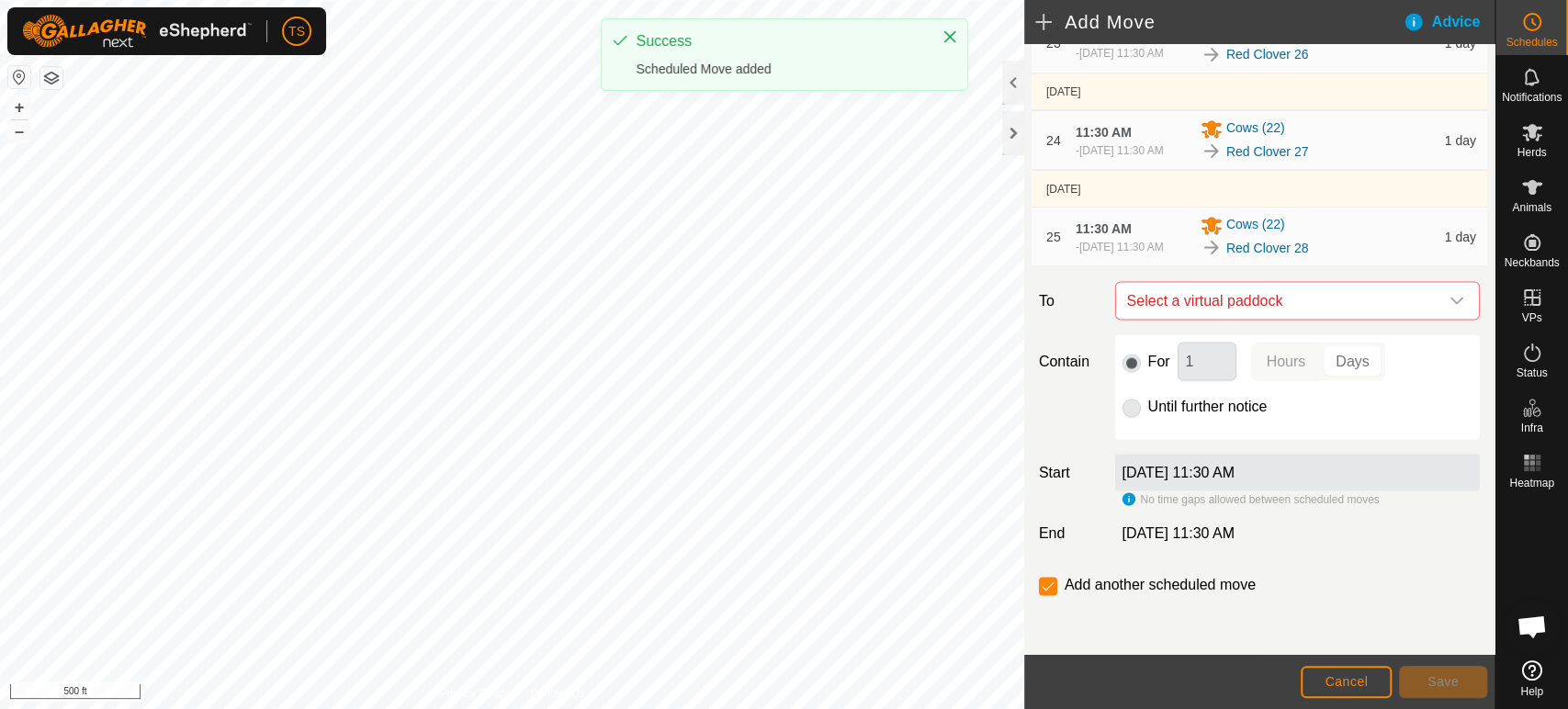
scroll to position [2475, 0]
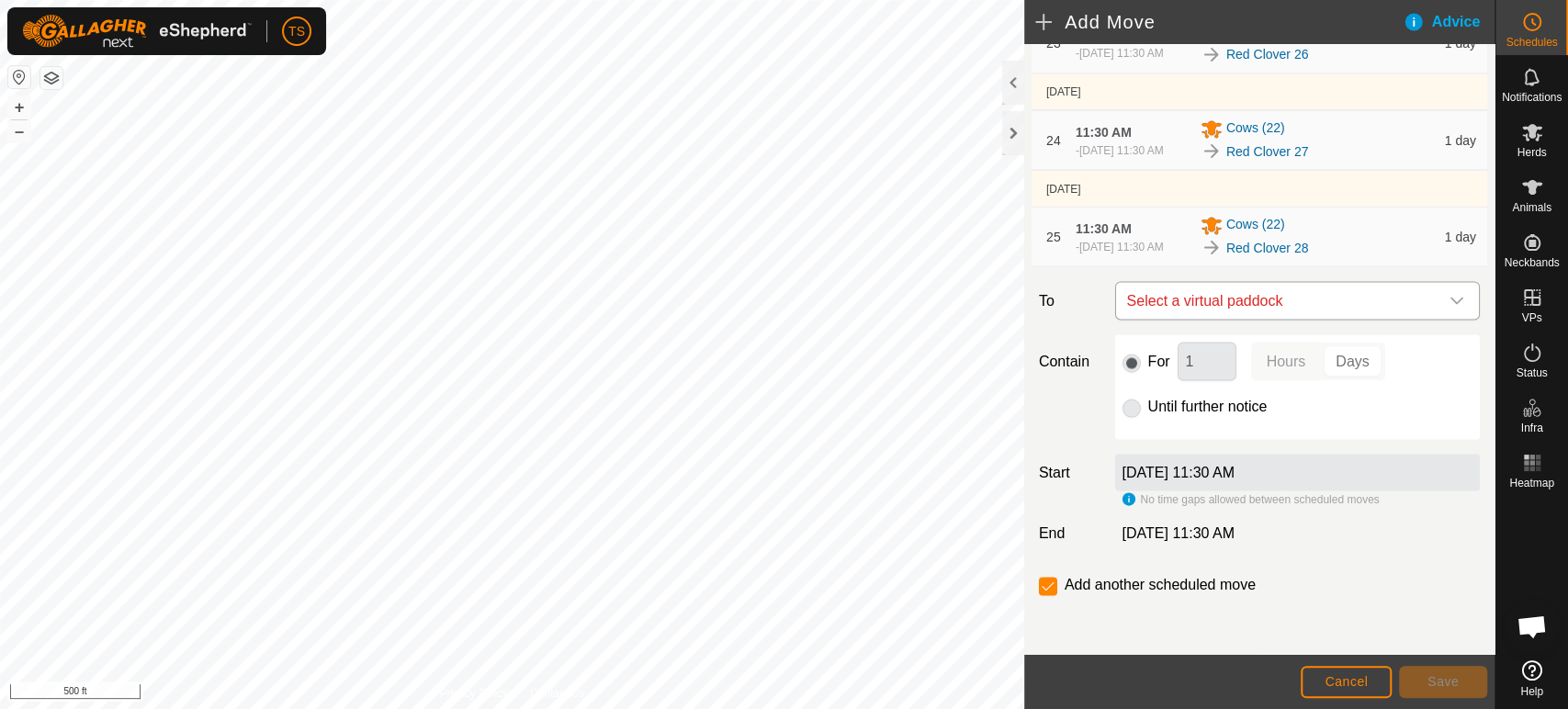
click at [1282, 304] on span "Select a virtual paddock" at bounding box center [1279, 301] width 318 height 37
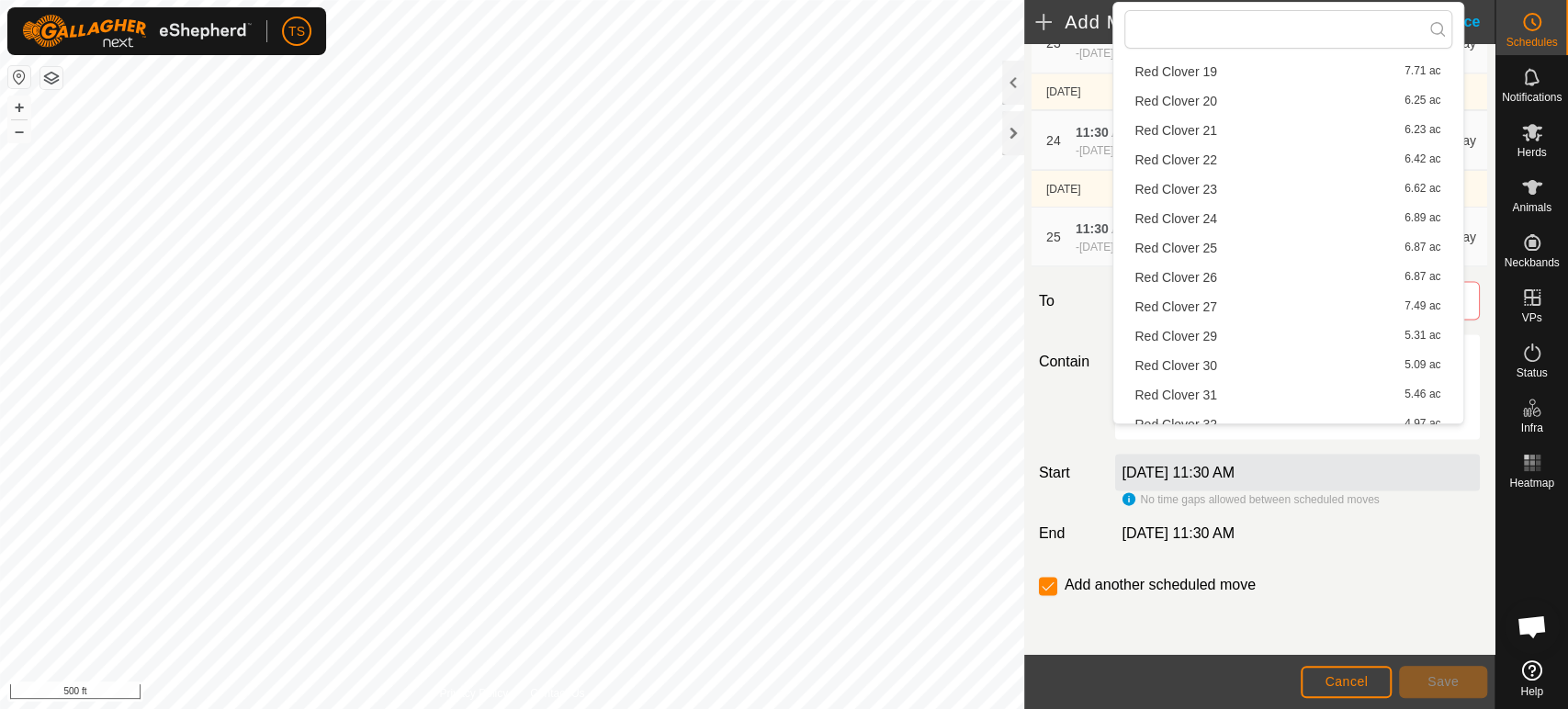
scroll to position [306, 0]
click at [1263, 329] on li "Red Clover 29 5.31 ac" at bounding box center [1289, 335] width 328 height 27
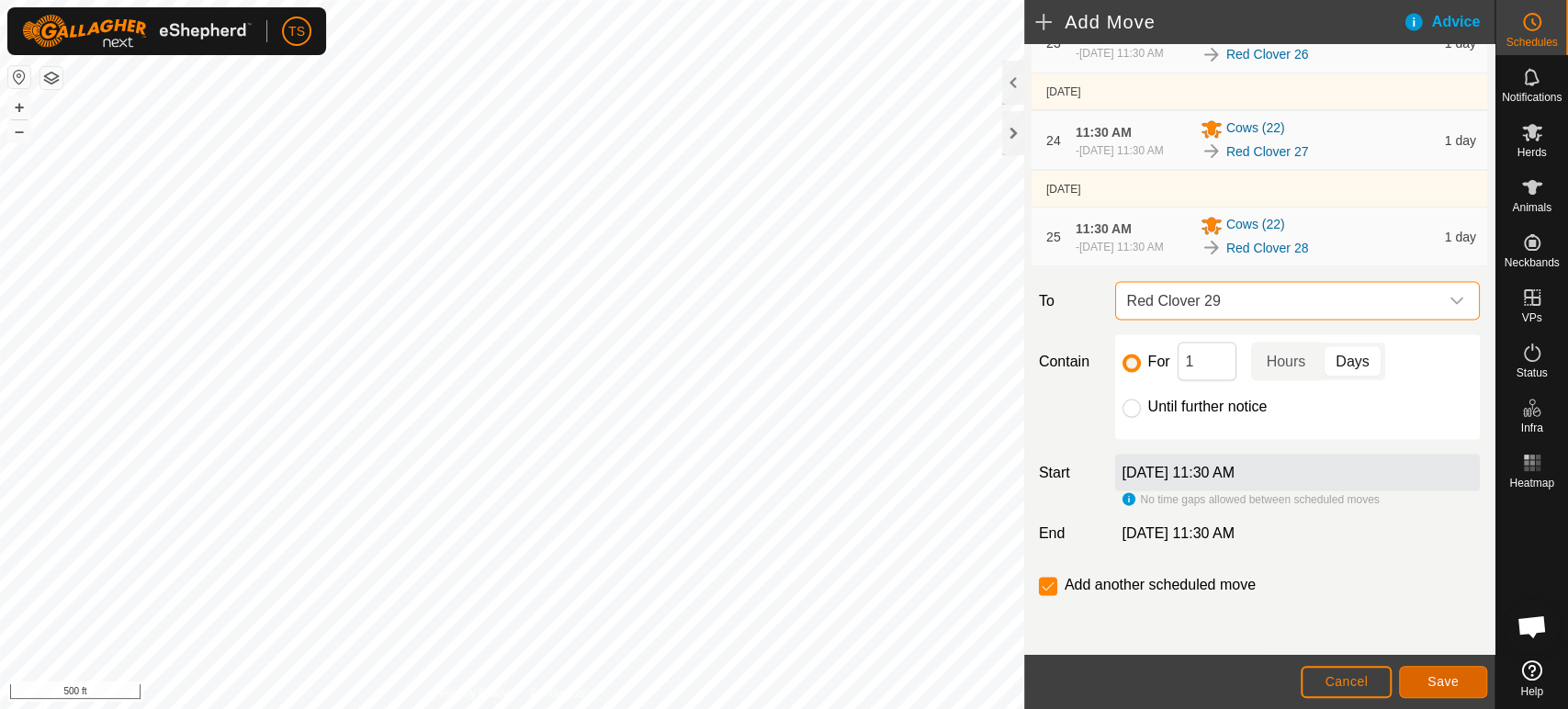
click at [1418, 681] on button "Save" at bounding box center [1443, 682] width 88 height 32
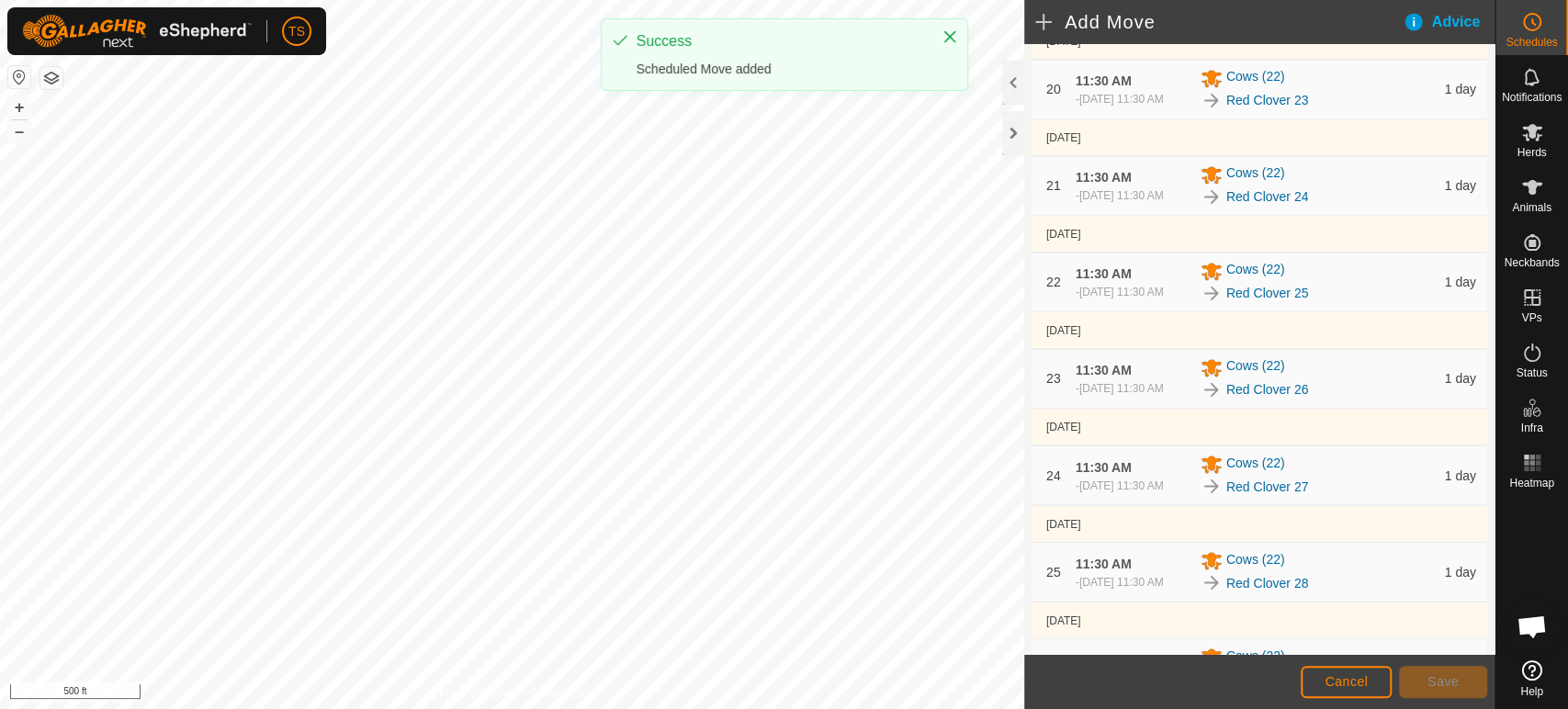
scroll to position [2579, 0]
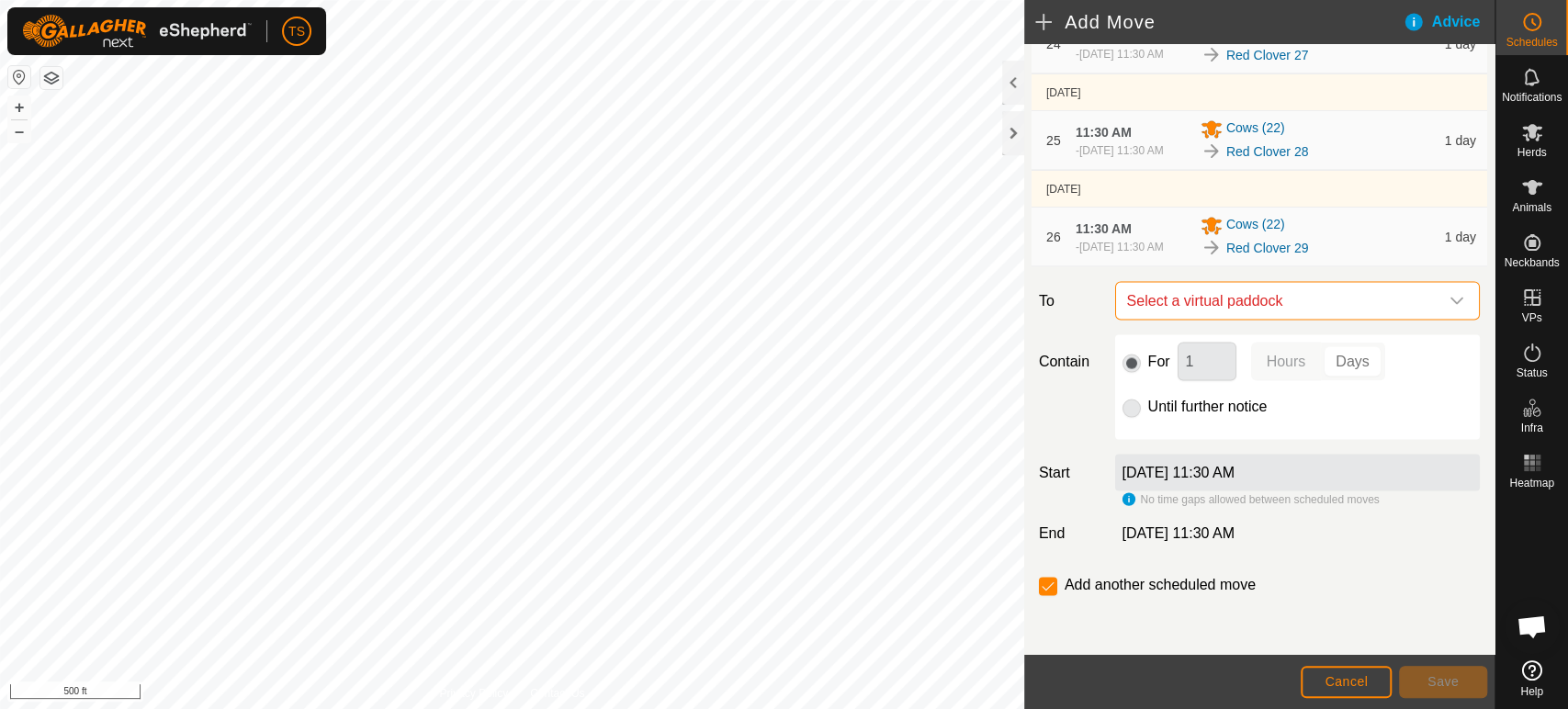
click at [1331, 309] on span "Select a virtual paddock" at bounding box center [1279, 301] width 318 height 37
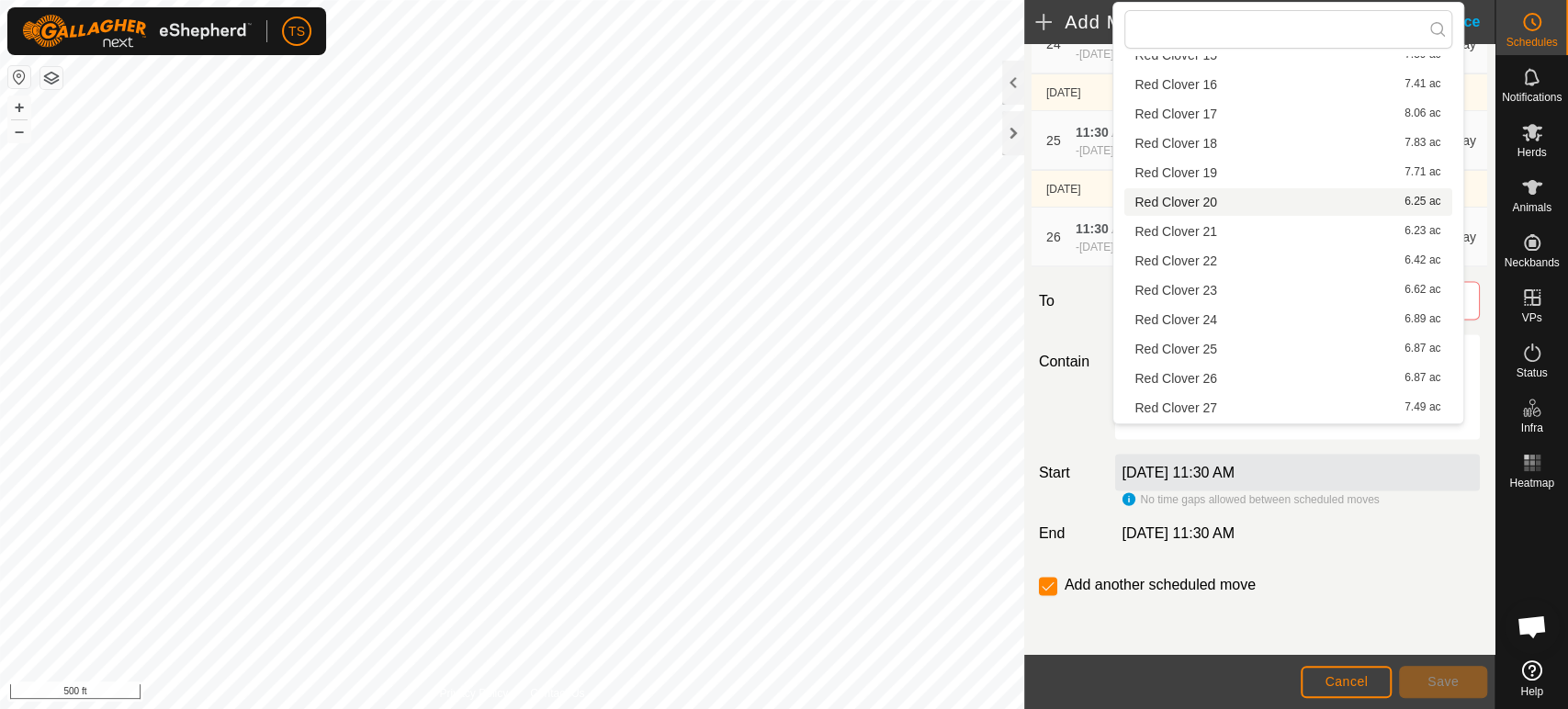
scroll to position [306, 0]
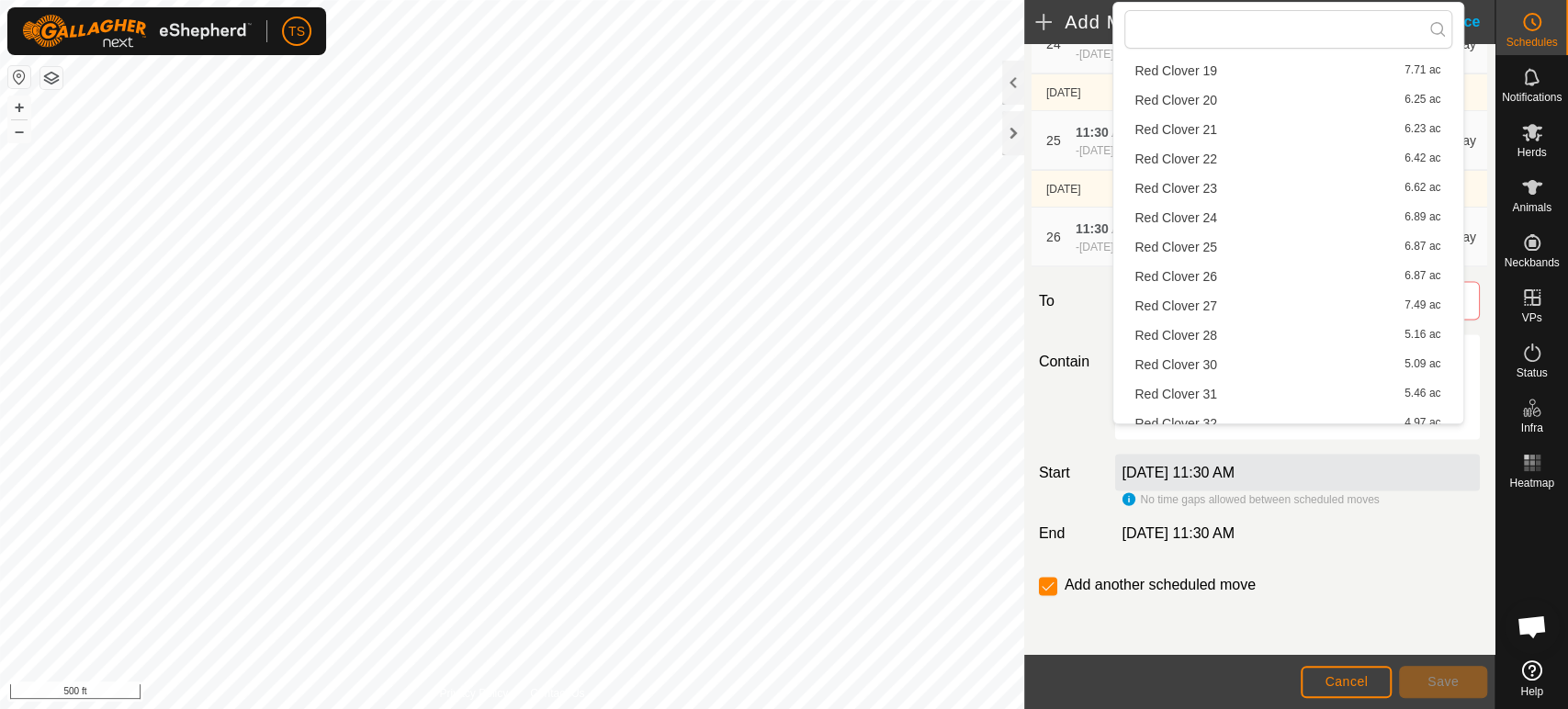
click at [1304, 363] on li "Red Clover 30 5.09 ac" at bounding box center [1289, 364] width 328 height 27
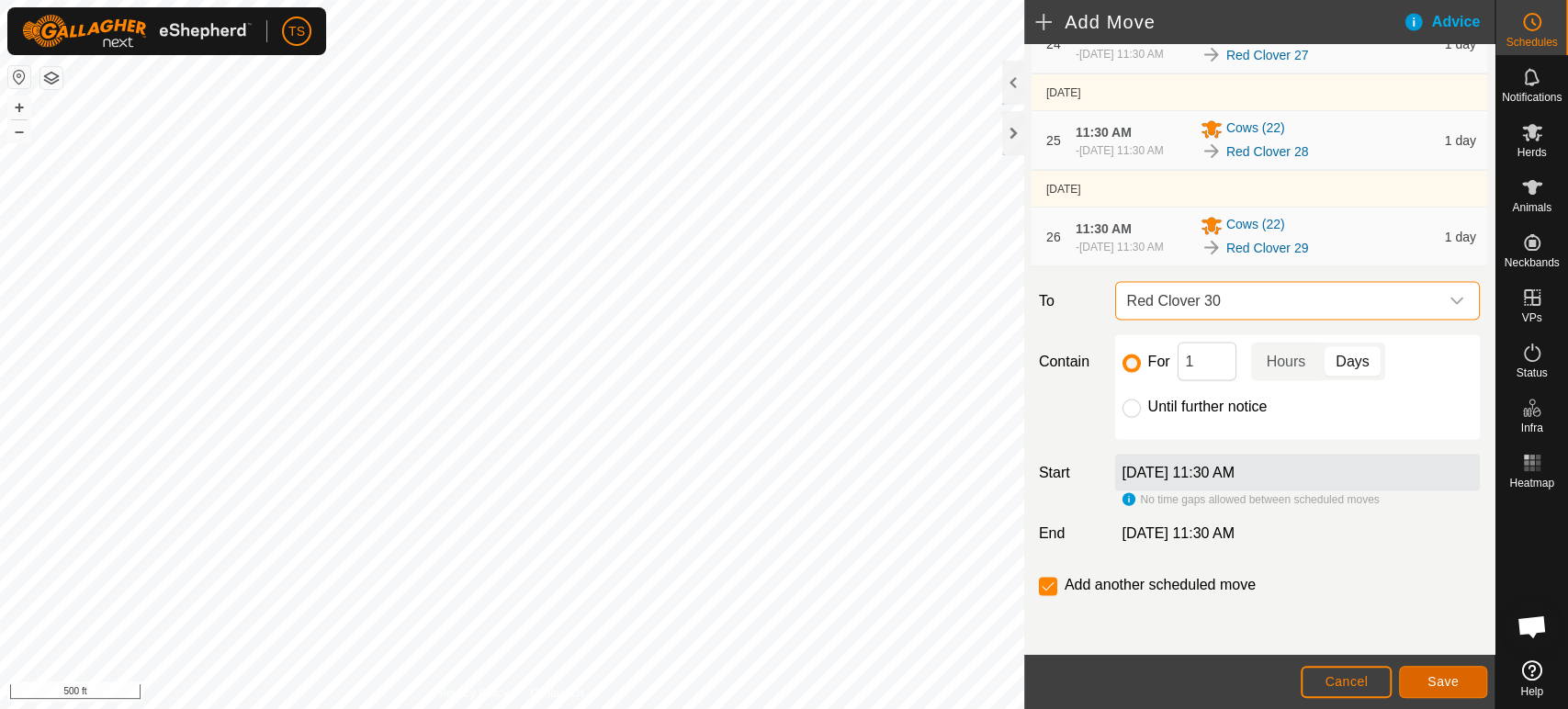
click at [1436, 675] on span "Save" at bounding box center [1443, 681] width 31 height 15
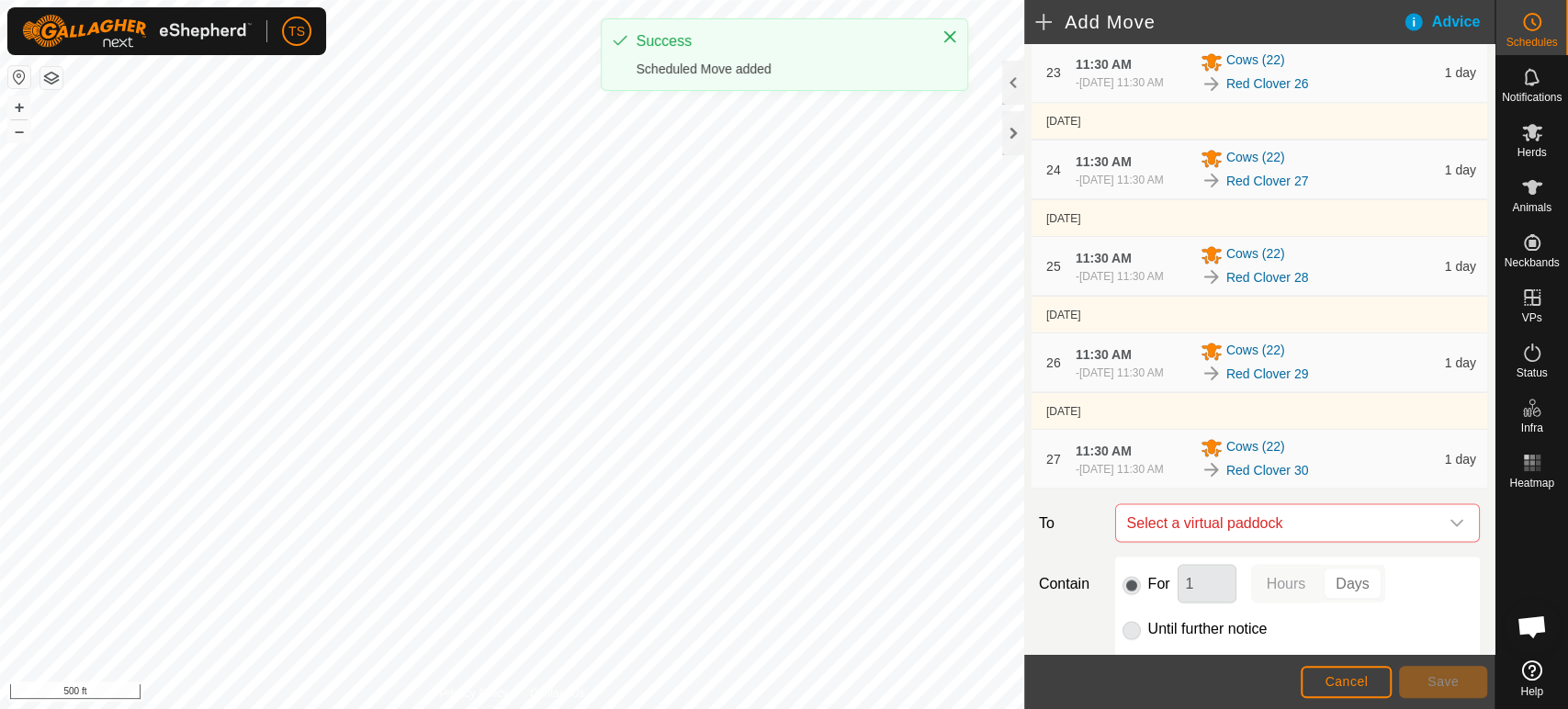
scroll to position [2685, 0]
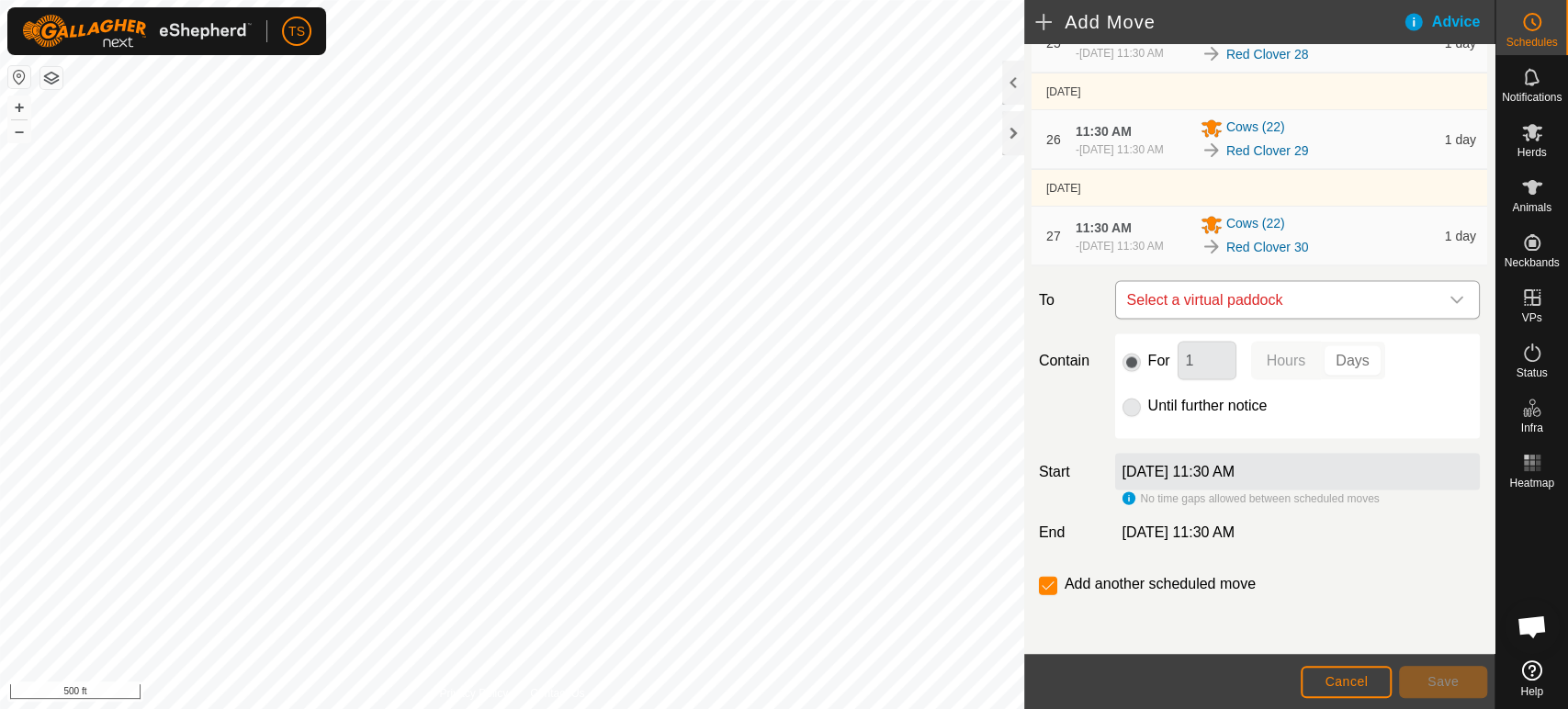
click at [1294, 298] on span "Select a virtual paddock" at bounding box center [1279, 301] width 318 height 37
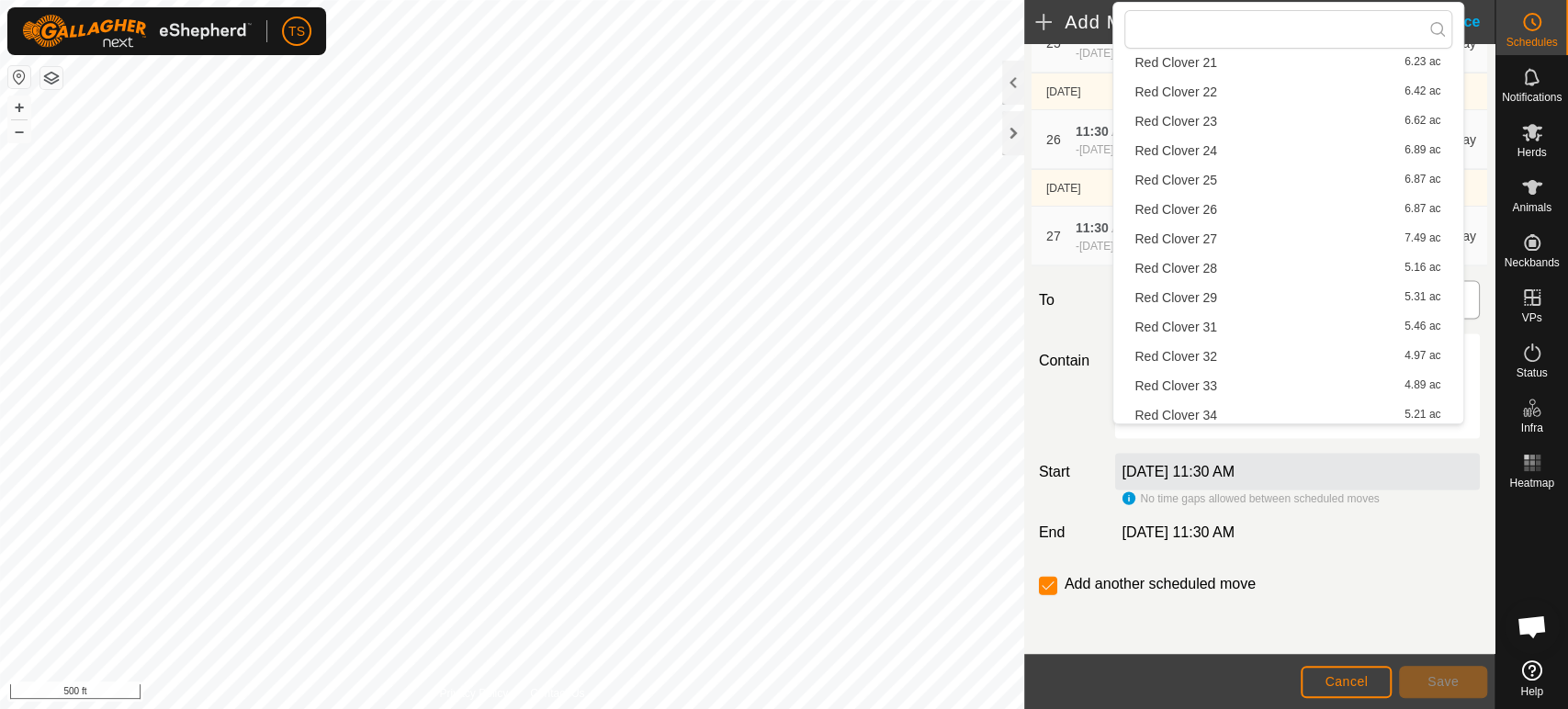
scroll to position [407, 0]
click at [1284, 298] on li "Red Clover 31 5.46 ac" at bounding box center [1289, 292] width 328 height 27
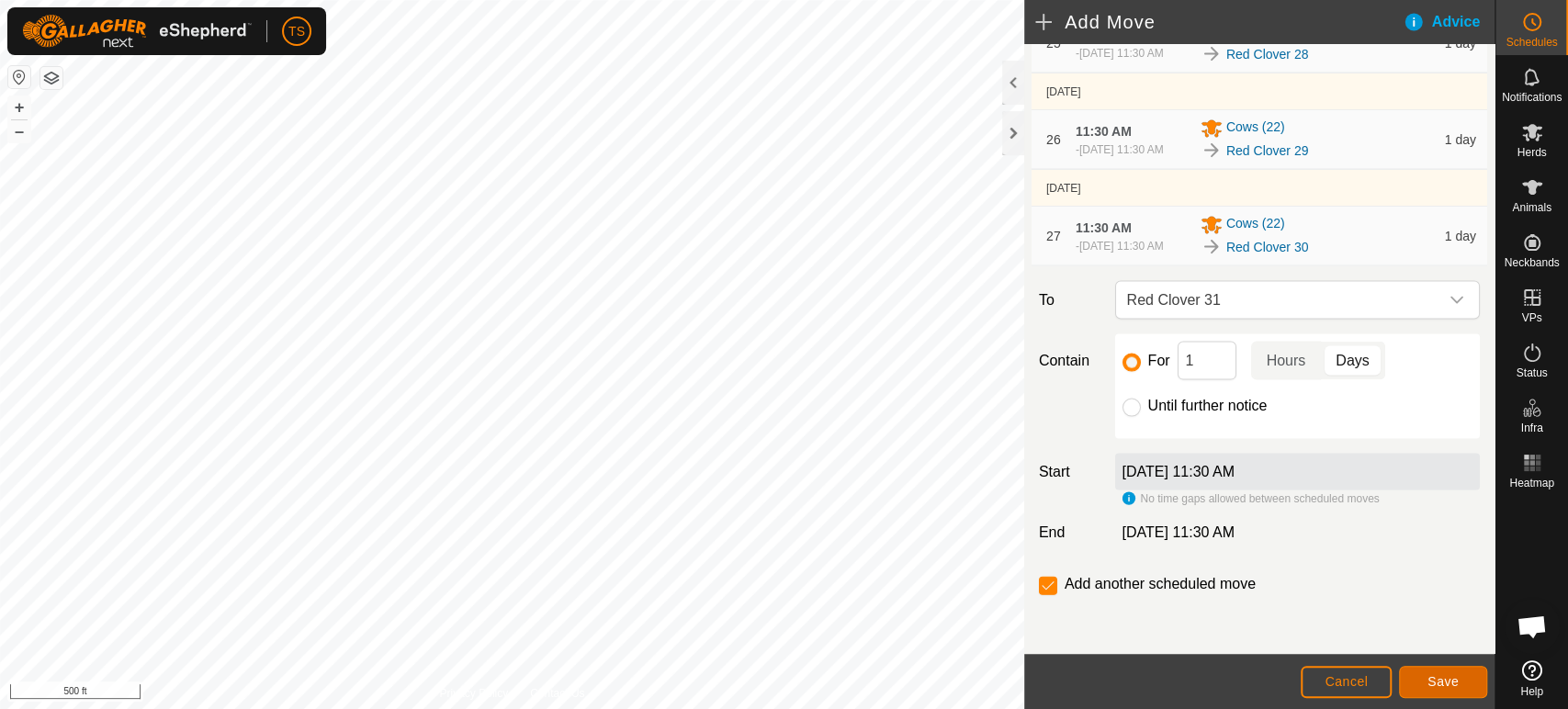
click at [1429, 683] on span "Save" at bounding box center [1443, 681] width 31 height 15
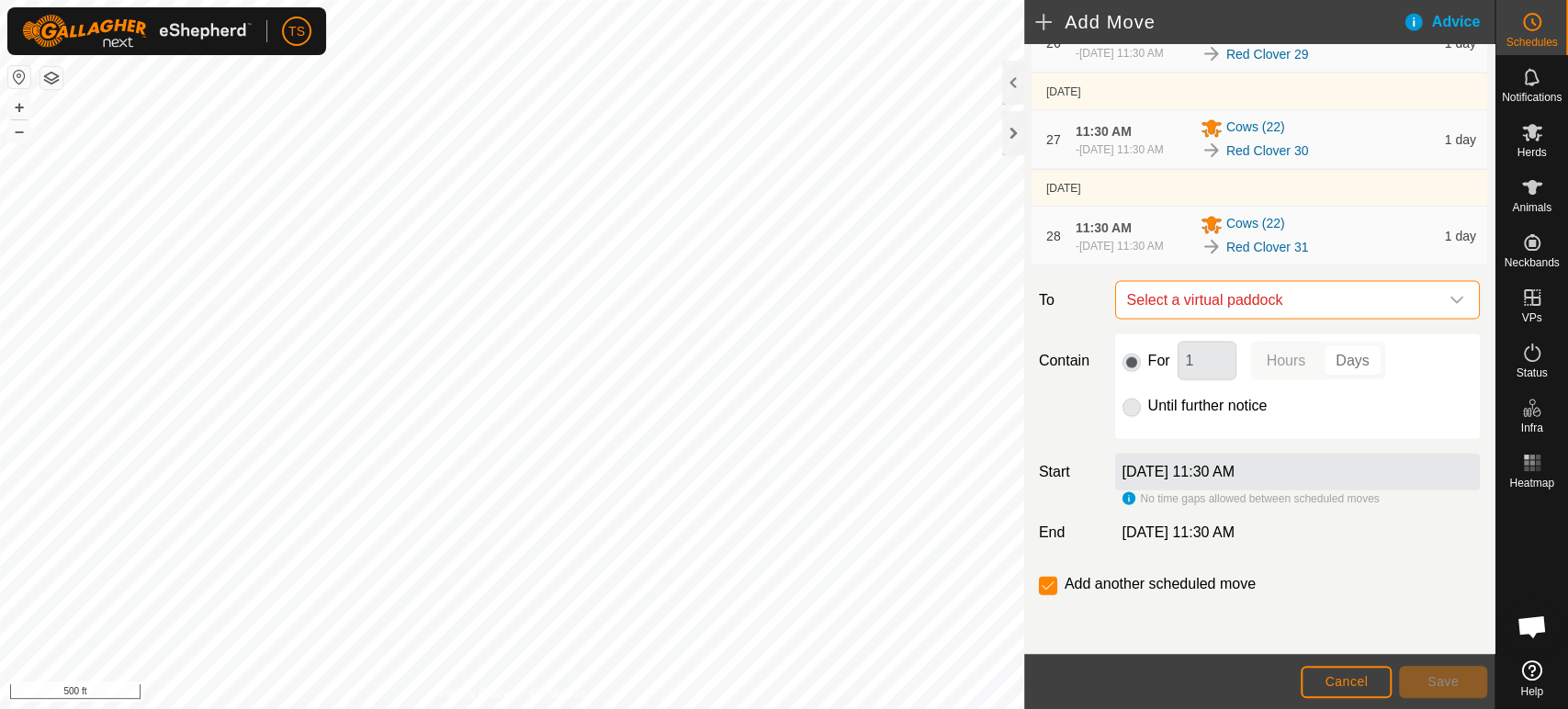
click at [1299, 299] on span "Select a virtual paddock" at bounding box center [1279, 301] width 318 height 37
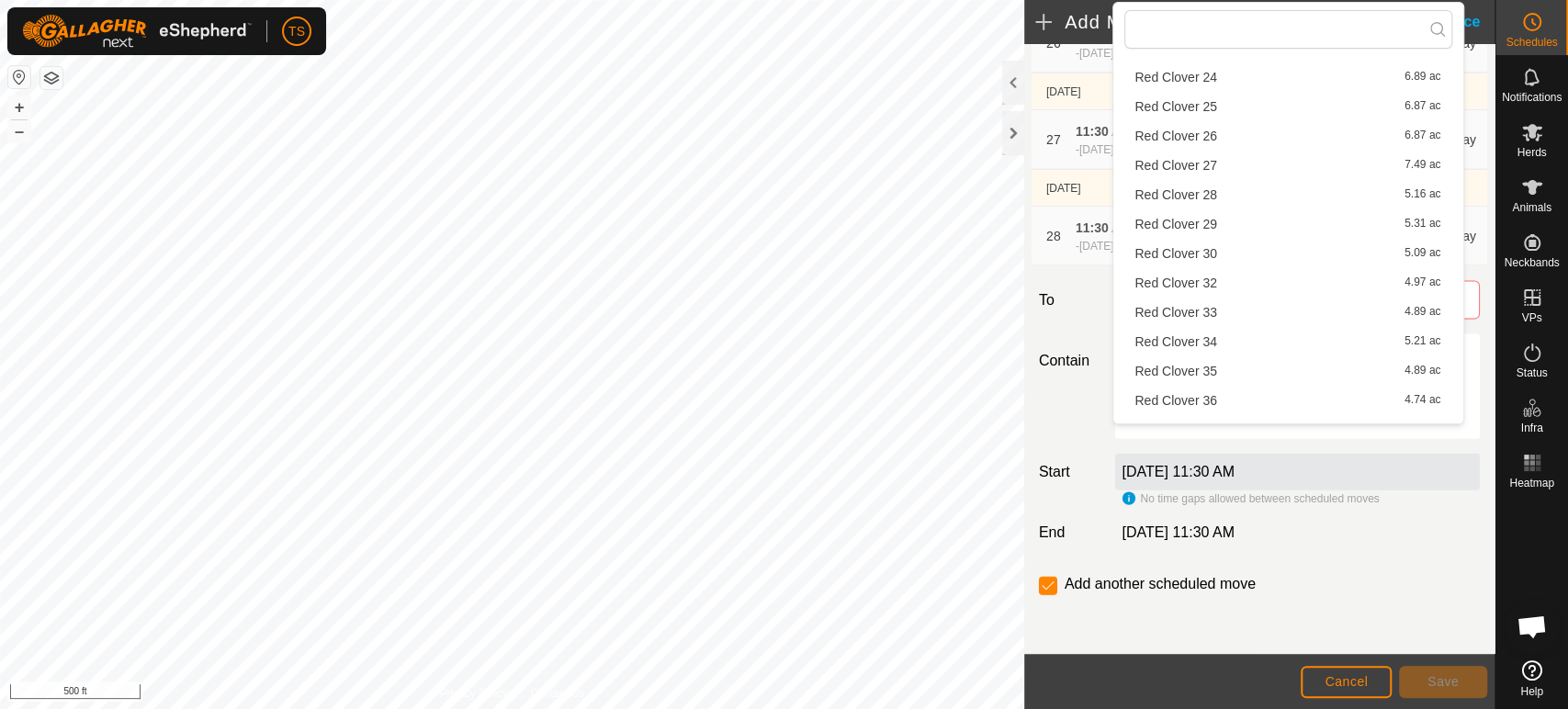
scroll to position [510, 0]
click at [1274, 222] on li "Red Clover 32 4.97 ac" at bounding box center [1289, 220] width 328 height 27
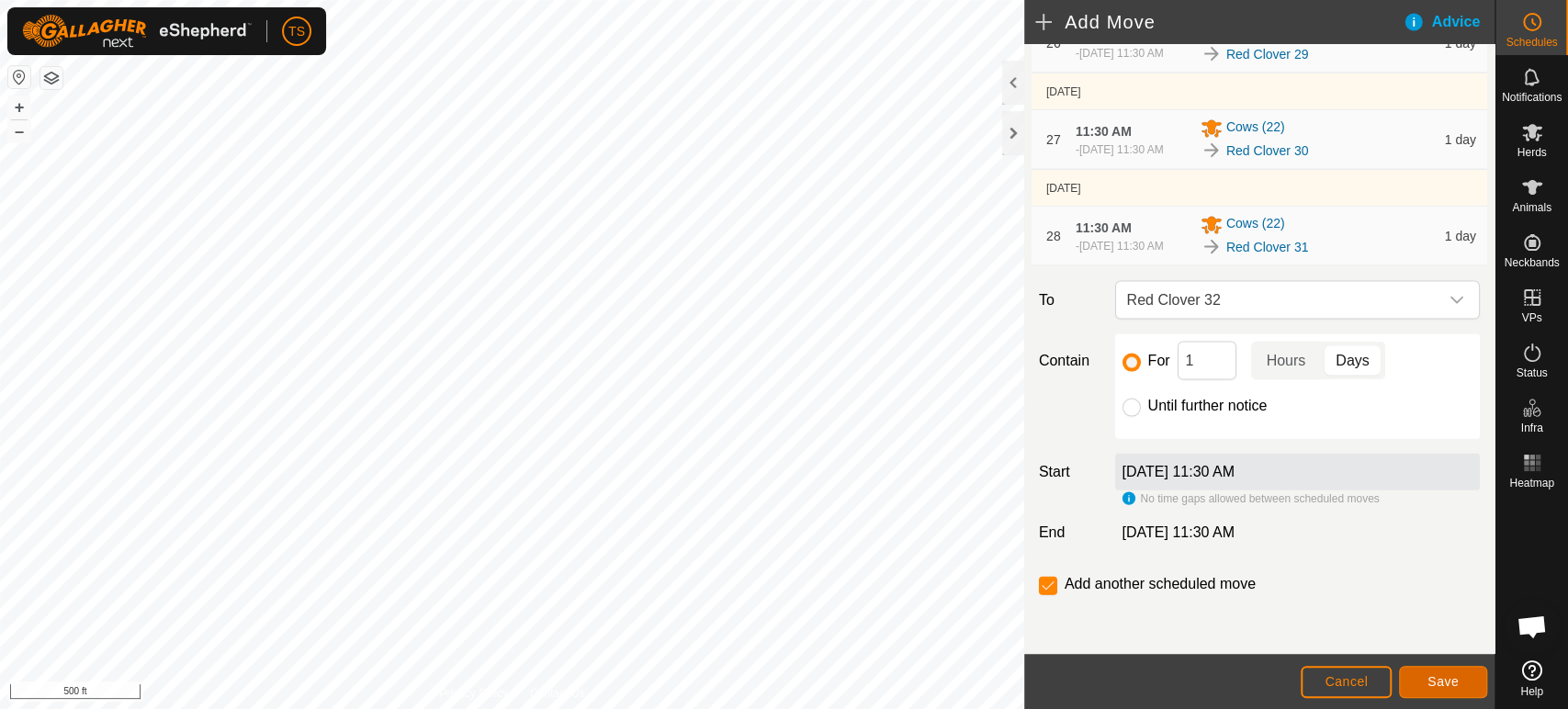
click at [1432, 685] on span "Save" at bounding box center [1443, 681] width 31 height 15
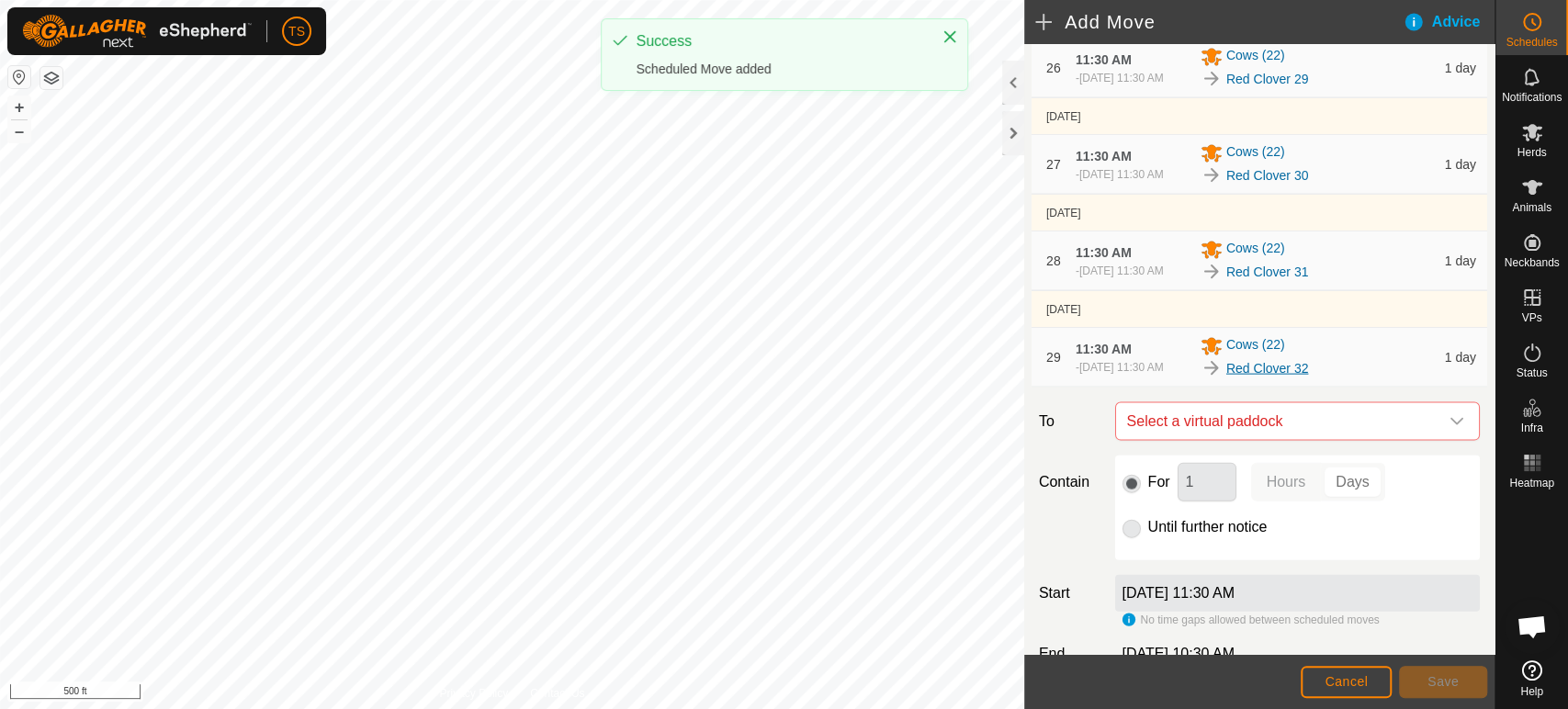
scroll to position [2894, 0]
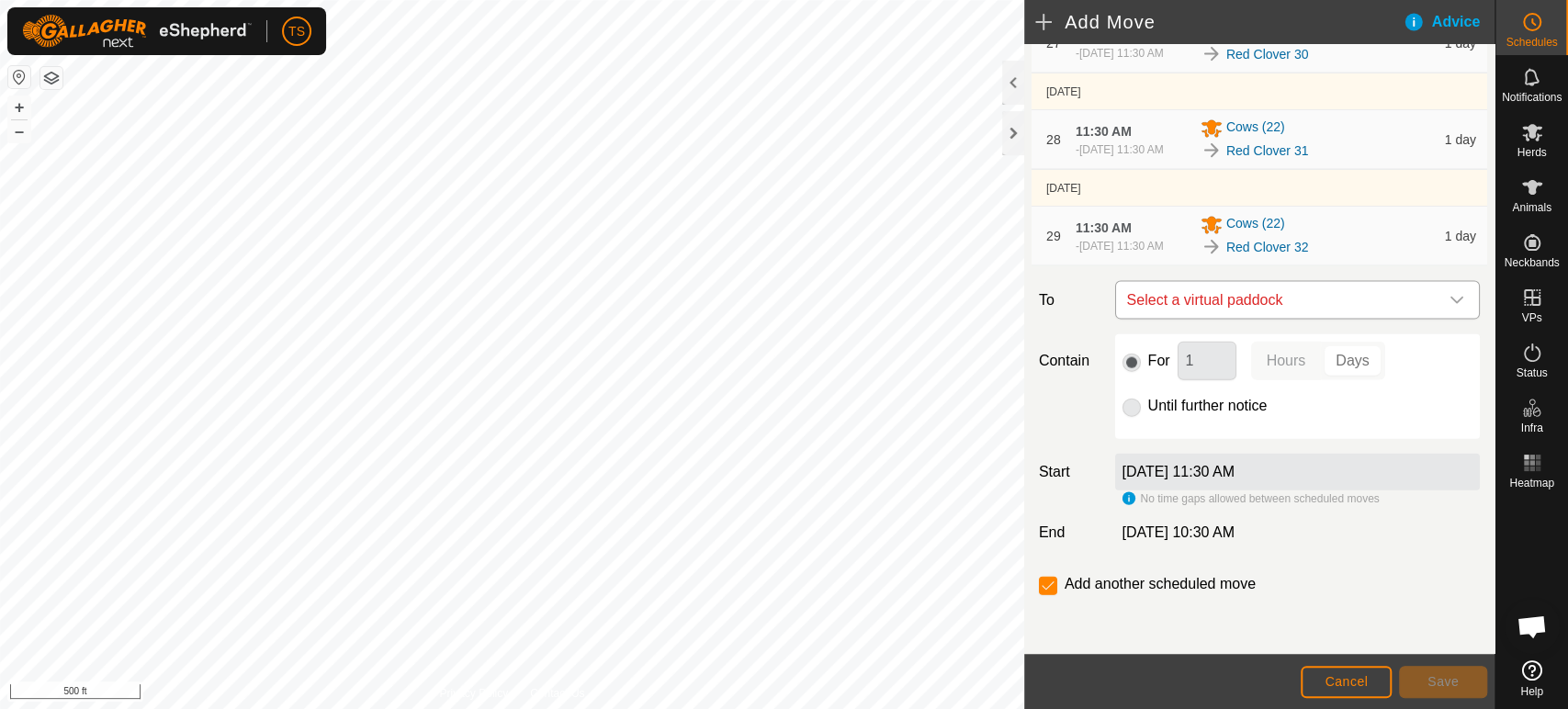
click at [1294, 299] on span "Select a virtual paddock" at bounding box center [1279, 301] width 318 height 37
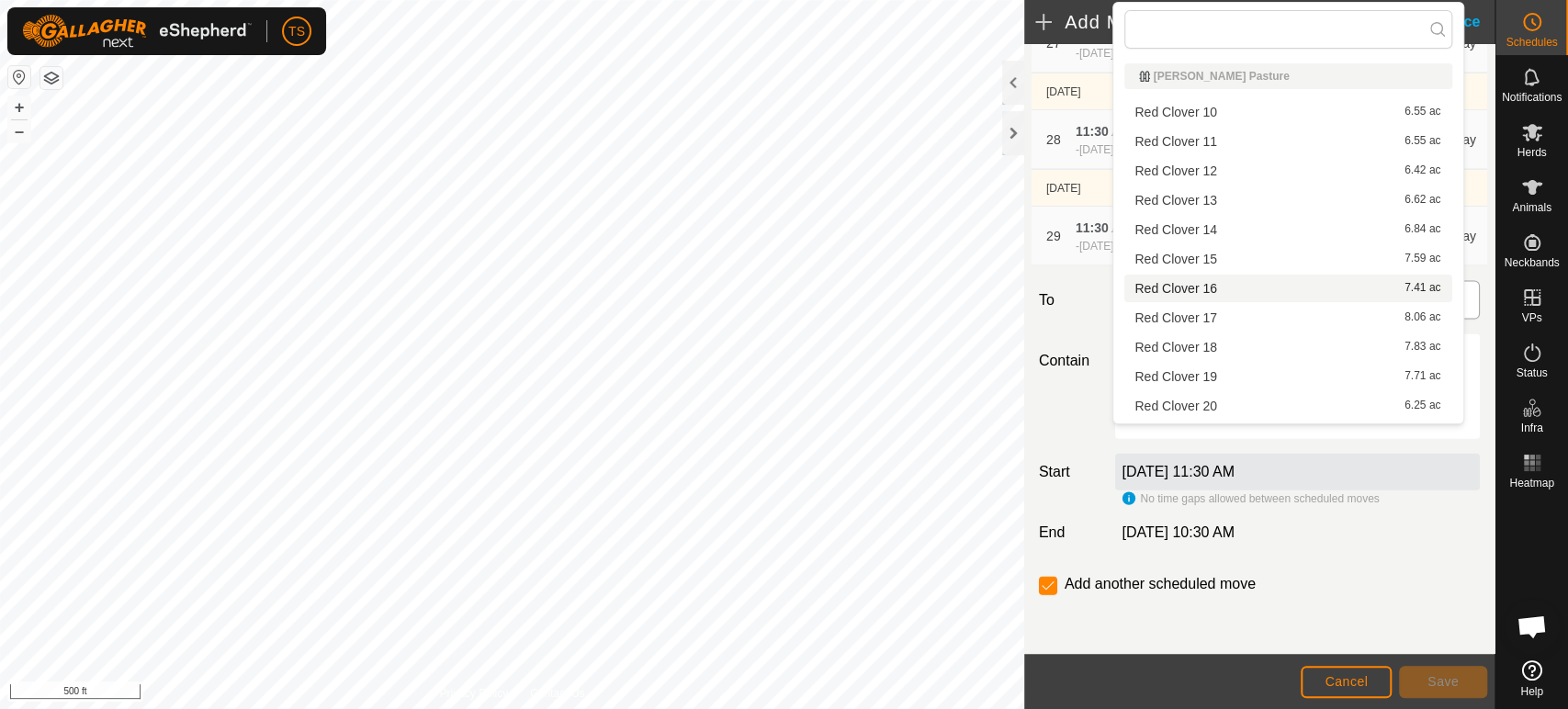
scroll to position [613, 0]
click at [1254, 146] on li "Red Clover 33 4.89 ac" at bounding box center [1289, 145] width 328 height 27
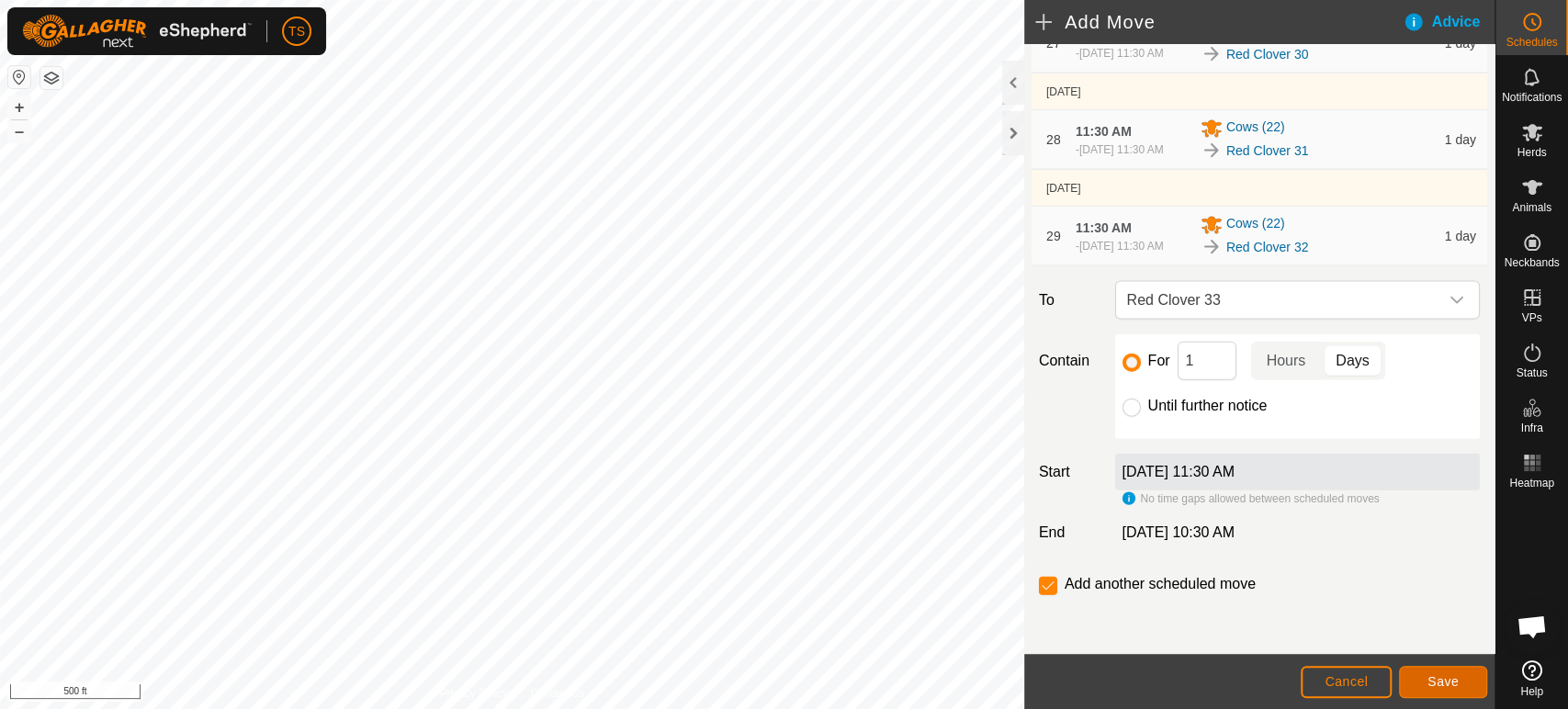
click at [1461, 673] on button "Save" at bounding box center [1443, 682] width 88 height 32
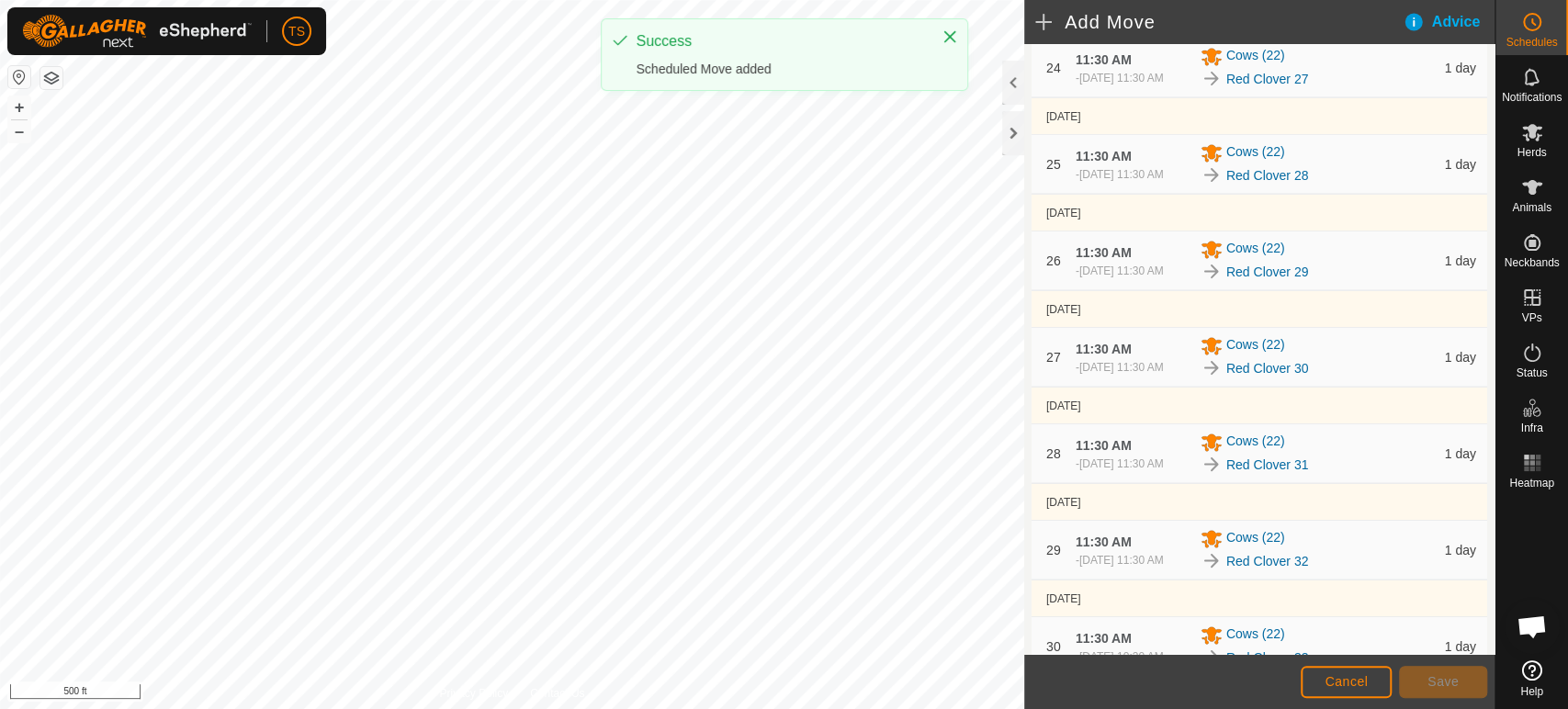
scroll to position [2998, 0]
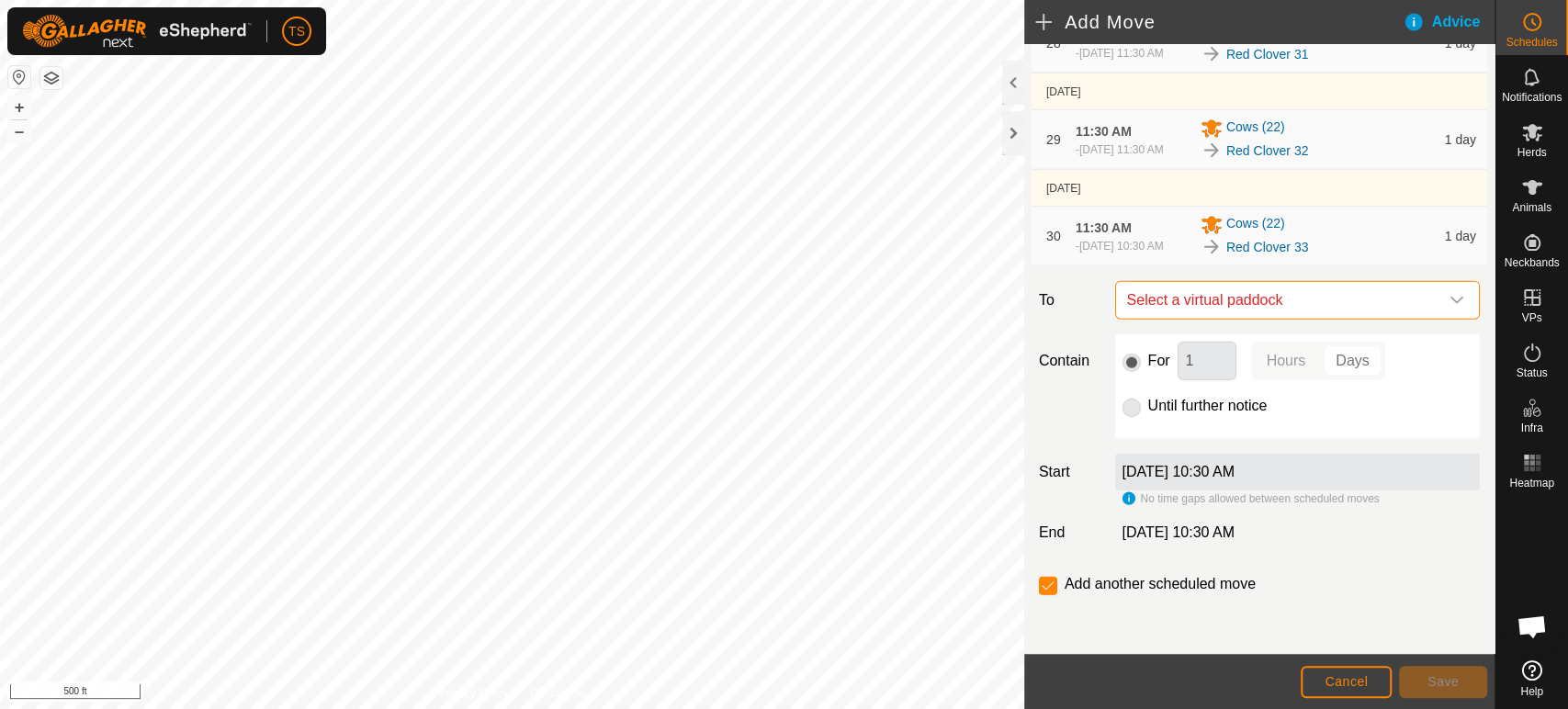
click at [1275, 302] on span "Select a virtual paddock" at bounding box center [1279, 301] width 318 height 37
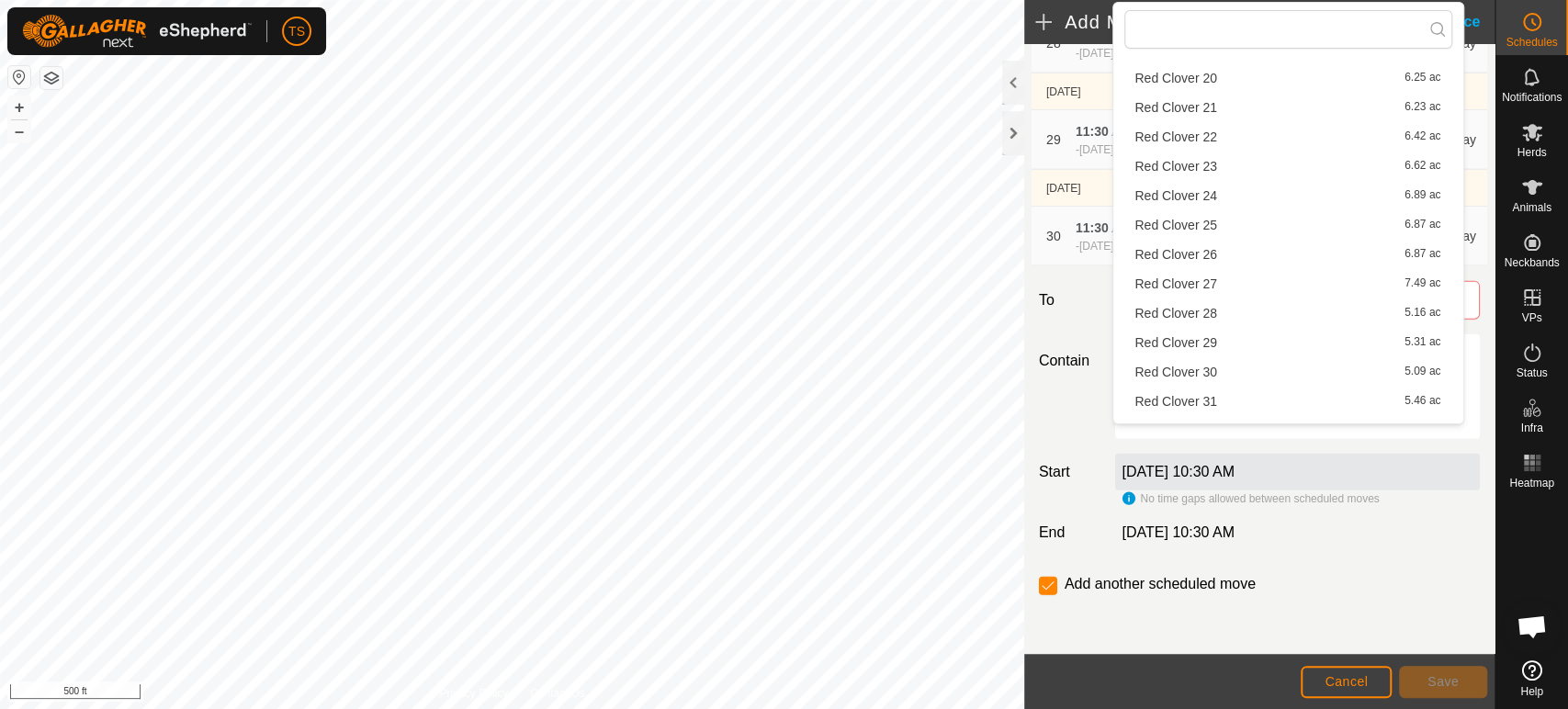
scroll to position [613, 0]
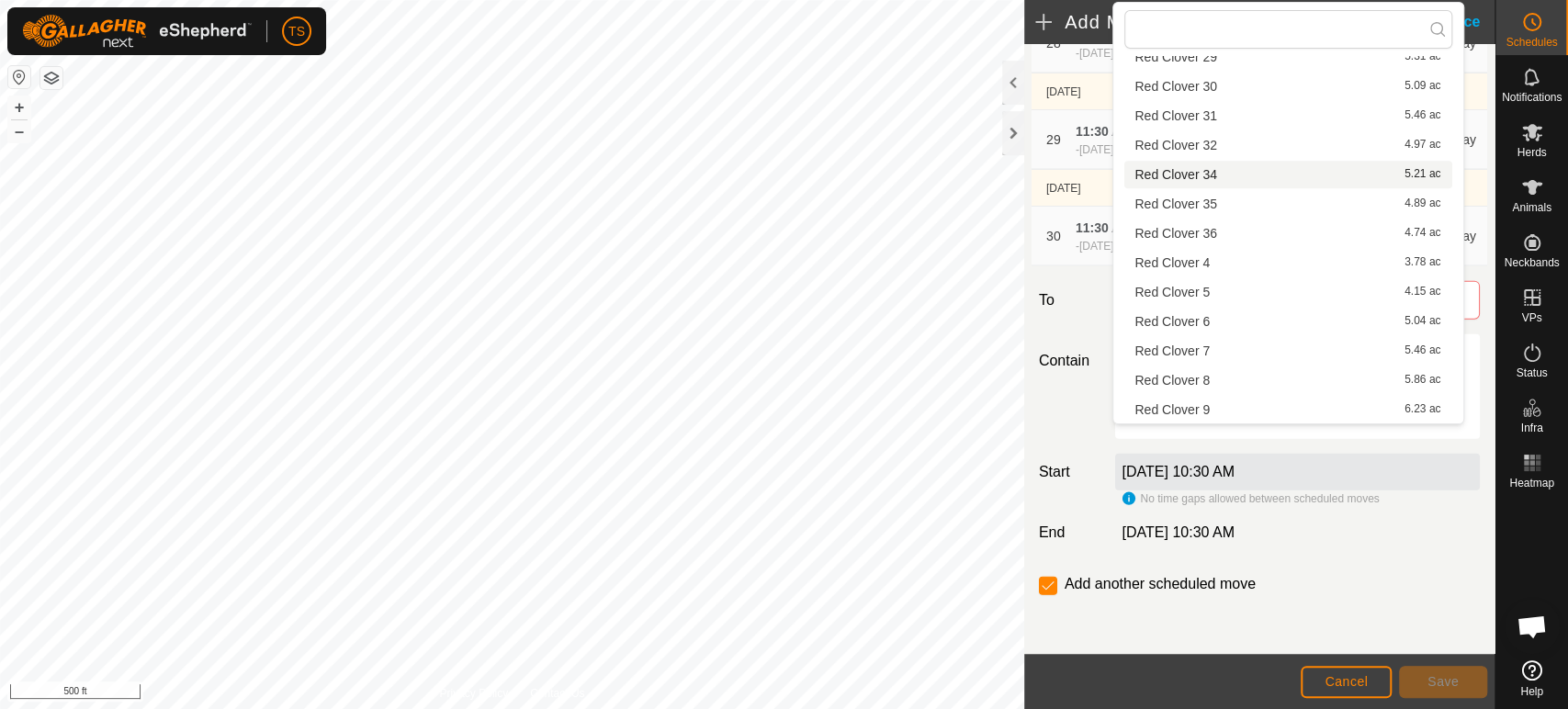
click at [1269, 177] on li "Red Clover 34 5.21 ac" at bounding box center [1289, 175] width 328 height 27
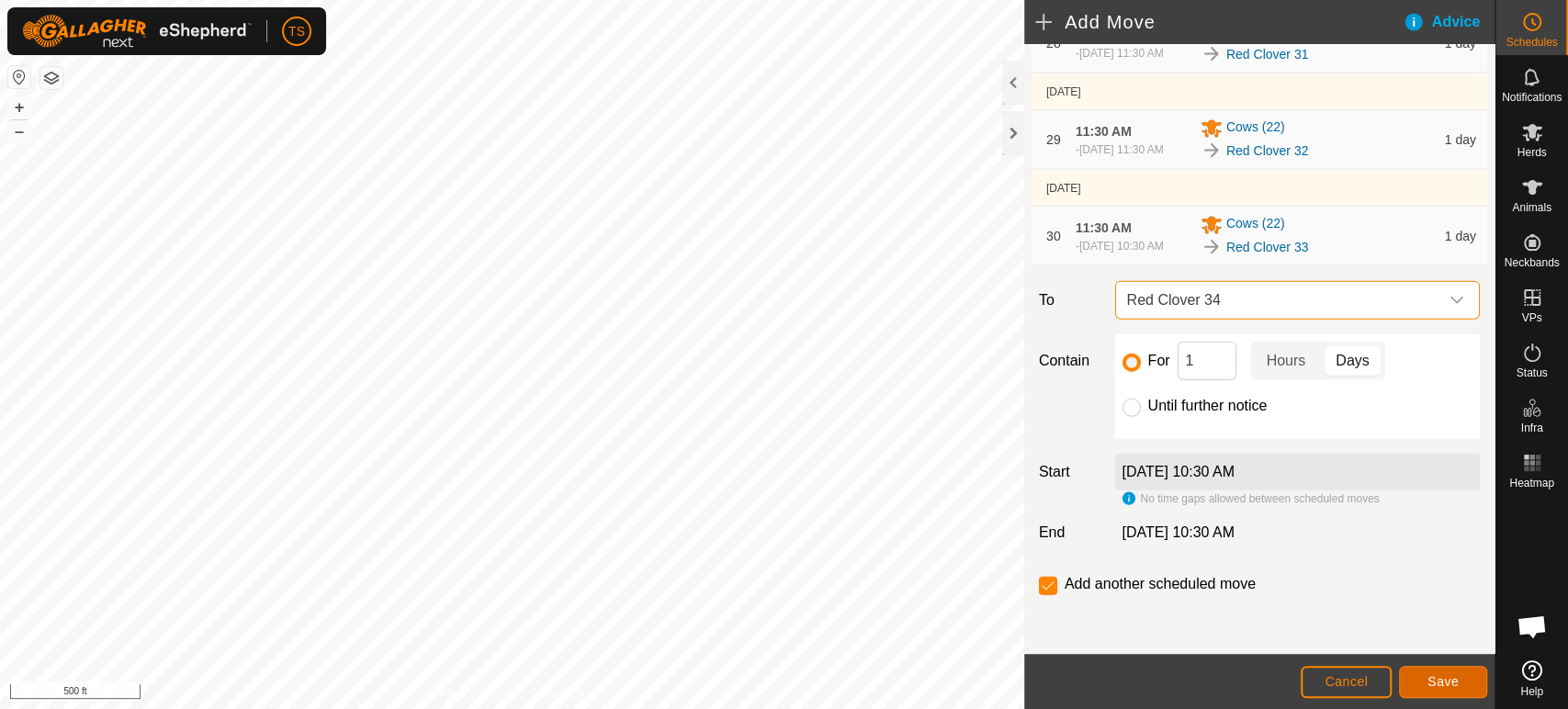
click at [1445, 682] on span "Save" at bounding box center [1443, 681] width 31 height 15
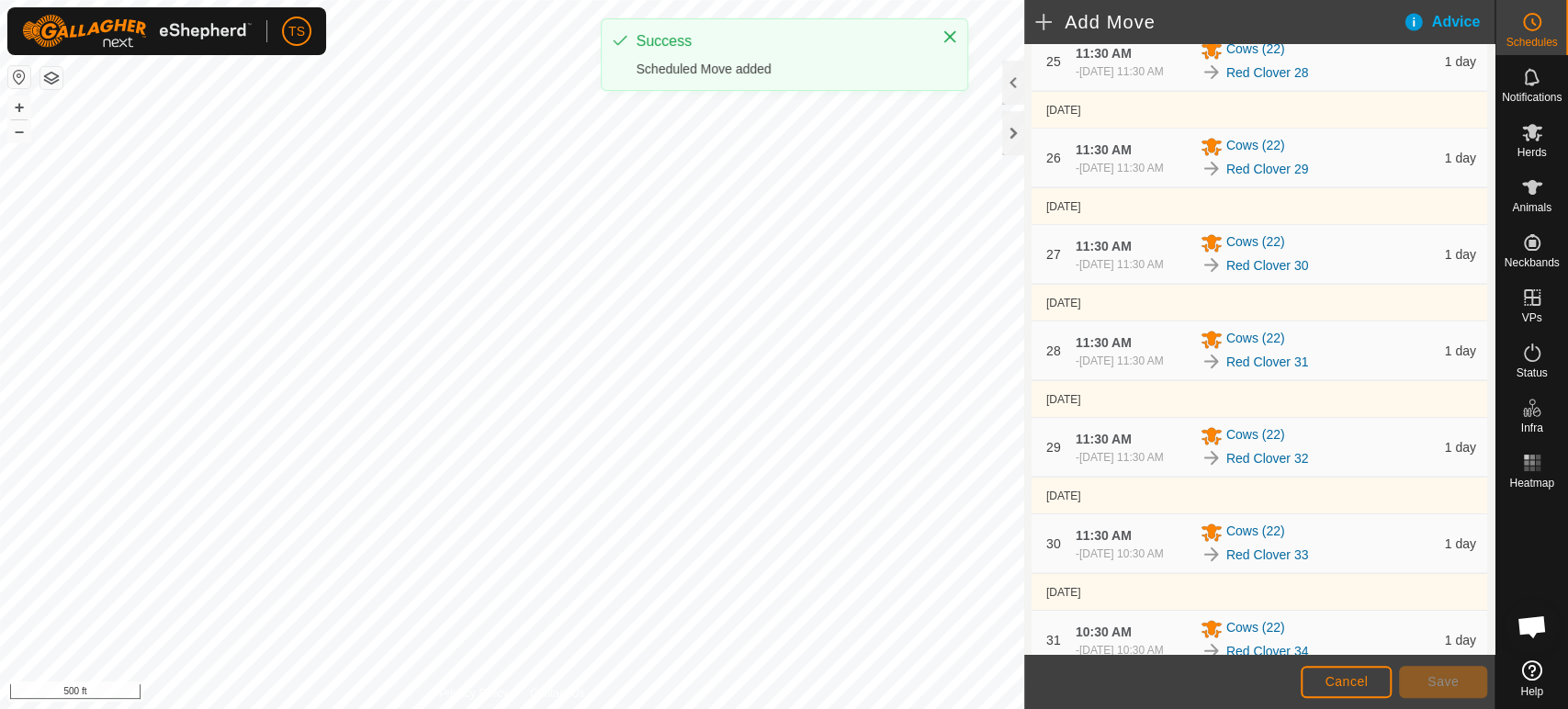
scroll to position [3103, 0]
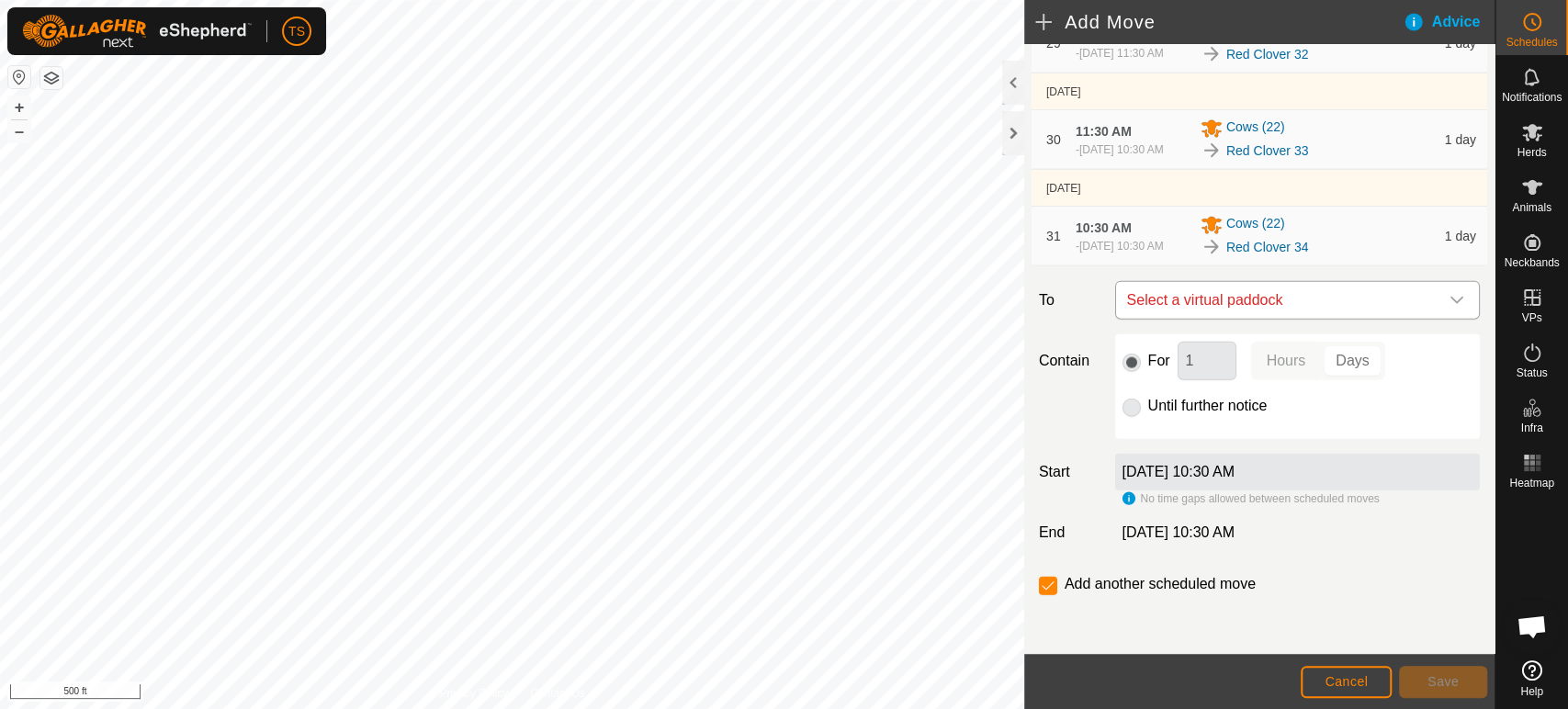
click at [1247, 307] on span "Select a virtual paddock" at bounding box center [1279, 301] width 318 height 37
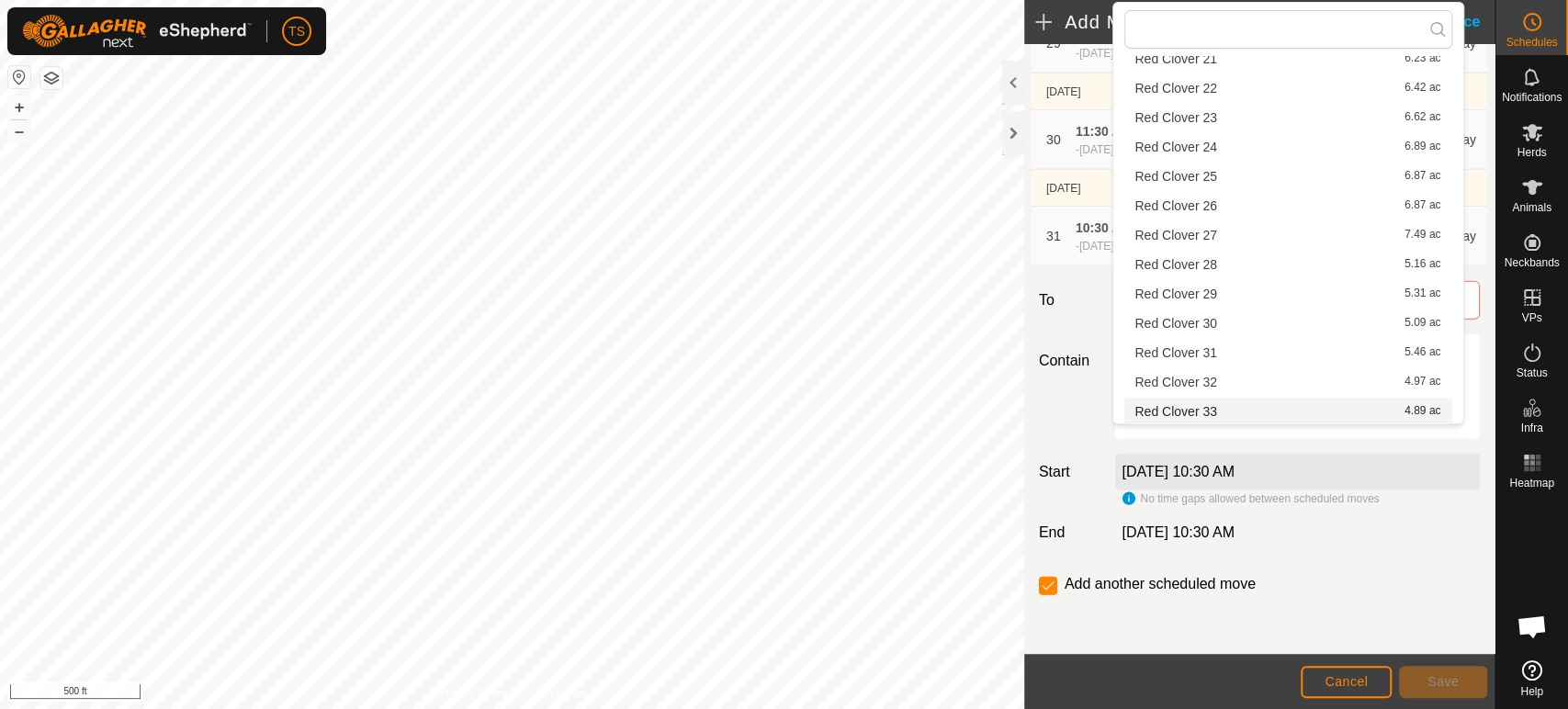
scroll to position [613, 0]
click at [1236, 201] on li "Red Clover 35 4.89 ac" at bounding box center [1289, 204] width 328 height 27
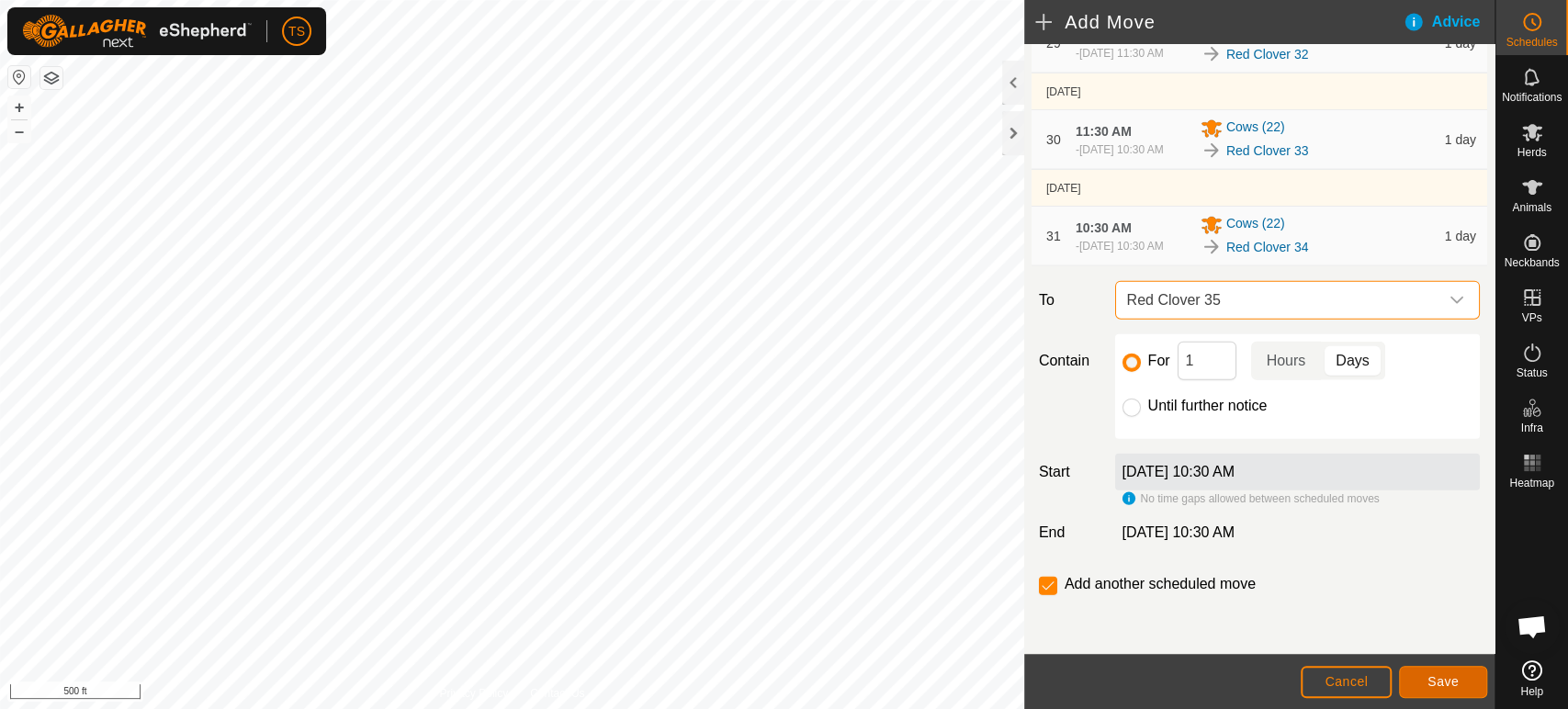
click at [1414, 674] on button "Save" at bounding box center [1443, 682] width 88 height 32
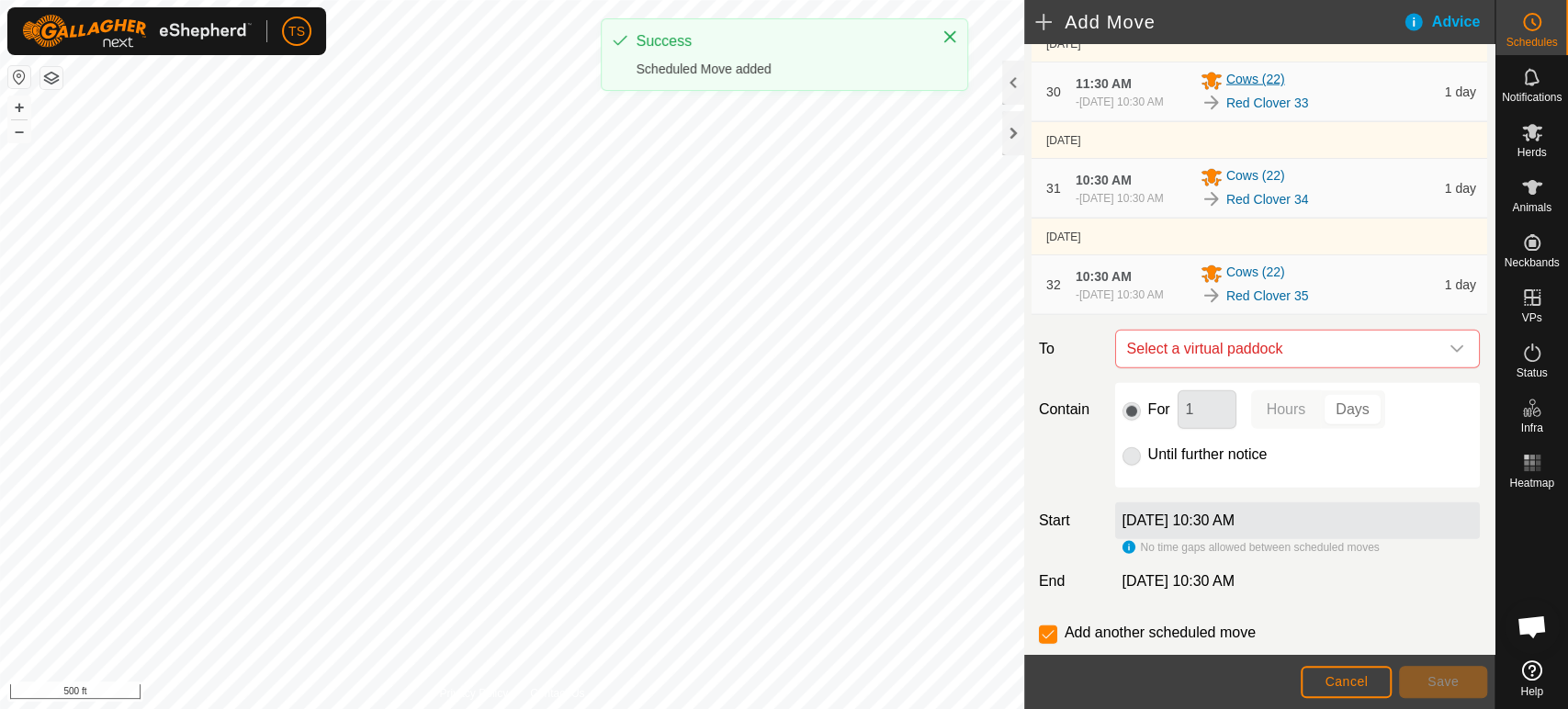
scroll to position [3207, 0]
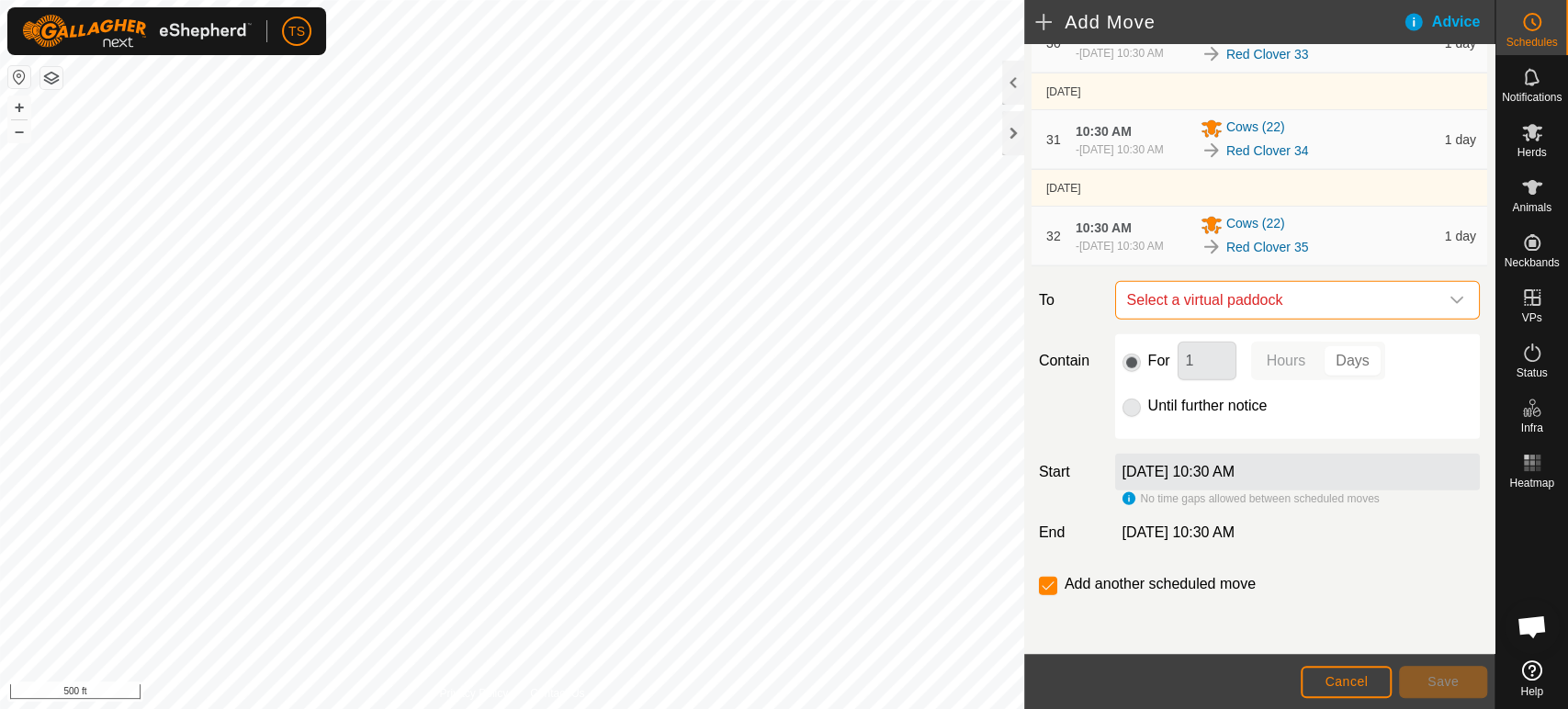
click at [1263, 296] on span "Select a virtual paddock" at bounding box center [1279, 301] width 318 height 37
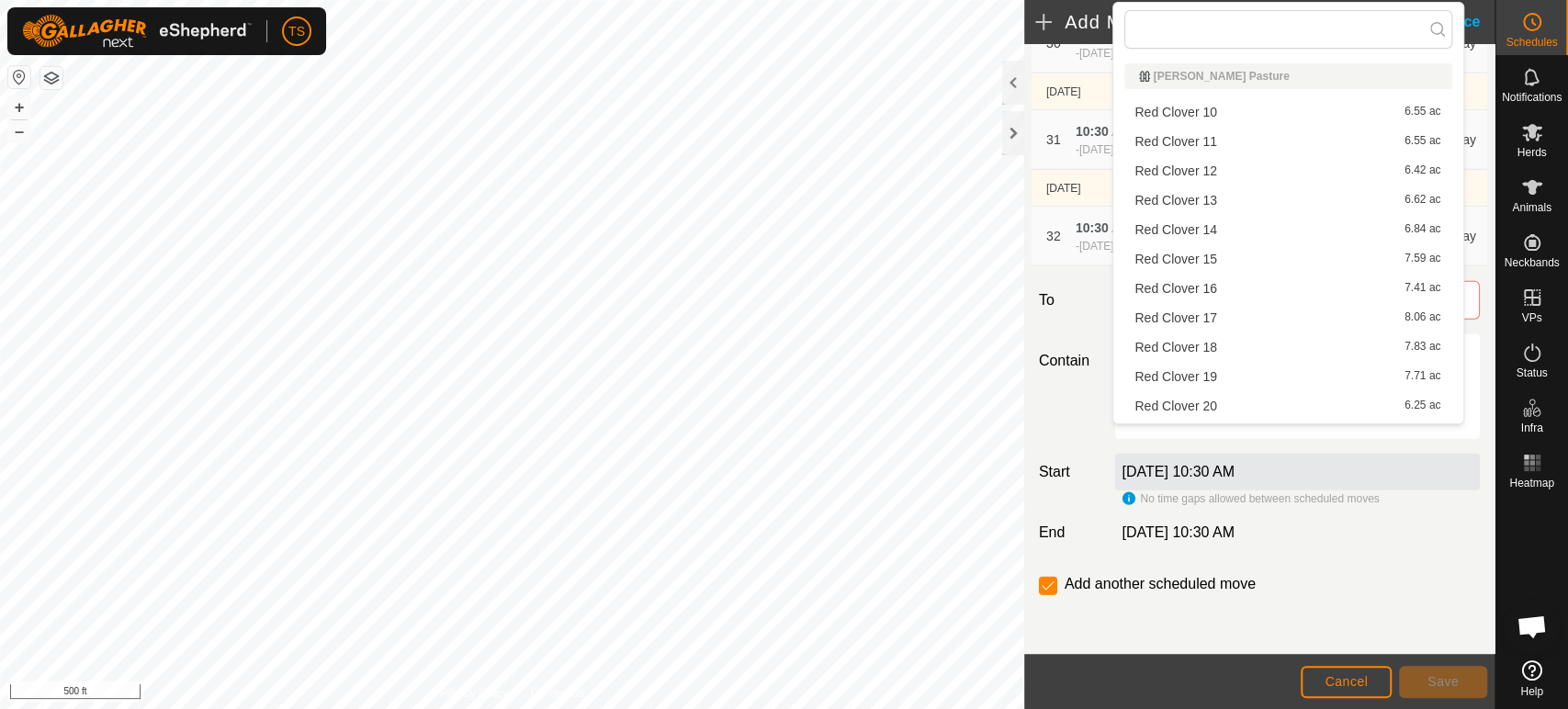
scroll to position [613, 0]
click at [1211, 237] on li "Red Clover 36 4.74 ac" at bounding box center [1289, 233] width 328 height 27
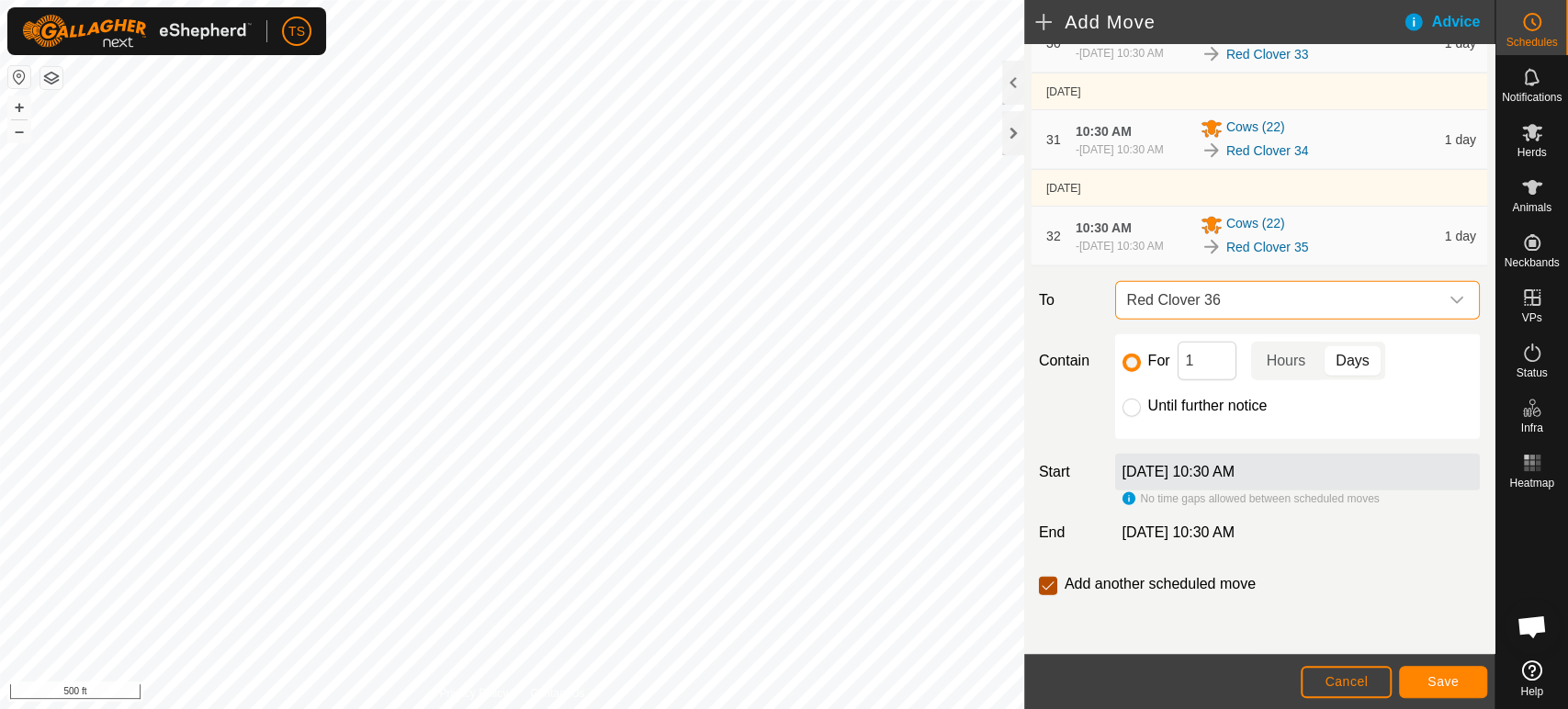
click at [1050, 593] on input "checkbox" at bounding box center [1047, 585] width 19 height 19
checkbox input "false"
click at [1447, 681] on span "Save" at bounding box center [1443, 681] width 31 height 15
